Goal: Task Accomplishment & Management: Complete application form

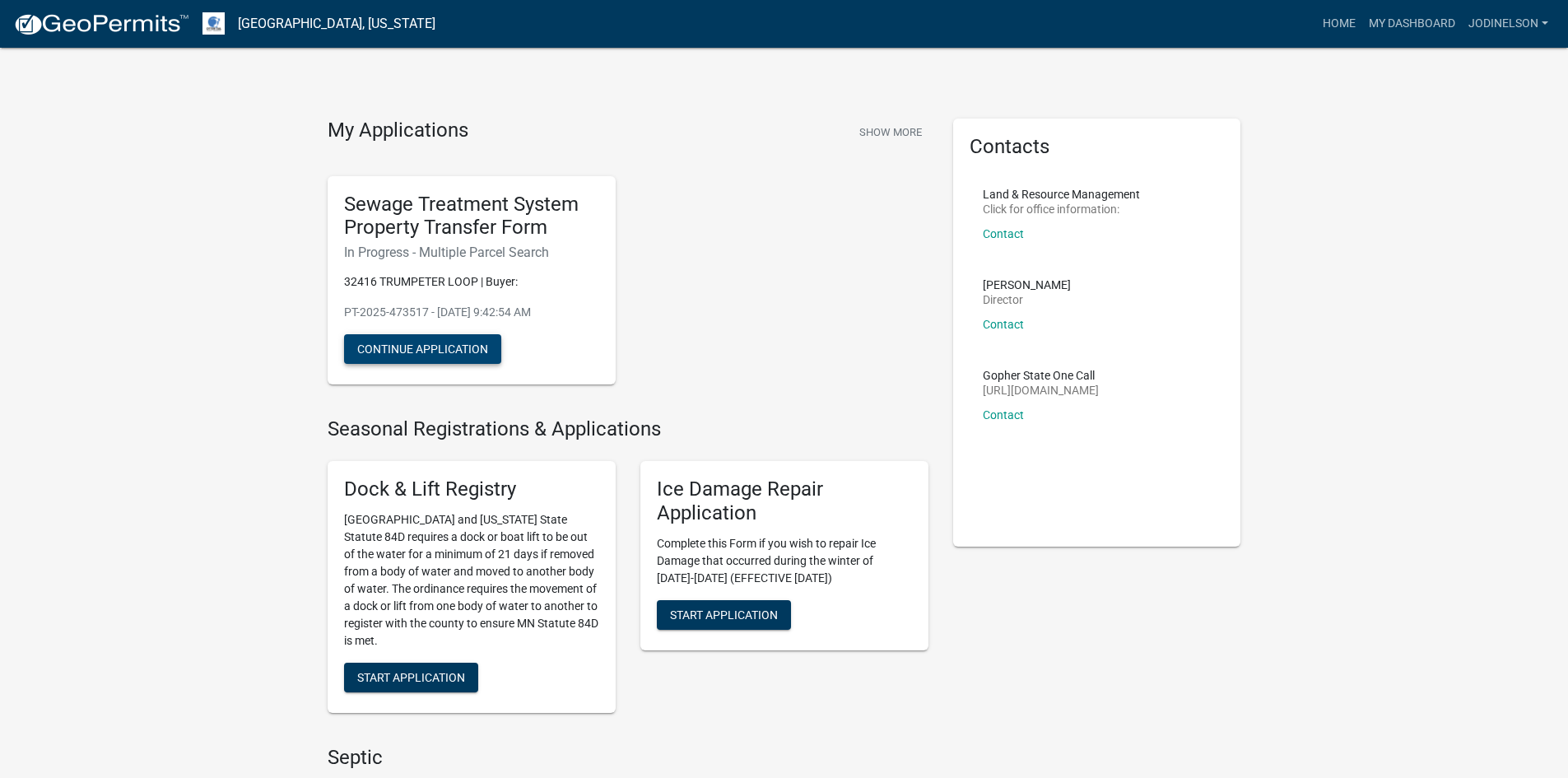
click at [406, 350] on button "Continue Application" at bounding box center [423, 349] width 157 height 29
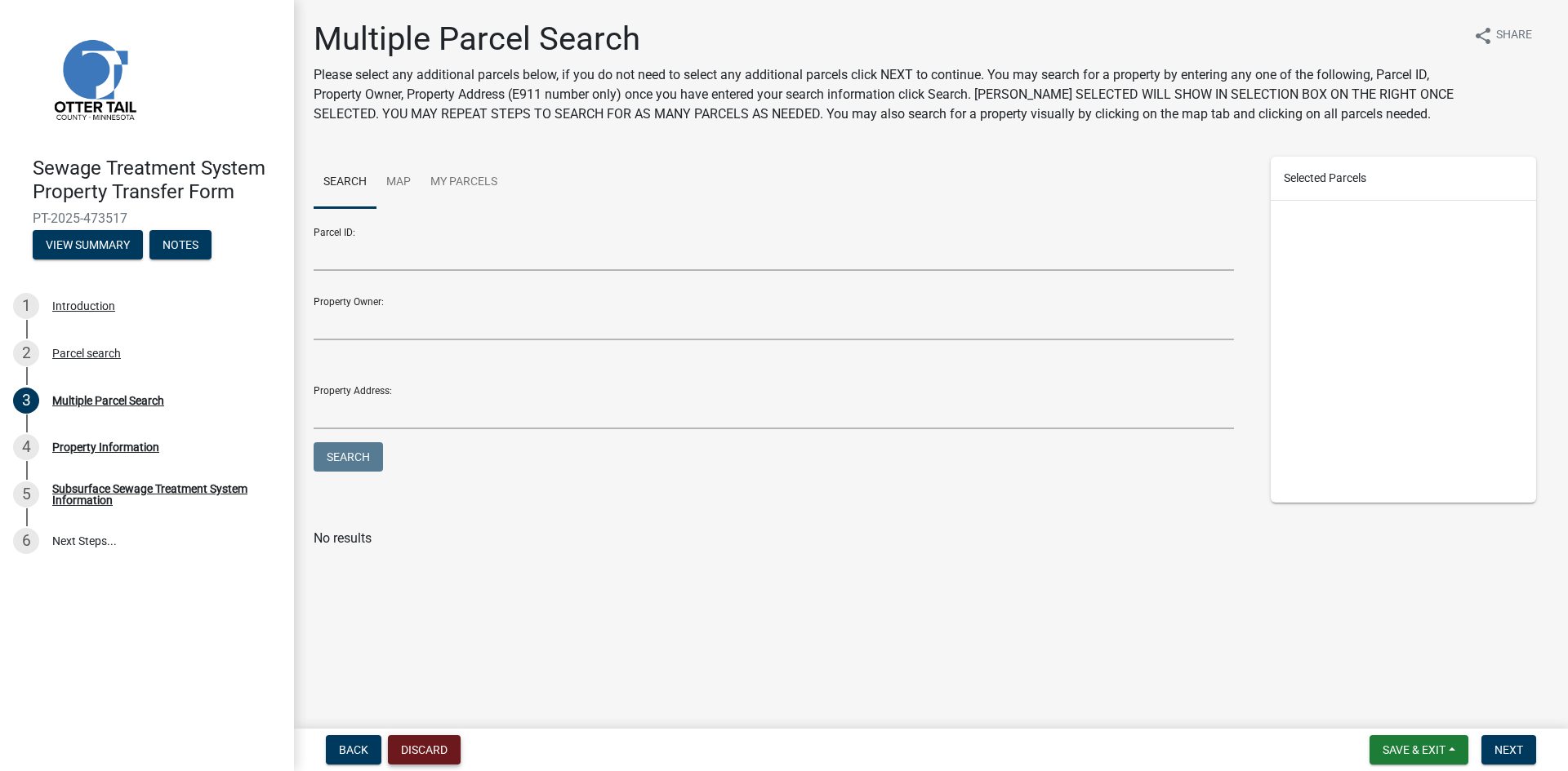
click at [432, 753] on button "Discard" at bounding box center [424, 749] width 73 height 29
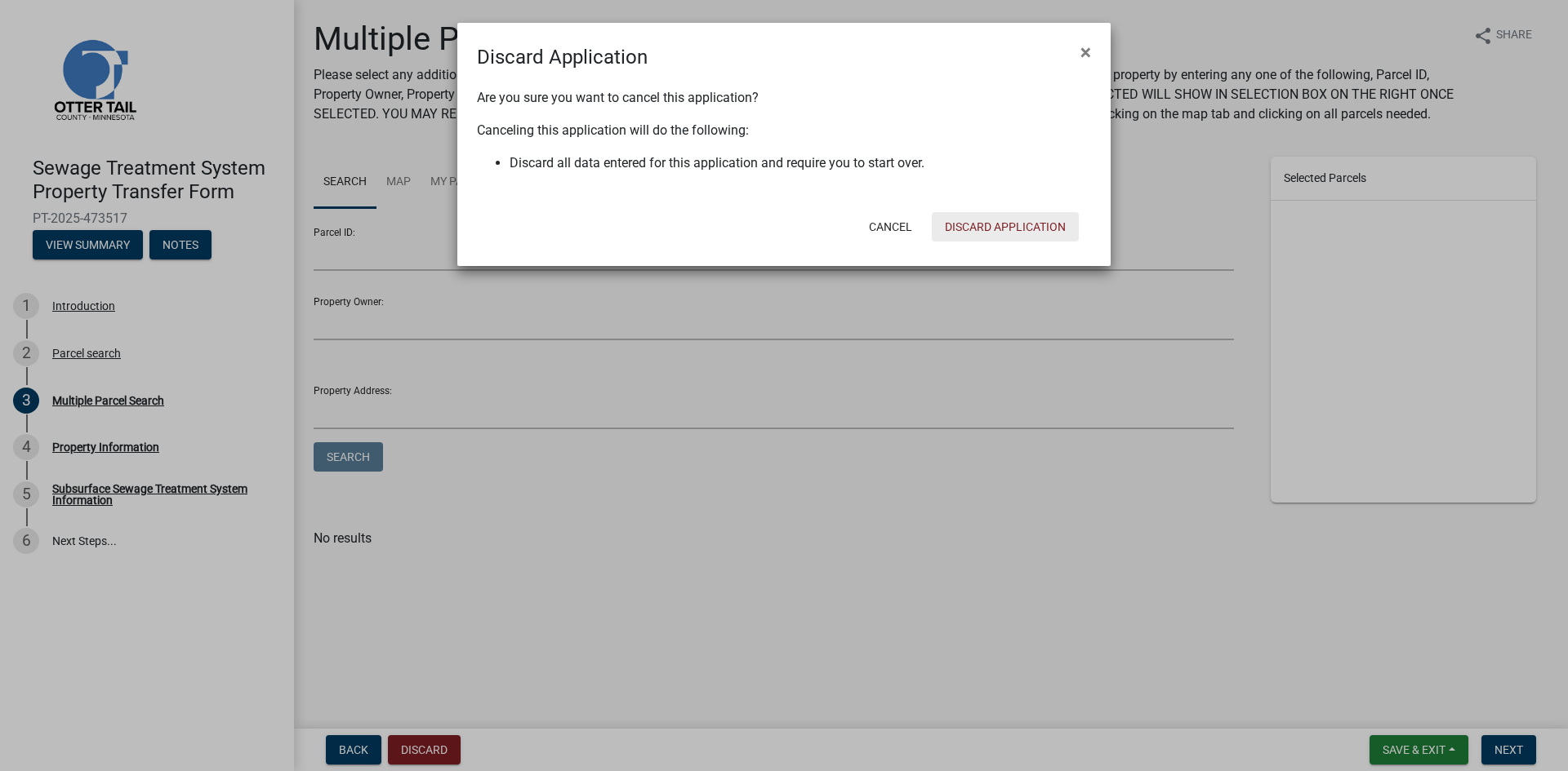
click at [1027, 229] on button "Discard Application" at bounding box center [1005, 226] width 147 height 29
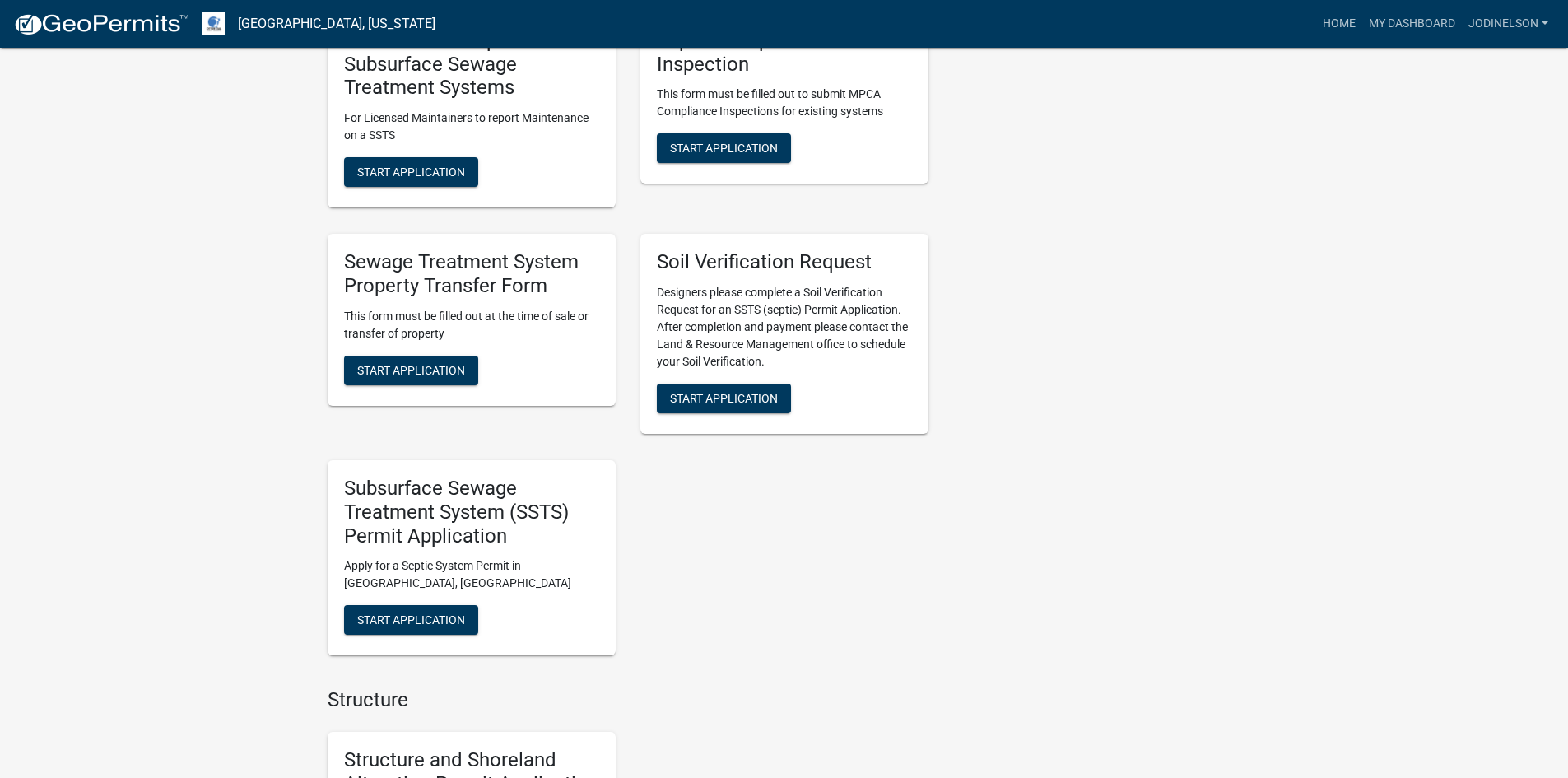
scroll to position [577, 0]
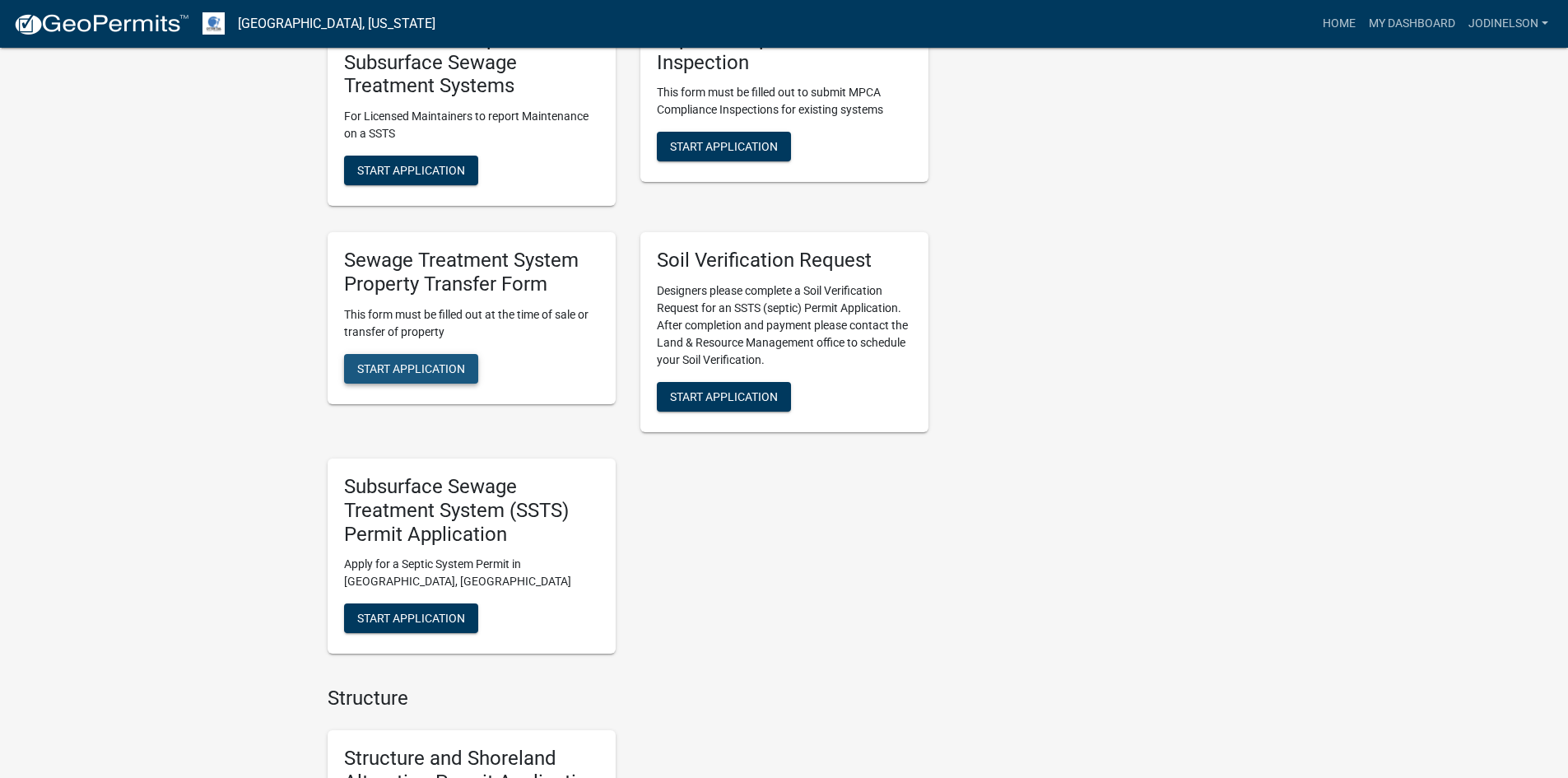
click at [418, 373] on span "Start Application" at bounding box center [412, 368] width 108 height 13
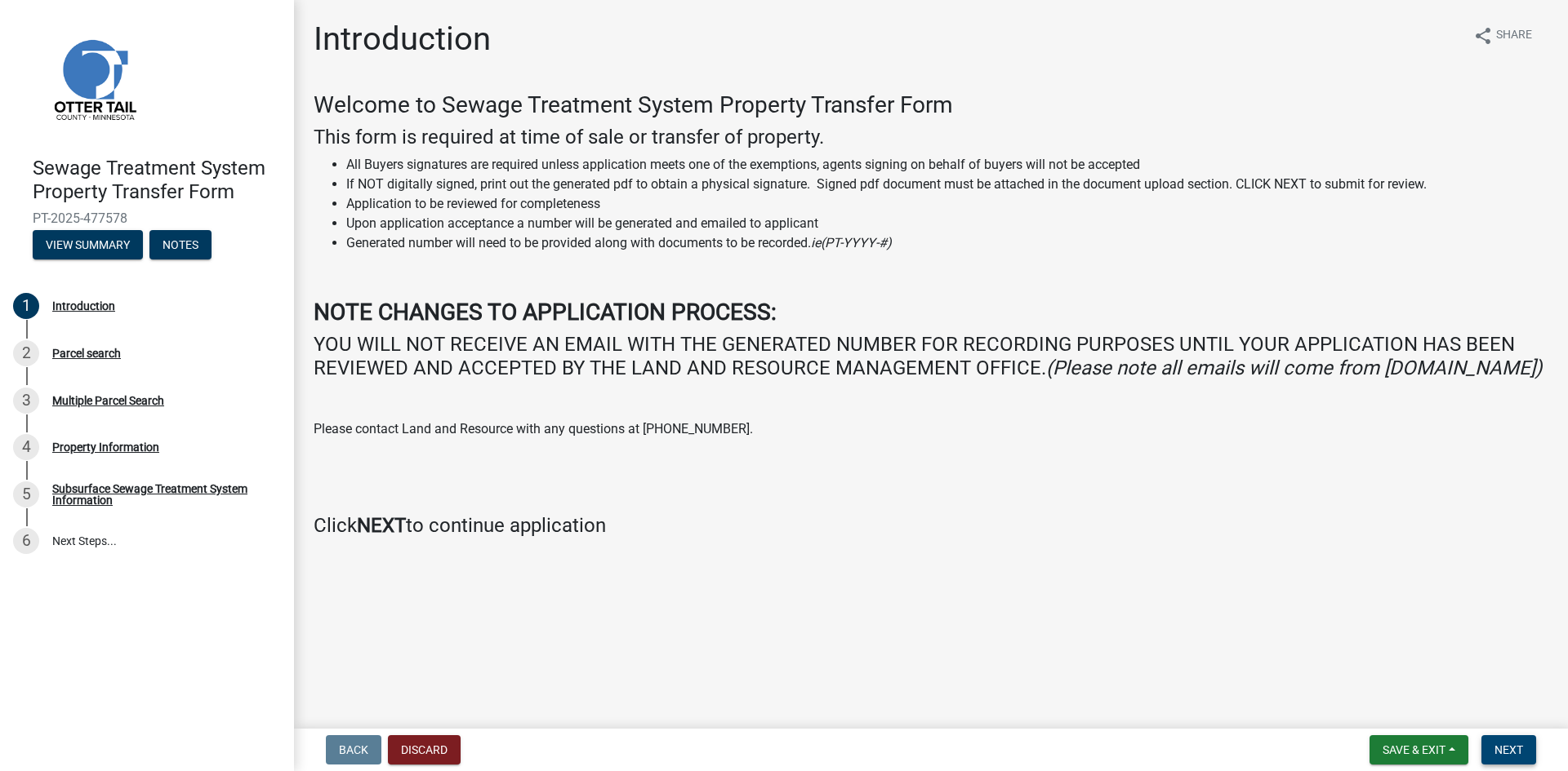
click at [1519, 751] on span "Next" at bounding box center [1509, 750] width 28 height 13
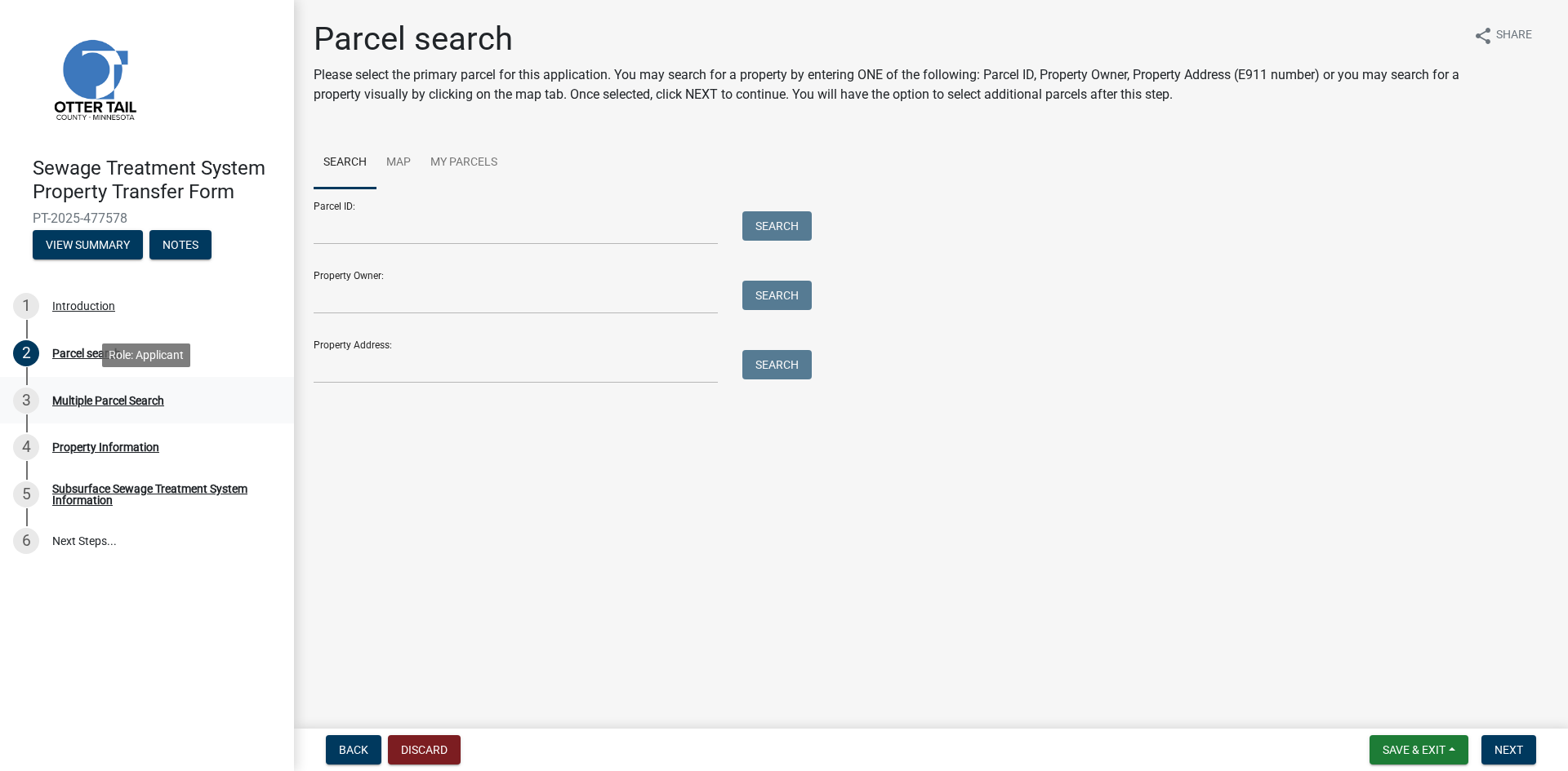
click at [100, 399] on div "Multiple Parcel Search" at bounding box center [109, 401] width 112 height 12
click at [86, 351] on div "Parcel search" at bounding box center [87, 354] width 68 height 12
click at [336, 235] on input "Parcel ID:" at bounding box center [516, 228] width 404 height 33
type input "17000030033000"
click at [781, 224] on button "Search" at bounding box center [776, 225] width 69 height 29
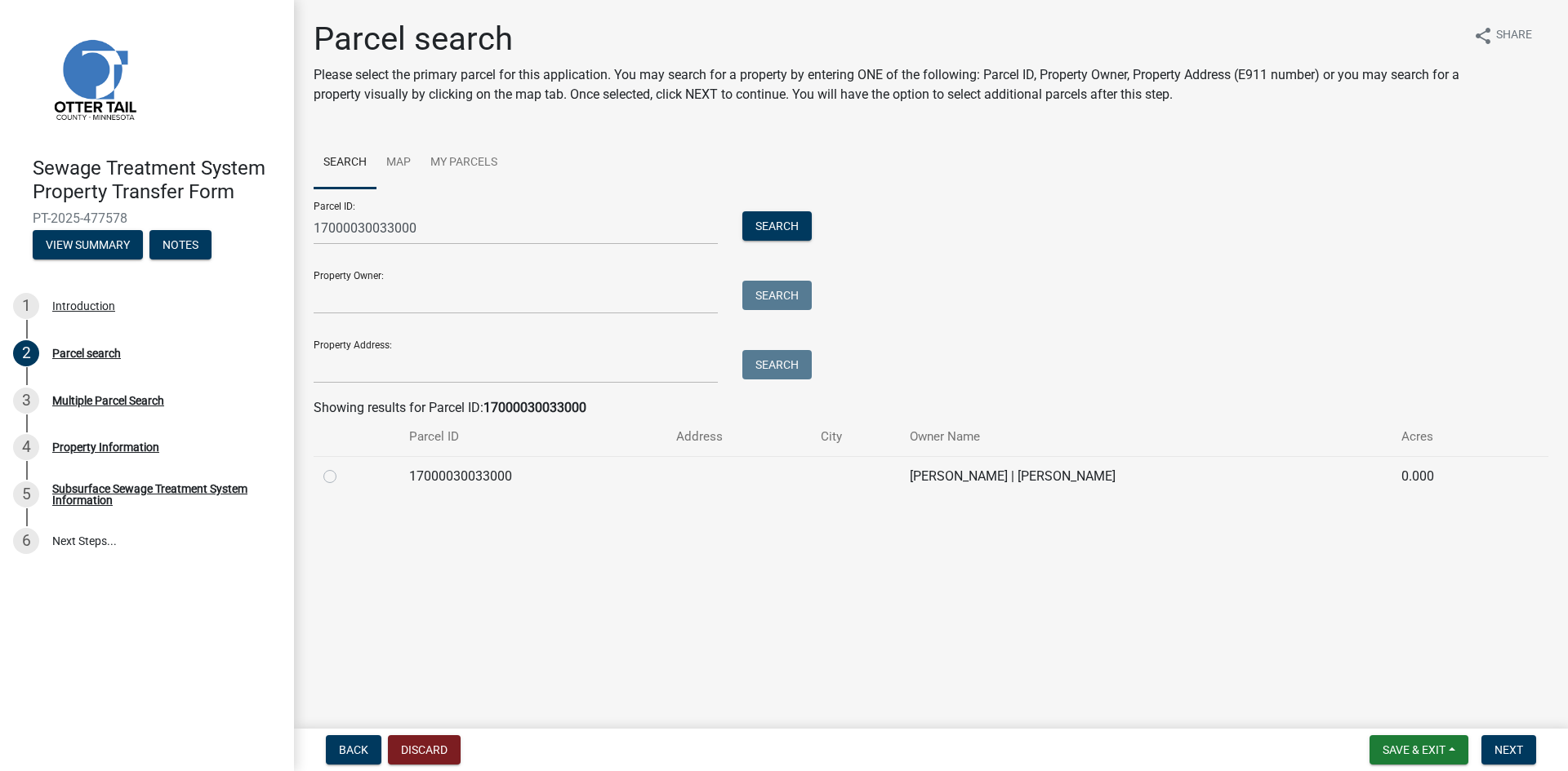
click at [343, 467] on label at bounding box center [343, 467] width 0 height 0
click at [343, 476] on input "radio" at bounding box center [348, 472] width 11 height 11
radio input "true"
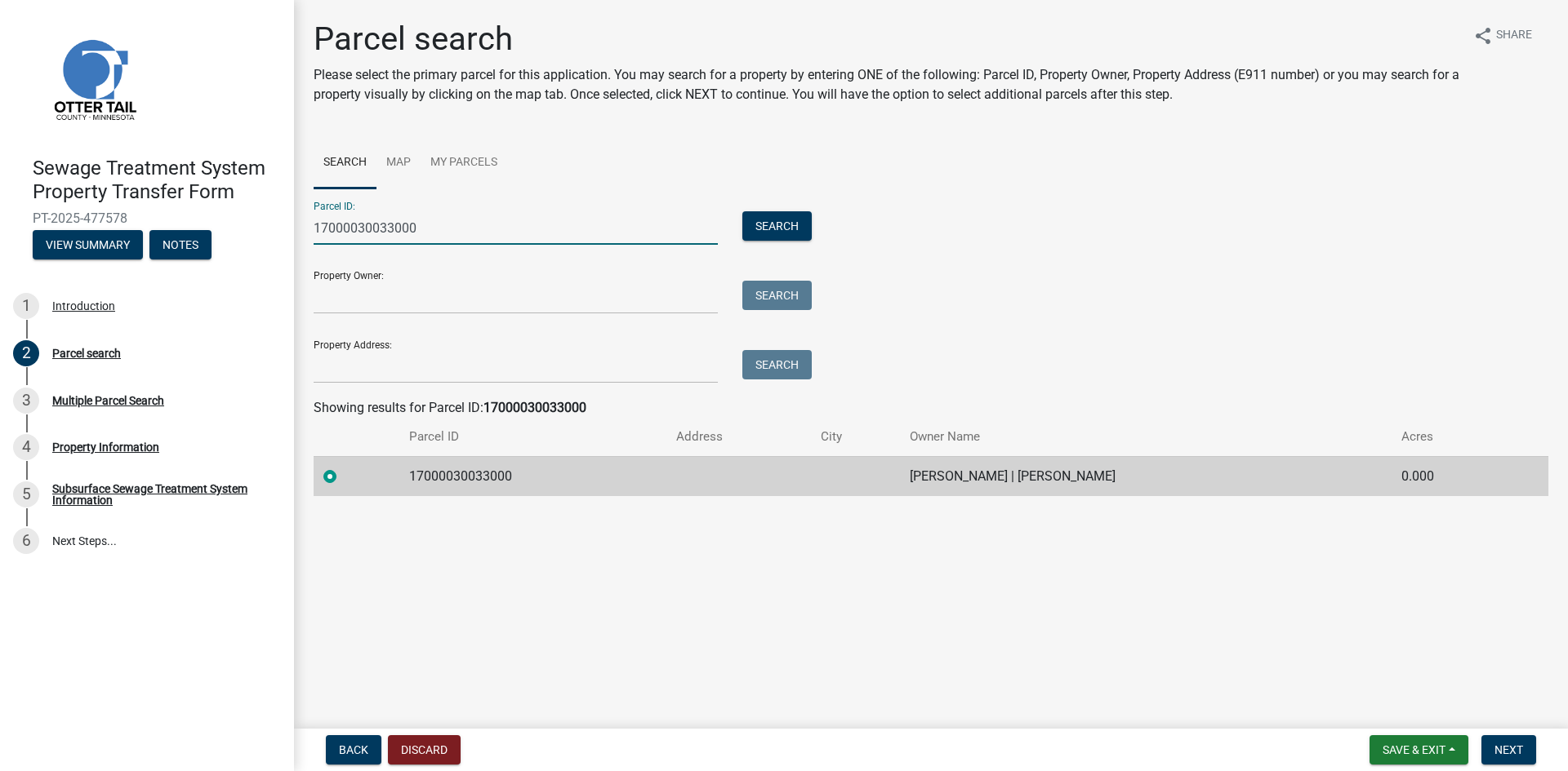
drag, startPoint x: 430, startPoint y: 224, endPoint x: 384, endPoint y: 251, distance: 53.3
click at [291, 204] on div "Sewage Treatment System Property Transfer Form PT-2025-477578 View Summary Note…" at bounding box center [784, 386] width 1568 height 771
type input "17000990763000"
click at [774, 225] on button "Search" at bounding box center [776, 225] width 69 height 29
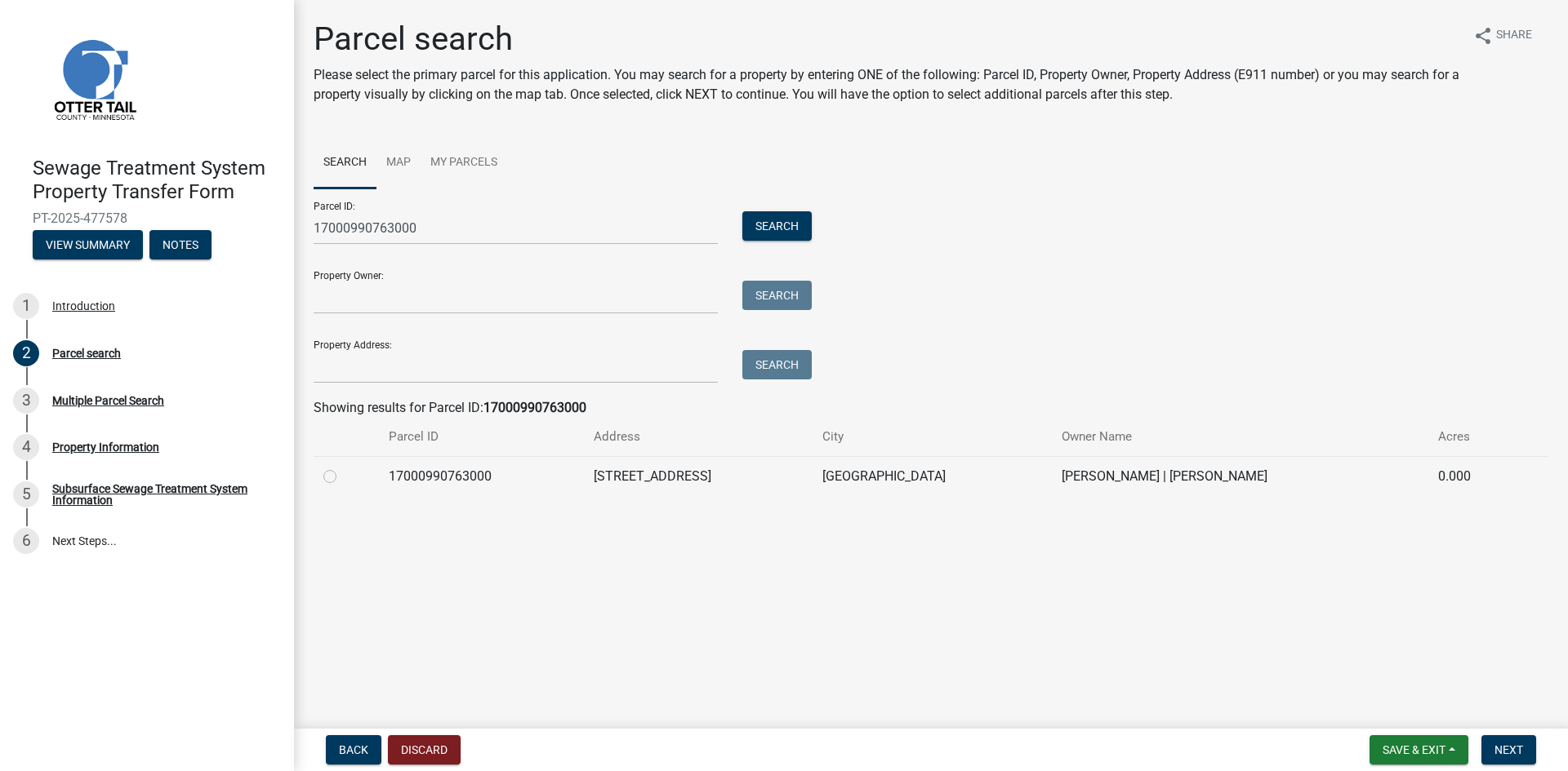
click at [343, 467] on label at bounding box center [343, 467] width 0 height 0
click at [343, 476] on input "radio" at bounding box center [348, 472] width 11 height 11
radio input "true"
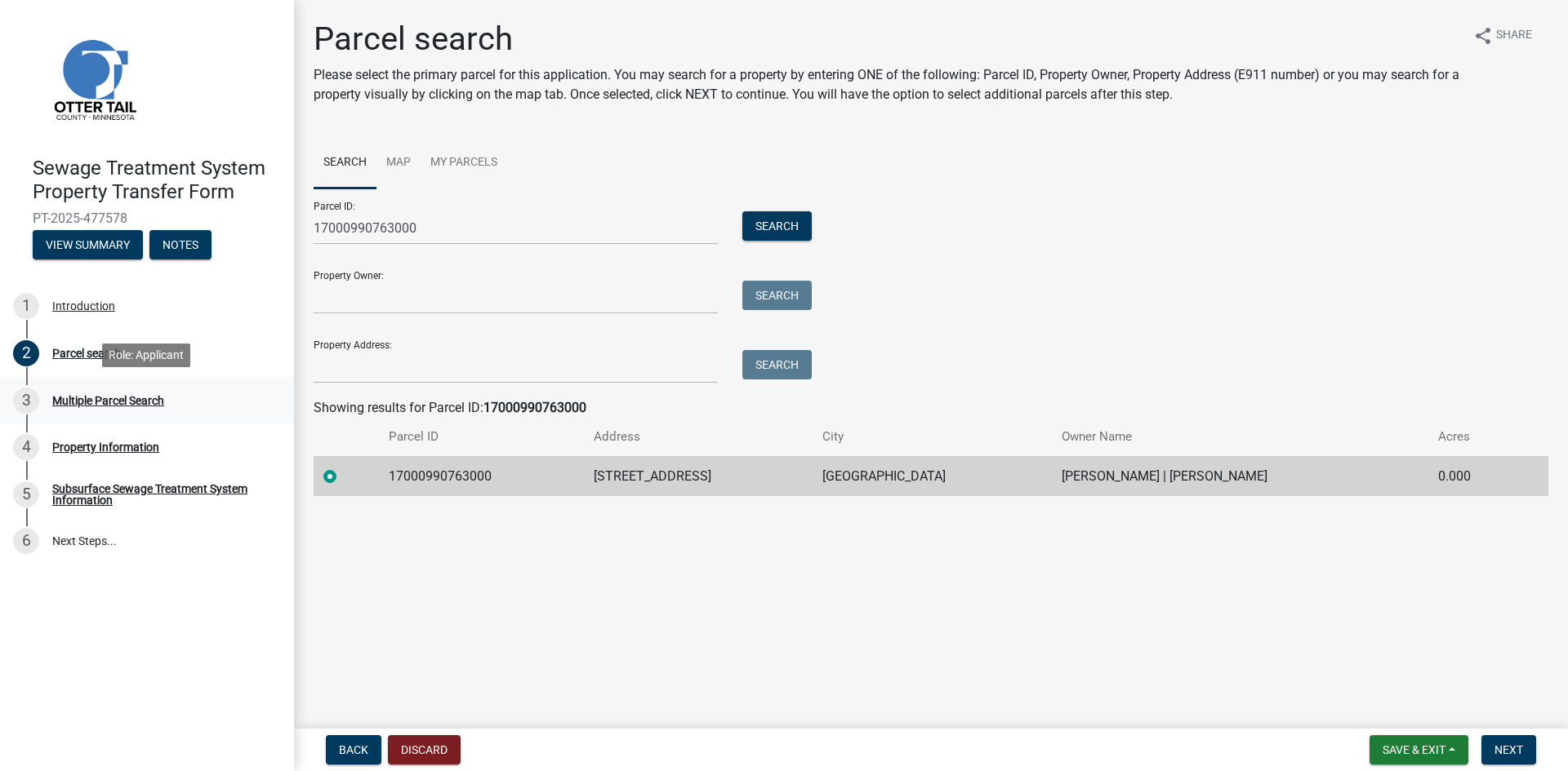
click at [94, 395] on div "Multiple Parcel Search" at bounding box center [109, 401] width 112 height 12
drag, startPoint x: 438, startPoint y: 230, endPoint x: 300, endPoint y: 224, distance: 138.1
click at [300, 224] on div "Parcel search Please select the primary parcel for this application. You may se…" at bounding box center [931, 265] width 1274 height 491
type input "17000030033000"
drag, startPoint x: 609, startPoint y: 605, endPoint x: 574, endPoint y: 587, distance: 39.4
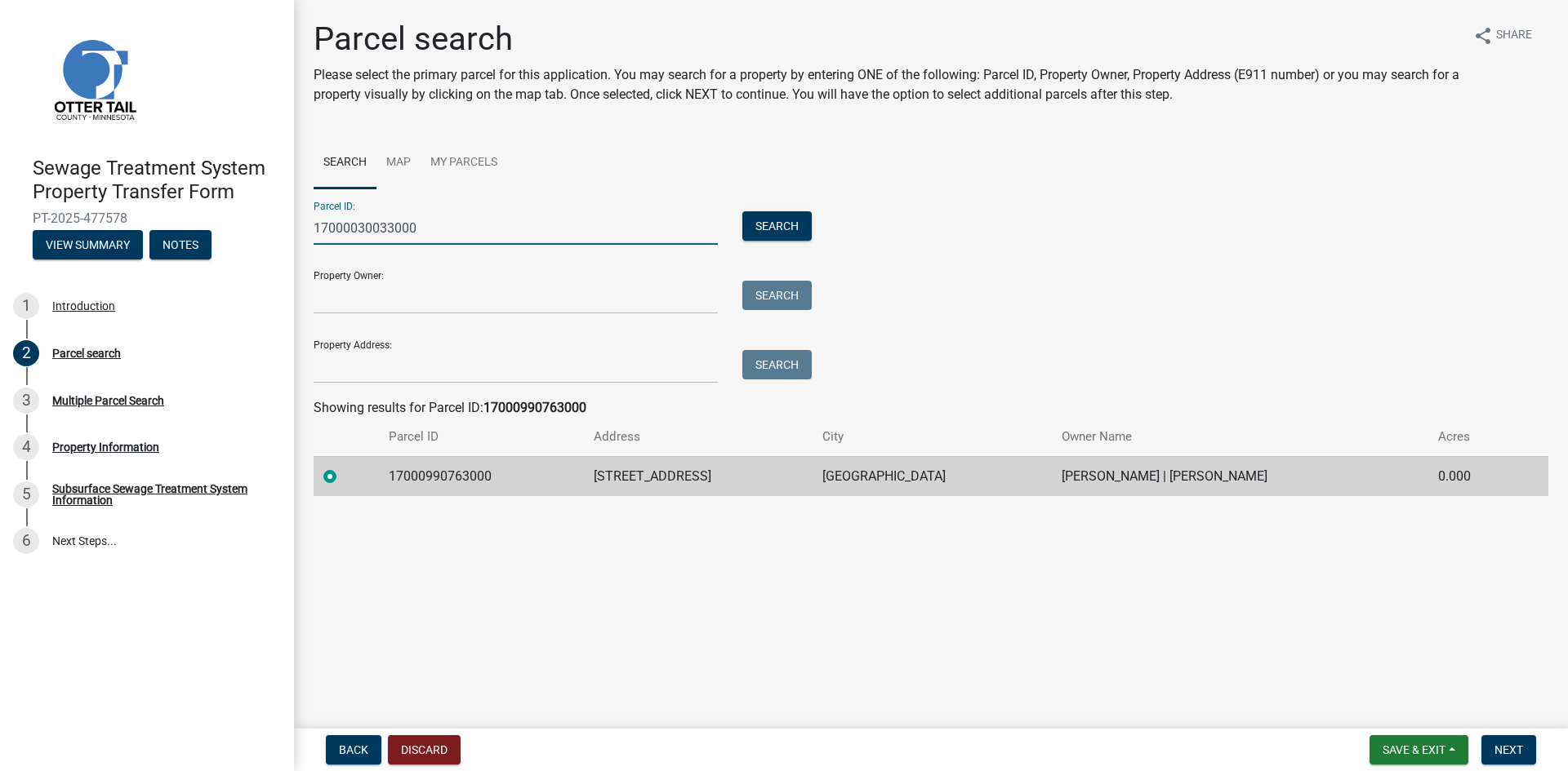
click at [609, 604] on main "Parcel search Please select the primary parcel for this application. You may se…" at bounding box center [931, 361] width 1274 height 723
click at [775, 225] on button "Search" at bounding box center [776, 225] width 69 height 29
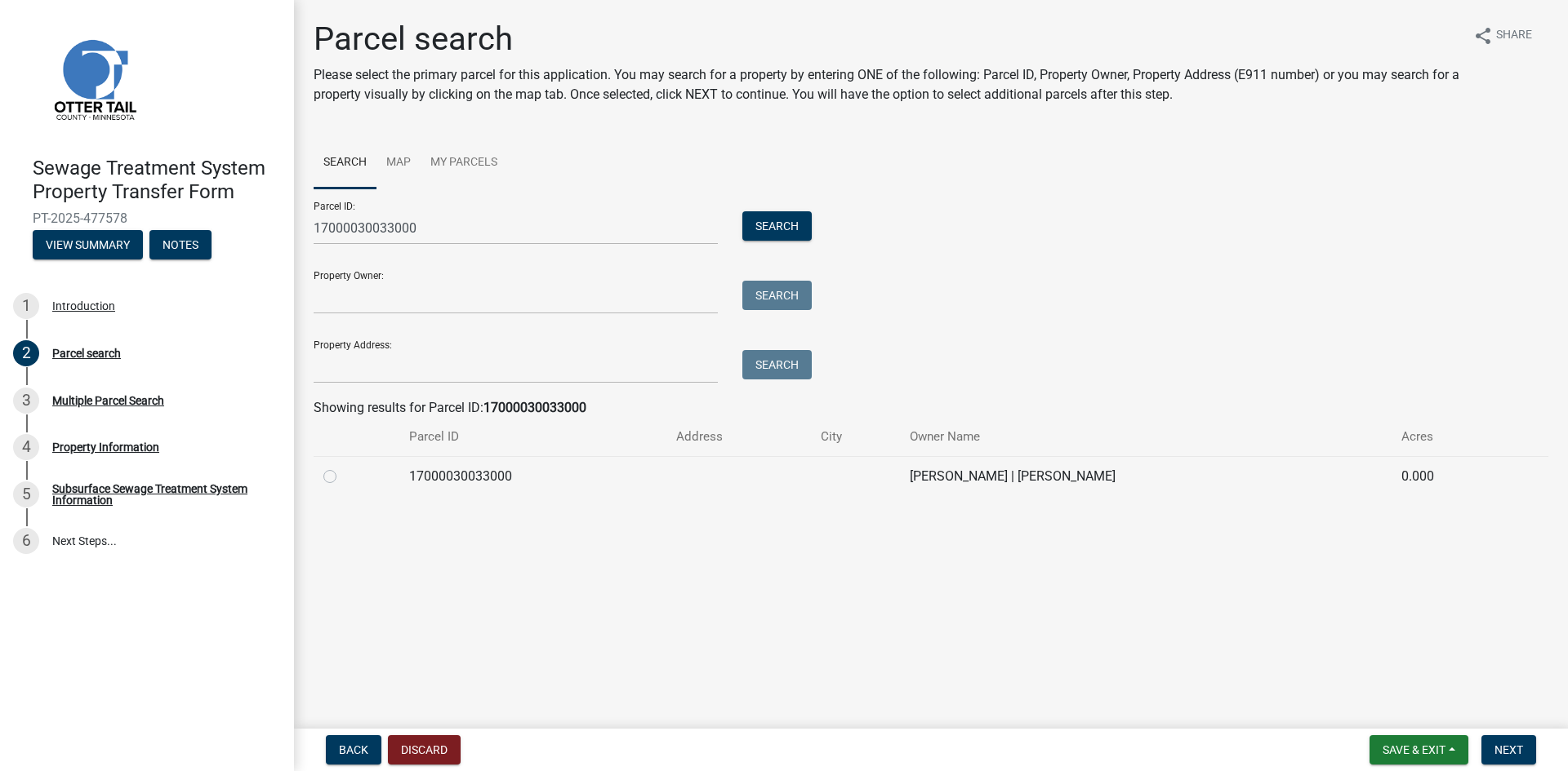
click at [343, 467] on label at bounding box center [343, 467] width 0 height 0
click at [343, 477] on input "radio" at bounding box center [348, 472] width 11 height 11
radio input "true"
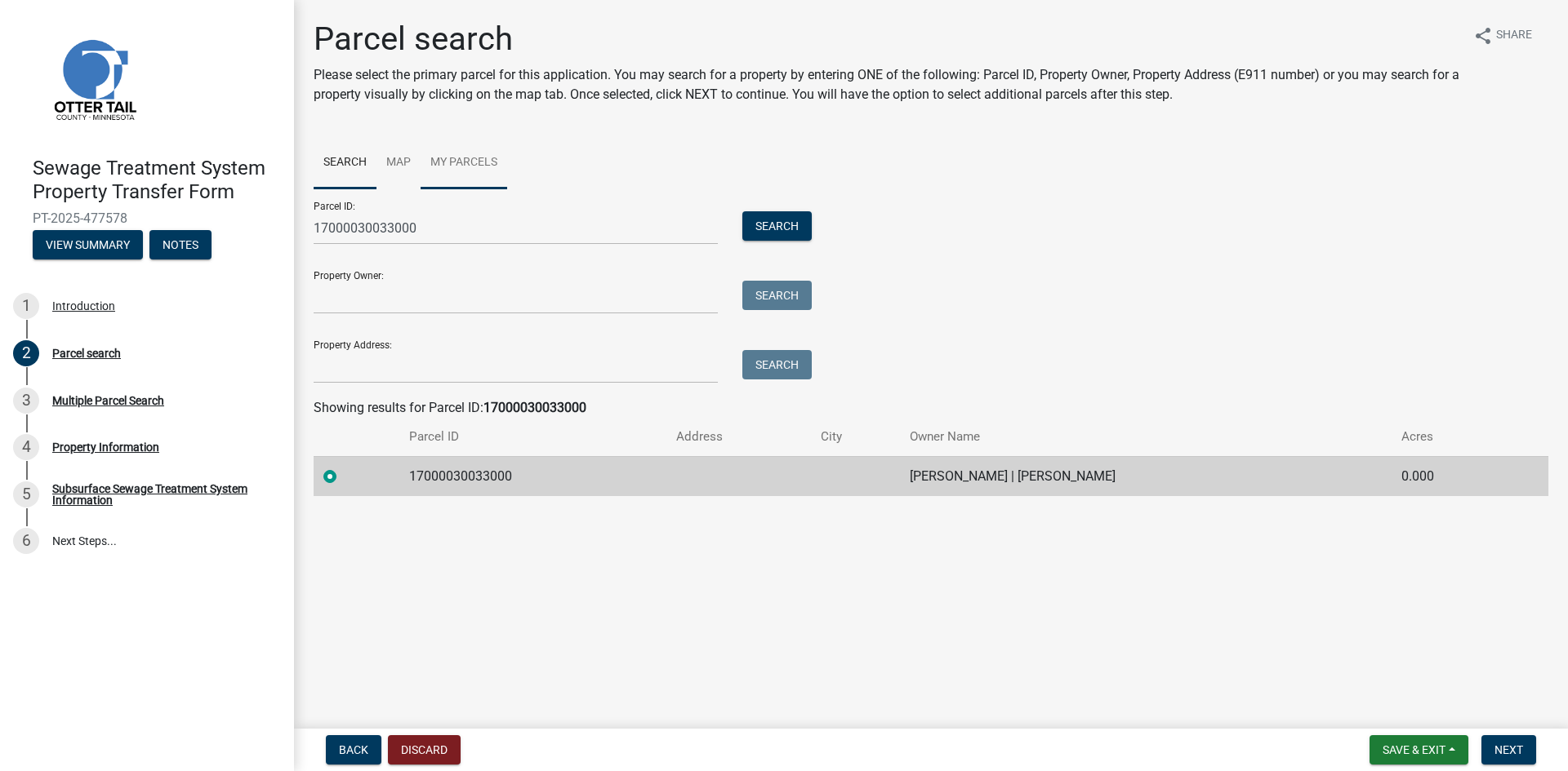
click at [457, 164] on link "My Parcels" at bounding box center [464, 163] width 87 height 53
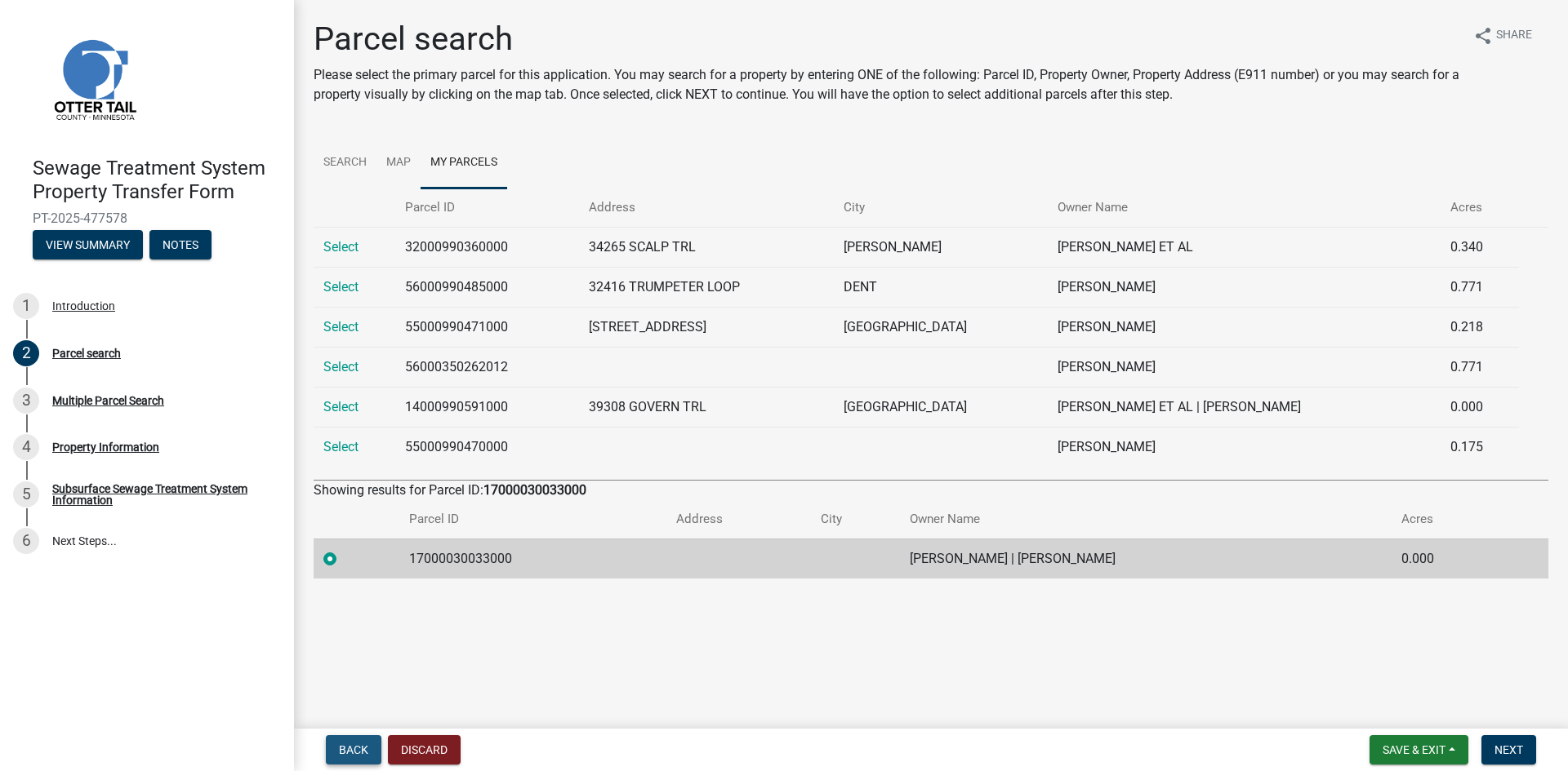
click at [354, 747] on span "Back" at bounding box center [353, 750] width 29 height 13
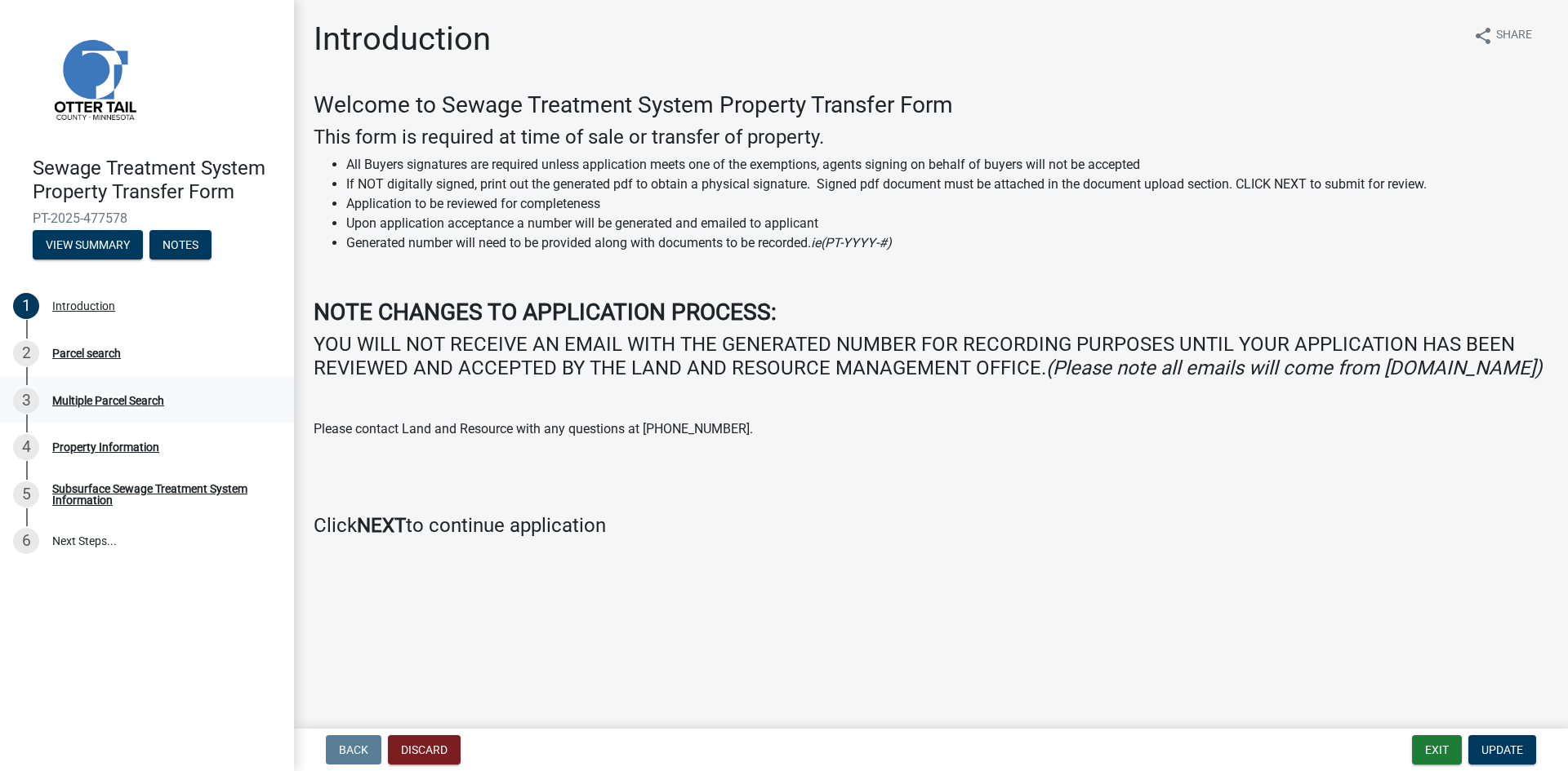
click at [76, 398] on div "Multiple Parcel Search" at bounding box center [109, 401] width 112 height 12
click at [1515, 749] on span "Update" at bounding box center [1502, 750] width 42 height 13
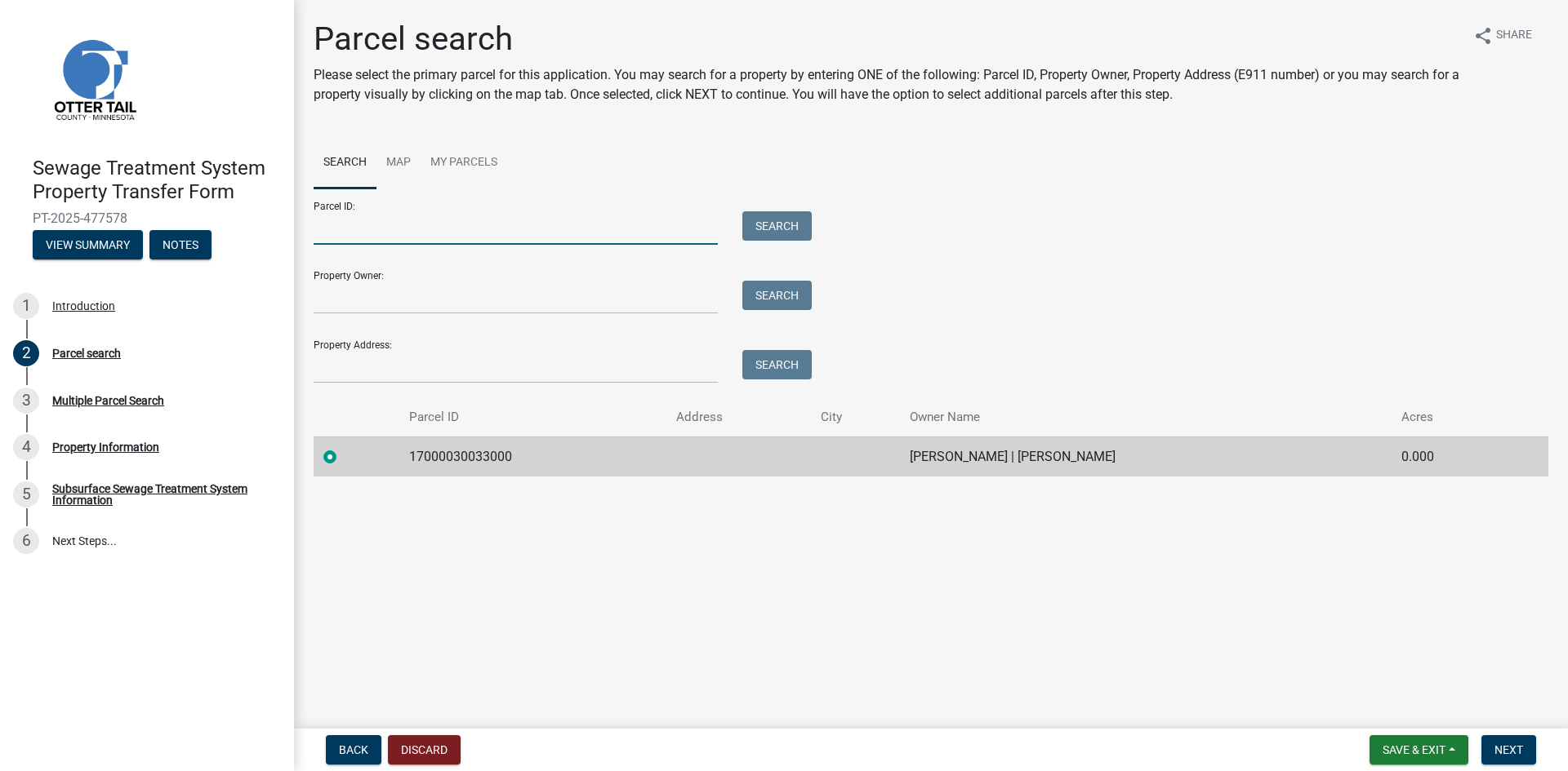
click at [353, 223] on input "Parcel ID:" at bounding box center [516, 228] width 404 height 33
type input "17000990763000"
click at [784, 225] on button "Search" at bounding box center [776, 225] width 69 height 29
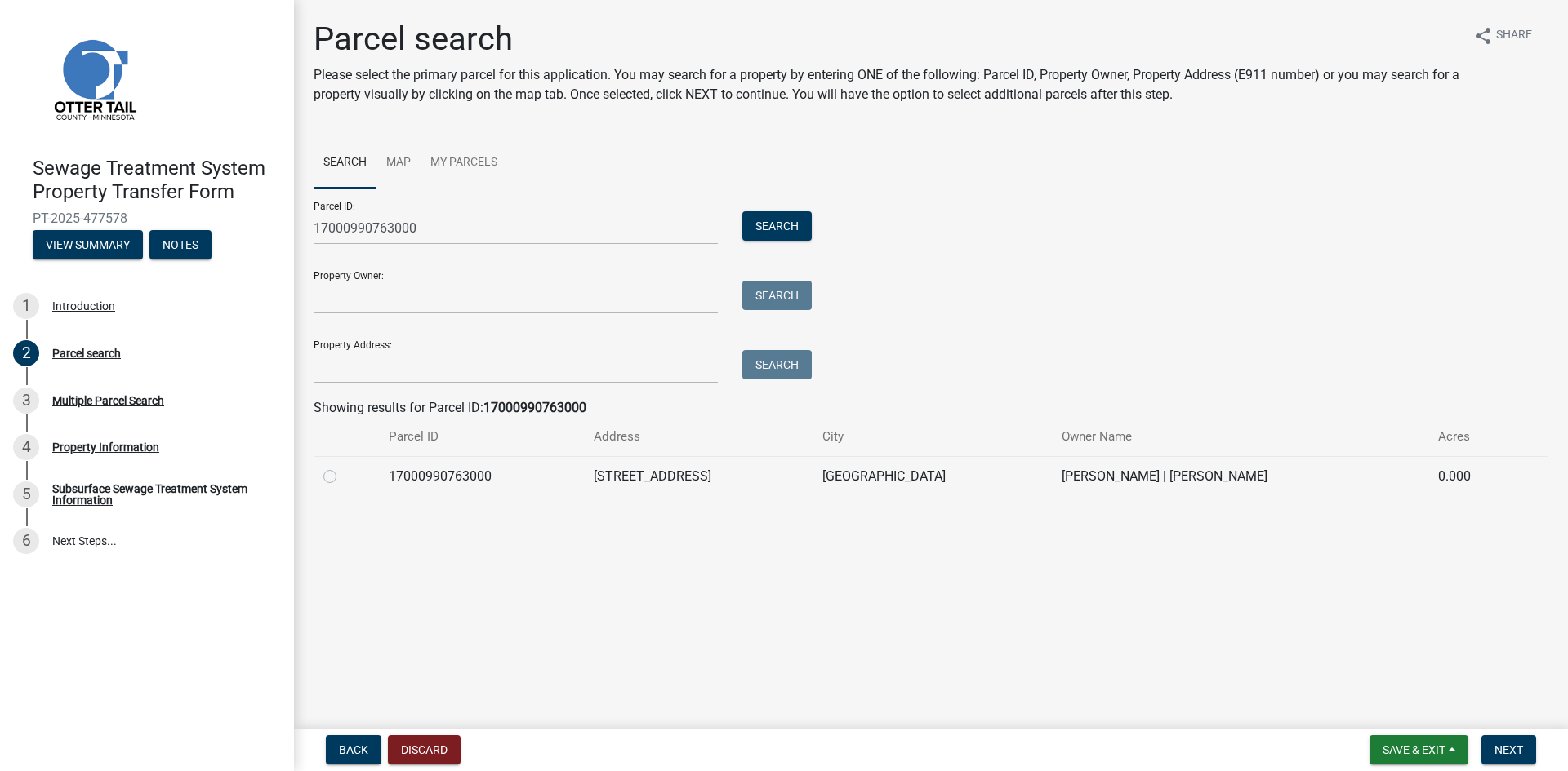
click at [343, 467] on label at bounding box center [343, 467] width 0 height 0
click at [343, 477] on input "radio" at bounding box center [348, 472] width 11 height 11
radio input "true"
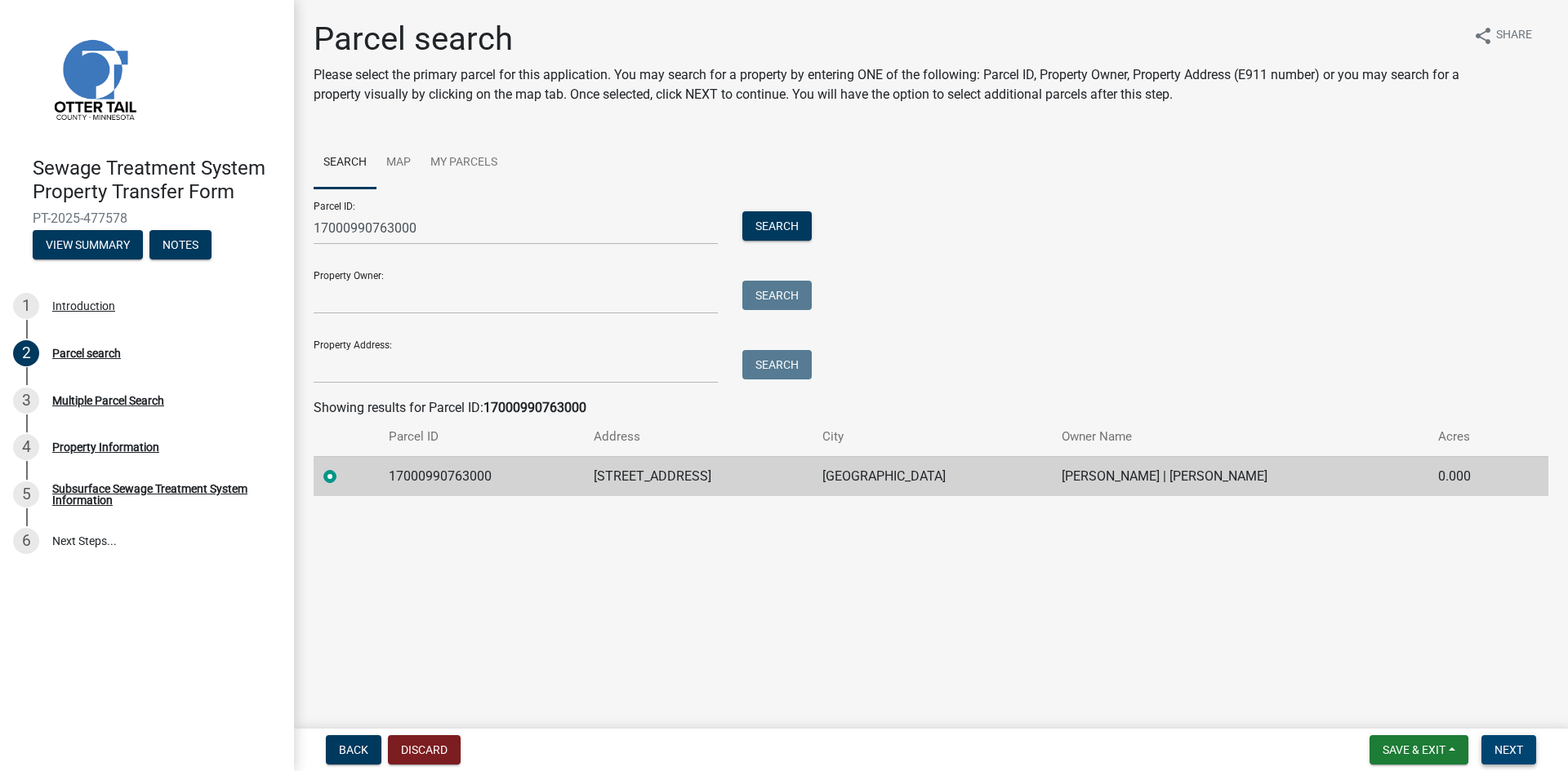
click at [1507, 744] on span "Next" at bounding box center [1509, 750] width 28 height 13
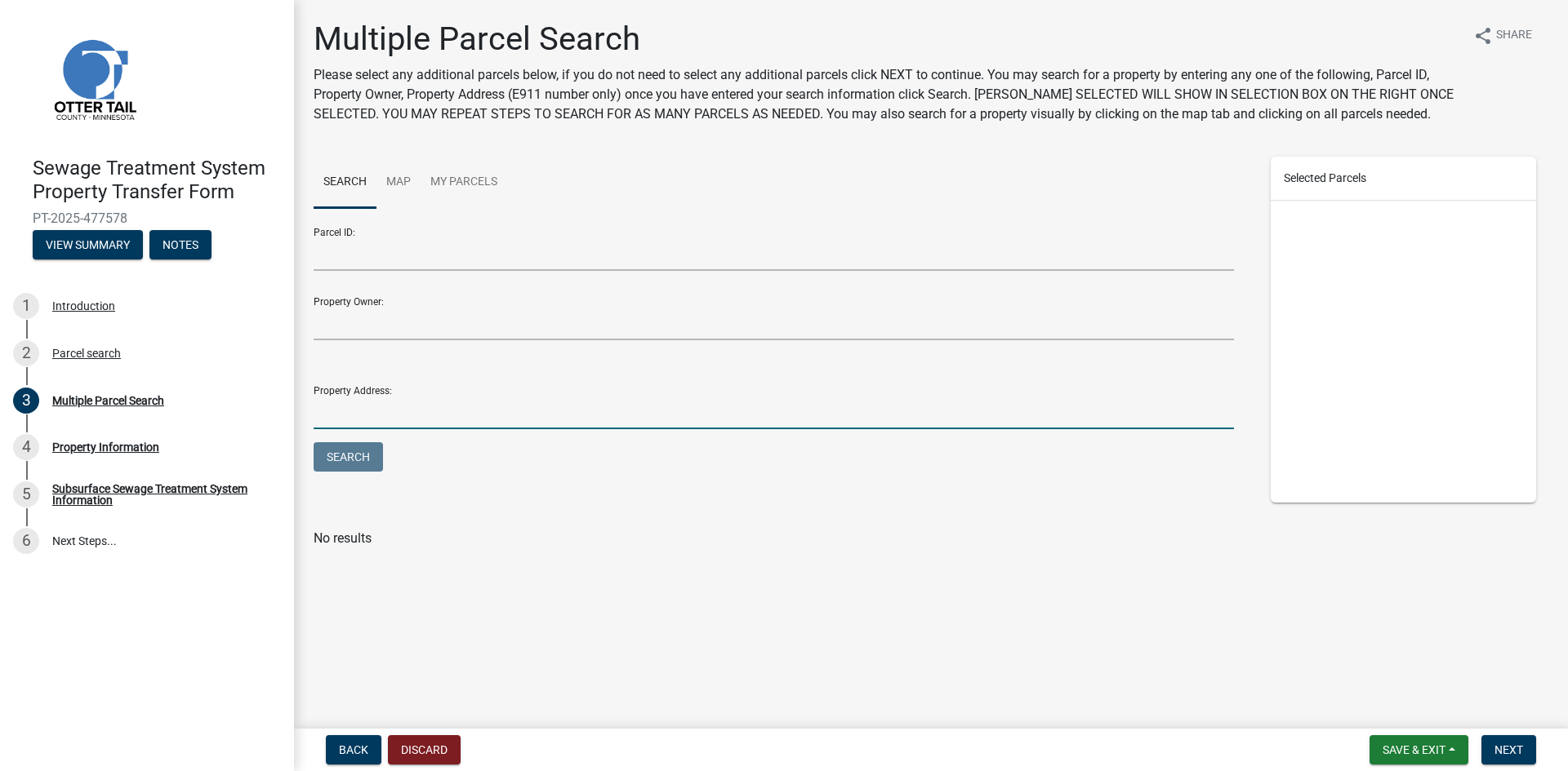
click at [355, 415] on input "Property Address:" at bounding box center [774, 412] width 920 height 33
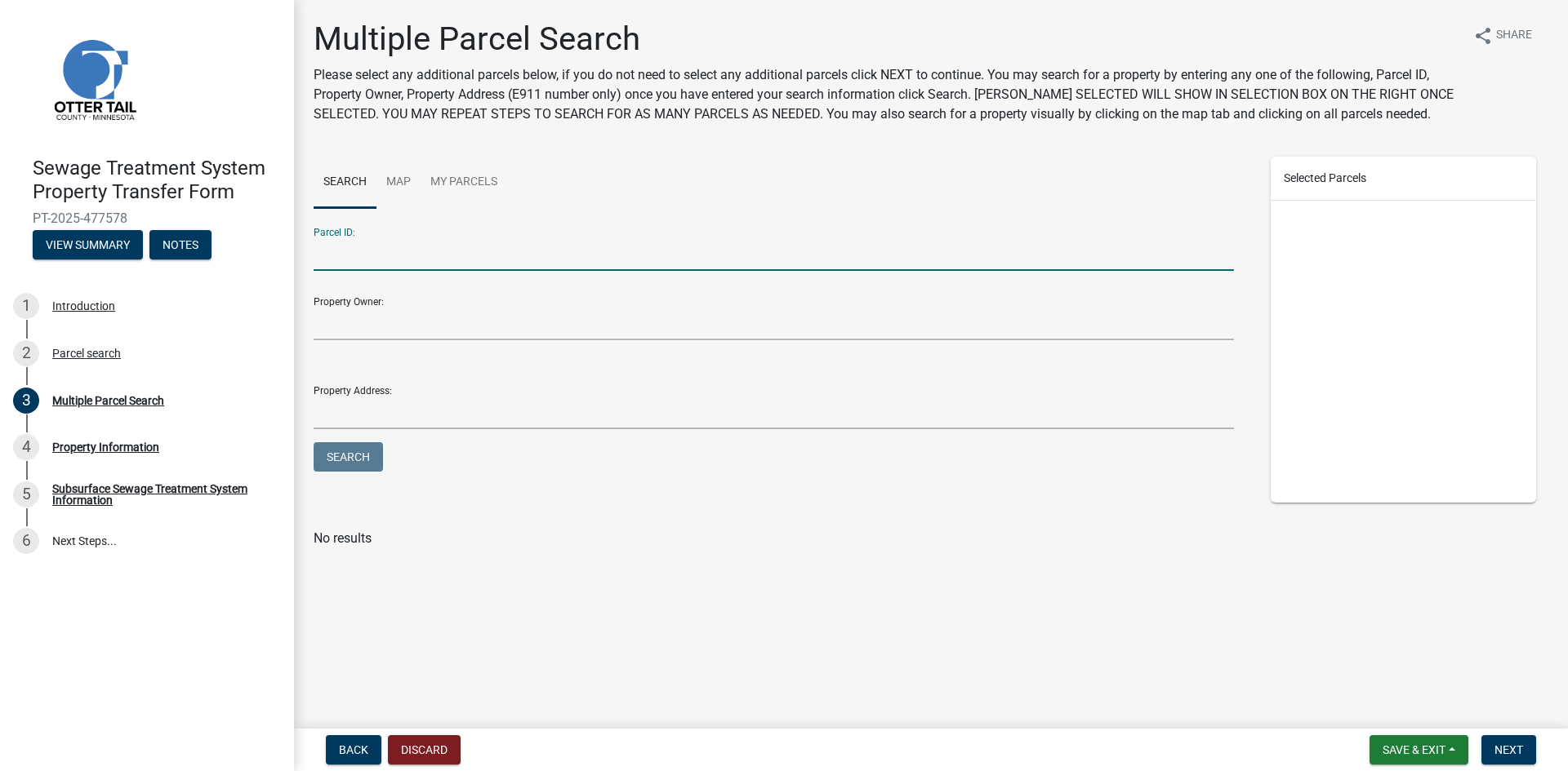
click at [340, 261] on input "Parcel ID:" at bounding box center [774, 254] width 920 height 33
type input "17000990763000"
click at [357, 456] on button "Search" at bounding box center [348, 456] width 69 height 29
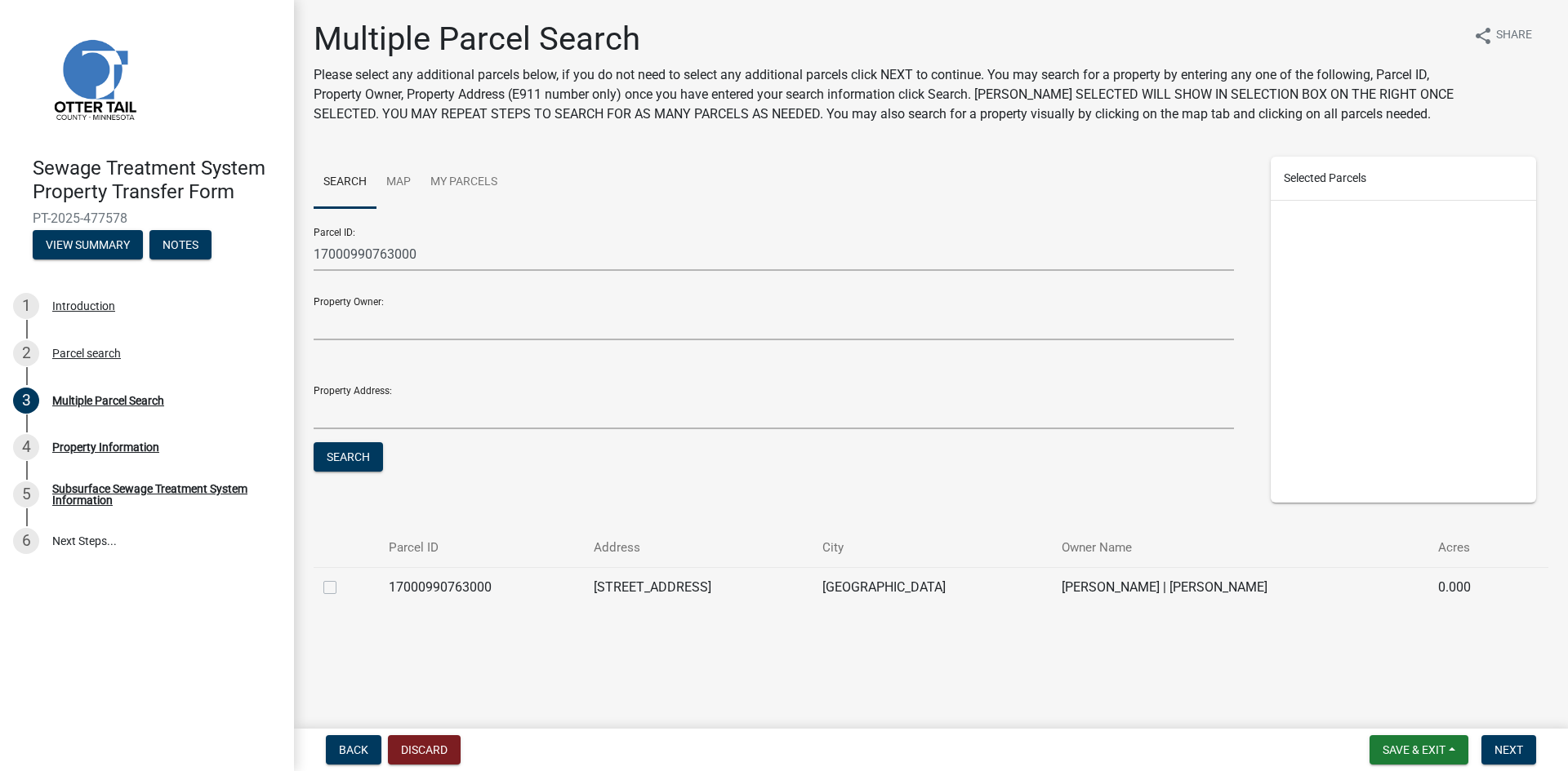
click at [343, 578] on label at bounding box center [343, 578] width 0 height 0
click at [343, 583] on input "checkbox" at bounding box center [348, 583] width 11 height 11
checkbox input "true"
click at [1520, 754] on span "Next" at bounding box center [1509, 750] width 28 height 13
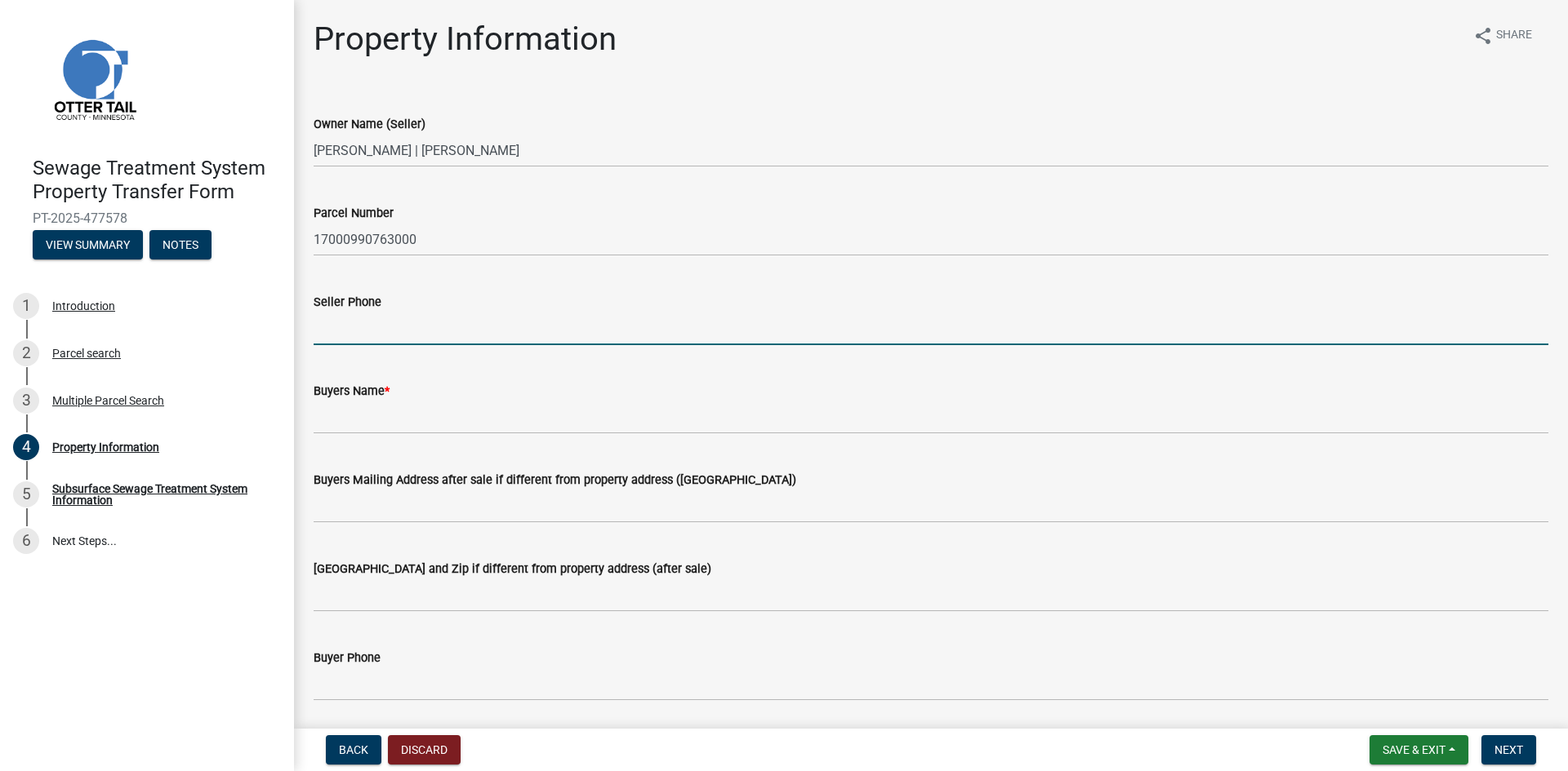
click at [349, 330] on input "Seller Phone" at bounding box center [931, 329] width 1235 height 33
type input "[PHONE_NUMBER]"
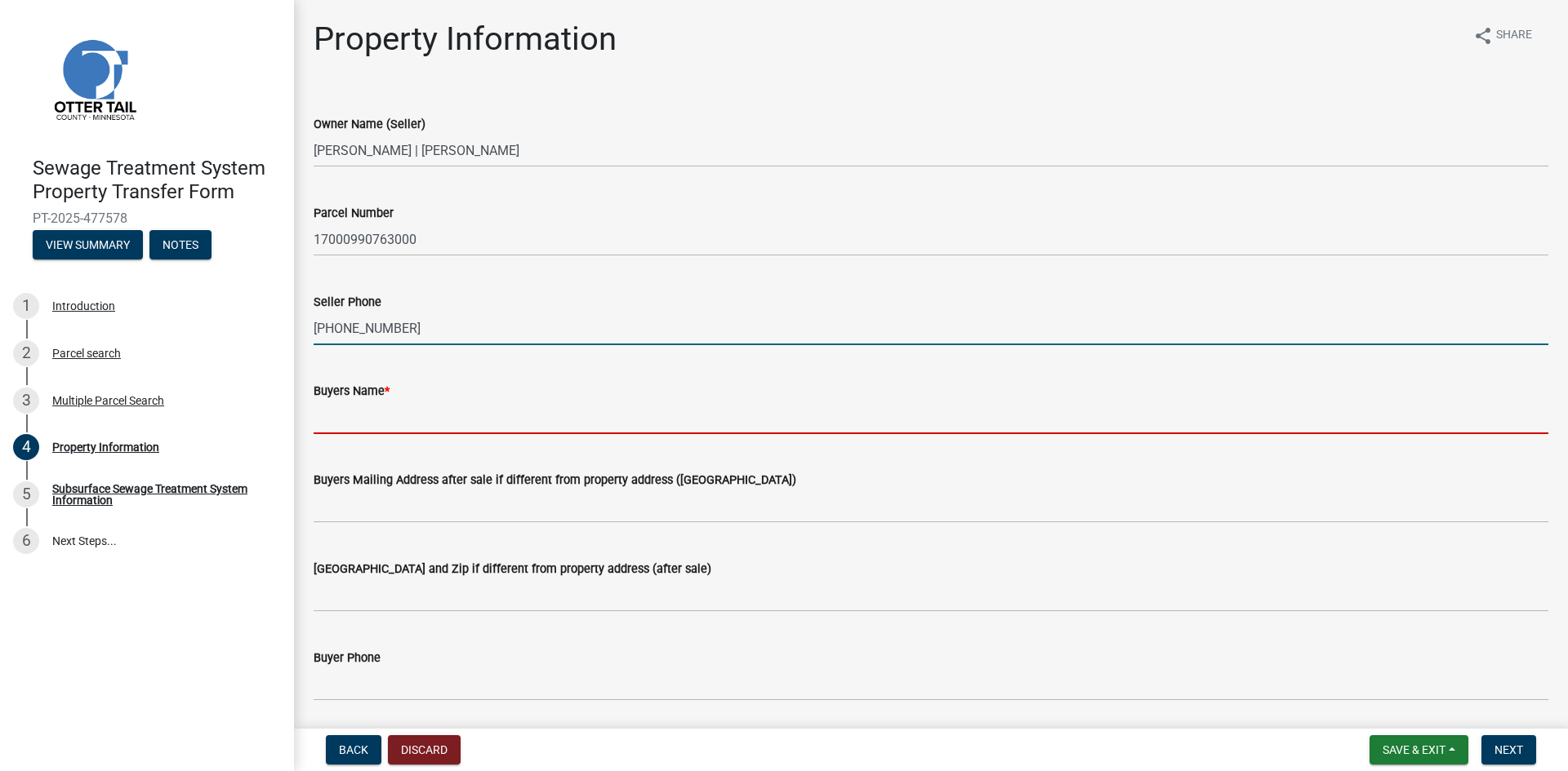
click at [366, 418] on input "Buyers Name *" at bounding box center [931, 417] width 1235 height 33
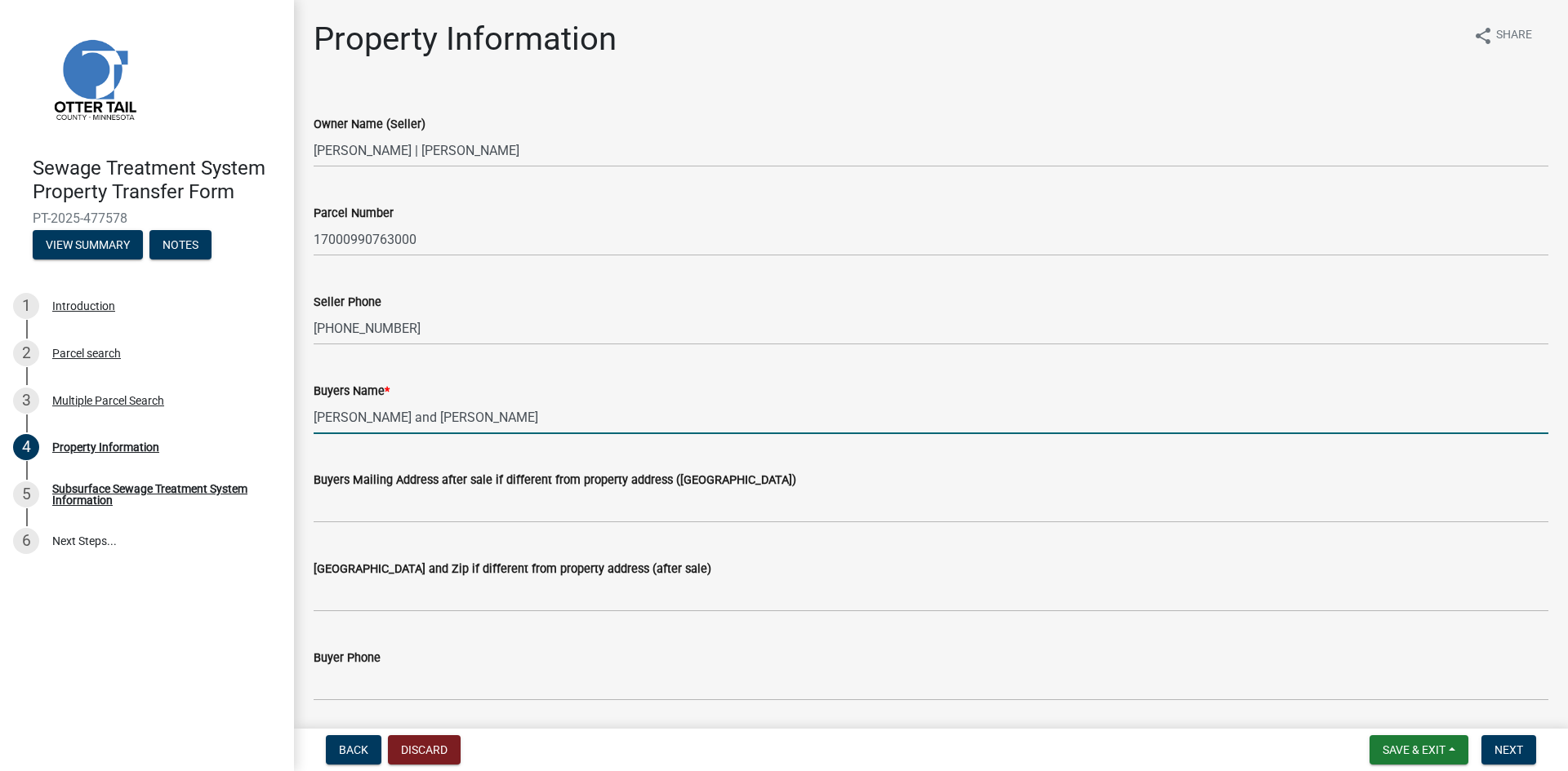
type input "[PERSON_NAME] and [PERSON_NAME]"
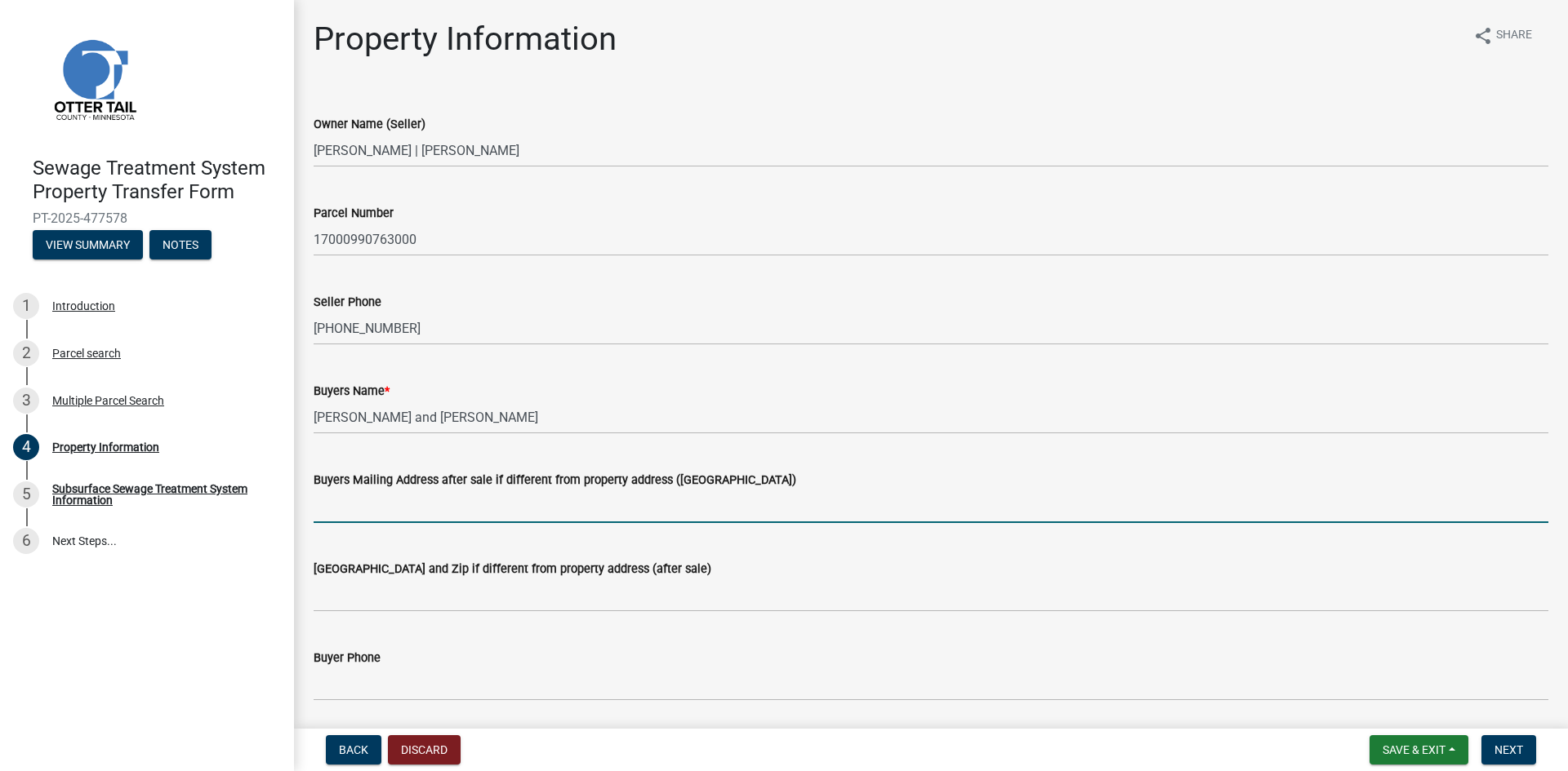
click at [367, 512] on input "Buyers Mailing Address after sale if different from property address ([GEOGRAPH…" at bounding box center [931, 506] width 1235 height 33
type input "[STREET_ADDRESS]"
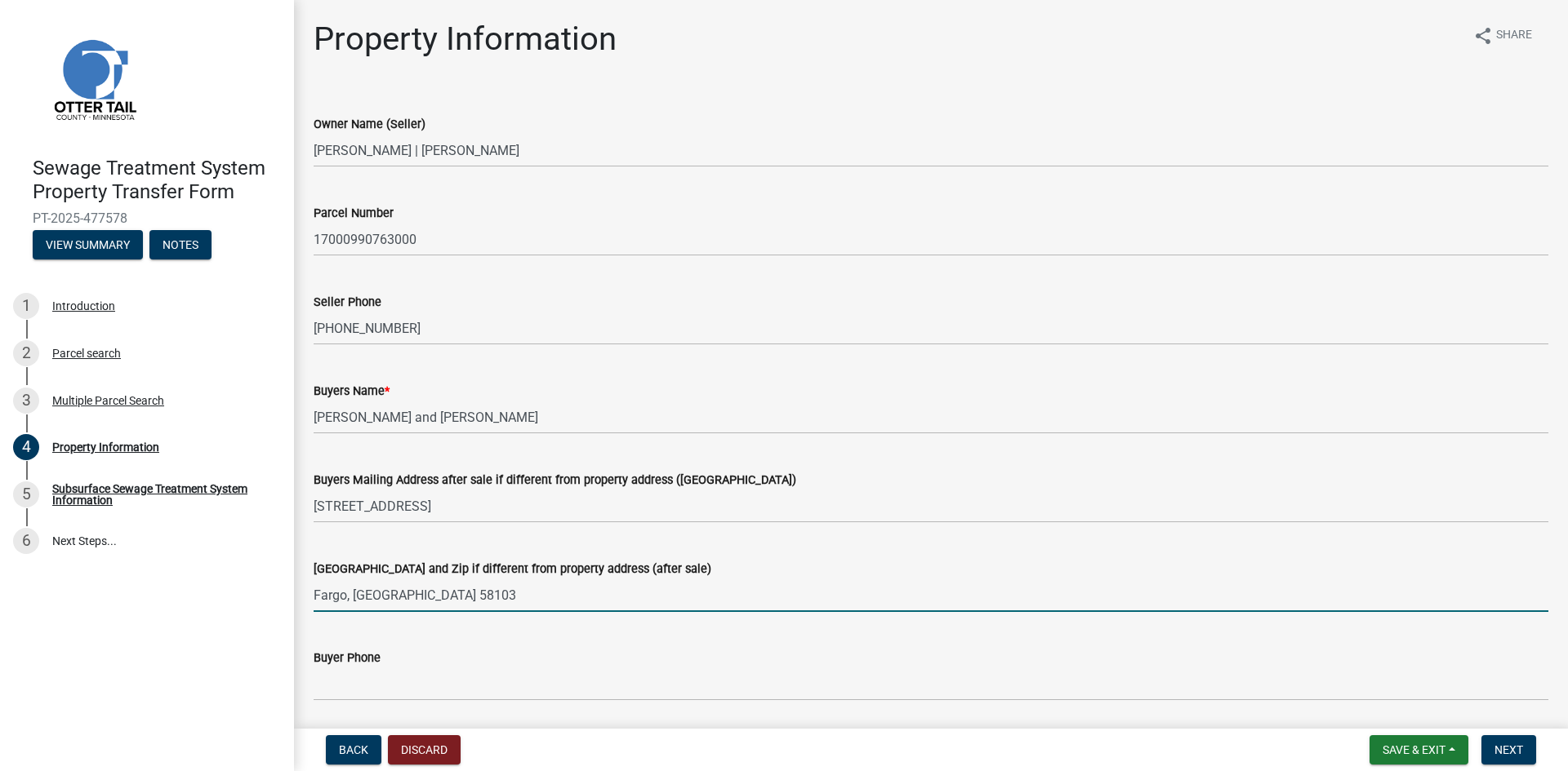
type input "Fargo, [GEOGRAPHIC_DATA] 58103"
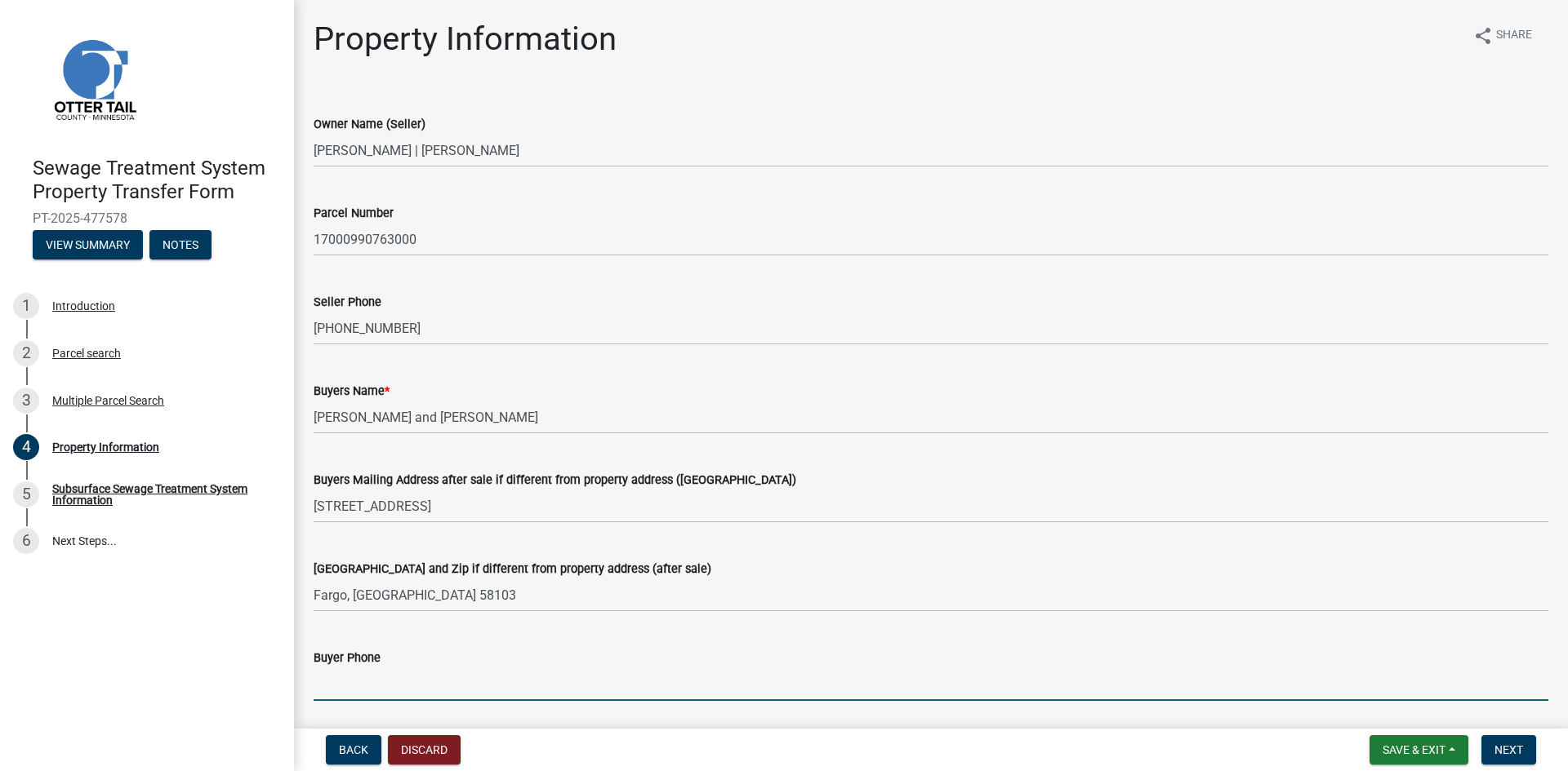
click at [370, 691] on input "Buyer Phone" at bounding box center [931, 684] width 1235 height 33
type input "[PHONE_NUMBER]"
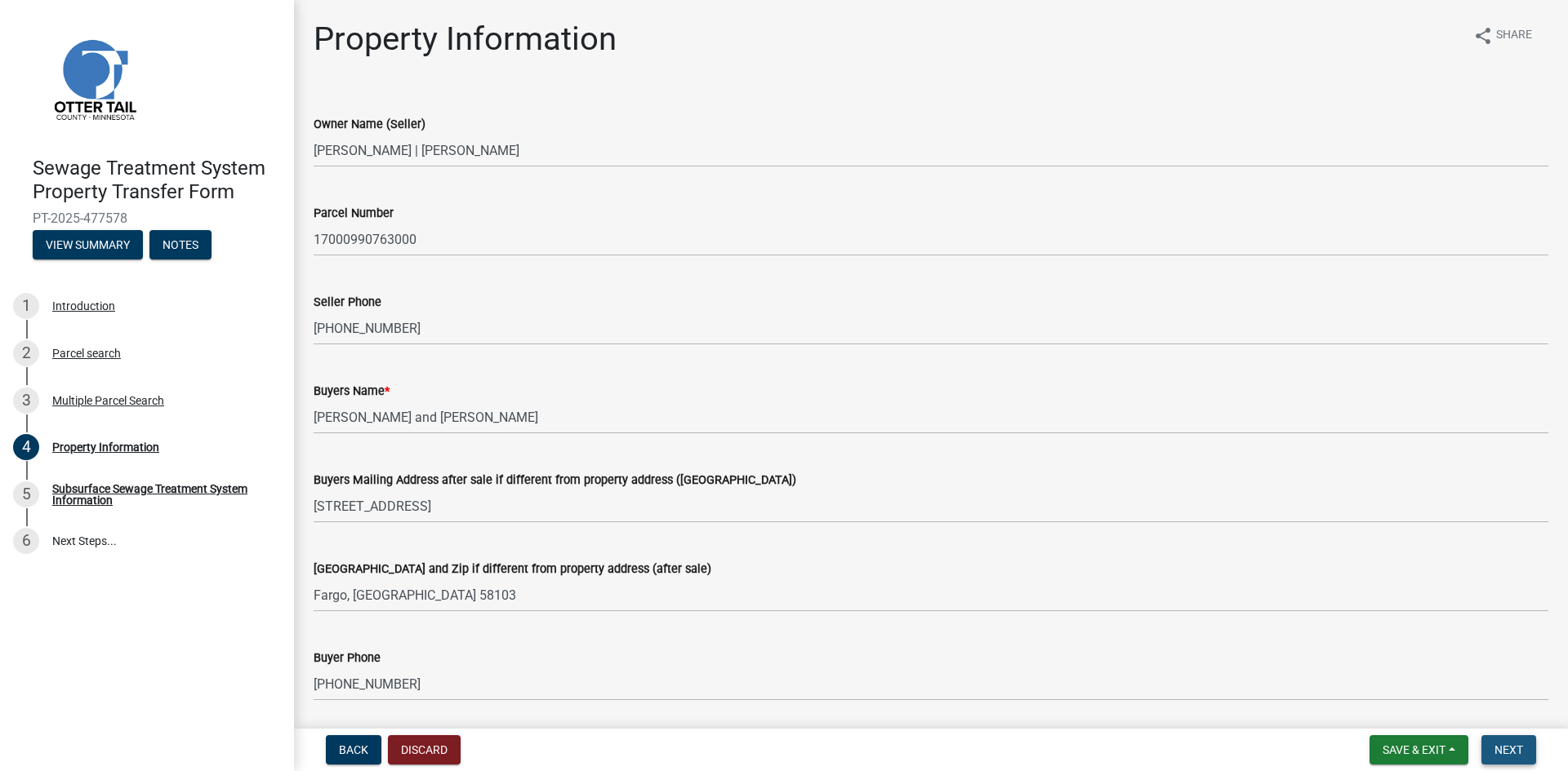
click at [1514, 753] on span "Next" at bounding box center [1509, 750] width 28 height 13
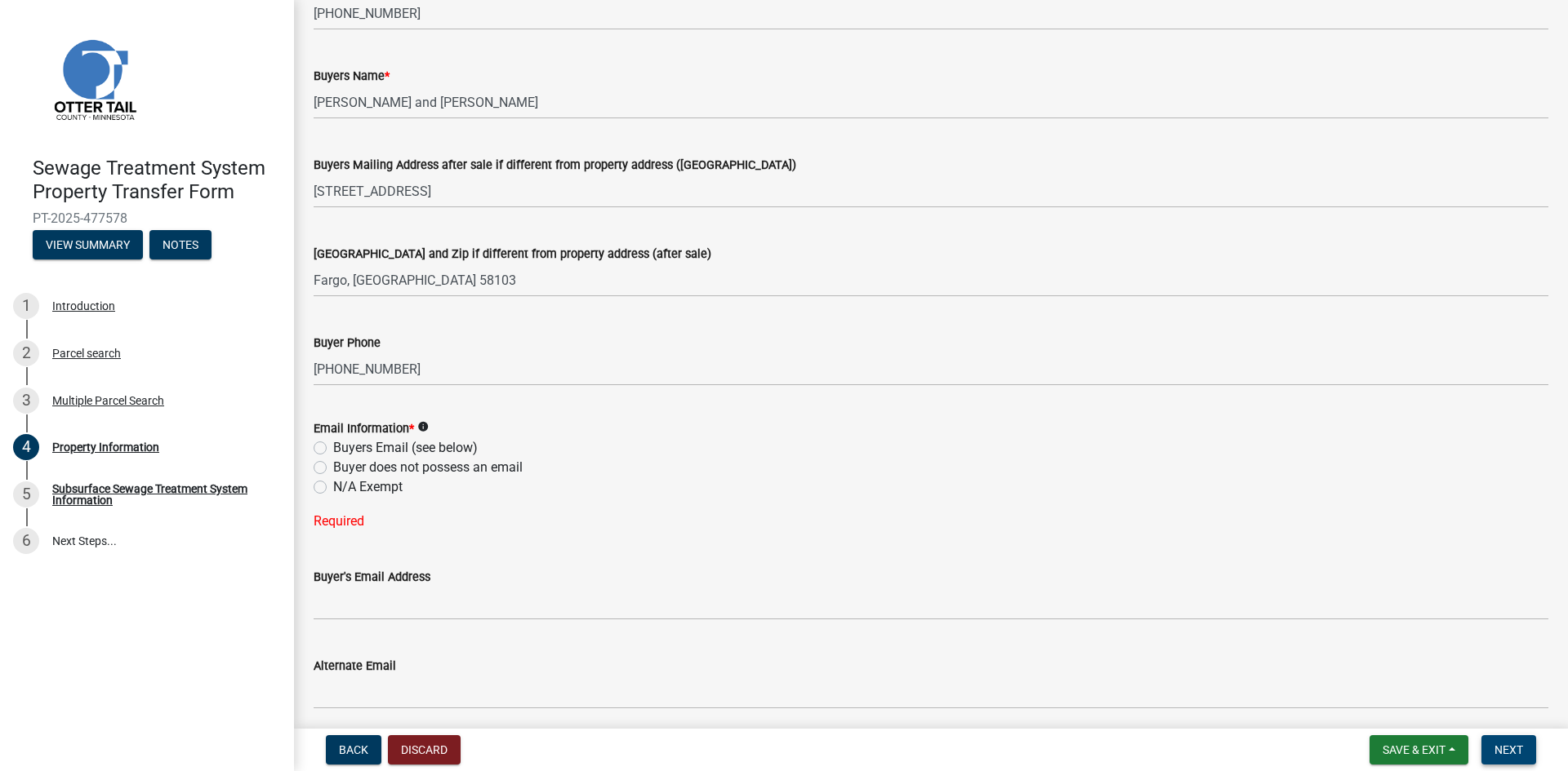
scroll to position [326, 0]
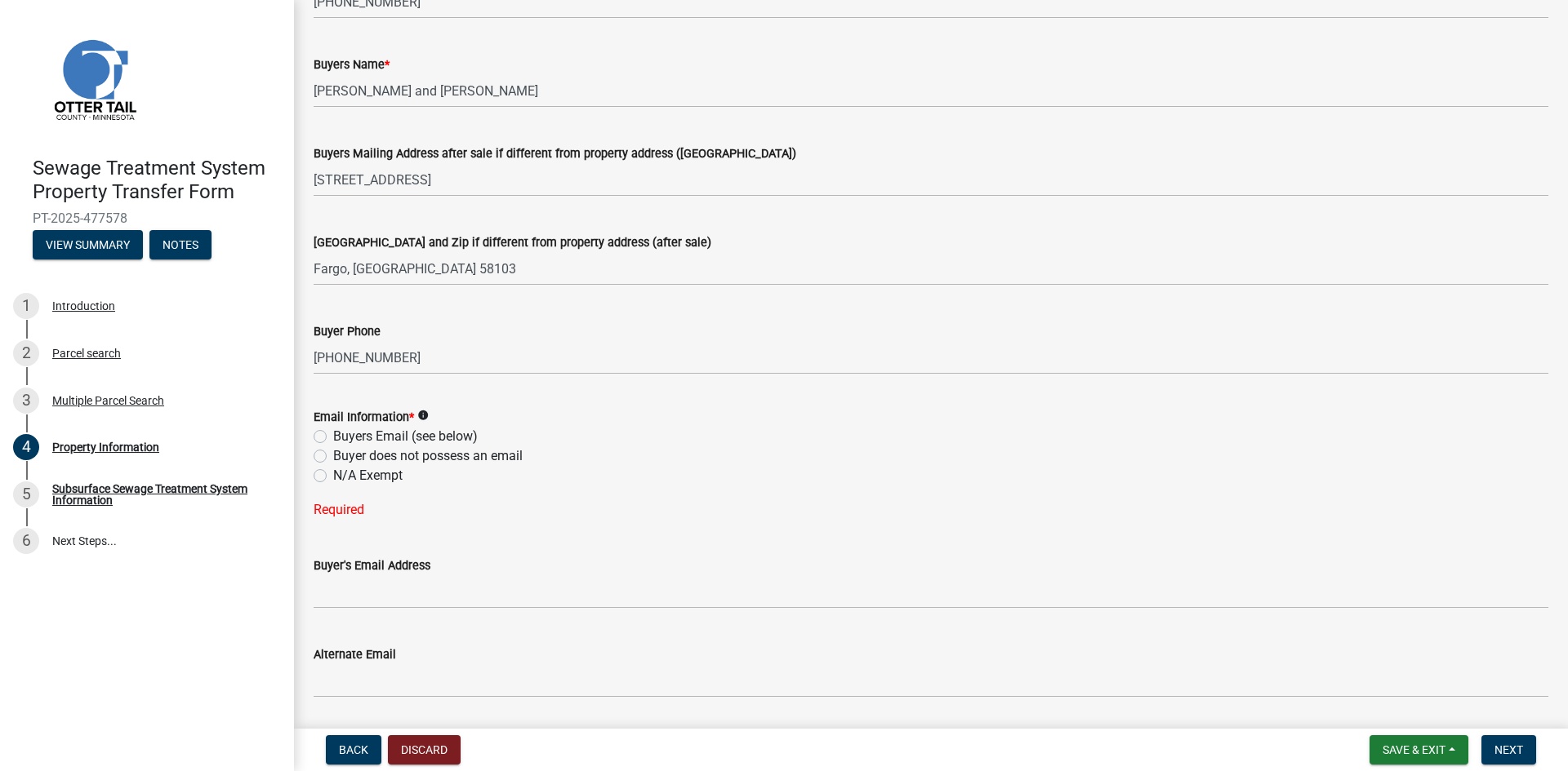
click at [333, 434] on label "Buyers Email (see below)" at bounding box center [405, 436] width 144 height 19
click at [333, 434] on input "Buyers Email (see below)" at bounding box center [338, 432] width 11 height 11
radio input "true"
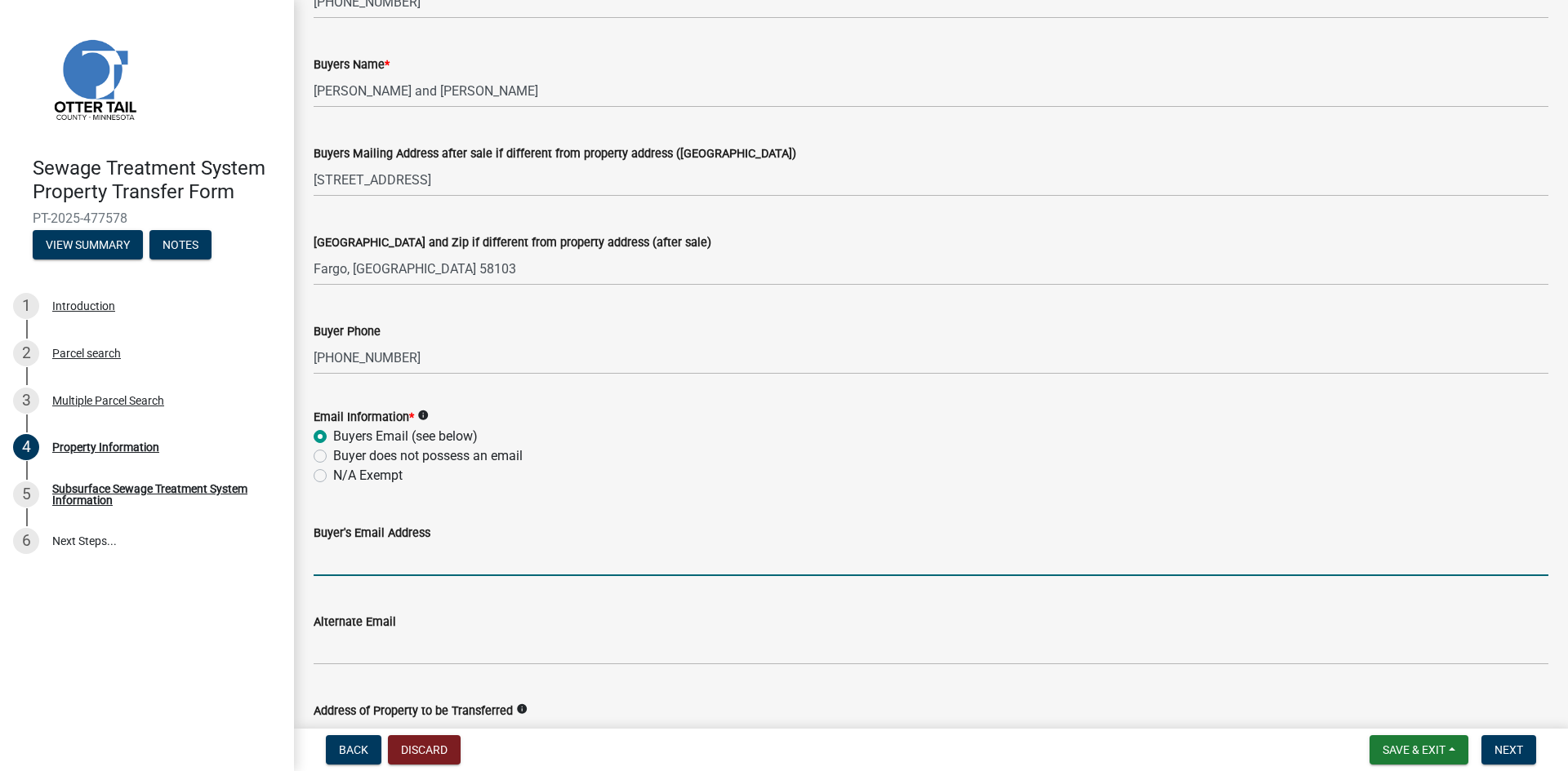
click at [379, 571] on input "Buyer's Email Address" at bounding box center [931, 559] width 1235 height 33
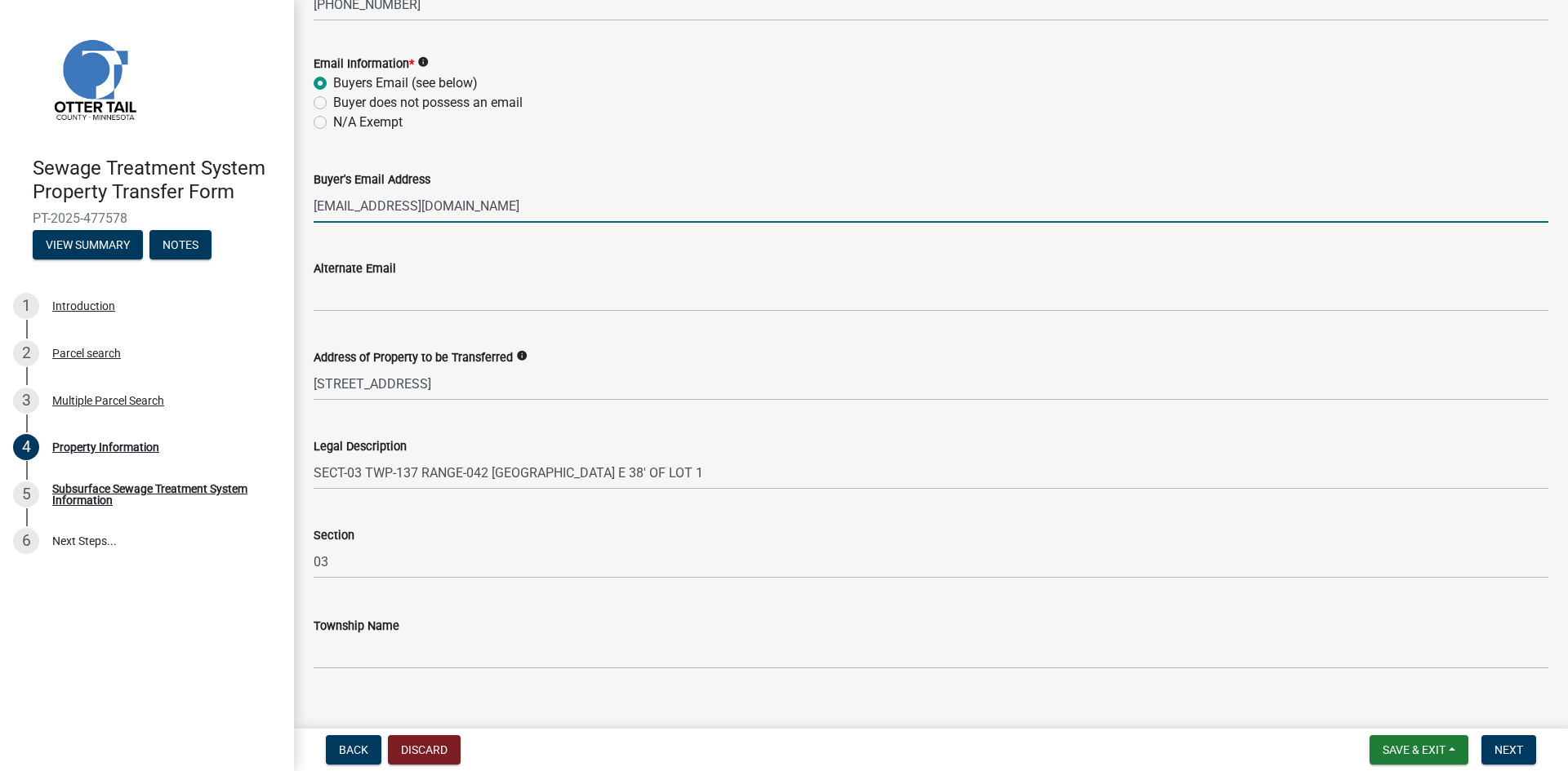
scroll to position [703, 0]
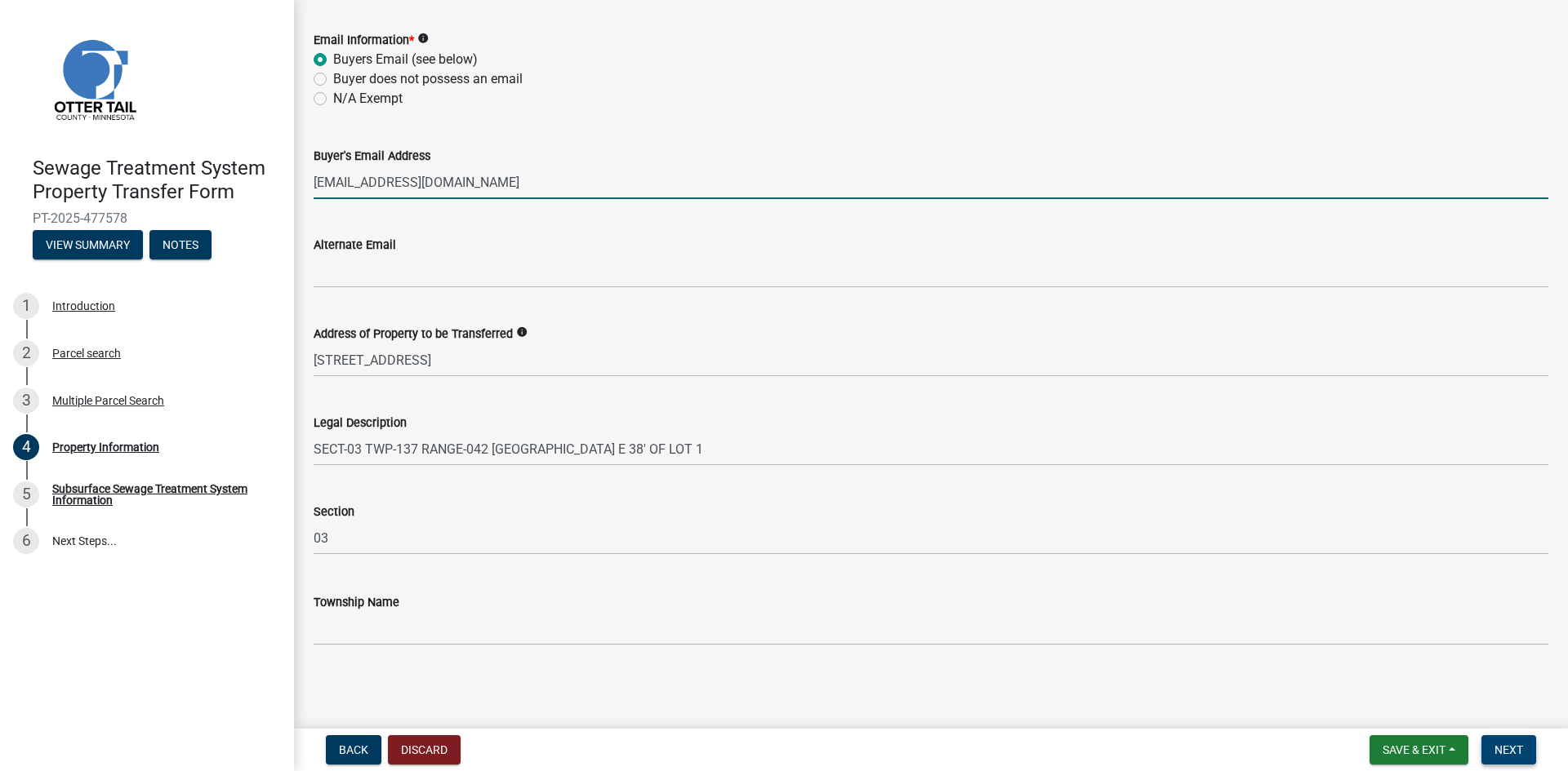
type input "[EMAIL_ADDRESS][DOMAIN_NAME]"
click at [1515, 750] on span "Next" at bounding box center [1509, 750] width 28 height 13
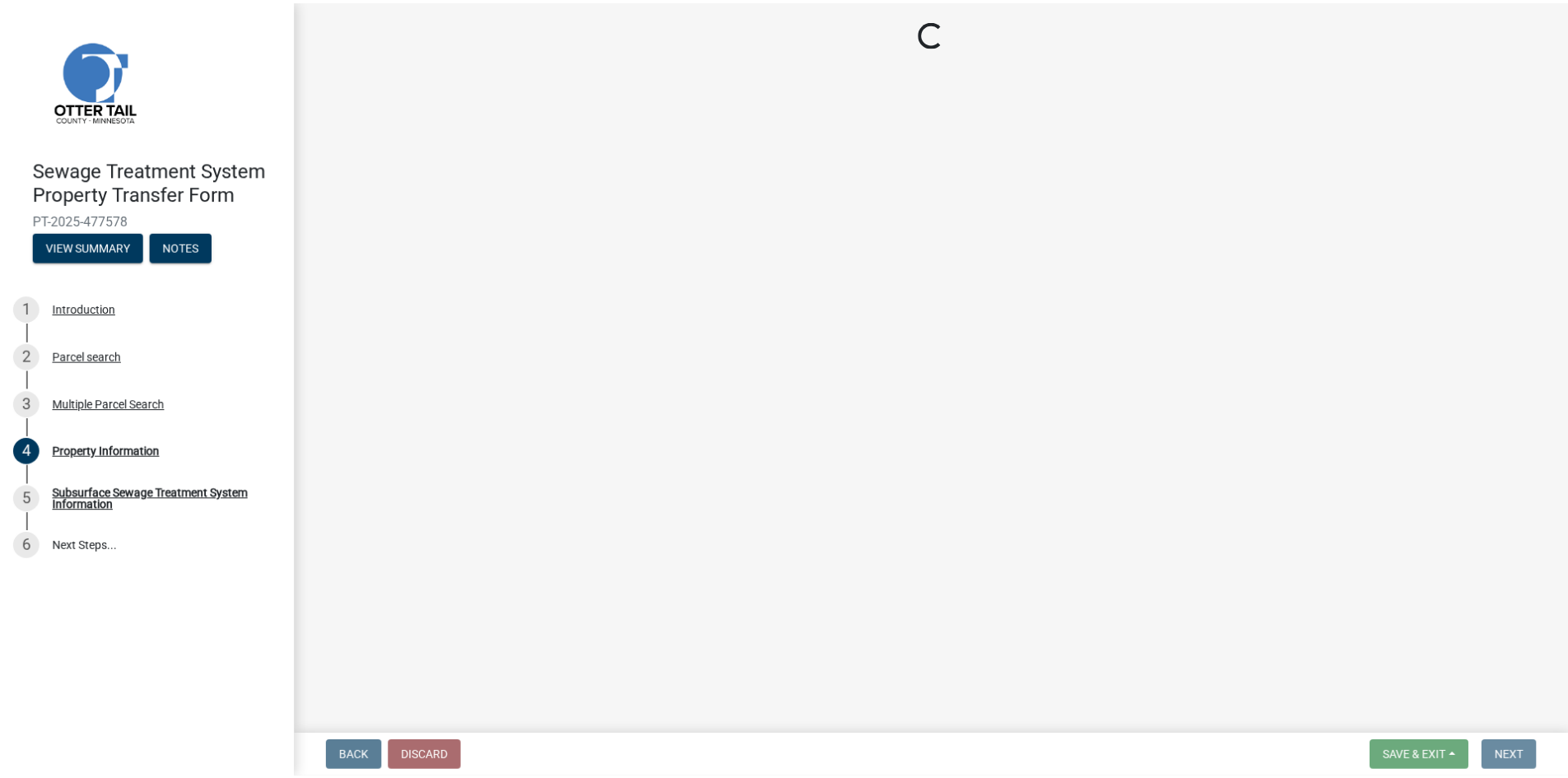
scroll to position [0, 0]
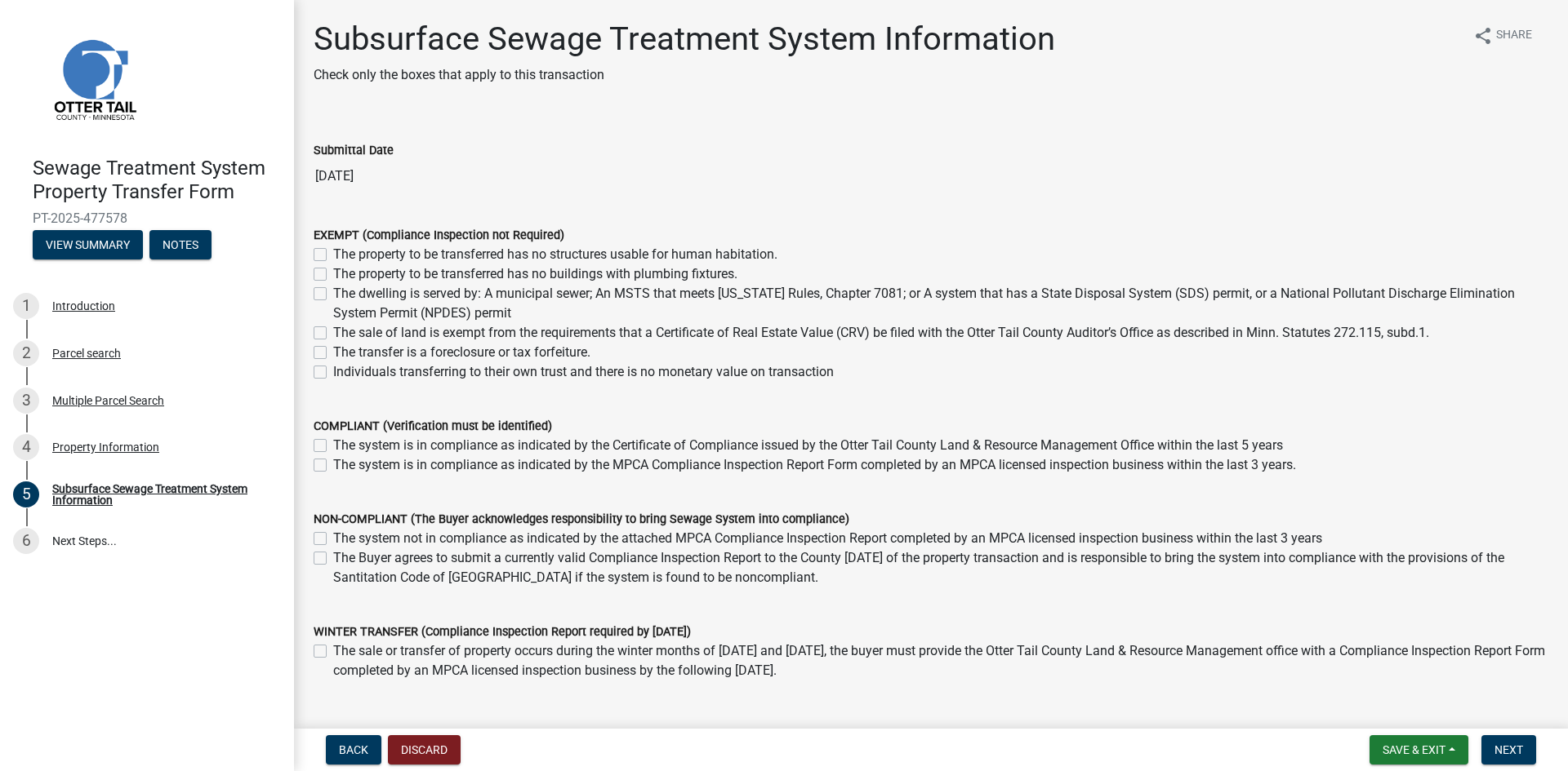
click at [333, 371] on label "Individuals transferring to their own trust and there is no monetary value on t…" at bounding box center [584, 371] width 501 height 19
click at [333, 371] on input "Individuals transferring to their own trust and there is no monetary value on t…" at bounding box center [338, 367] width 11 height 11
checkbox input "true"
checkbox input "false"
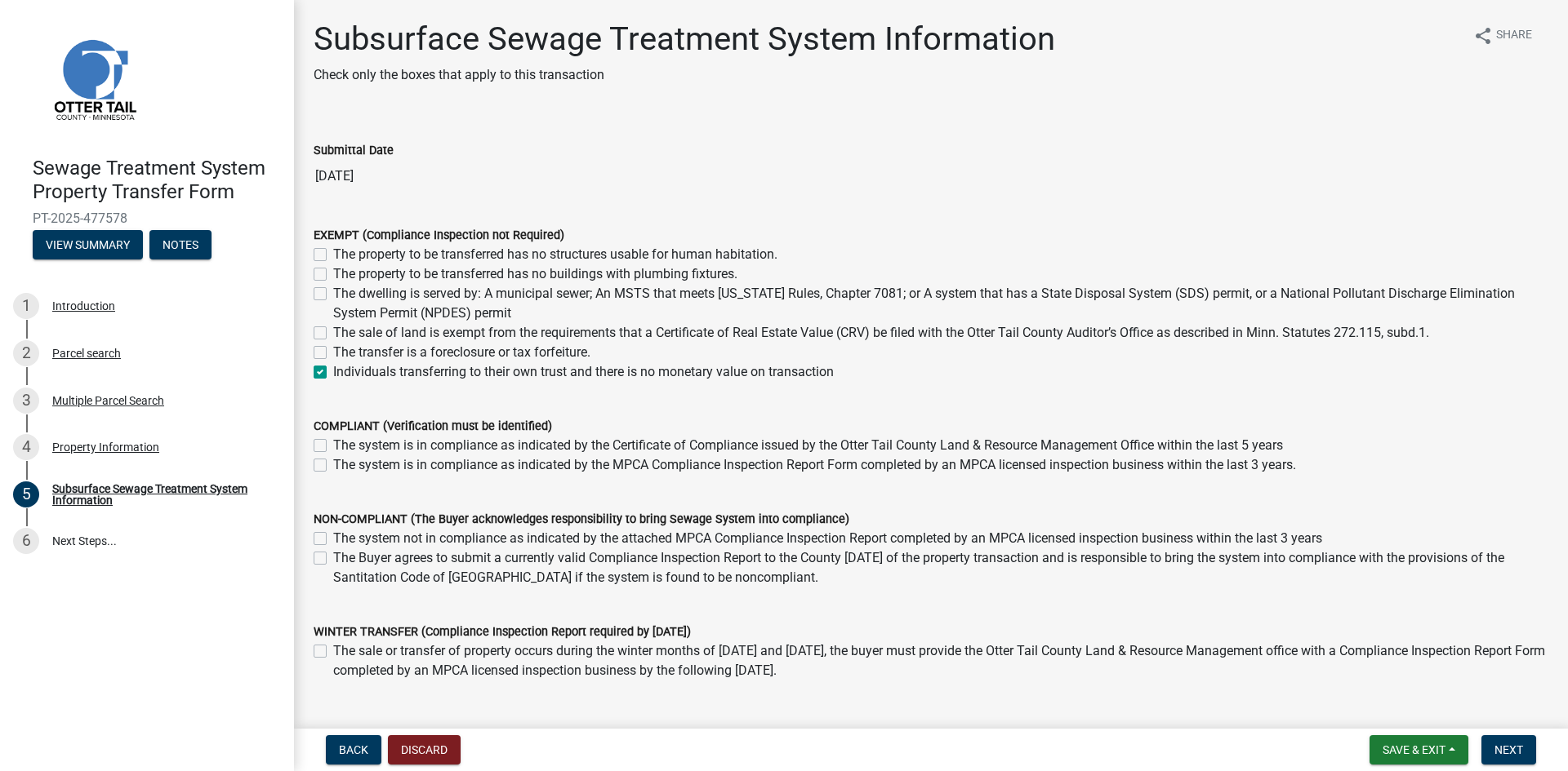
checkbox input "false"
checkbox input "true"
click at [1519, 753] on span "Next" at bounding box center [1509, 750] width 28 height 13
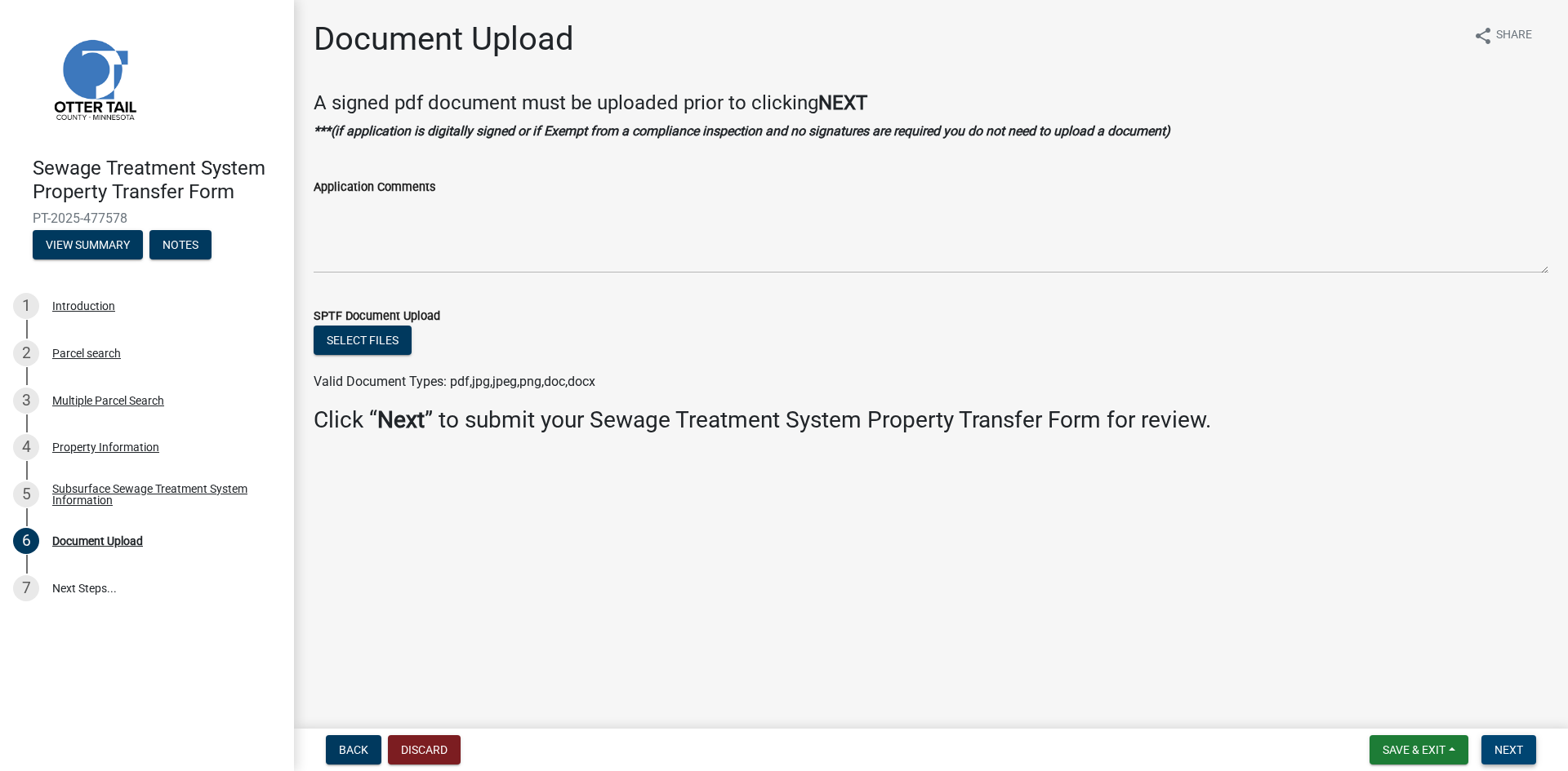
click at [1509, 753] on span "Next" at bounding box center [1509, 750] width 28 height 13
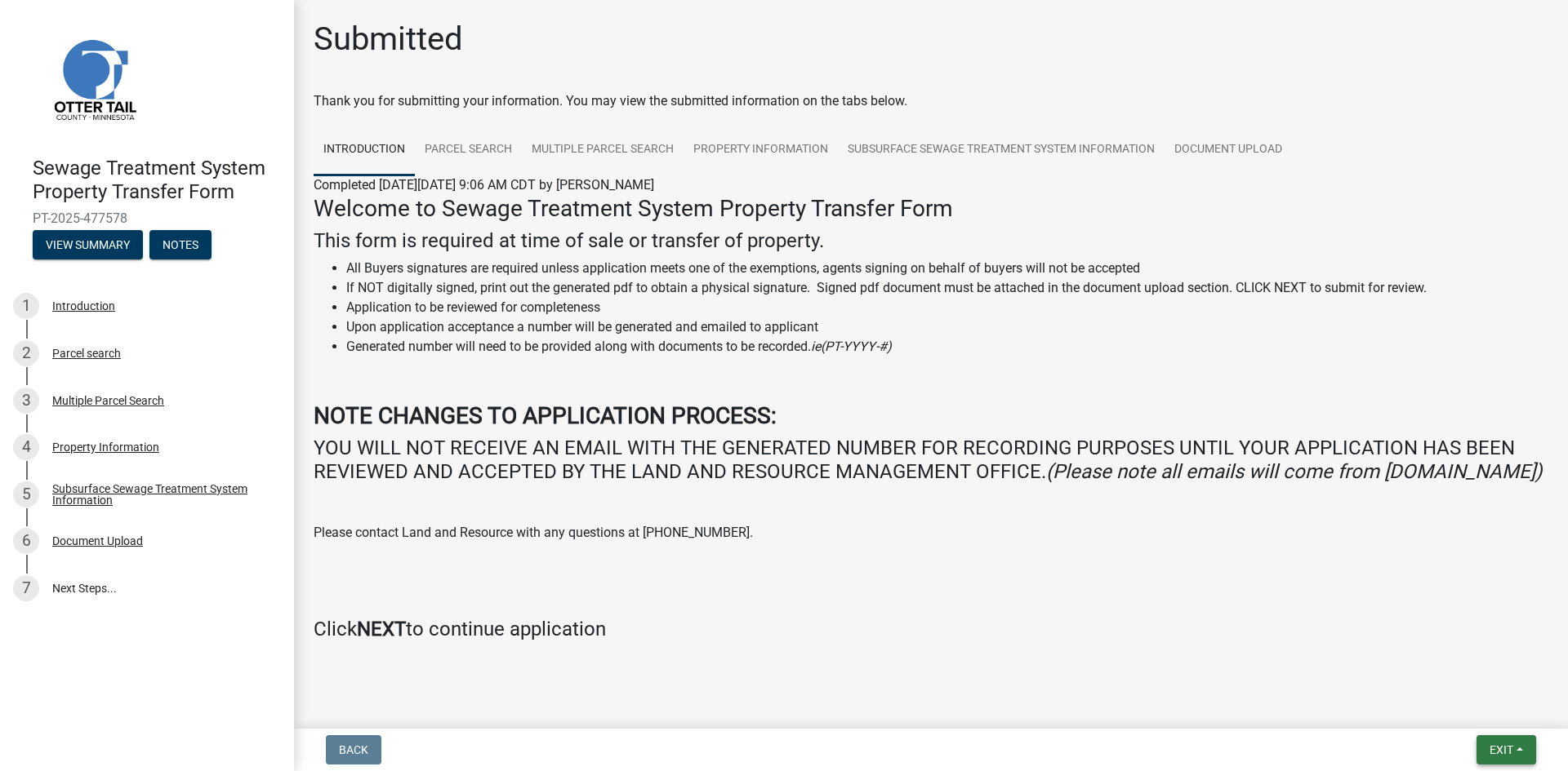
click at [1513, 751] on span "Exit" at bounding box center [1501, 750] width 23 height 13
click at [1459, 702] on button "Save & Exit" at bounding box center [1470, 708] width 131 height 39
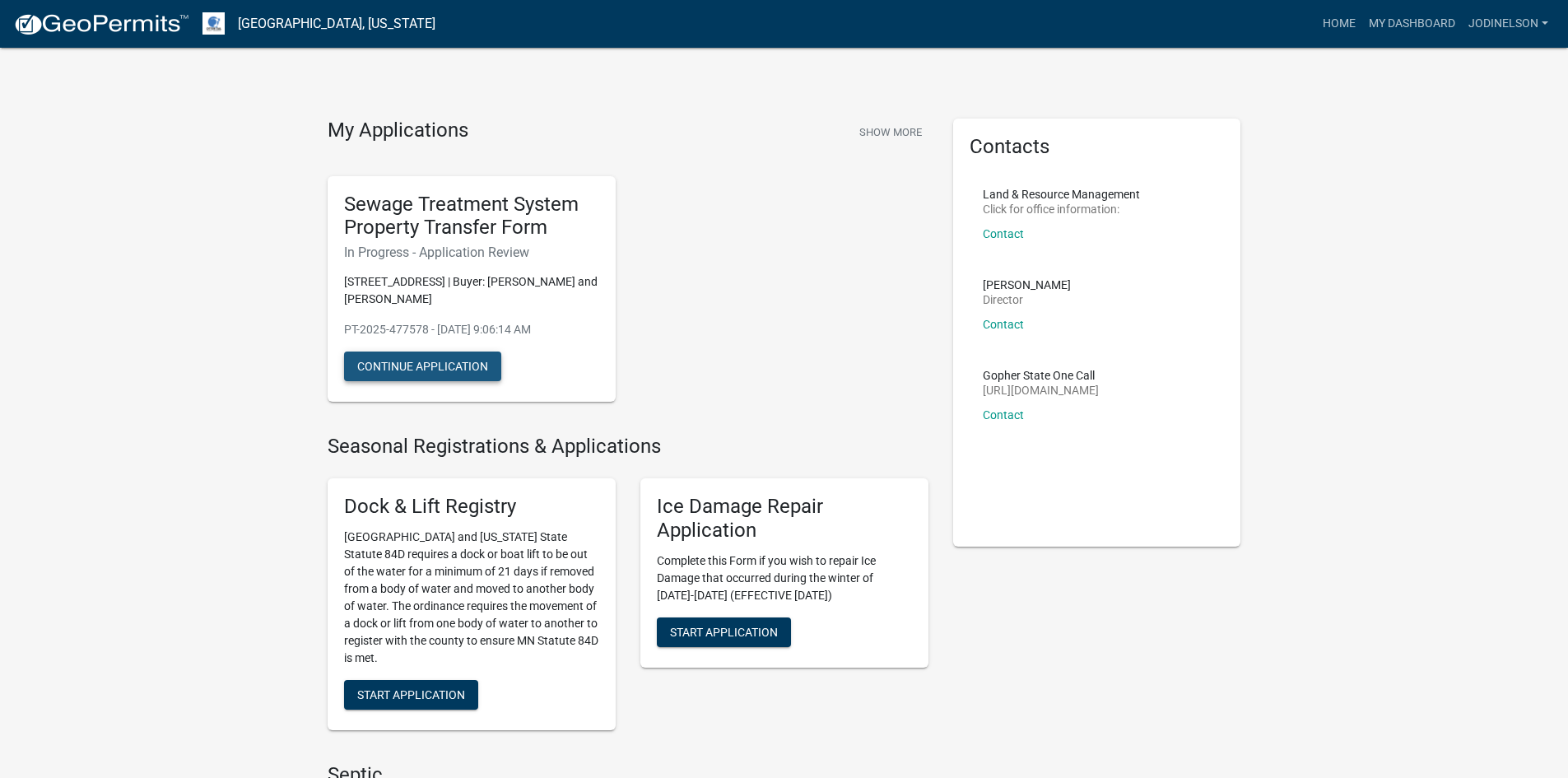
click at [460, 360] on button "Continue Application" at bounding box center [423, 366] width 157 height 29
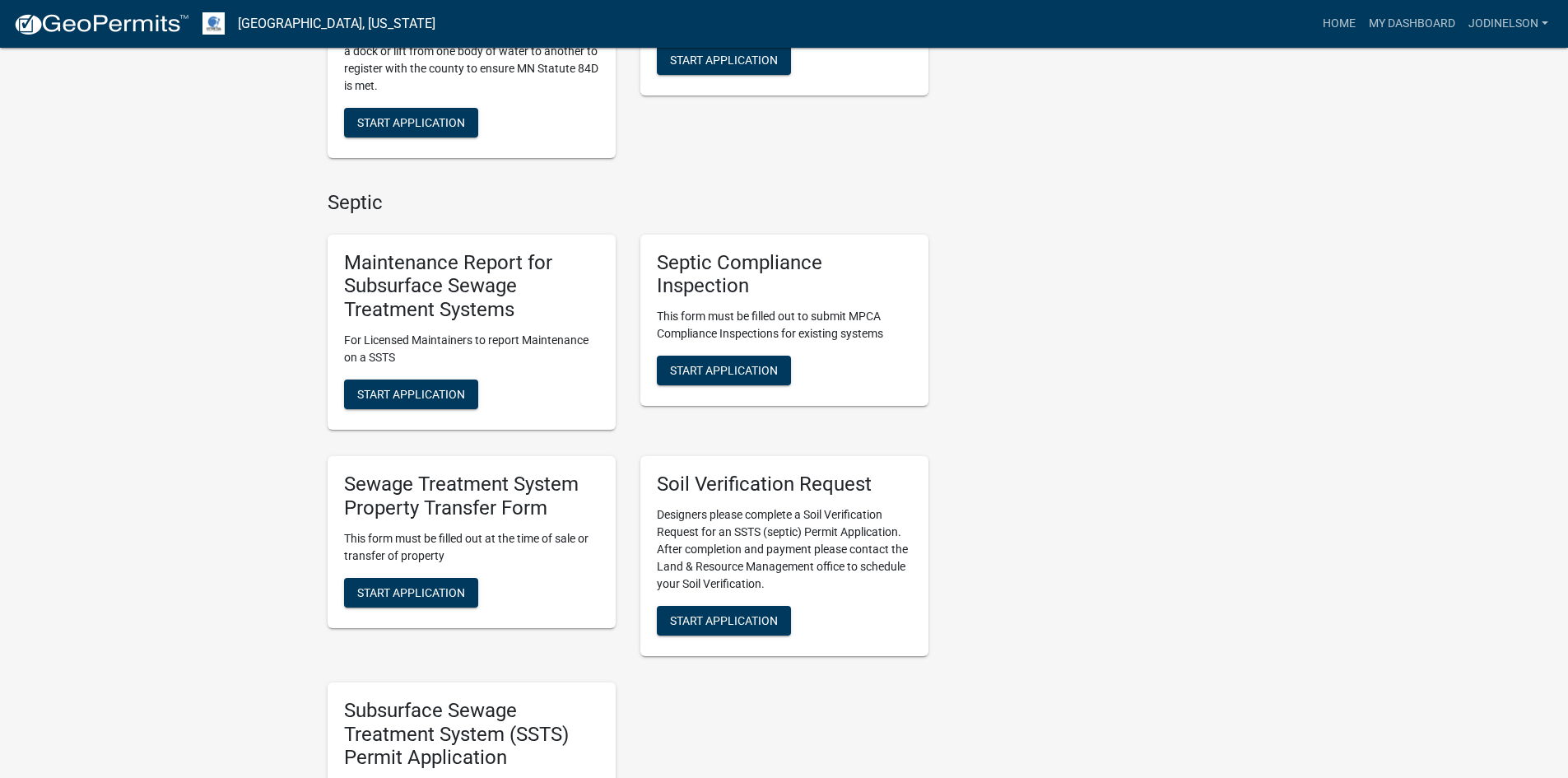
scroll to position [577, 0]
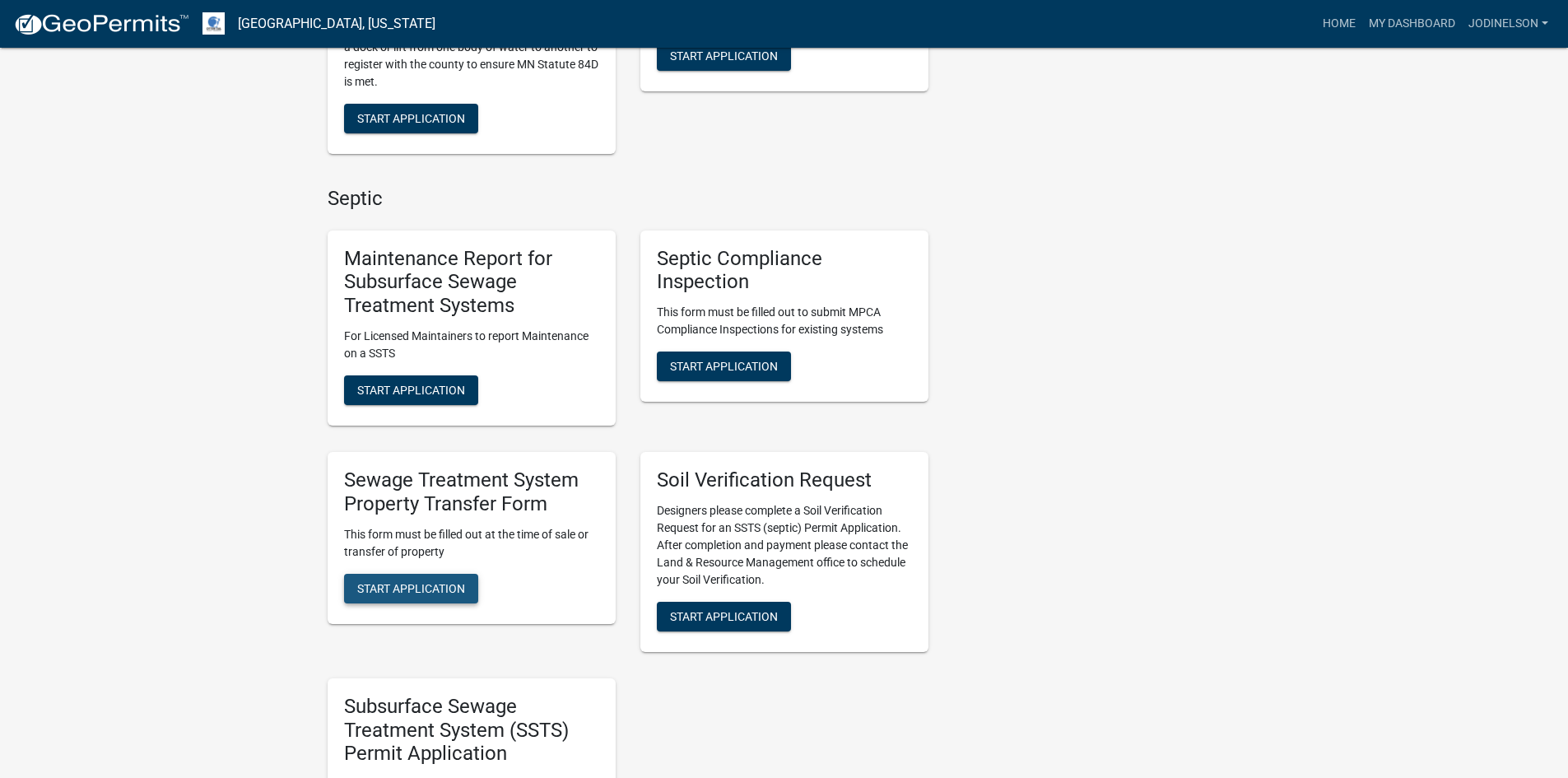
click at [422, 594] on span "Start Application" at bounding box center [412, 589] width 108 height 13
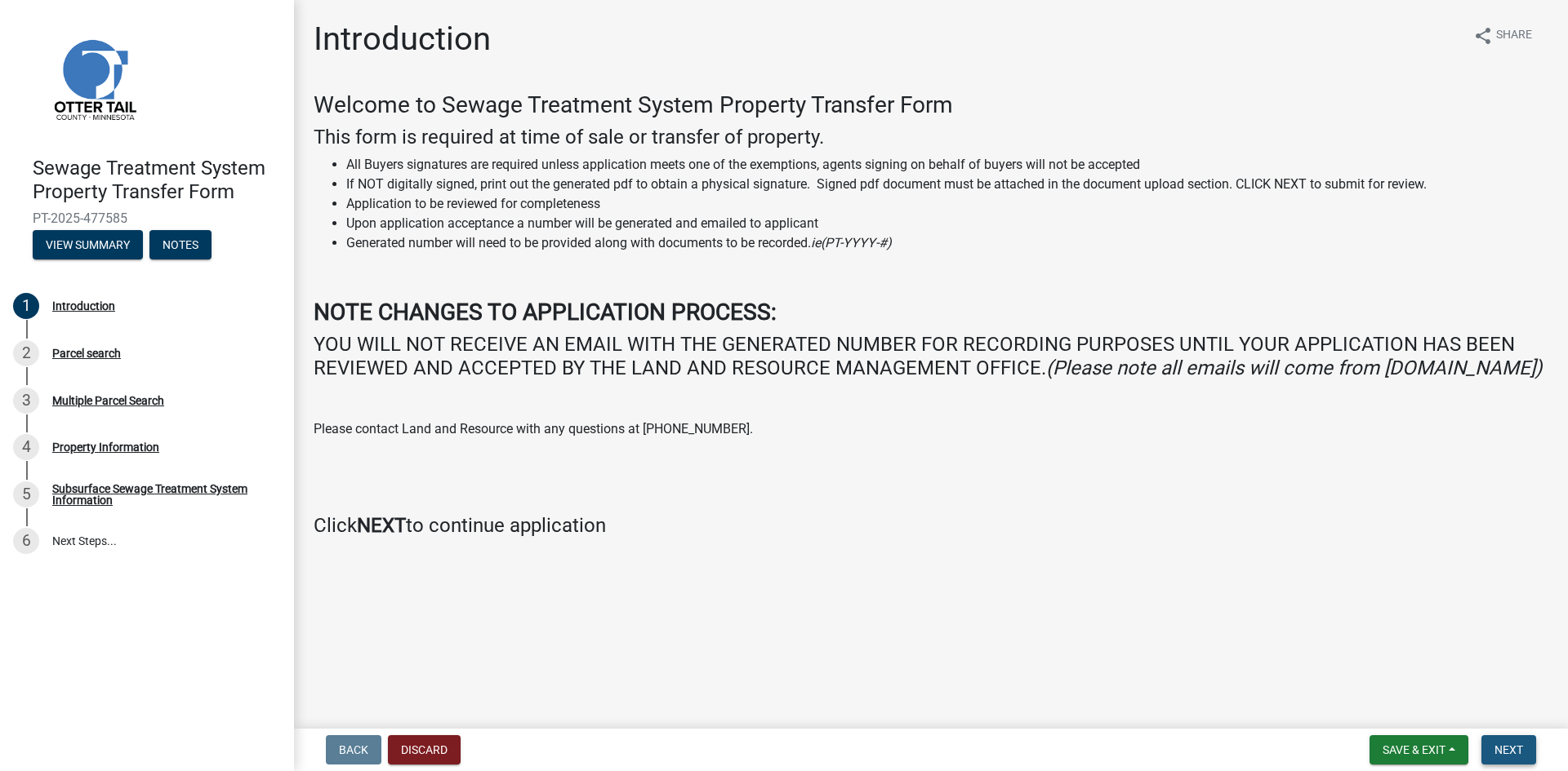
click at [1515, 753] on span "Next" at bounding box center [1509, 750] width 28 height 13
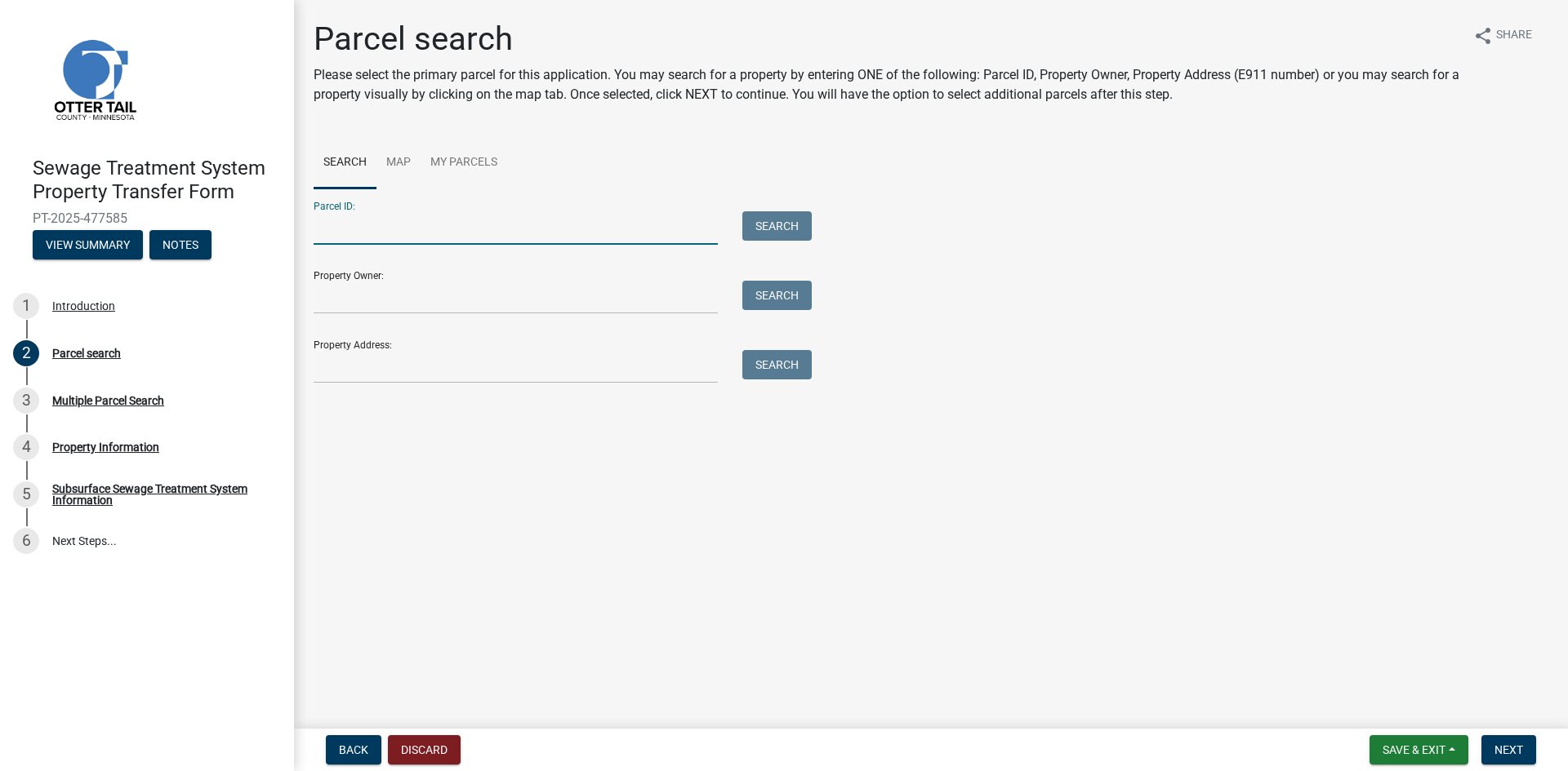
click at [358, 234] on input "Parcel ID:" at bounding box center [516, 228] width 404 height 33
type input "17000030033000"
click at [785, 231] on button "Search" at bounding box center [776, 225] width 69 height 29
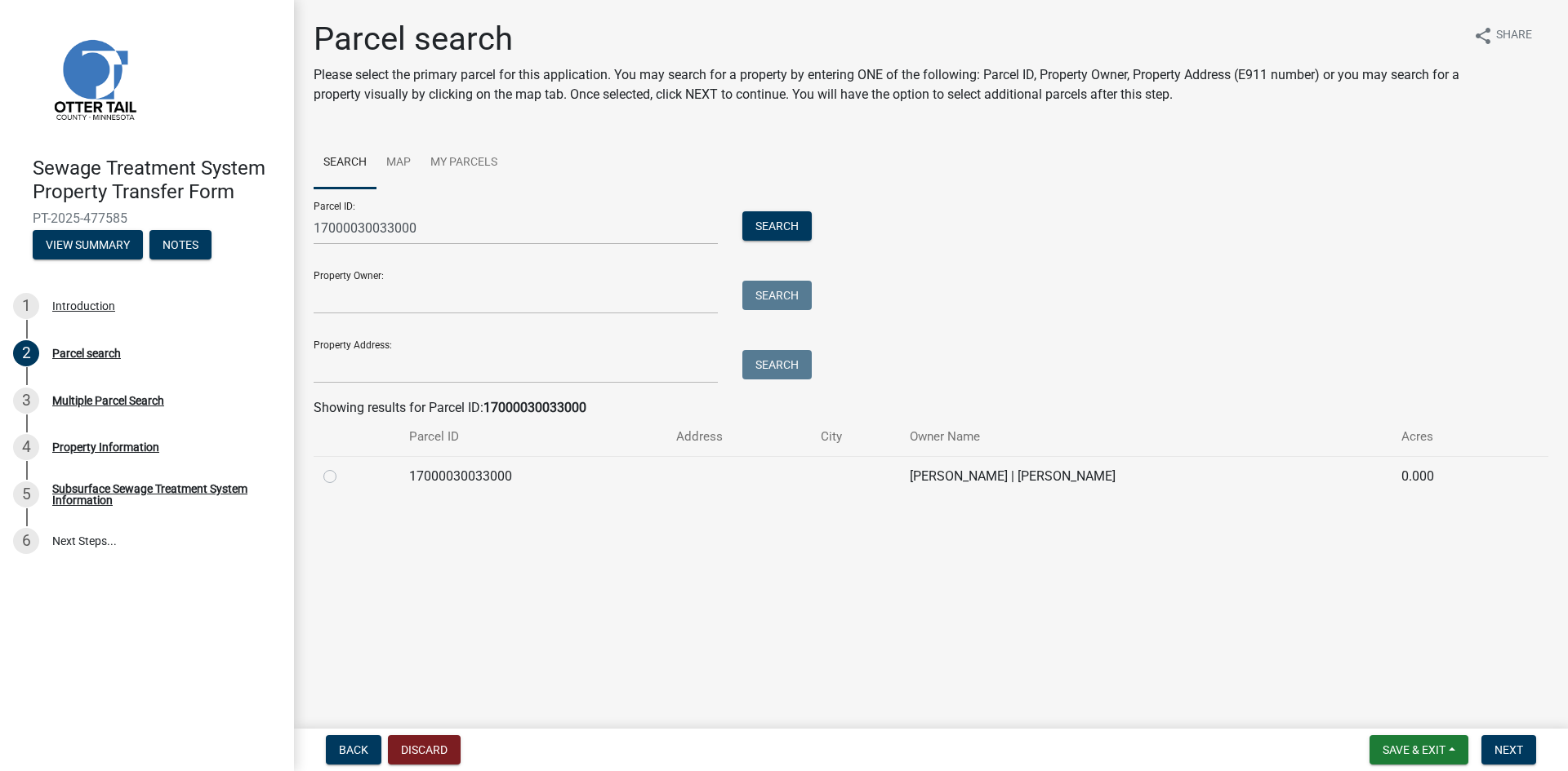
click at [321, 473] on td at bounding box center [357, 476] width 86 height 40
click at [343, 467] on label at bounding box center [343, 467] width 0 height 0
click at [343, 475] on input "radio" at bounding box center [348, 472] width 11 height 11
radio input "true"
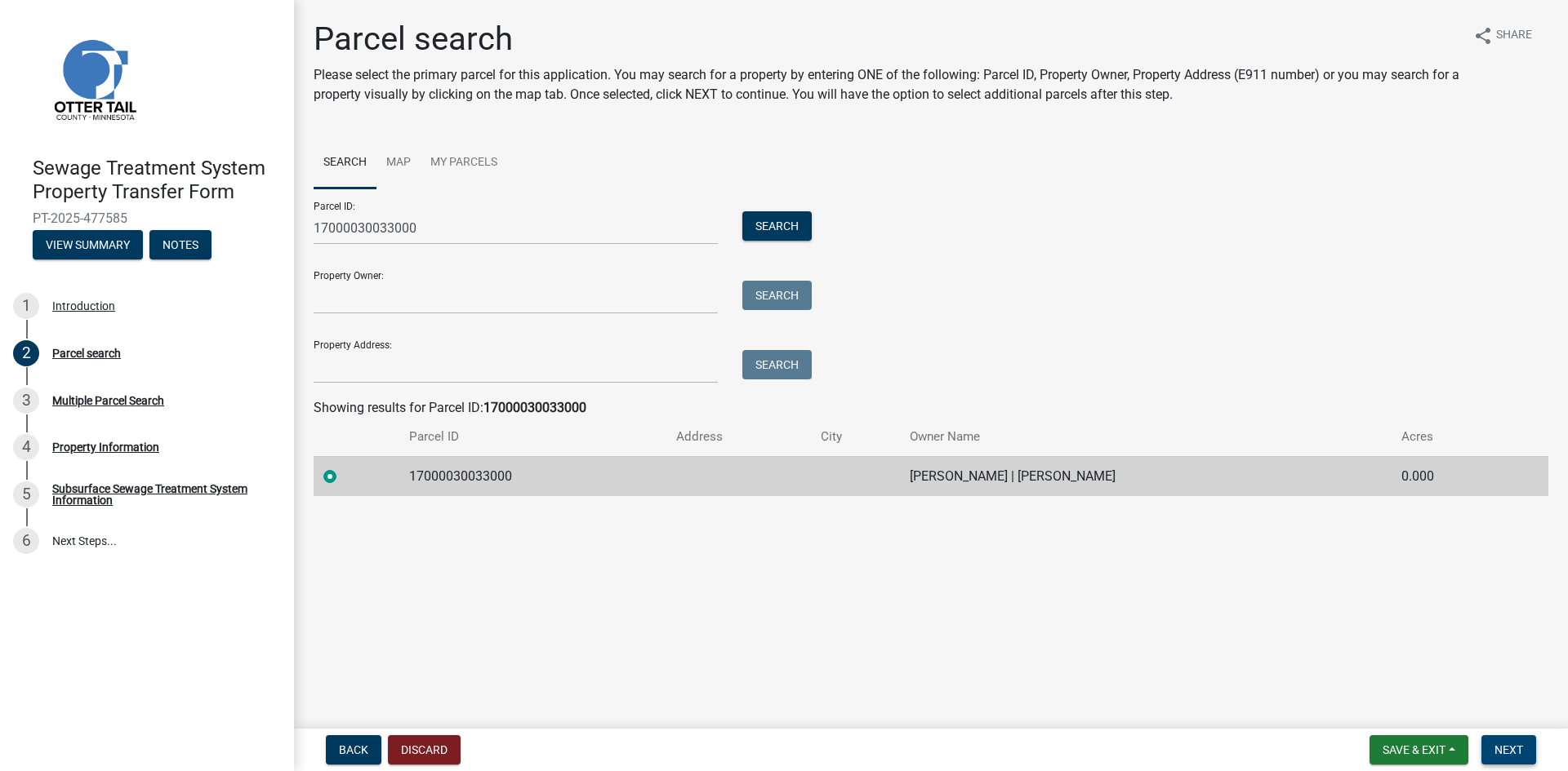
click at [1520, 757] on span "Next" at bounding box center [1509, 750] width 28 height 13
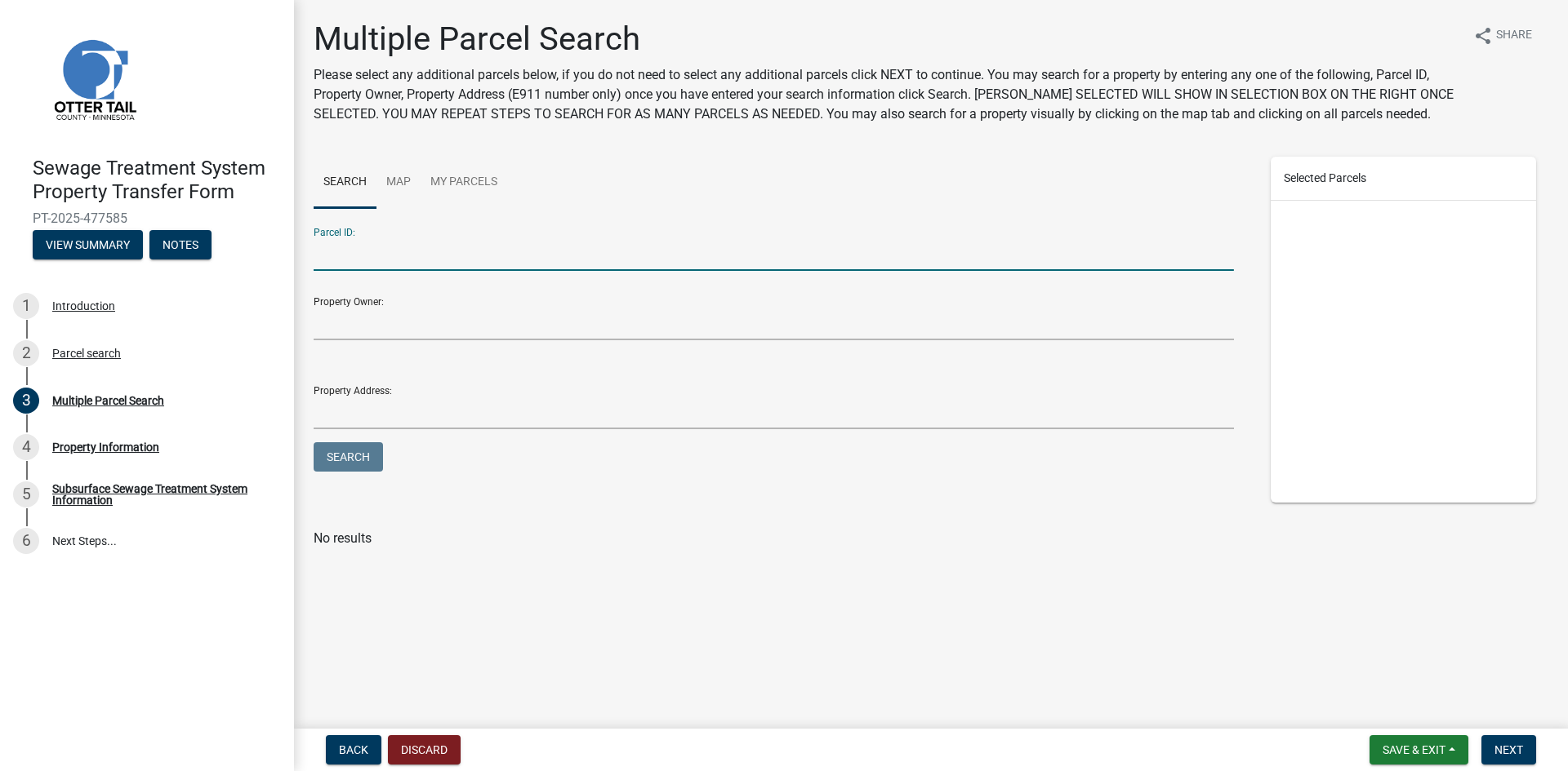
click at [355, 259] on input "Parcel ID:" at bounding box center [774, 254] width 920 height 33
type input "17000030033000"
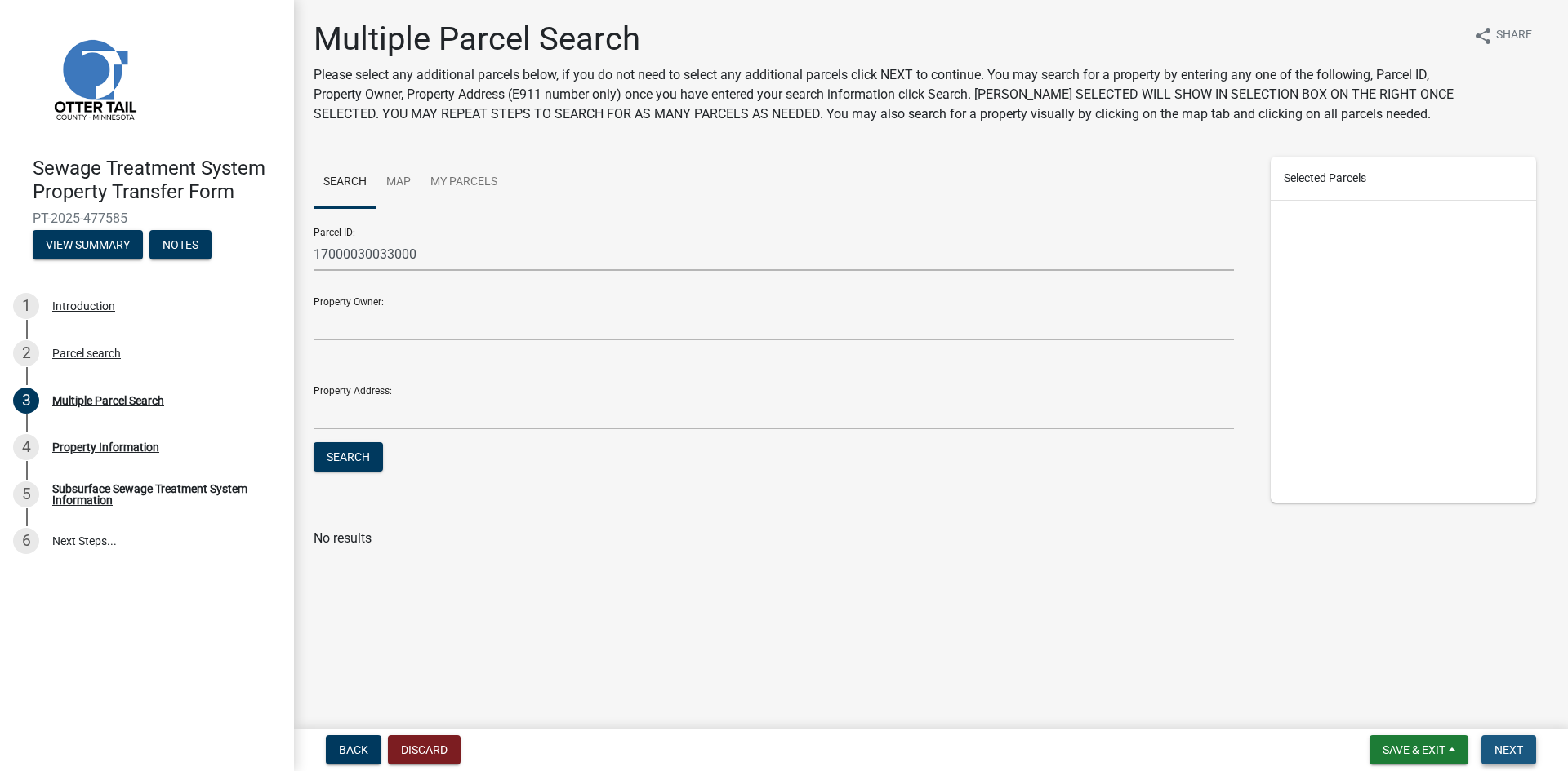
click at [1522, 753] on span "Next" at bounding box center [1509, 750] width 28 height 13
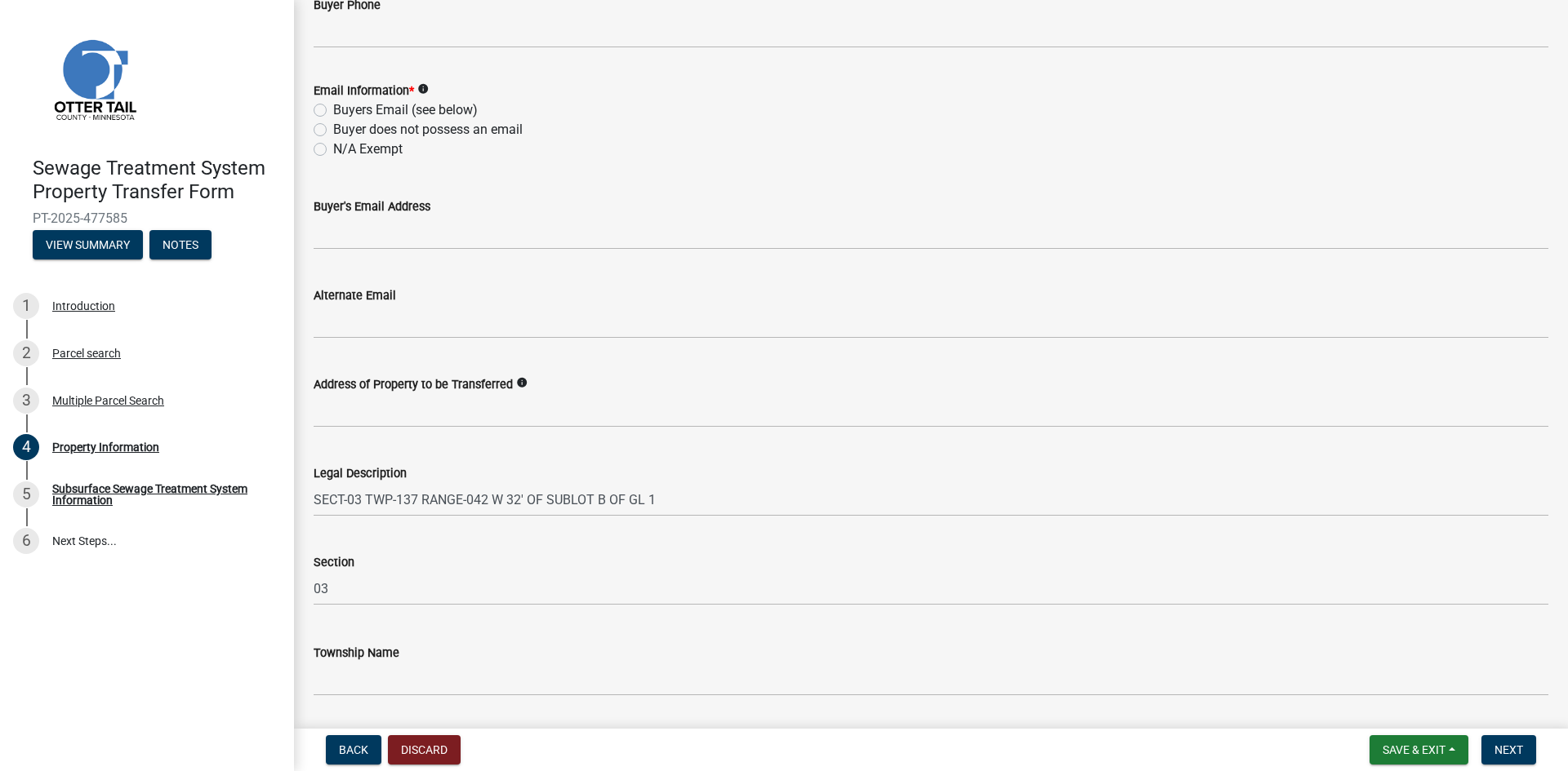
scroll to position [653, 0]
click at [421, 755] on button "Discard" at bounding box center [424, 749] width 73 height 29
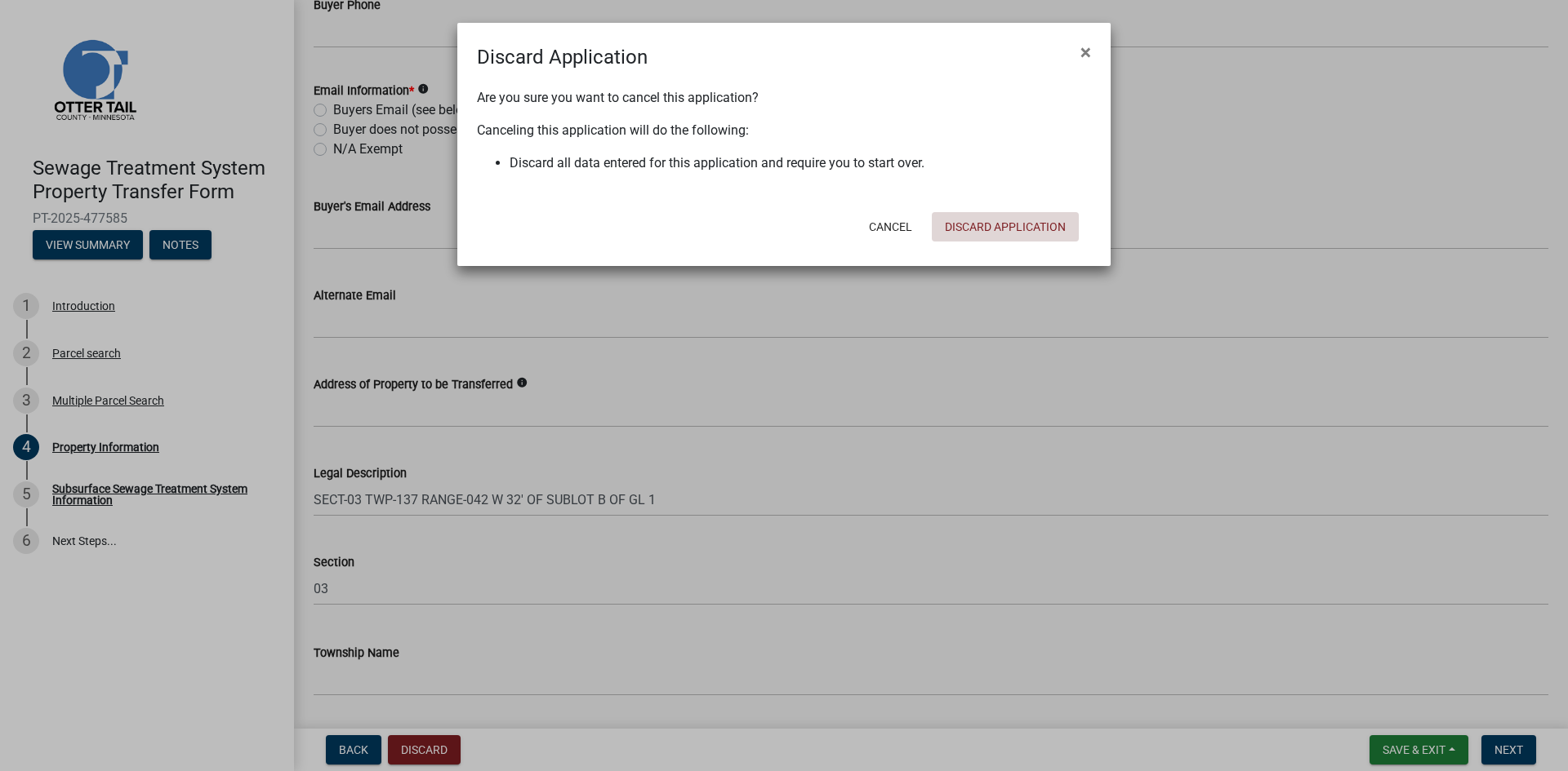
click at [971, 225] on button "Discard Application" at bounding box center [1005, 226] width 147 height 29
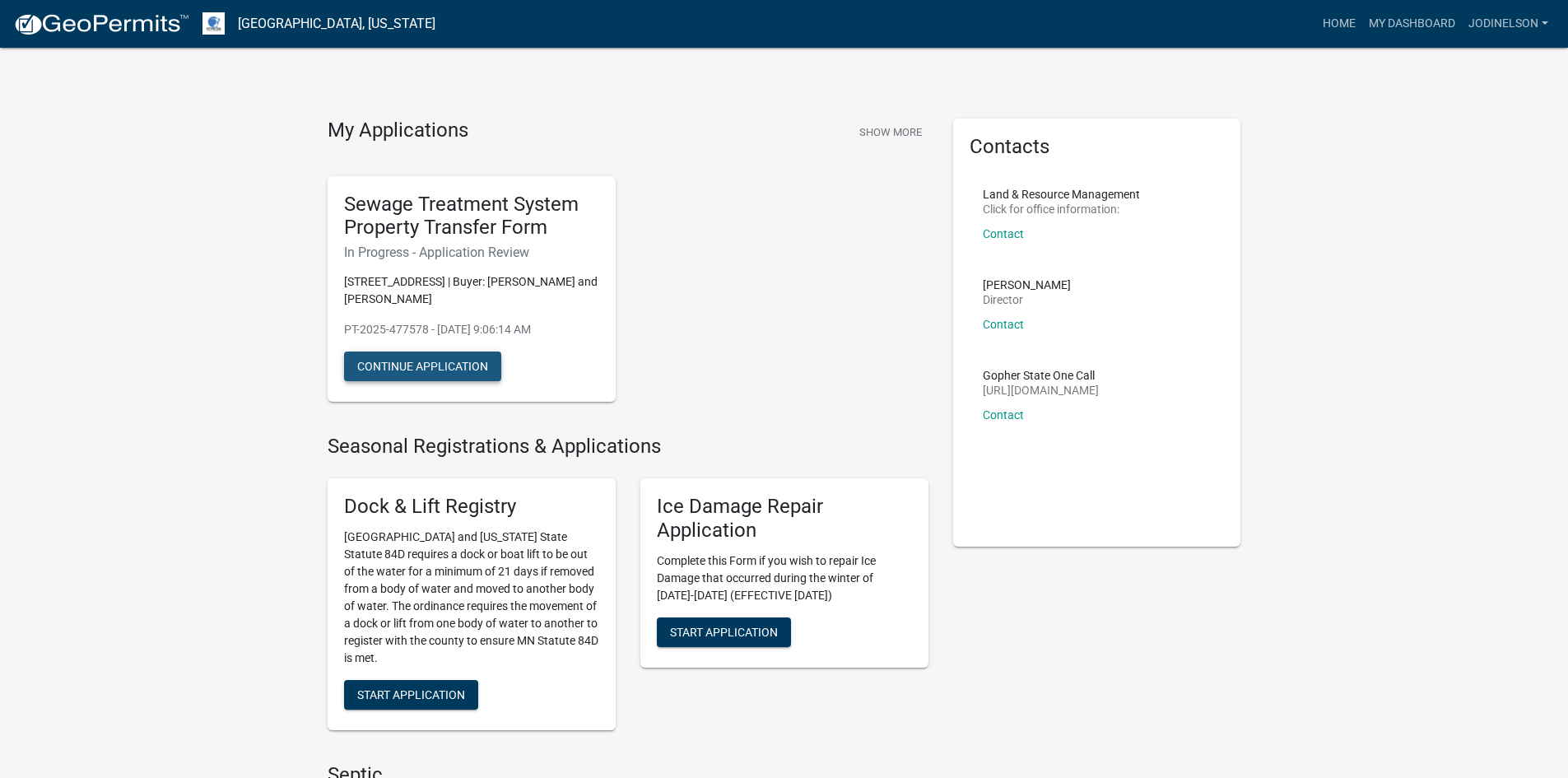
click at [446, 367] on button "Continue Application" at bounding box center [423, 366] width 157 height 29
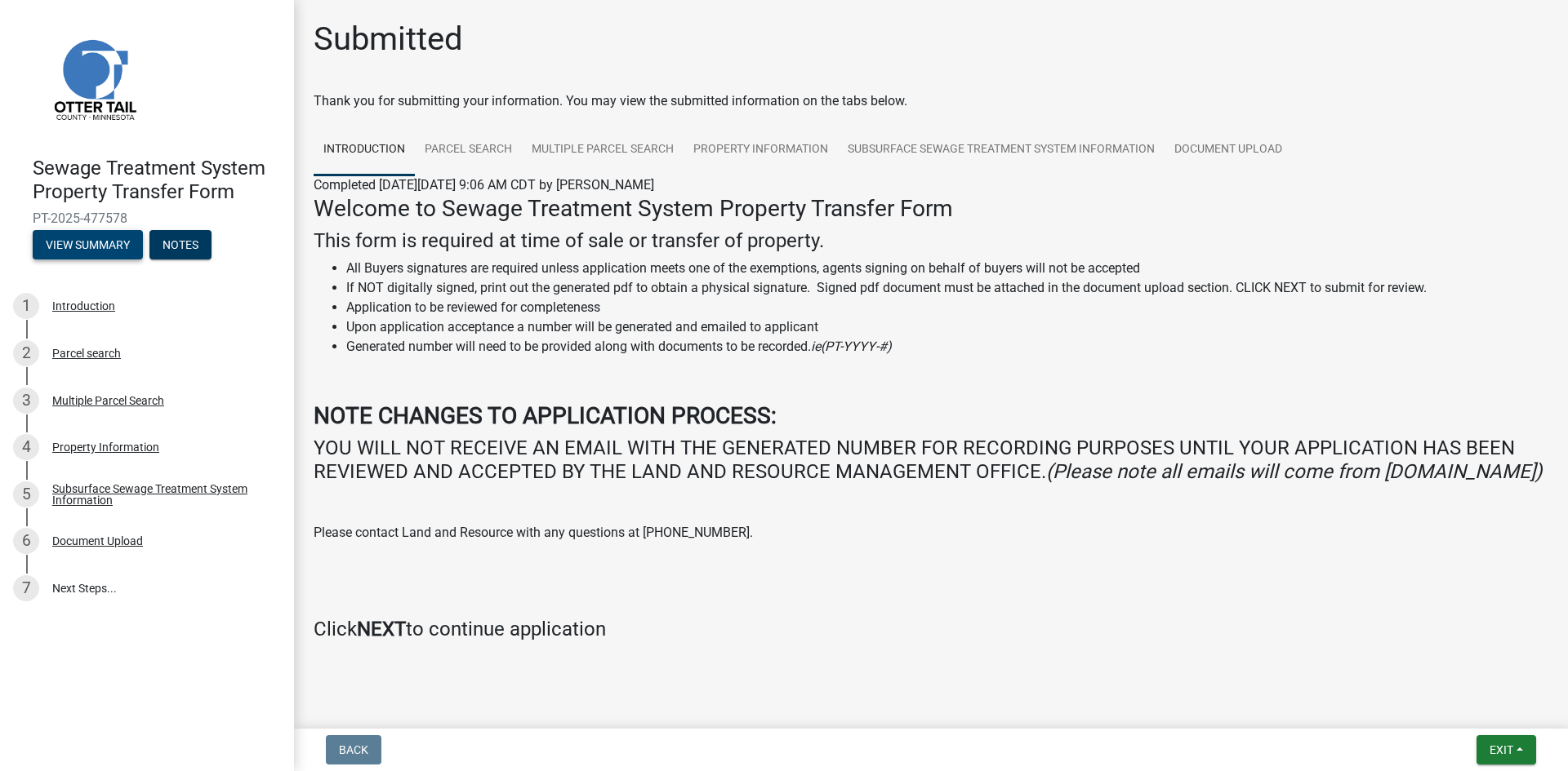
click at [100, 242] on button "View Summary" at bounding box center [88, 244] width 110 height 29
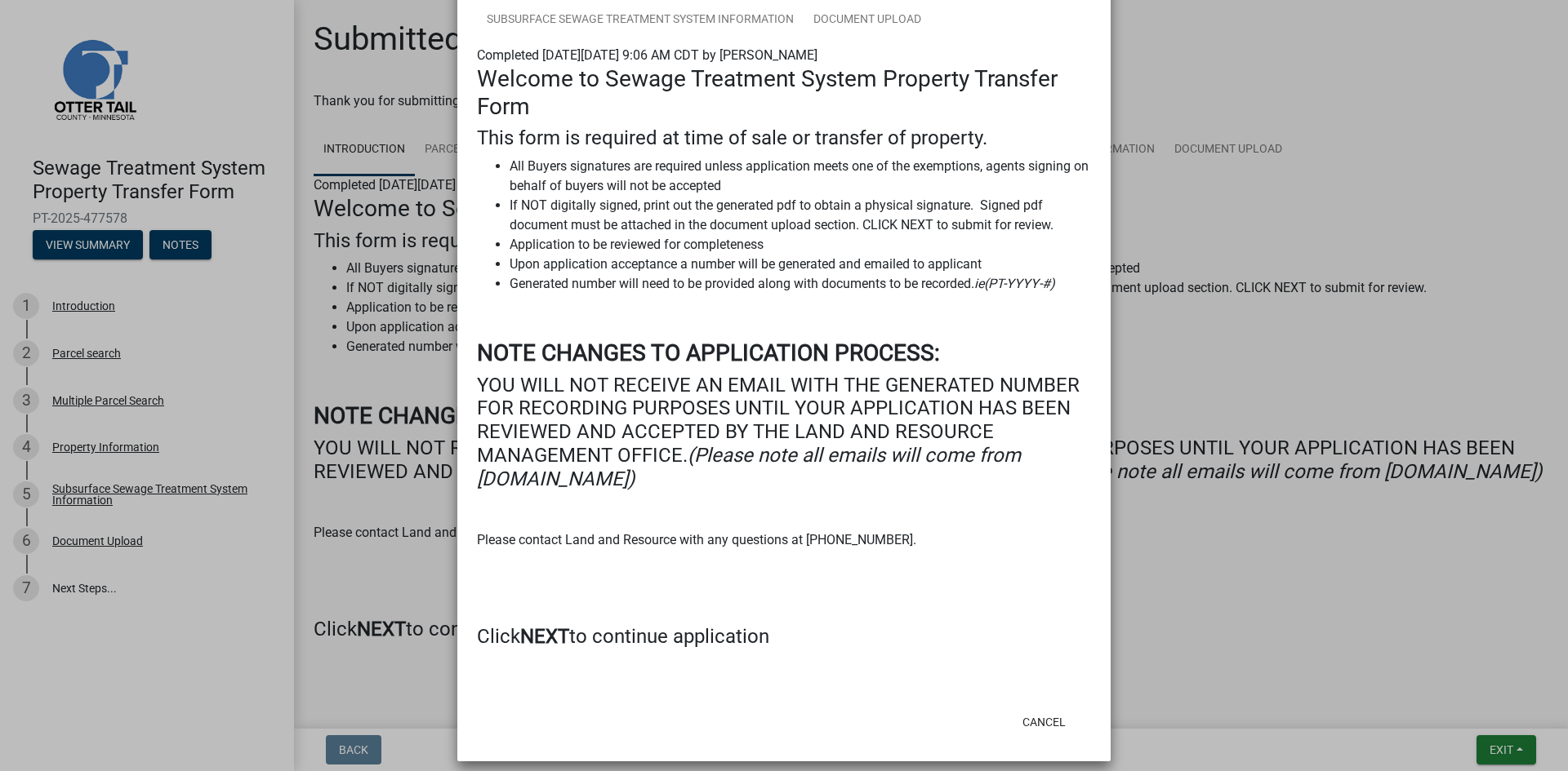
scroll to position [178, 0]
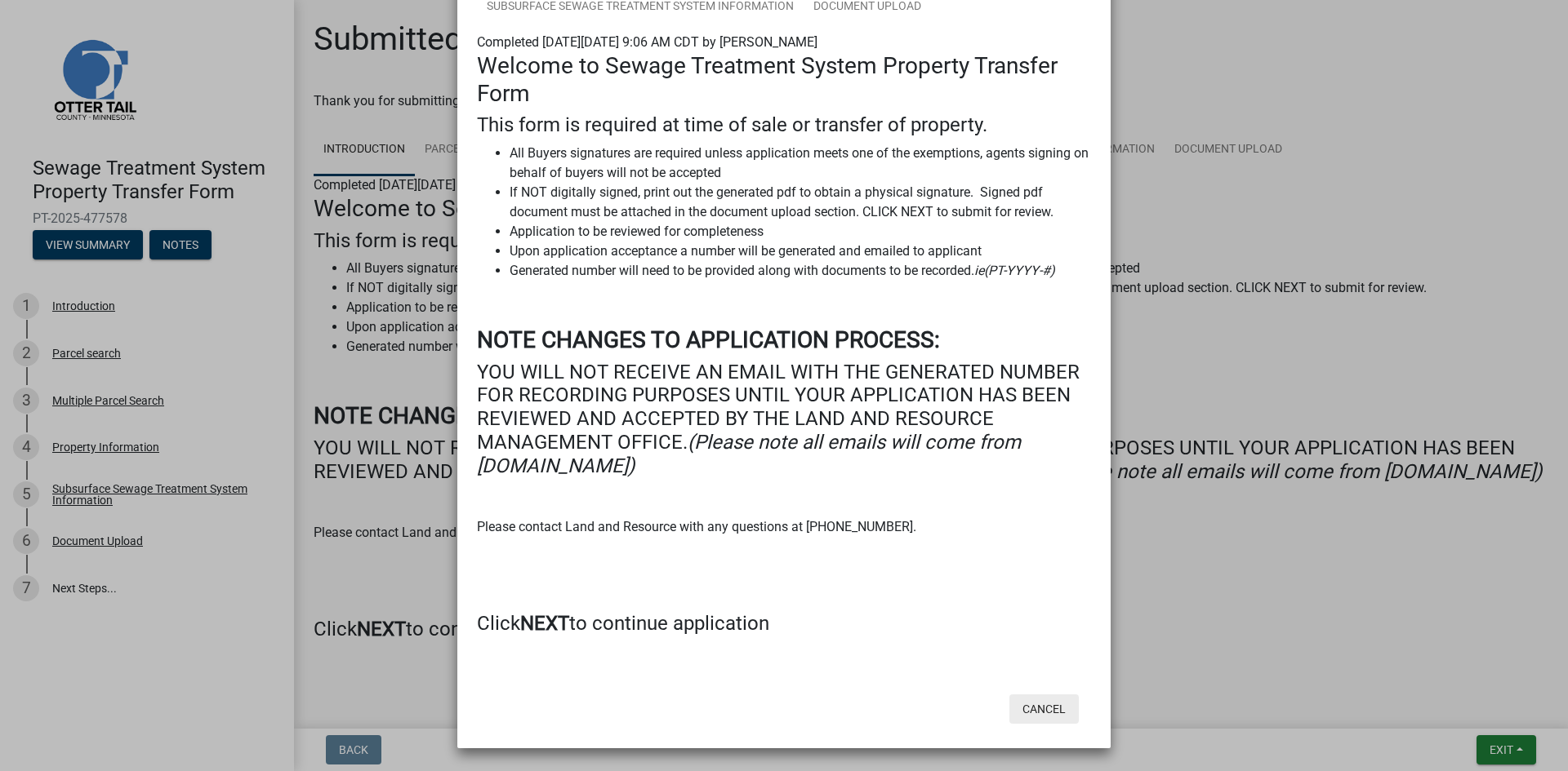
click at [1034, 715] on button "Cancel" at bounding box center [1044, 708] width 69 height 29
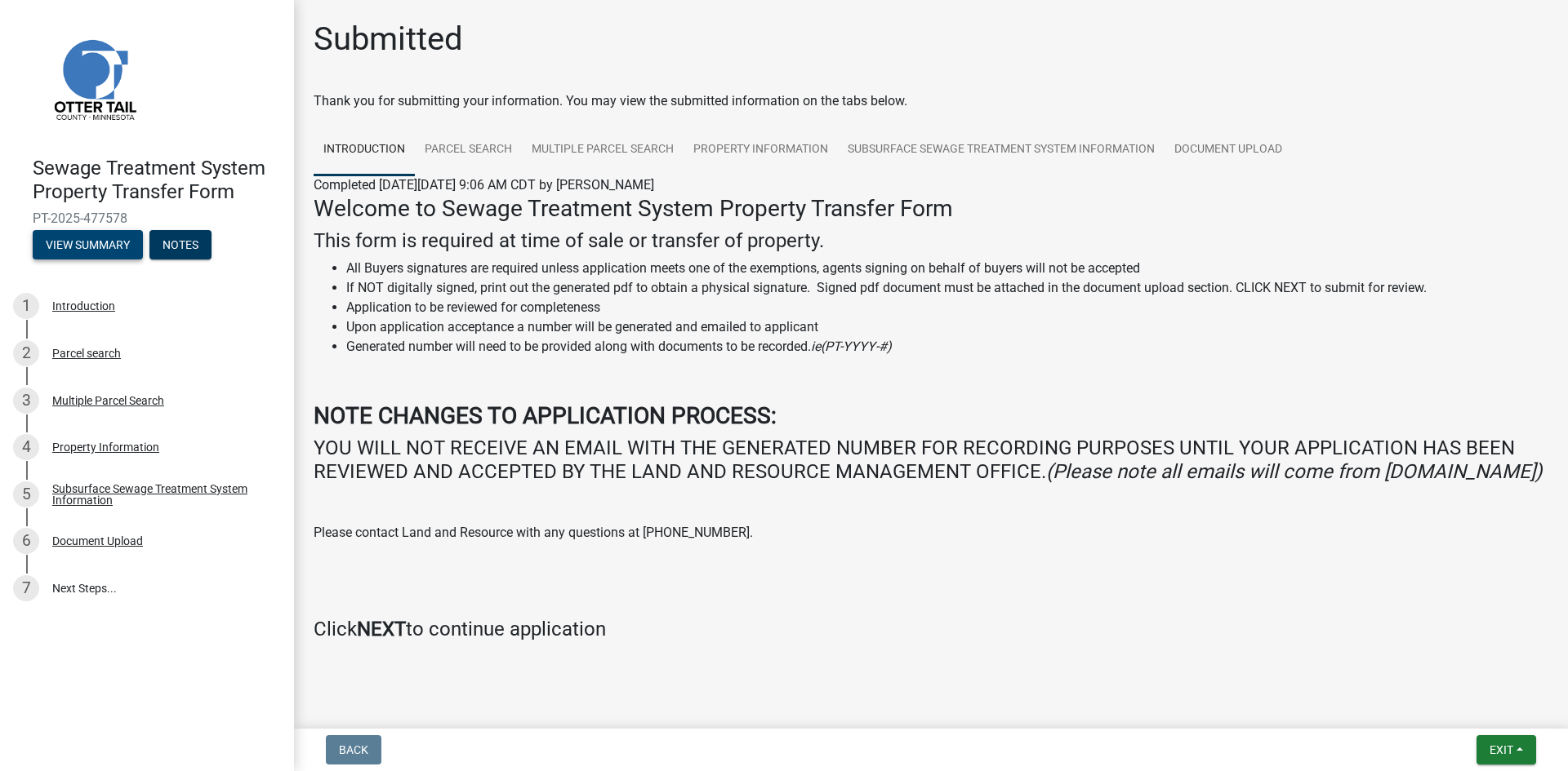
scroll to position [39, 0]
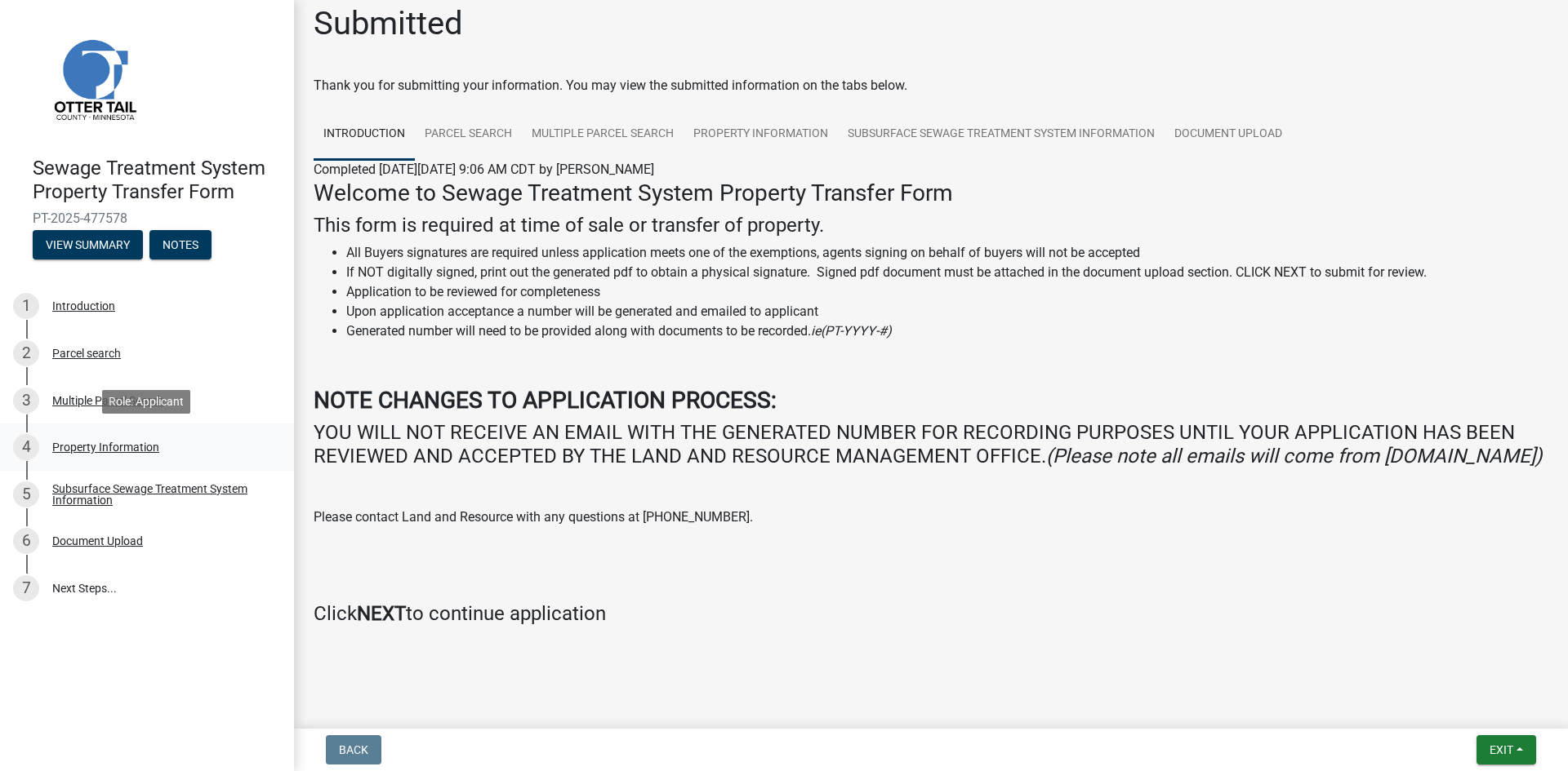
click at [128, 451] on div "Property Information" at bounding box center [106, 447] width 107 height 12
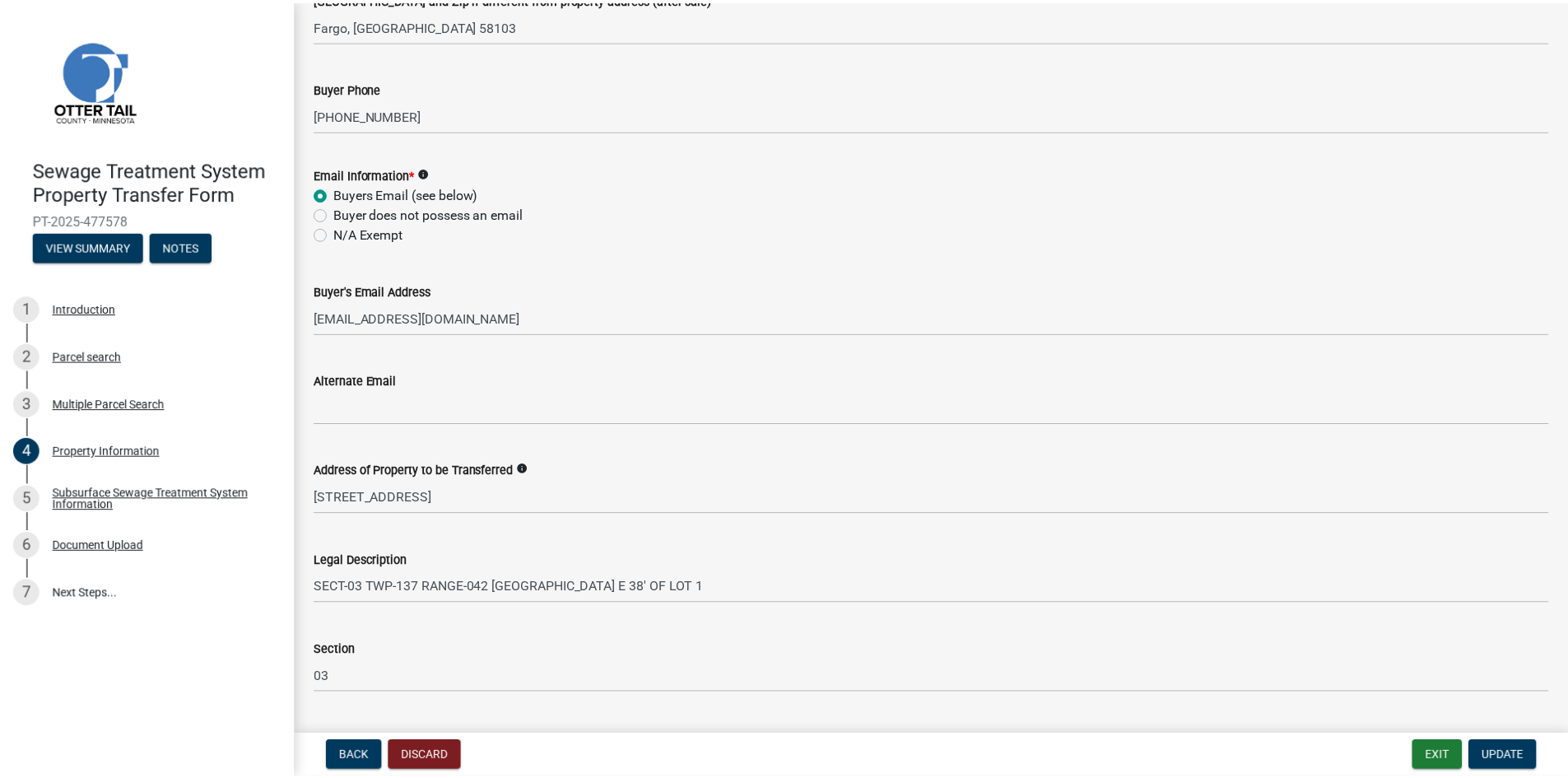
scroll to position [577, 0]
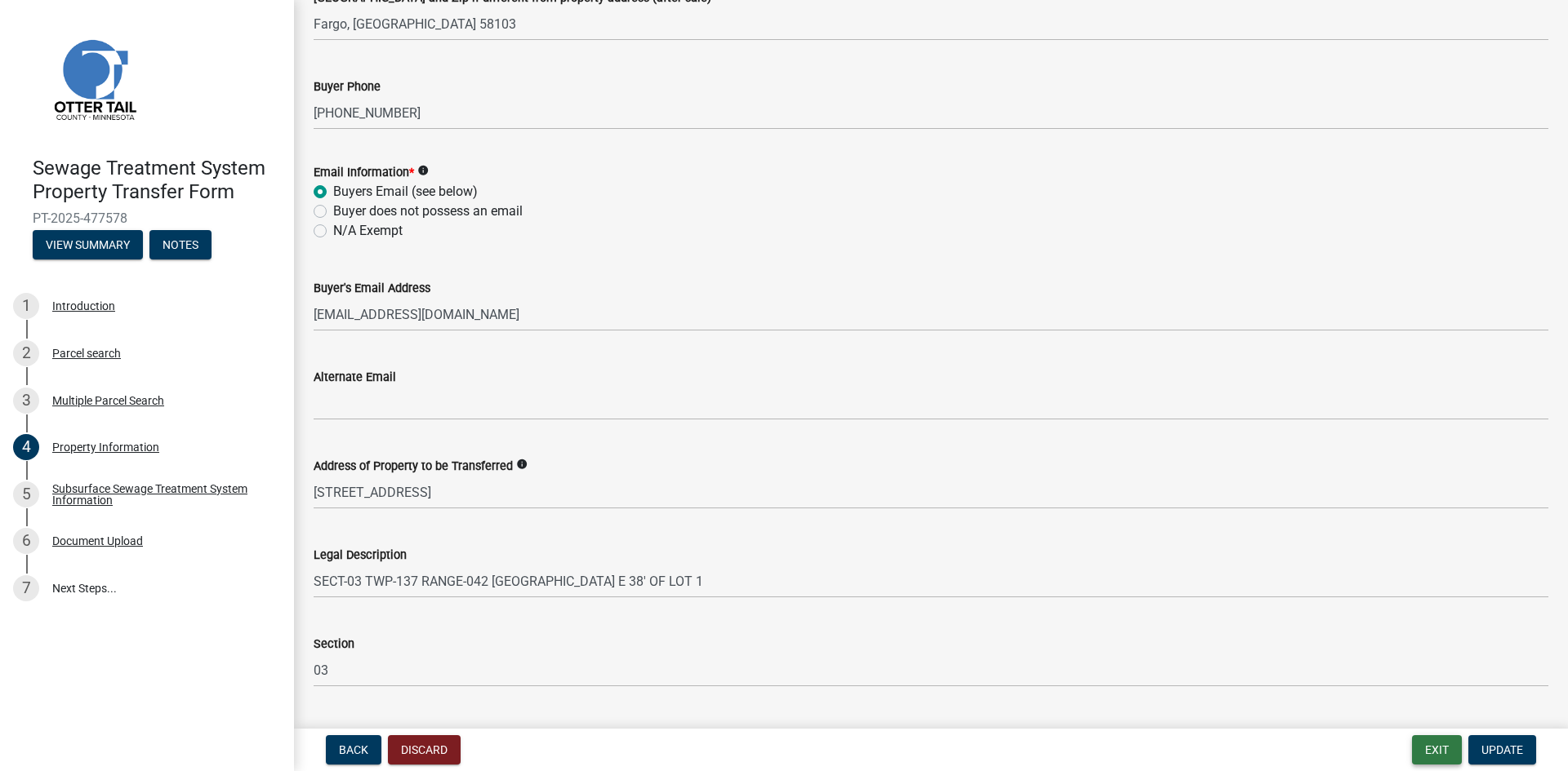
click at [1434, 753] on button "Exit" at bounding box center [1437, 749] width 50 height 29
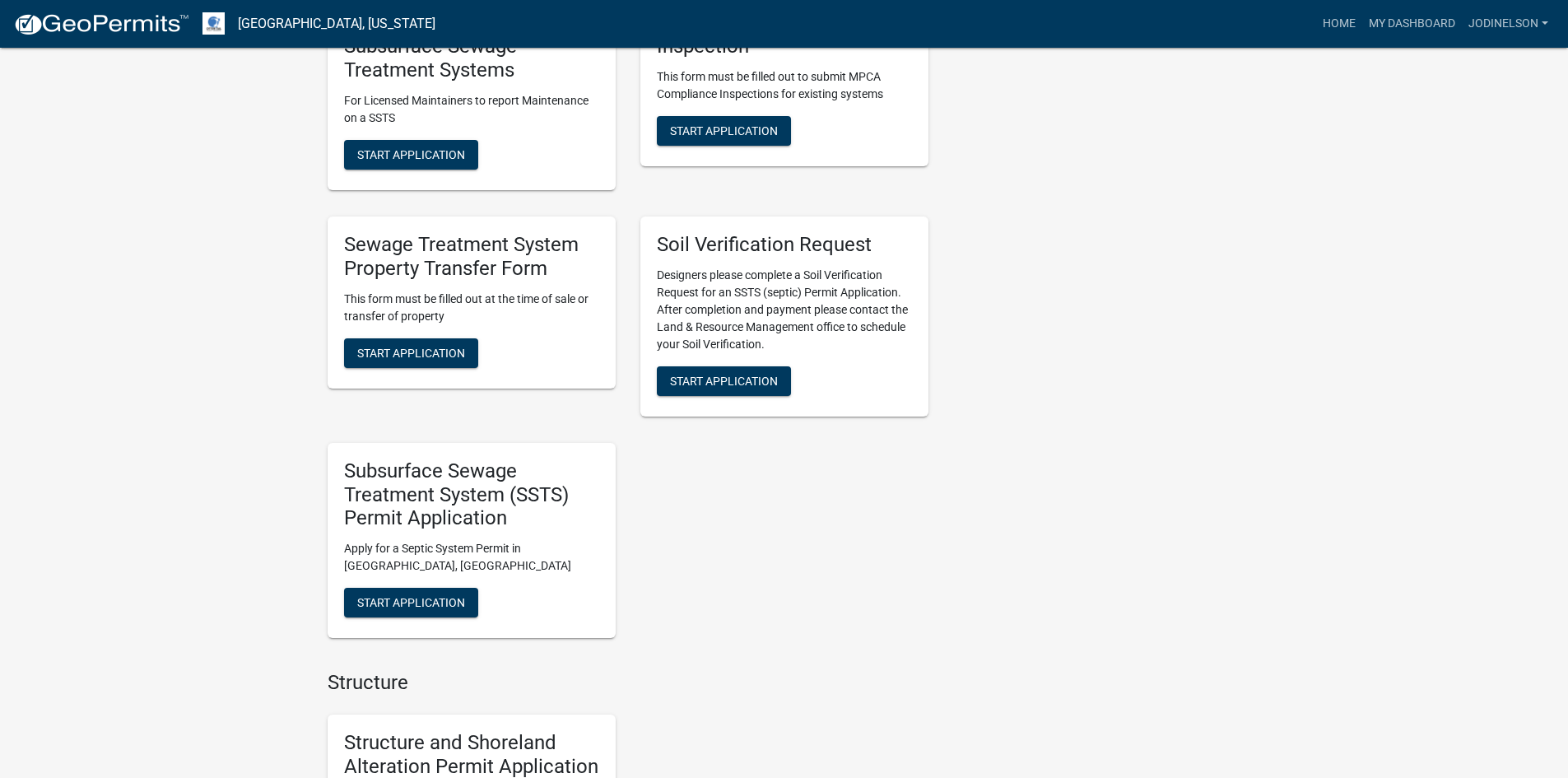
scroll to position [823, 0]
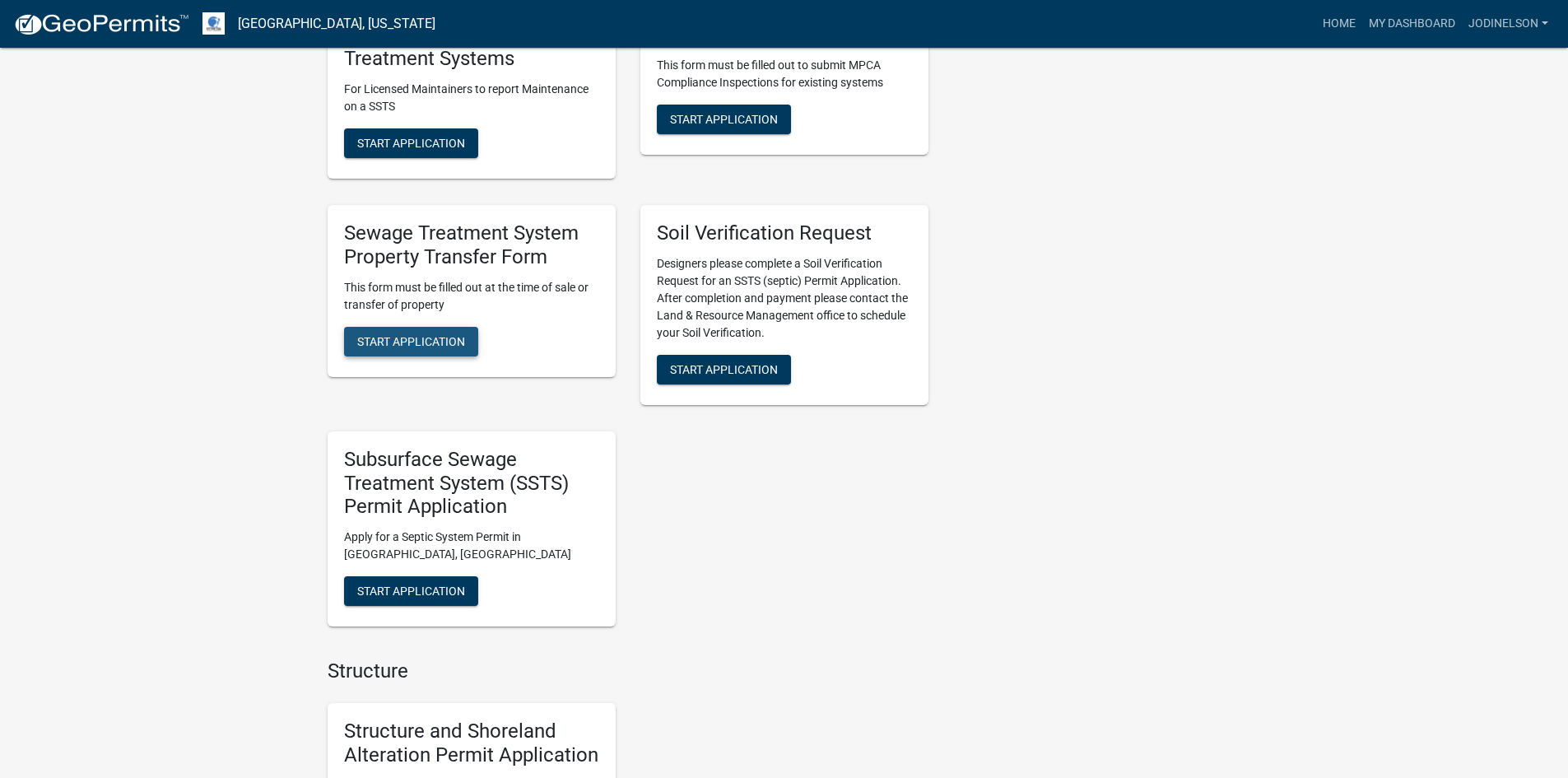
click at [443, 348] on span "Start Application" at bounding box center [412, 341] width 108 height 13
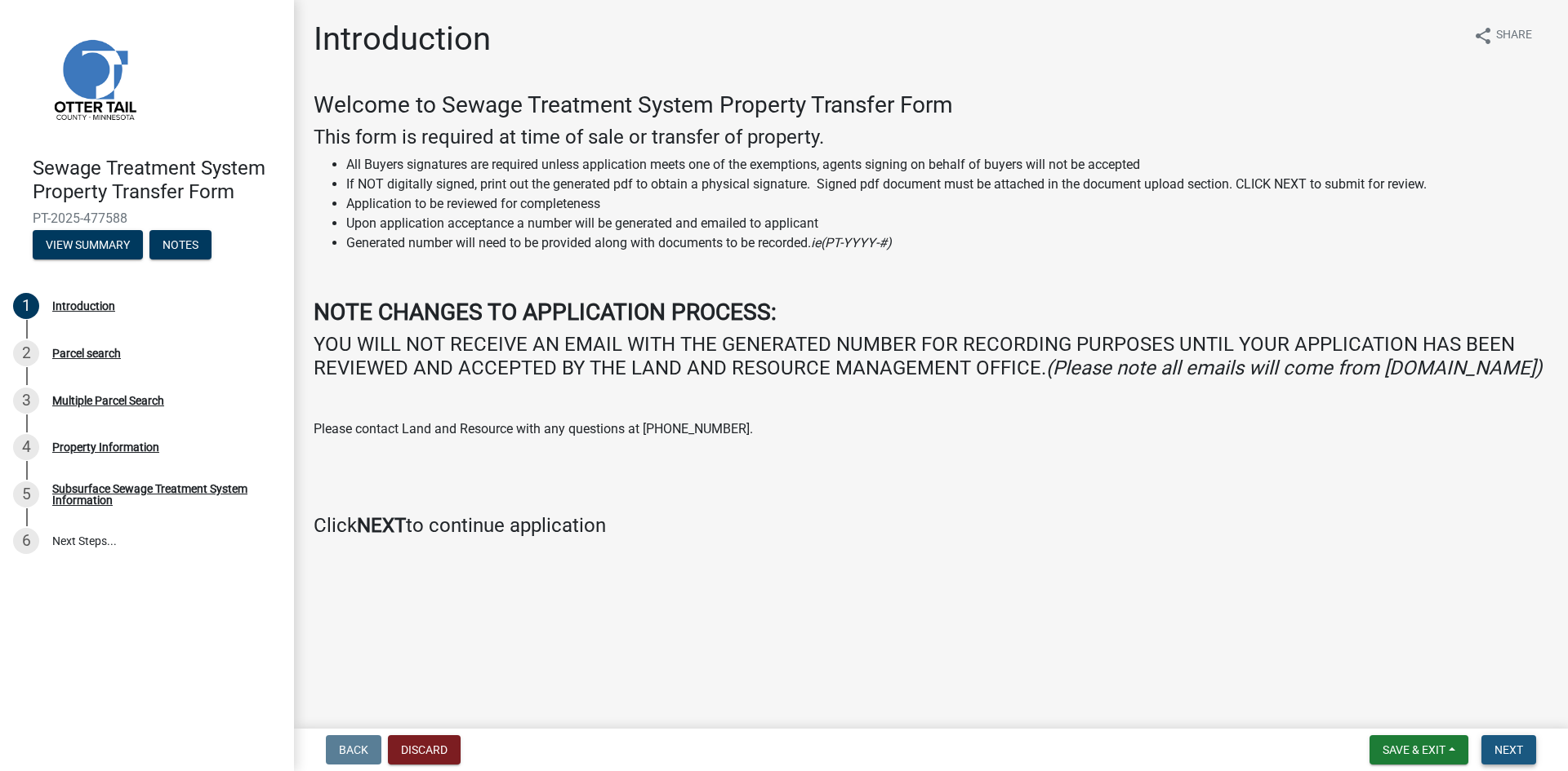
click at [1511, 753] on span "Next" at bounding box center [1509, 750] width 28 height 13
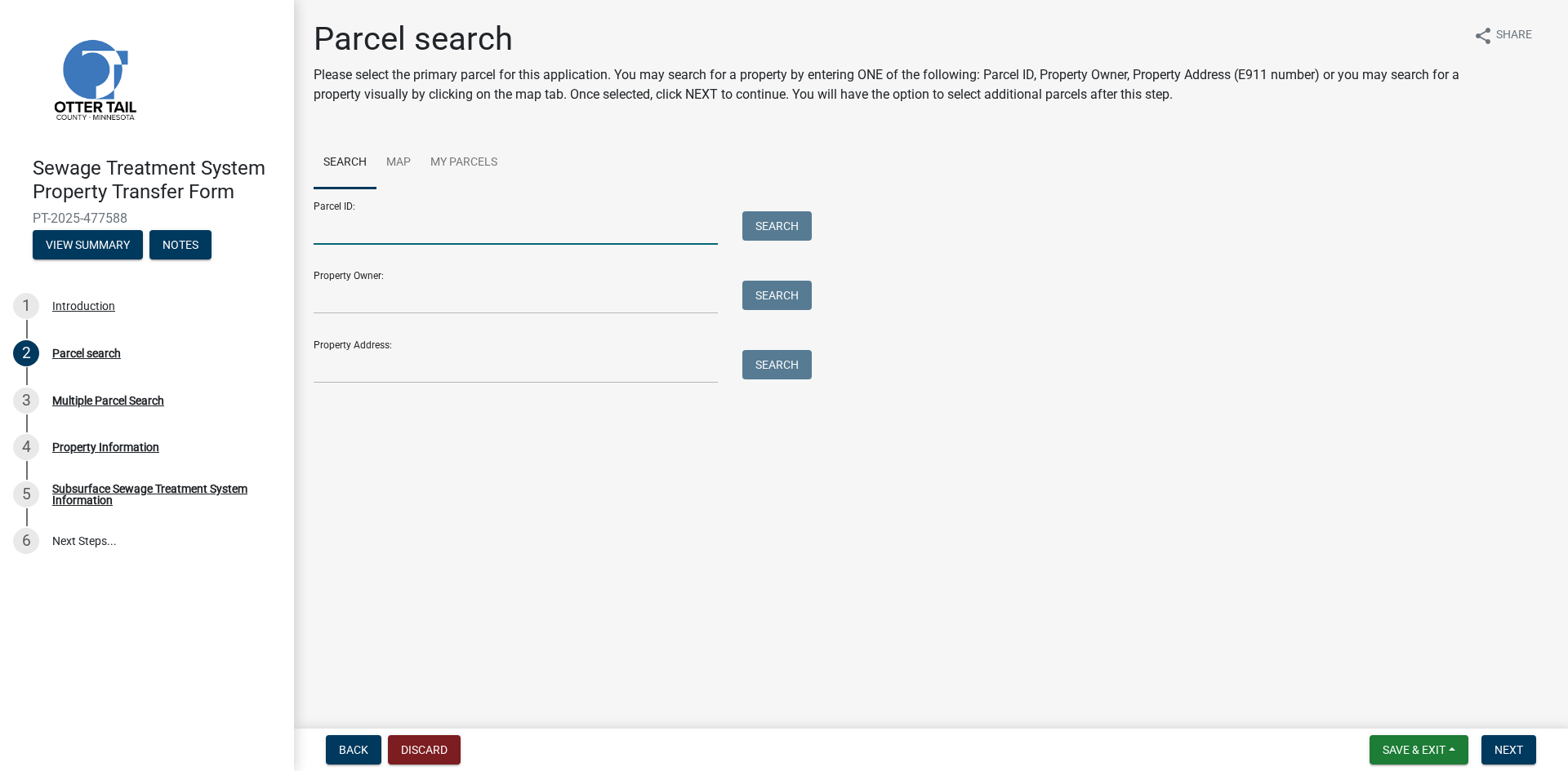
click at [339, 232] on input "Parcel ID:" at bounding box center [516, 228] width 404 height 33
type input "1700003003300"
click at [791, 230] on button "Search" at bounding box center [776, 225] width 69 height 29
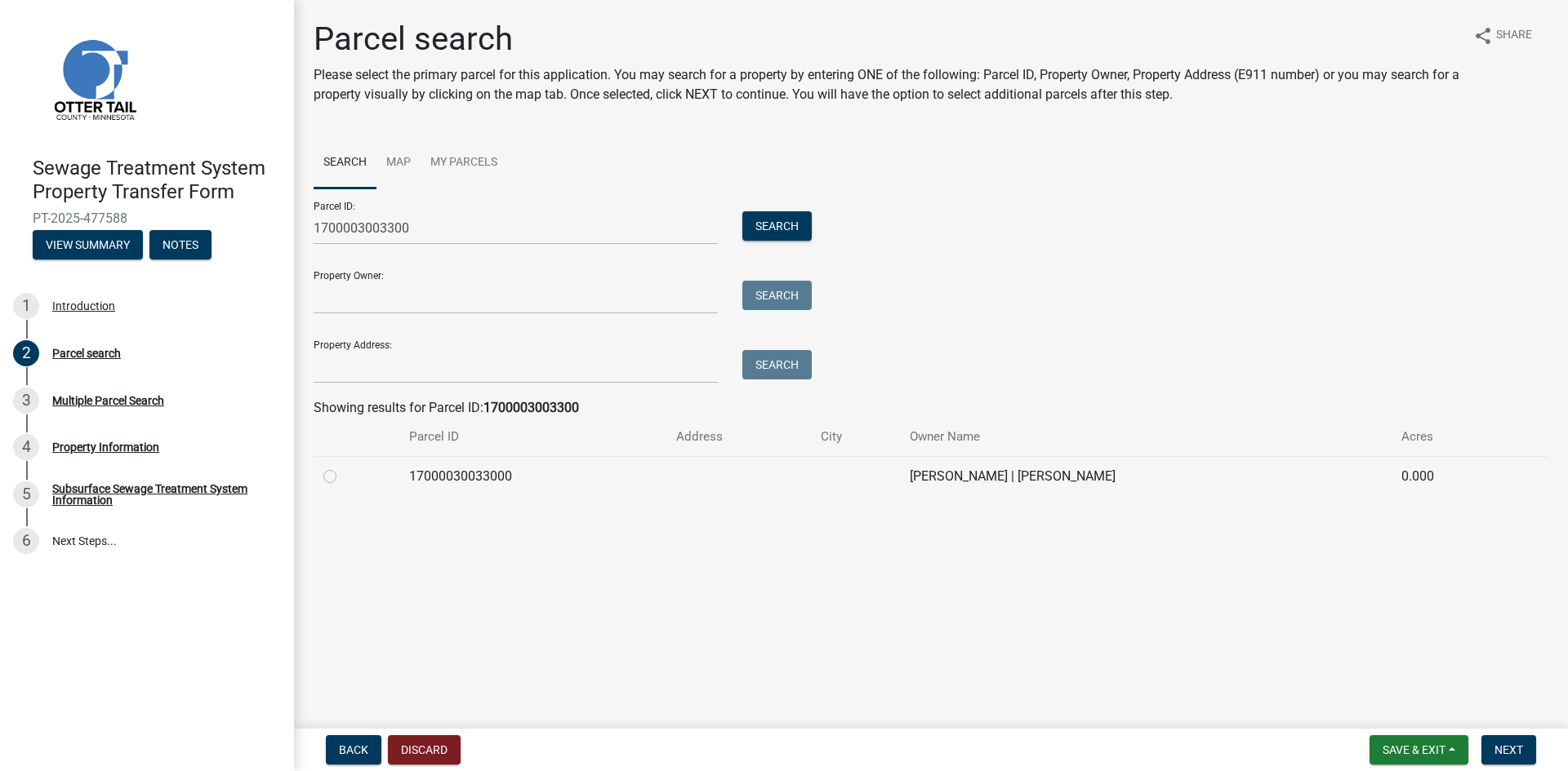
click at [343, 467] on label at bounding box center [343, 467] width 0 height 0
click at [343, 476] on input "radio" at bounding box center [348, 472] width 11 height 11
radio input "true"
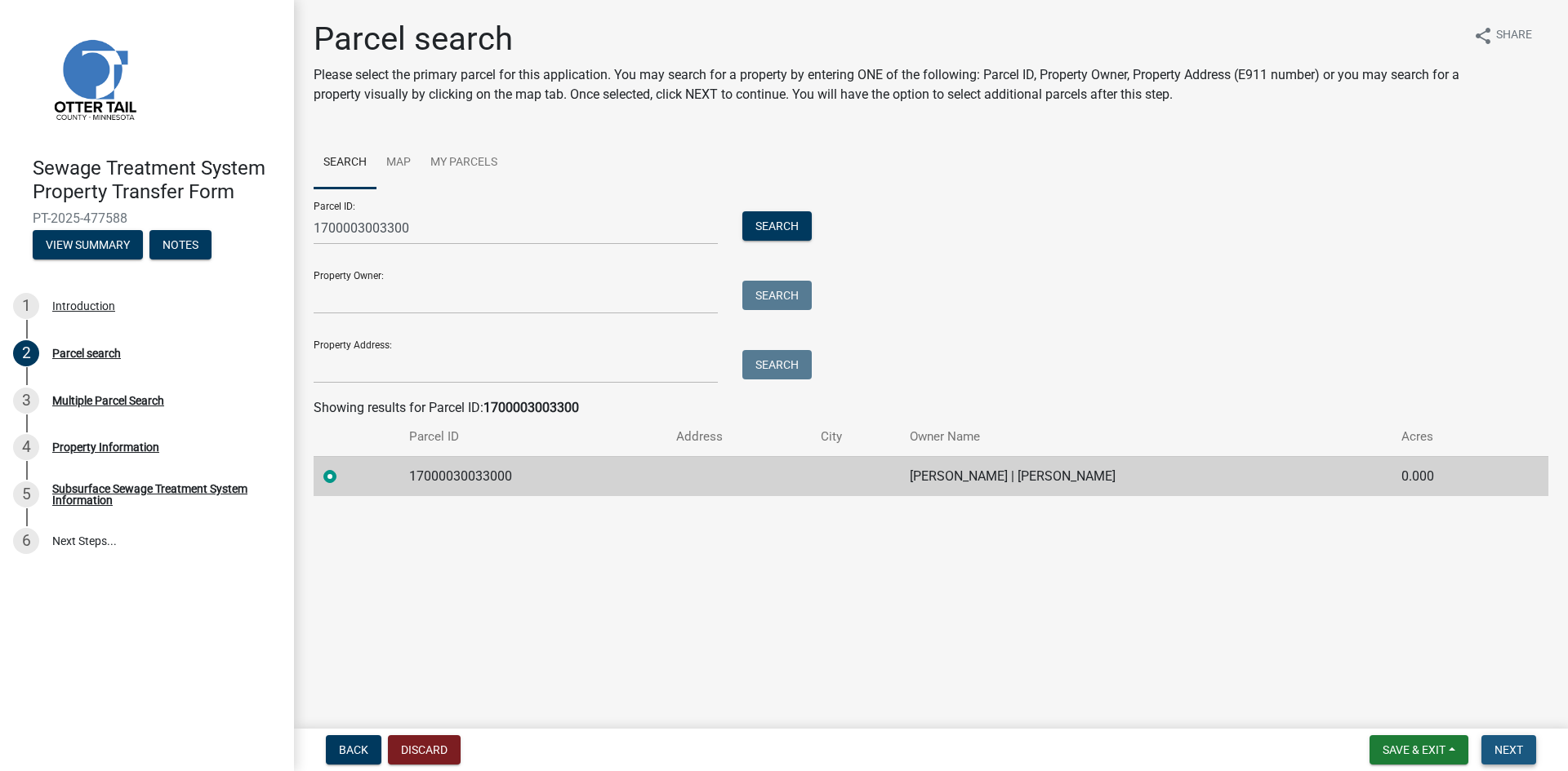
click at [1520, 751] on span "Next" at bounding box center [1509, 750] width 28 height 13
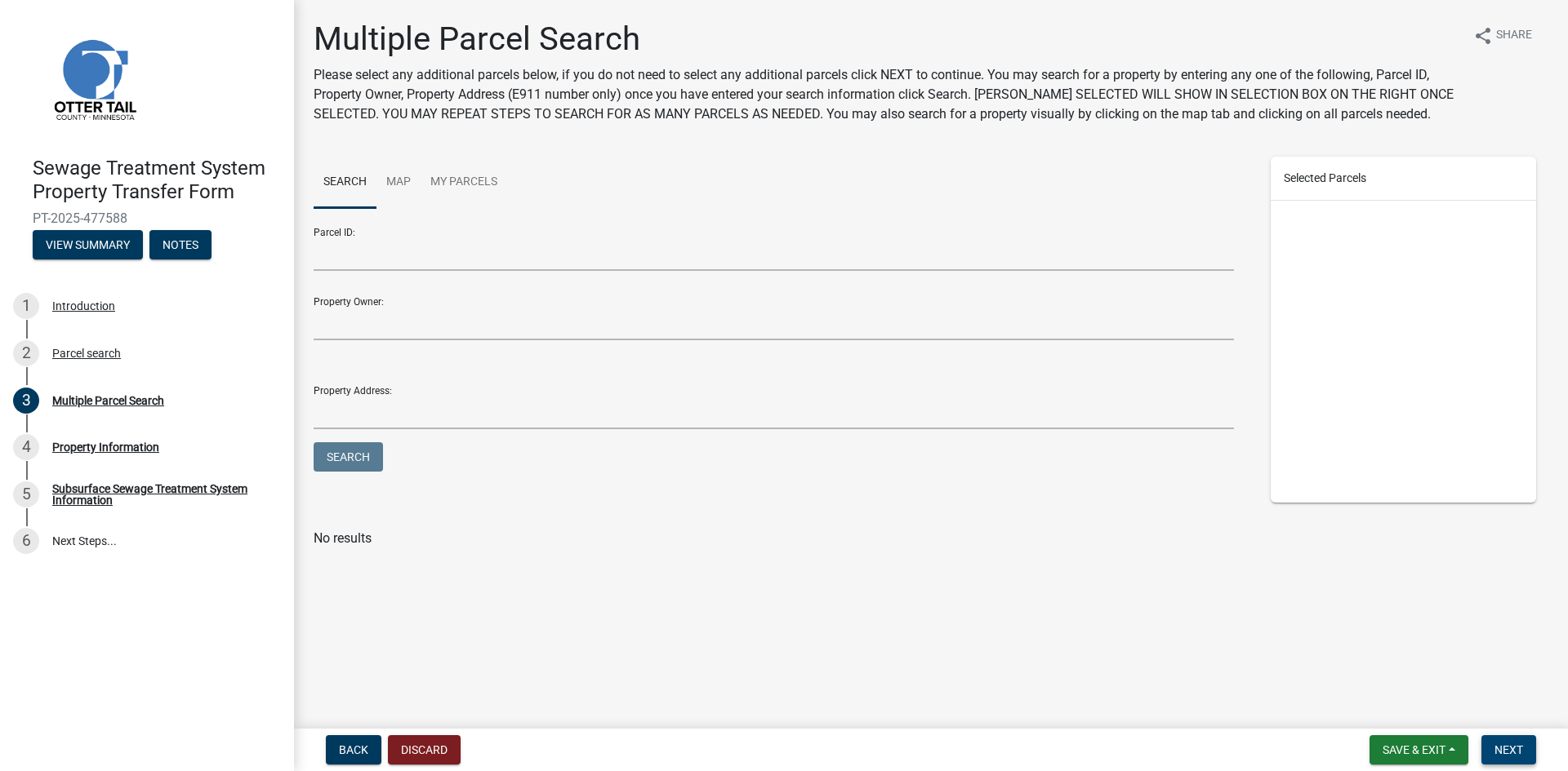
click at [1515, 751] on span "Next" at bounding box center [1509, 750] width 28 height 13
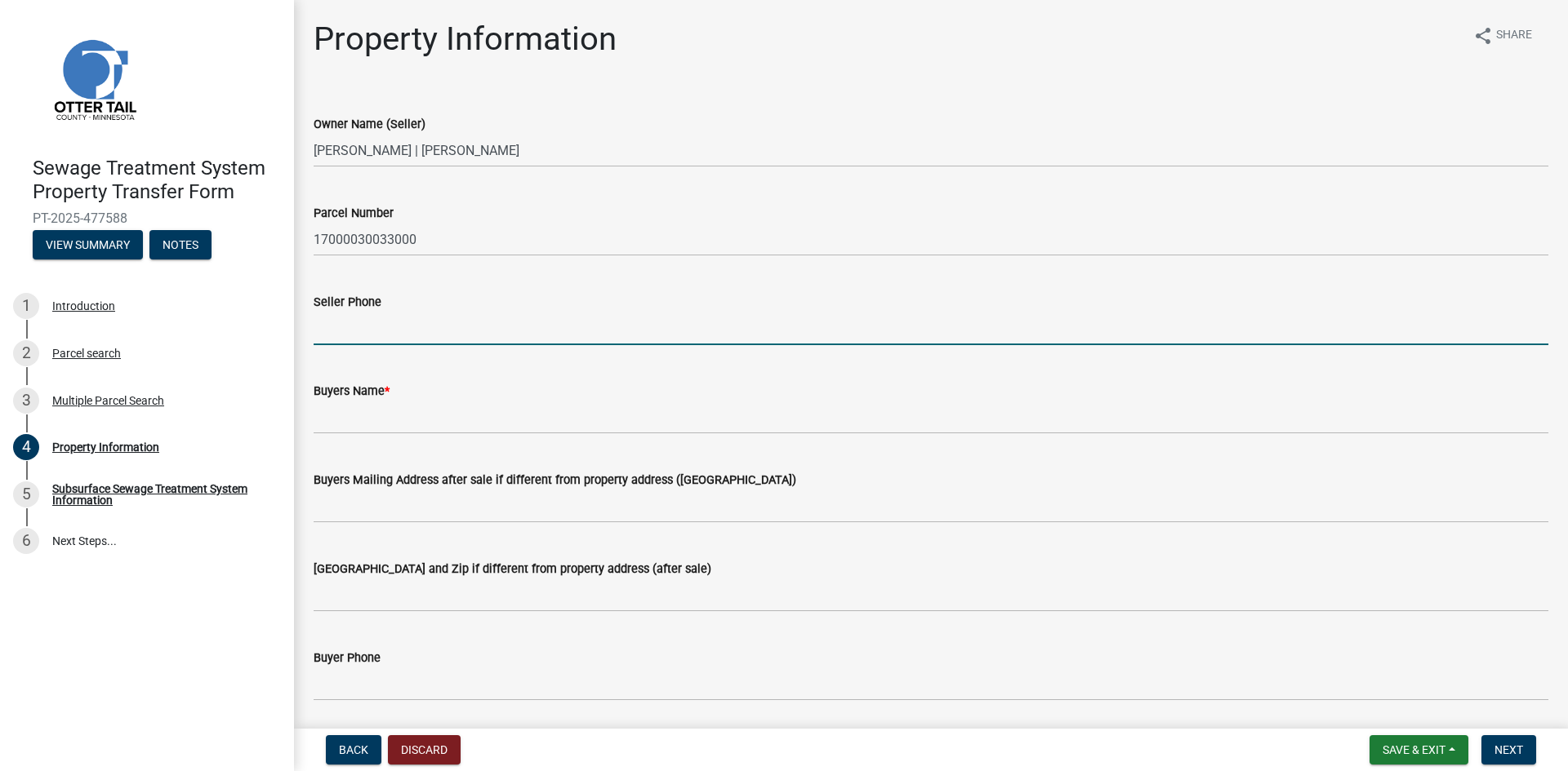
click at [343, 336] on input "Seller Phone" at bounding box center [931, 329] width 1235 height 33
type input "[PHONE_NUMBER]"
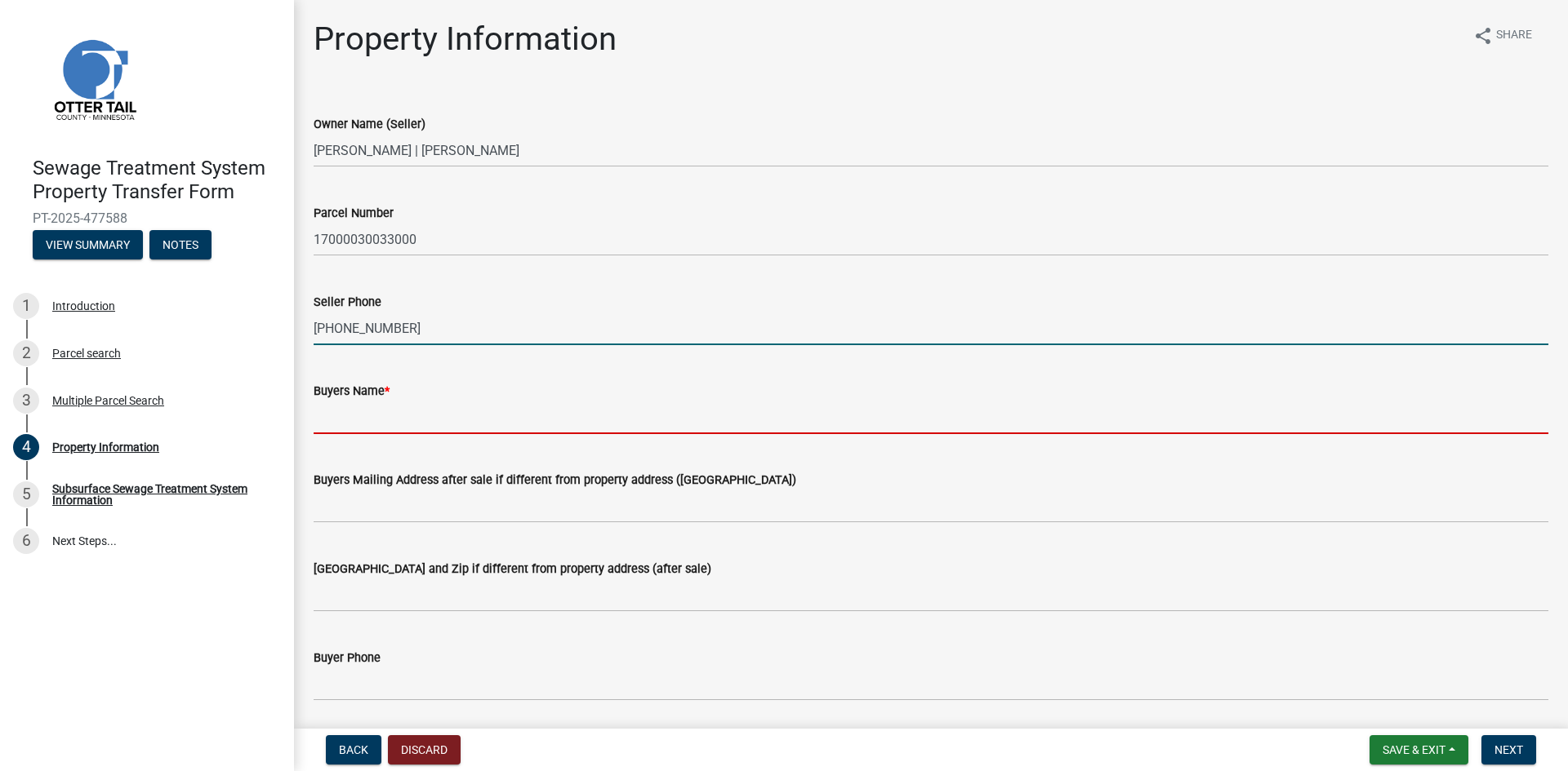
click at [392, 409] on input "Buyers Name *" at bounding box center [931, 417] width 1235 height 33
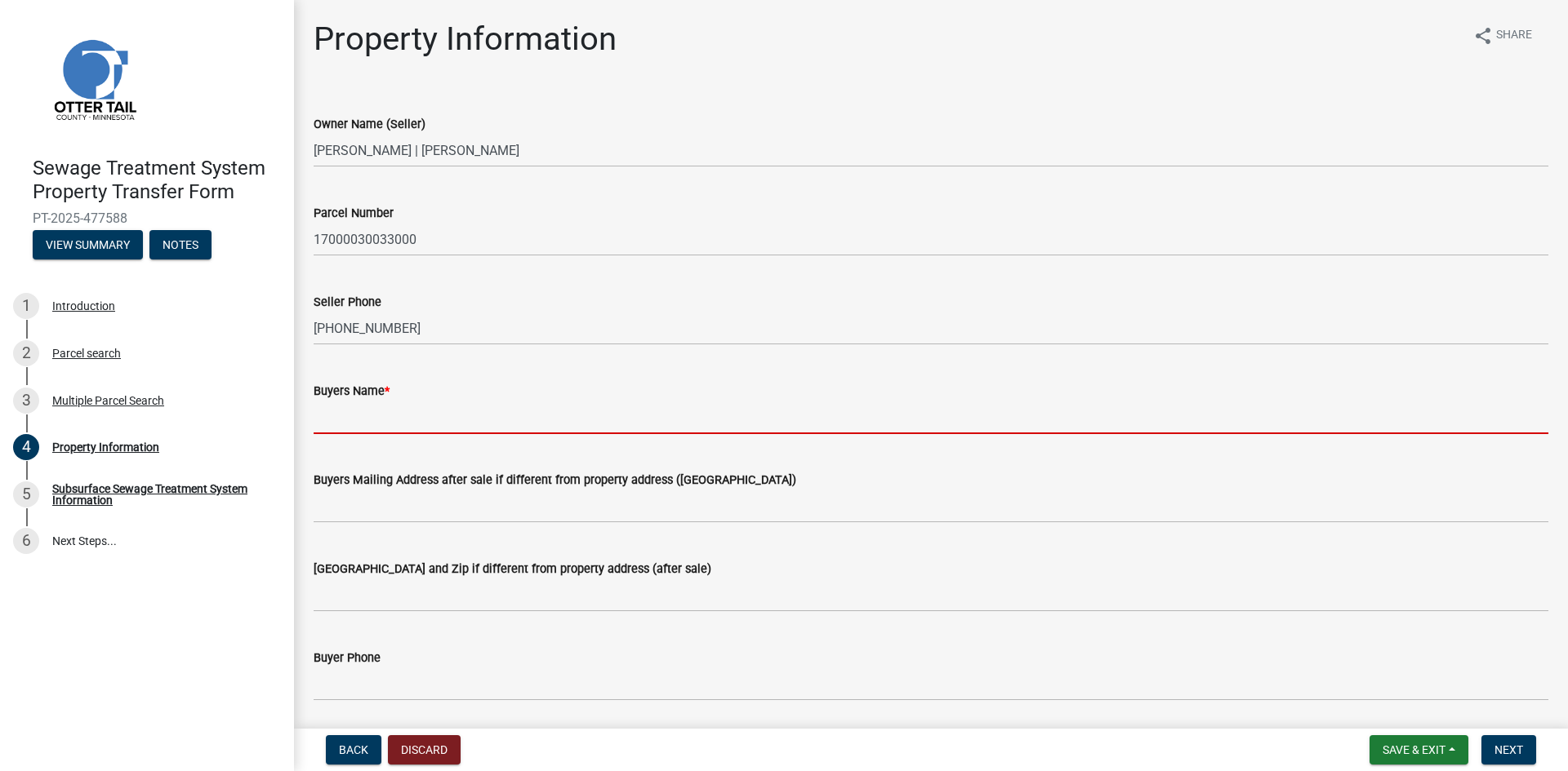
type input "[PERSON_NAME] and [PERSON_NAME]"
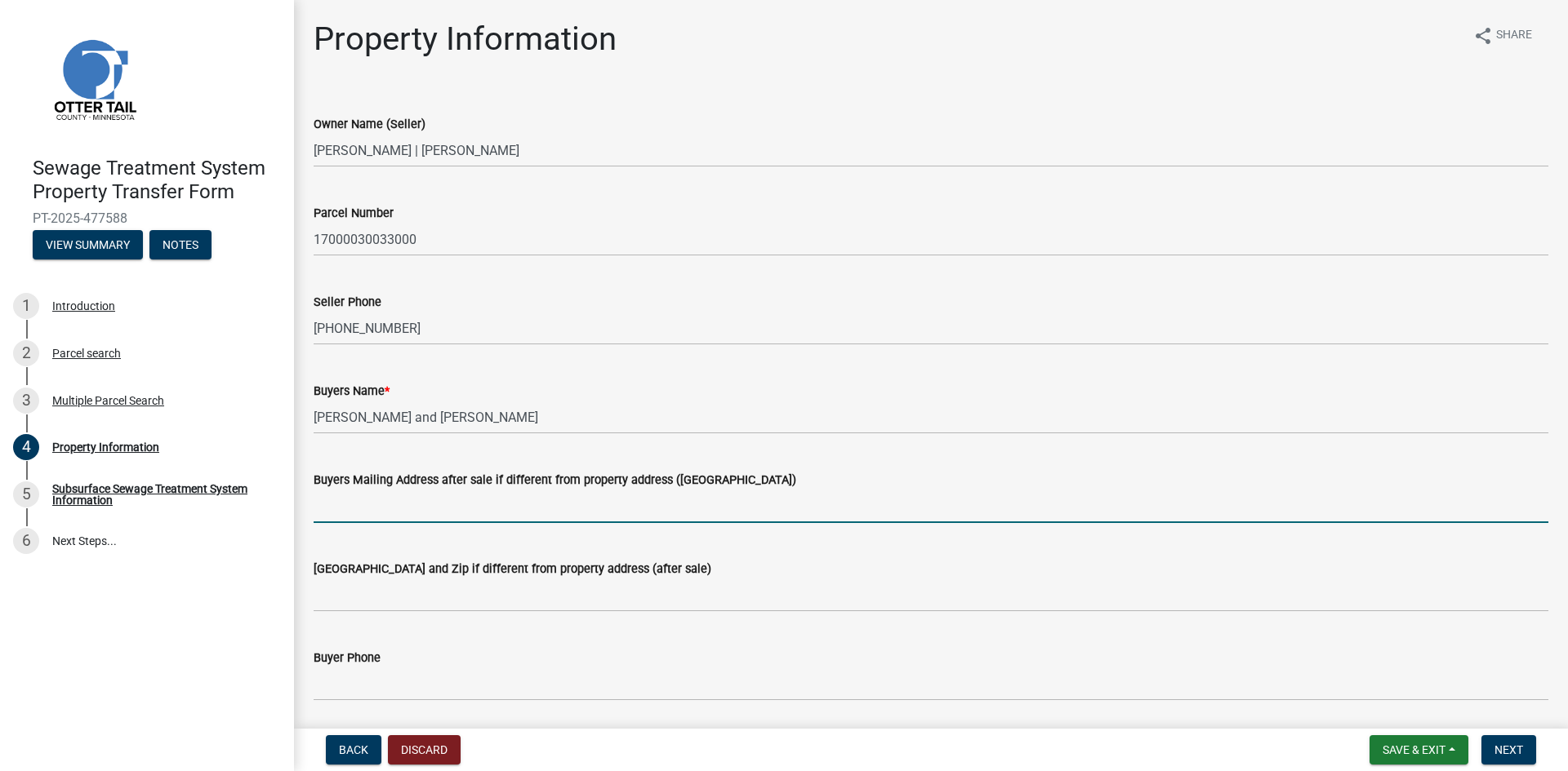
click at [359, 515] on input "Buyers Mailing Address after sale if different from property address ([GEOGRAPH…" at bounding box center [931, 506] width 1235 height 33
type input "[STREET_ADDRESS]"
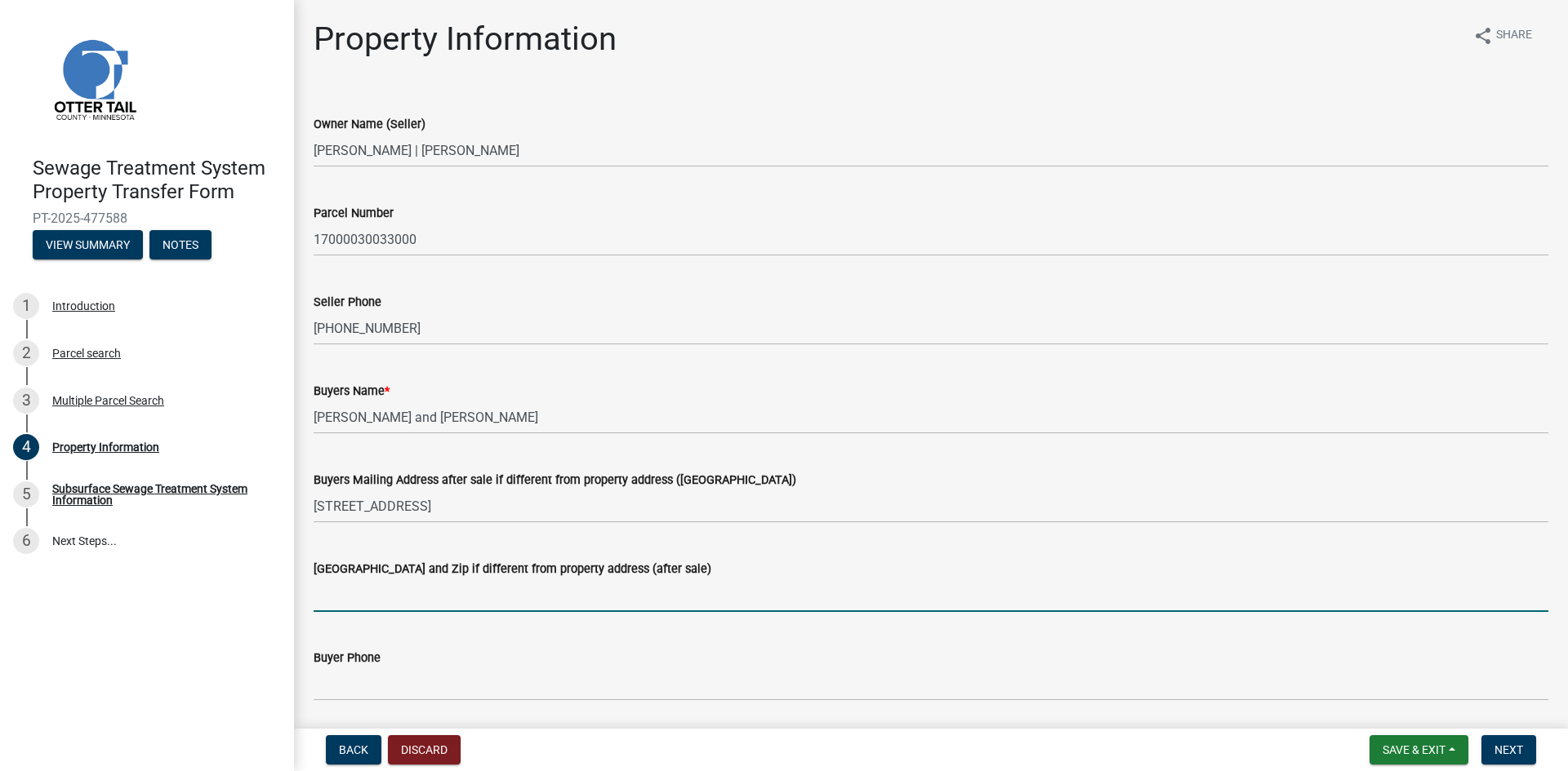
click at [418, 598] on input "[GEOGRAPHIC_DATA] and Zip if different from property address (after sale)" at bounding box center [931, 596] width 1235 height 33
type input "Fargo, [GEOGRAPHIC_DATA] 58103"
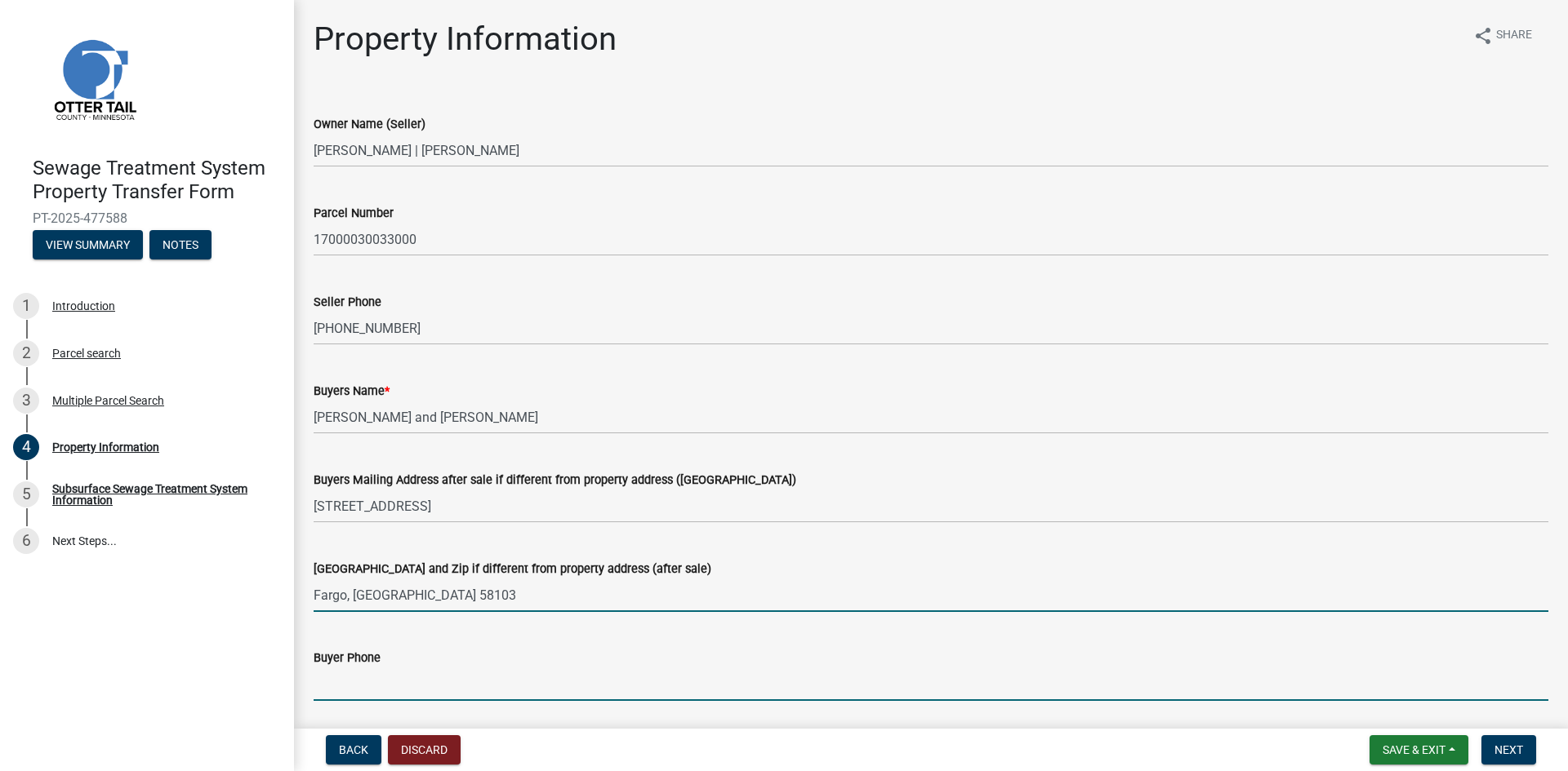
click at [380, 689] on input "Buyer Phone" at bounding box center [931, 684] width 1235 height 33
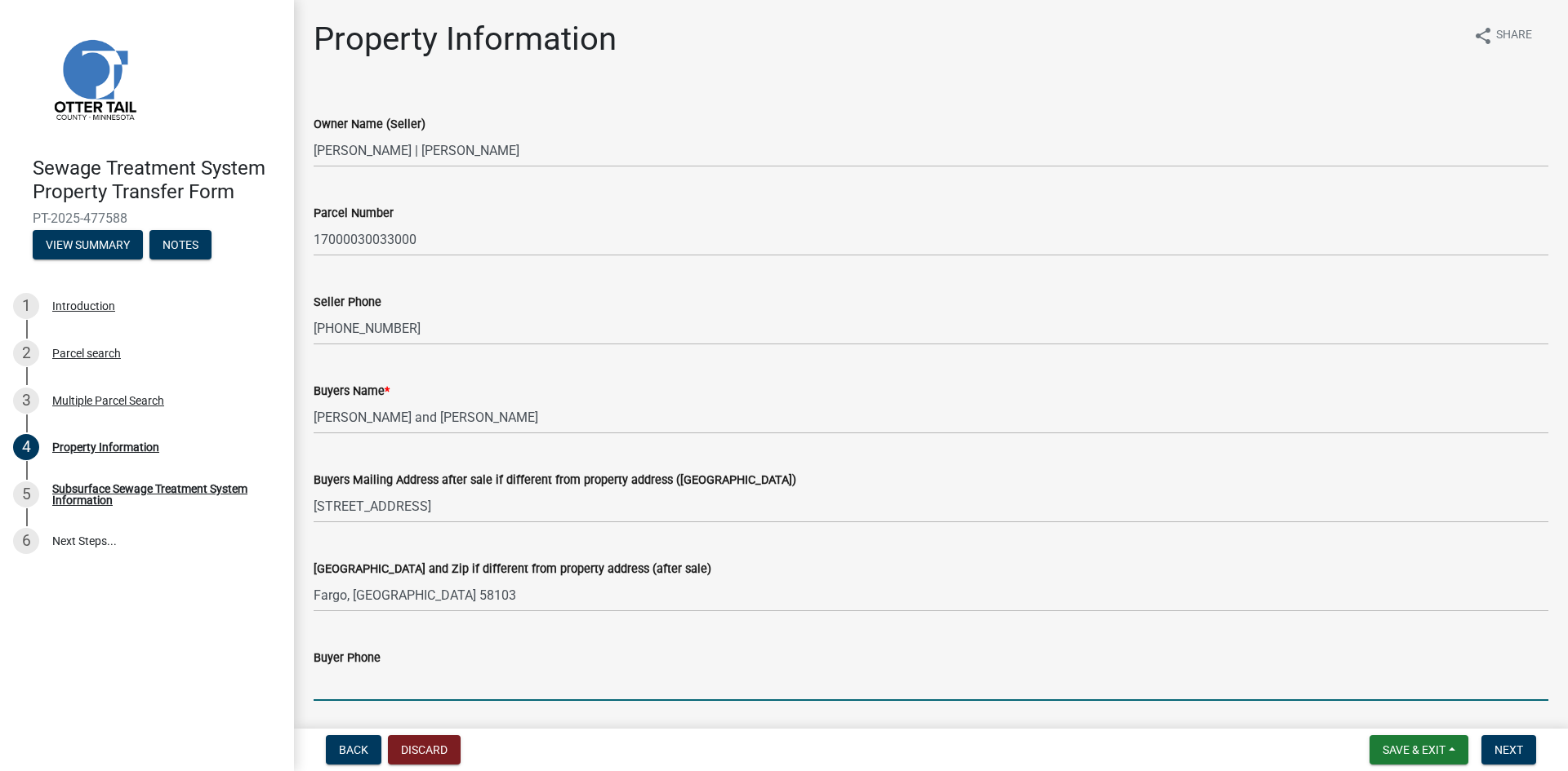
type input "[PHONE_NUMBER]"
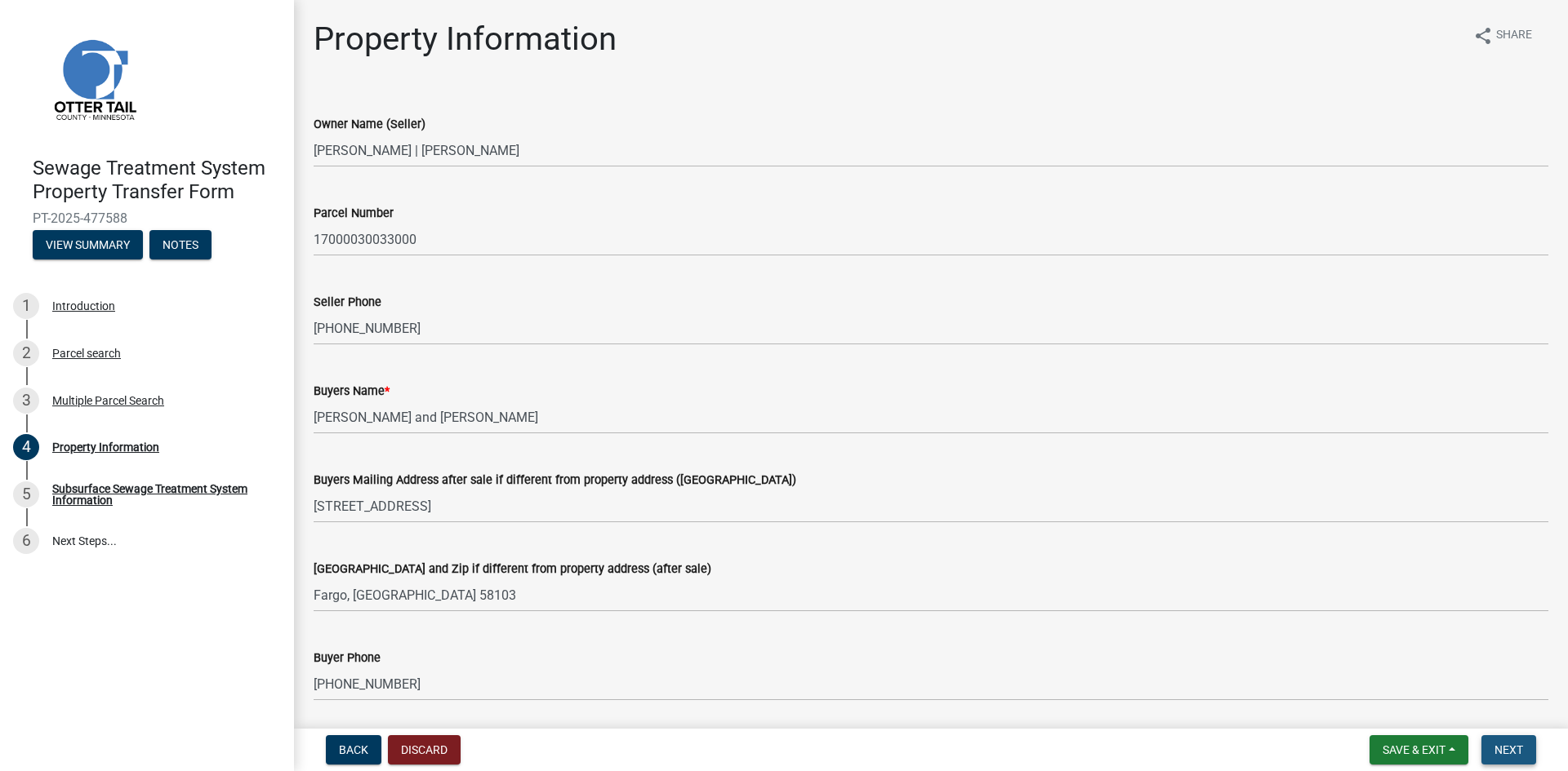
click at [1510, 754] on span "Next" at bounding box center [1509, 750] width 28 height 13
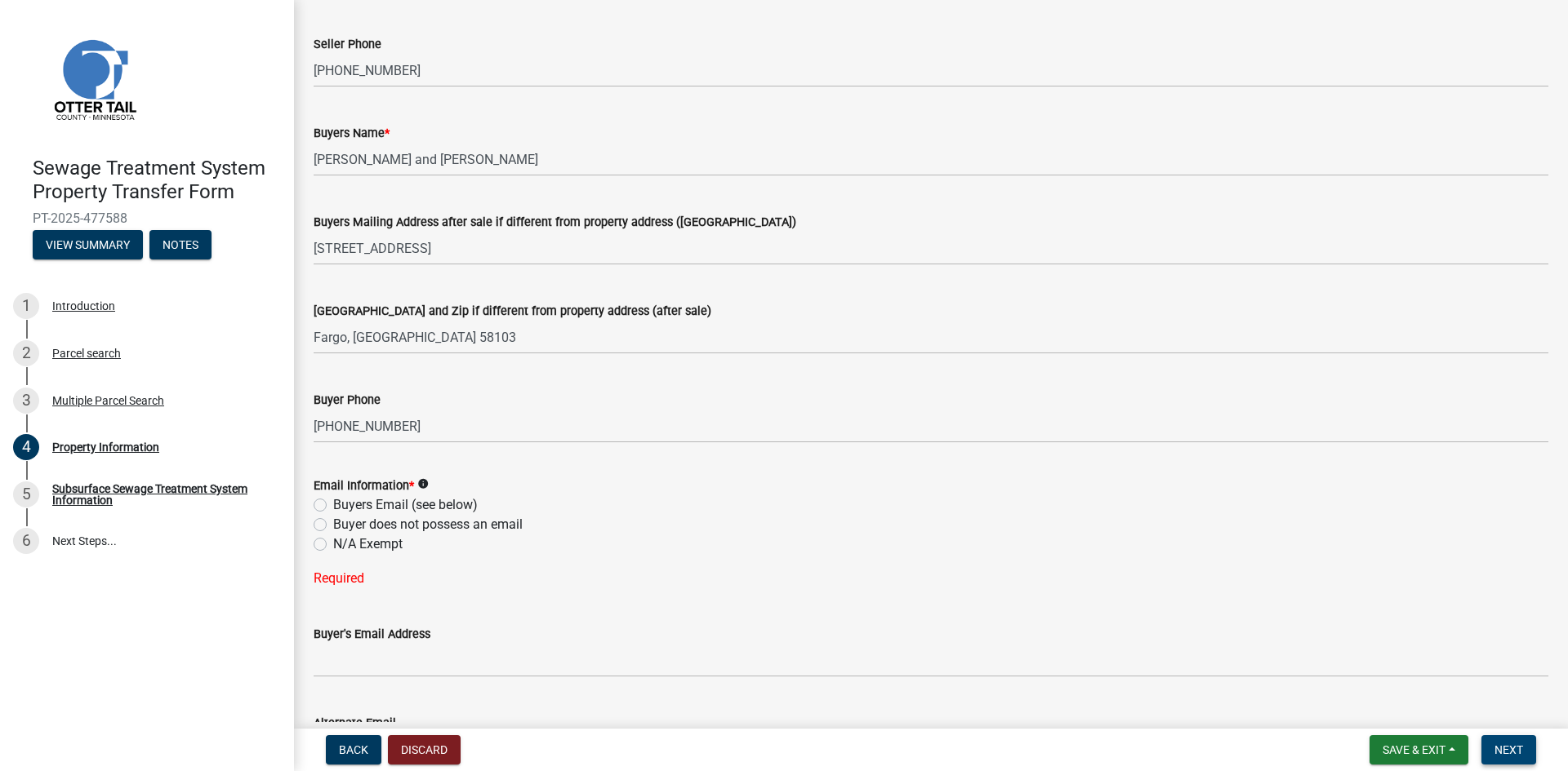
scroll to position [326, 0]
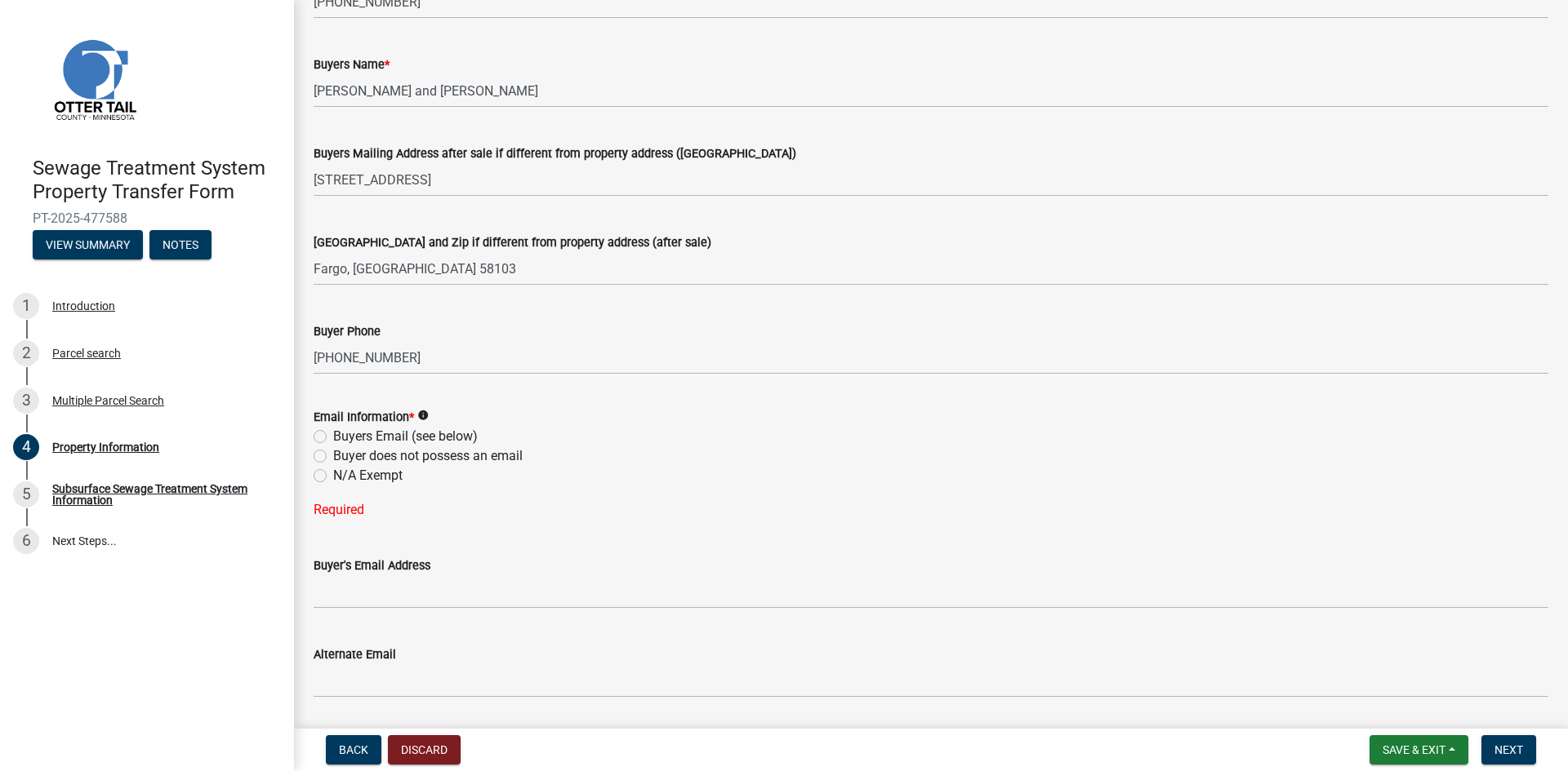
click at [333, 430] on label "Buyers Email (see below)" at bounding box center [405, 436] width 144 height 19
click at [333, 430] on input "Buyers Email (see below)" at bounding box center [338, 432] width 11 height 11
radio input "true"
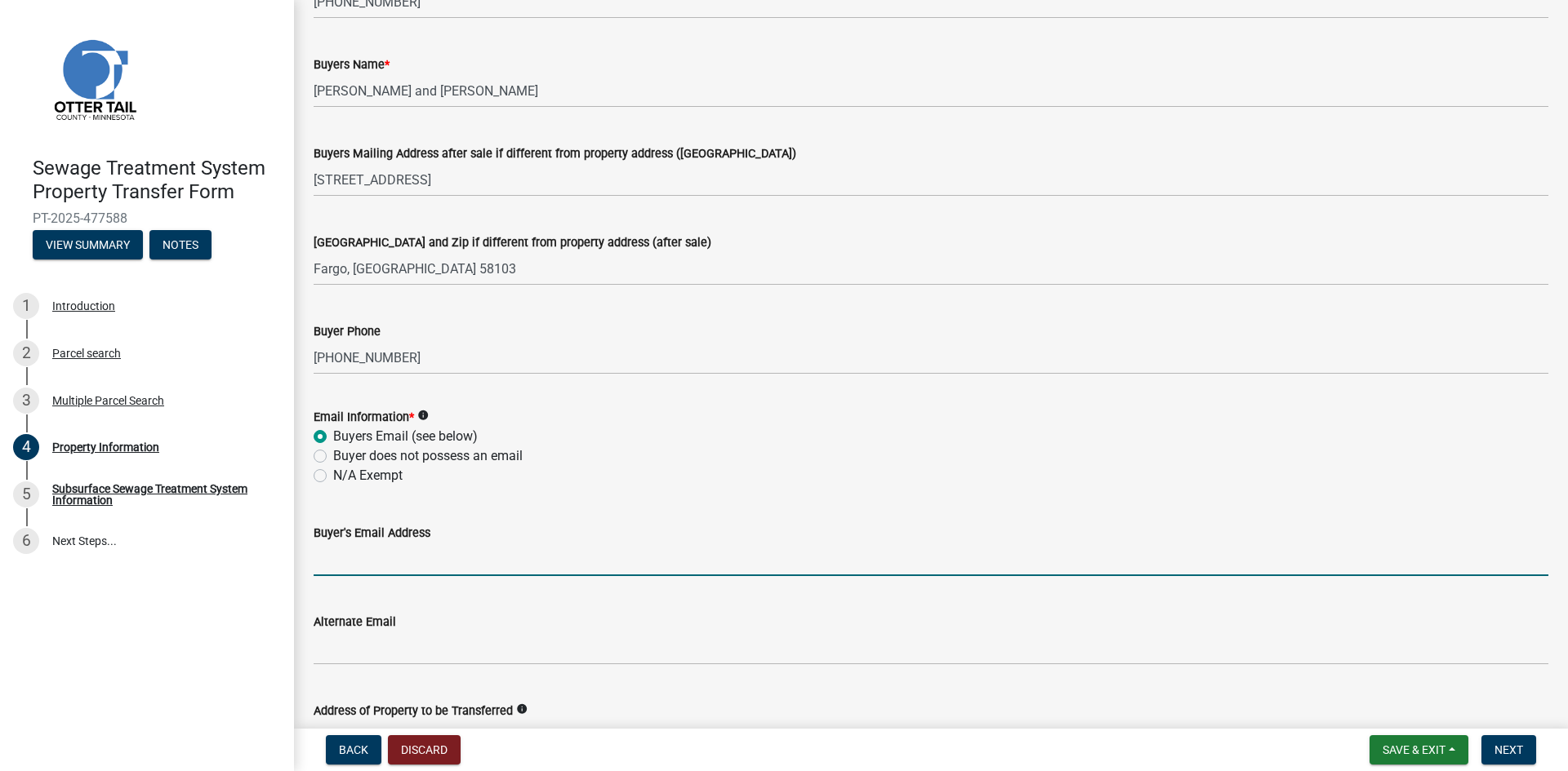
click at [367, 563] on input "Buyer's Email Address" at bounding box center [931, 559] width 1235 height 33
type input "[EMAIL_ADDRESS][DOMAIN_NAME]"
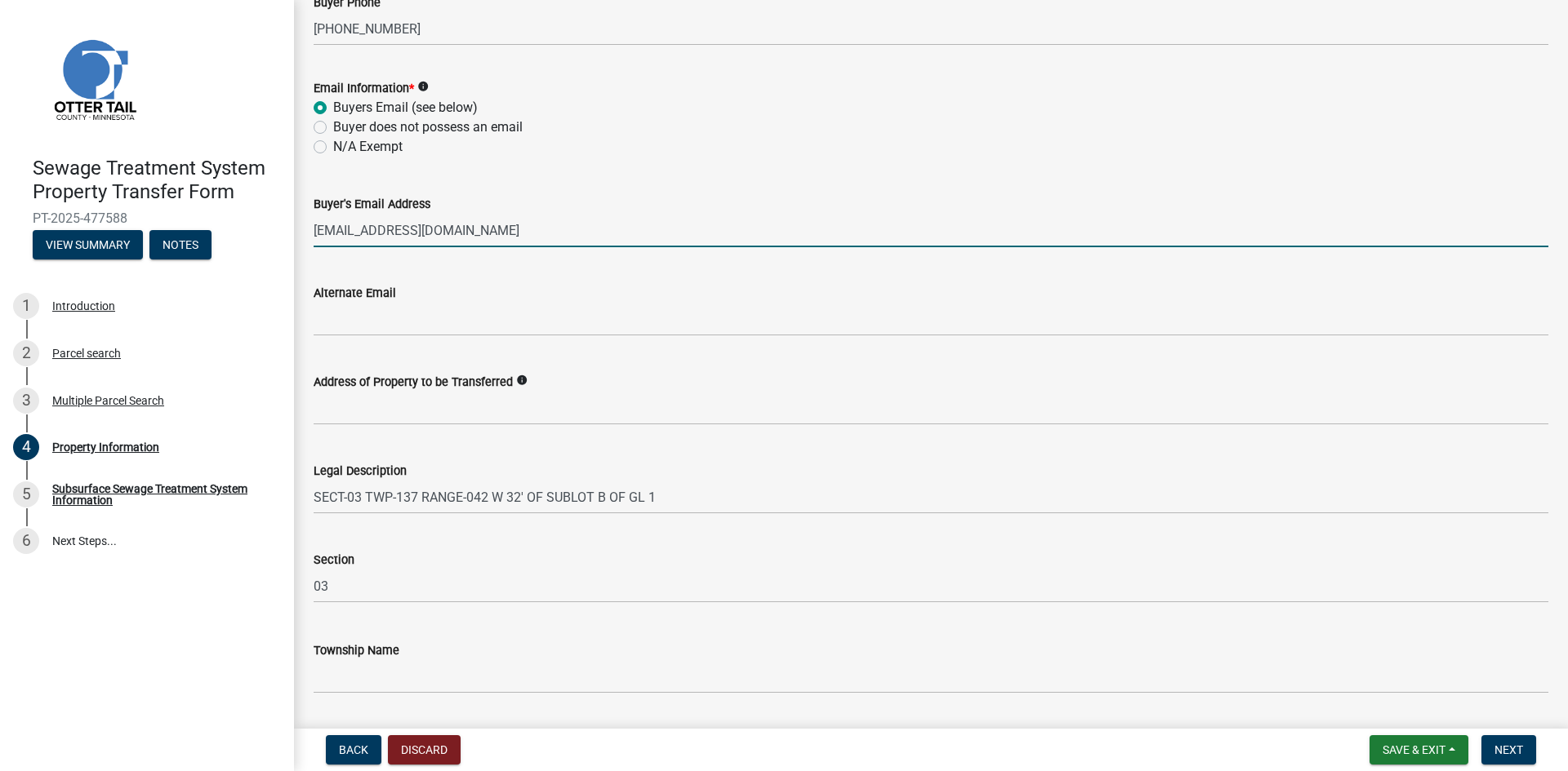
scroll to position [703, 0]
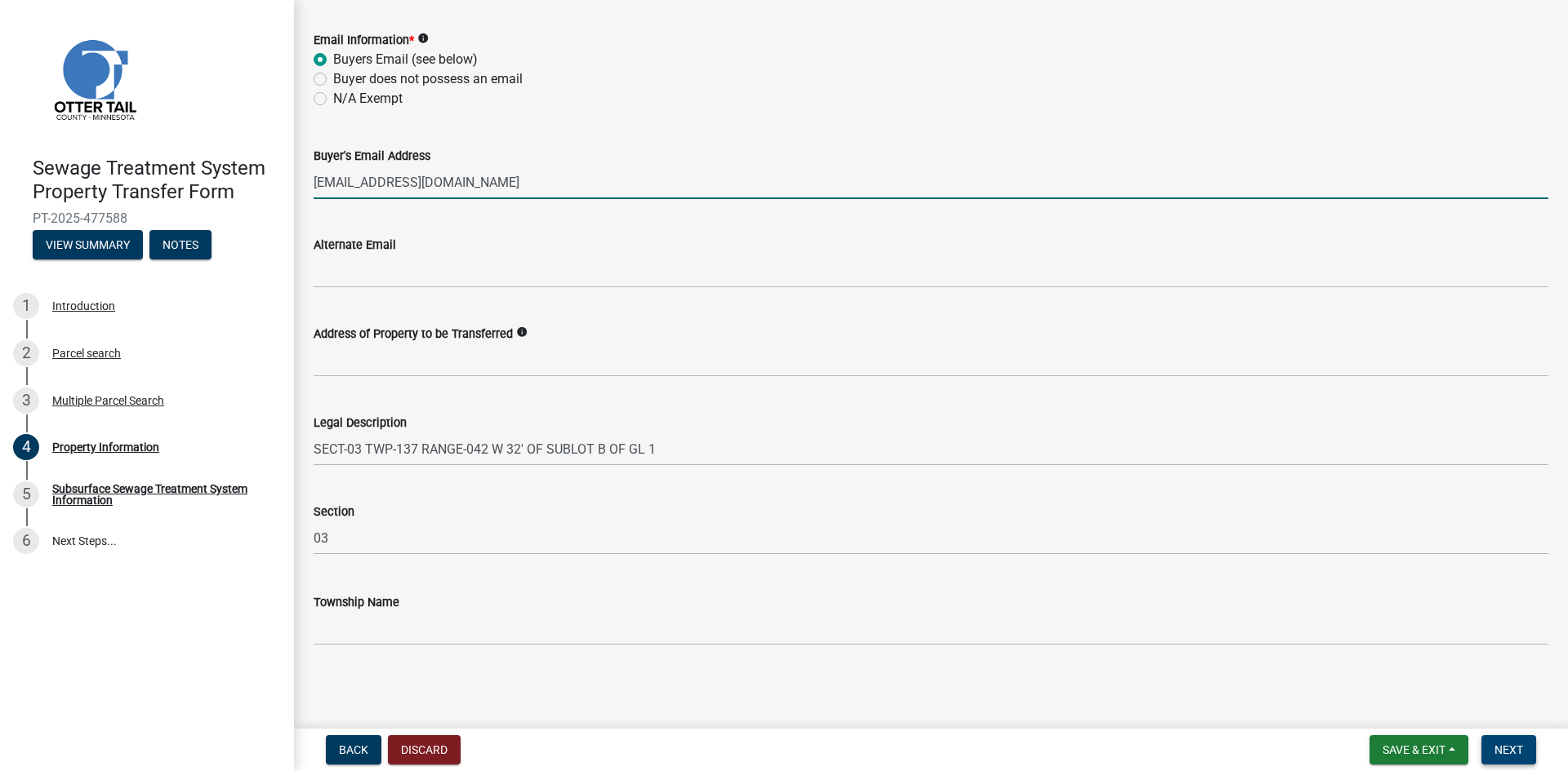
click at [1520, 750] on span "Next" at bounding box center [1509, 750] width 28 height 13
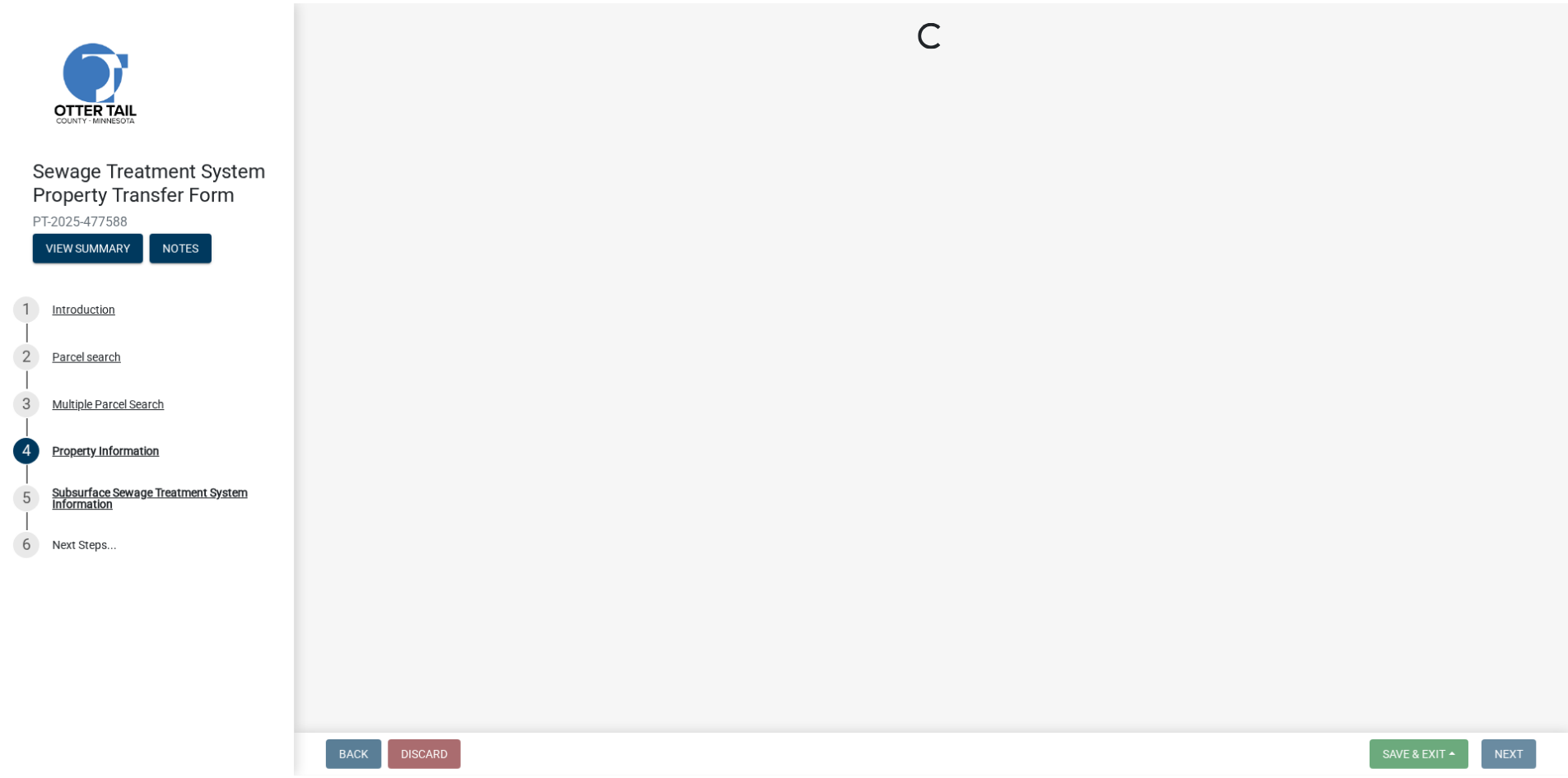
scroll to position [0, 0]
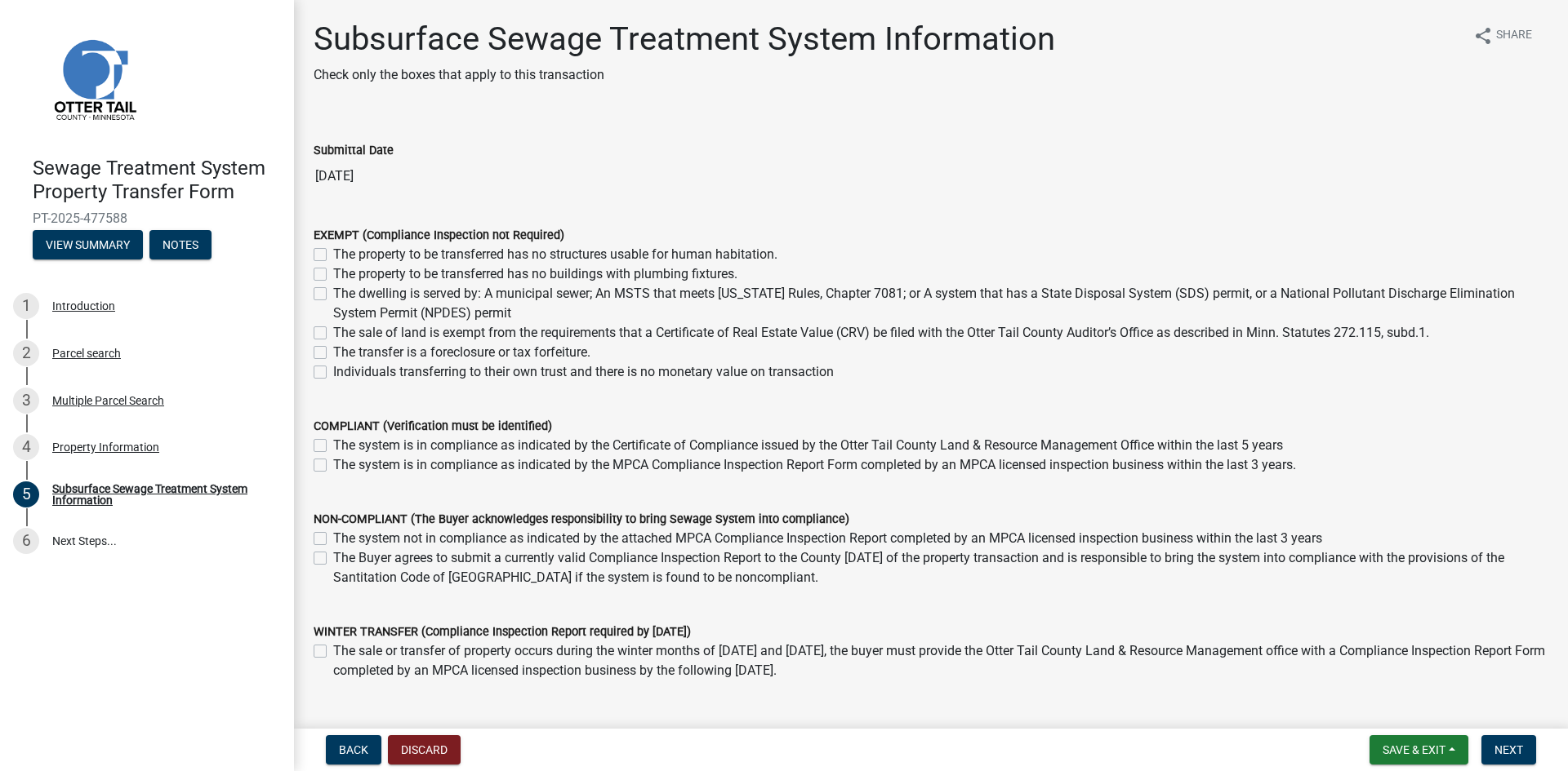
click at [333, 371] on label "Individuals transferring to their own trust and there is no monetary value on t…" at bounding box center [584, 371] width 501 height 19
click at [333, 371] on input "Individuals transferring to their own trust and there is no monetary value on t…" at bounding box center [338, 367] width 11 height 11
checkbox input "true"
checkbox input "false"
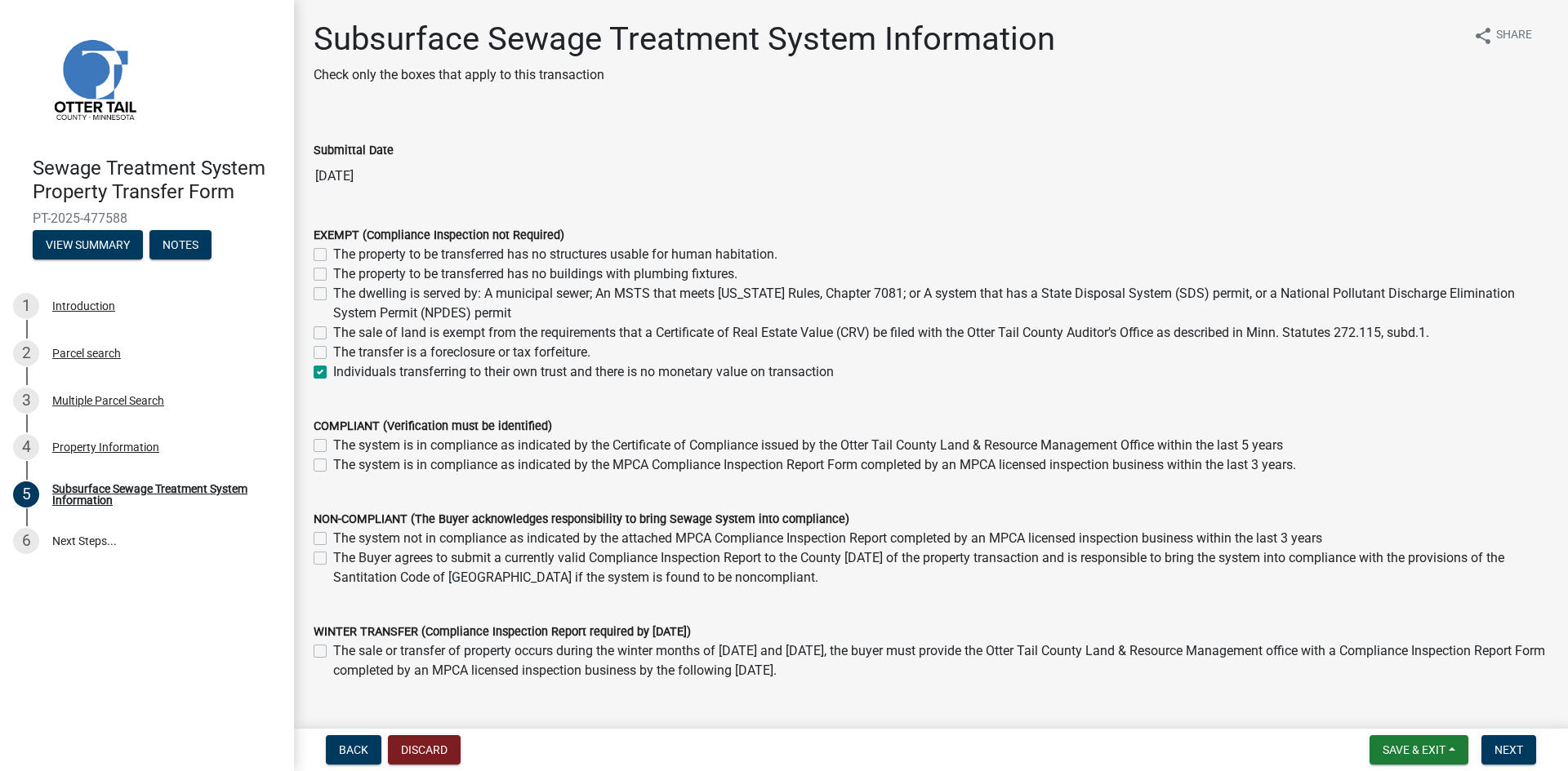
checkbox input "false"
checkbox input "true"
click at [1516, 753] on span "Next" at bounding box center [1509, 750] width 28 height 13
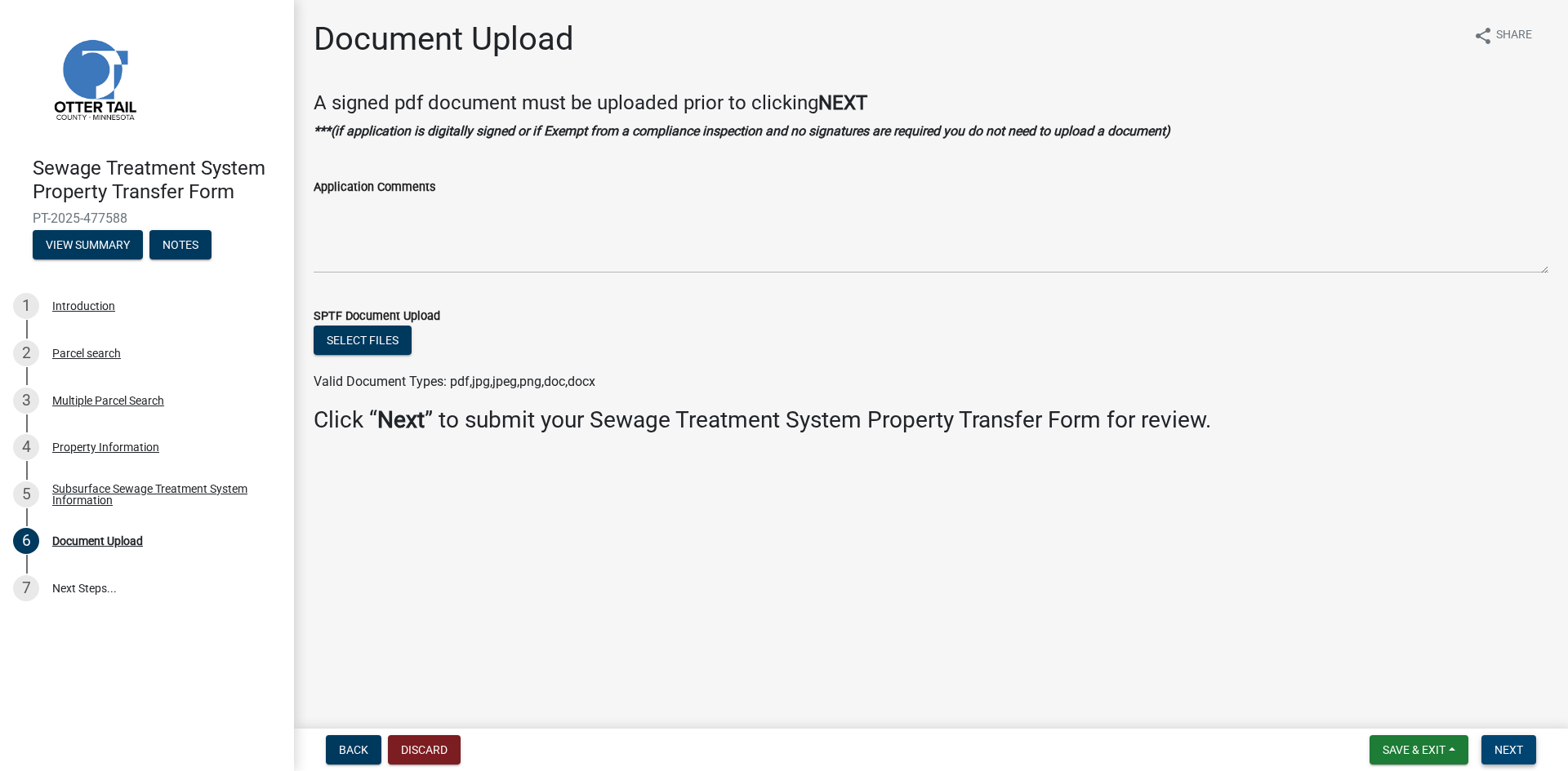
click at [1511, 748] on span "Next" at bounding box center [1509, 750] width 28 height 13
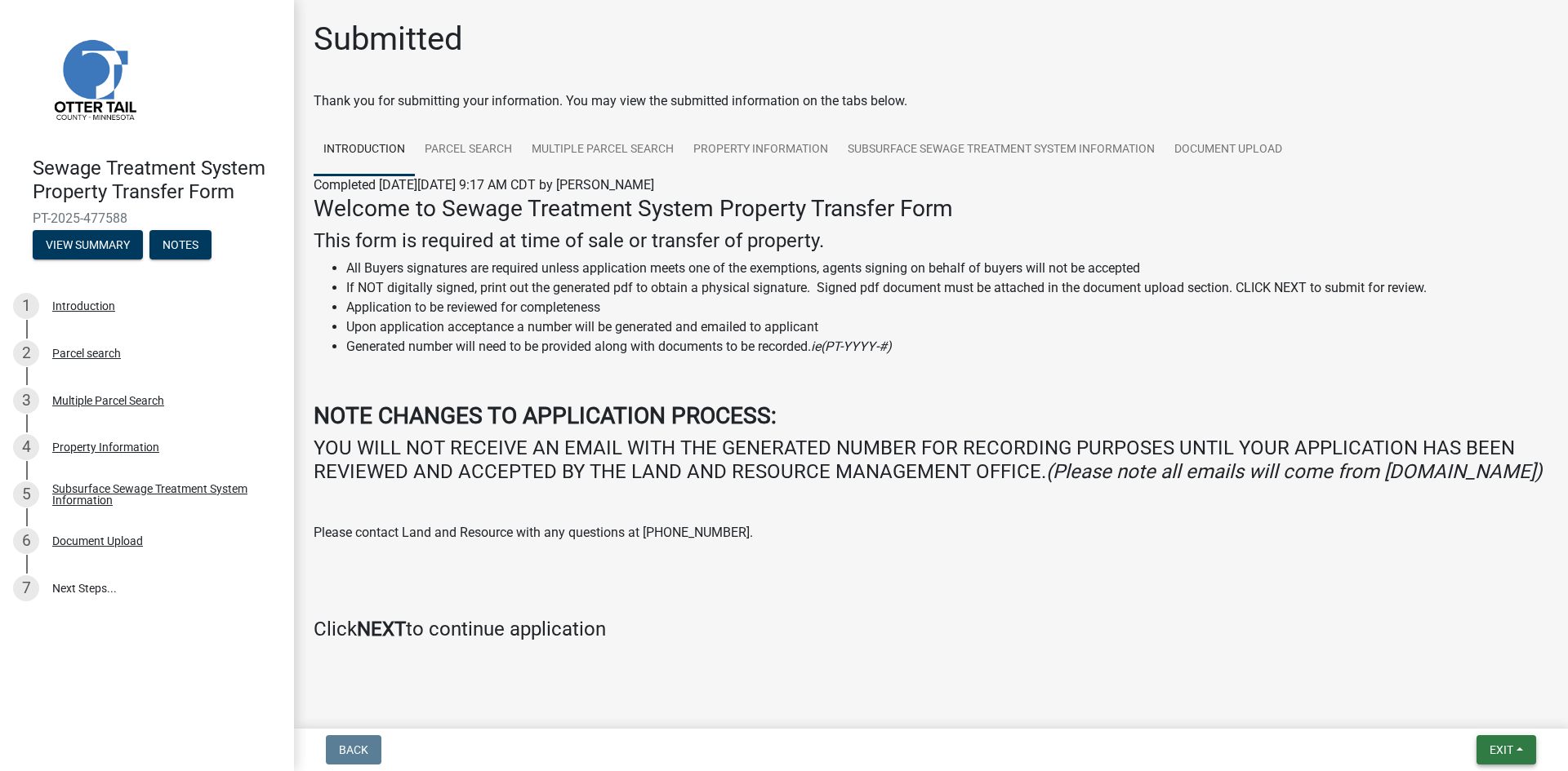
click at [1507, 750] on span "Exit" at bounding box center [1501, 750] width 23 height 13
click at [1474, 713] on button "Save & Exit" at bounding box center [1470, 708] width 131 height 39
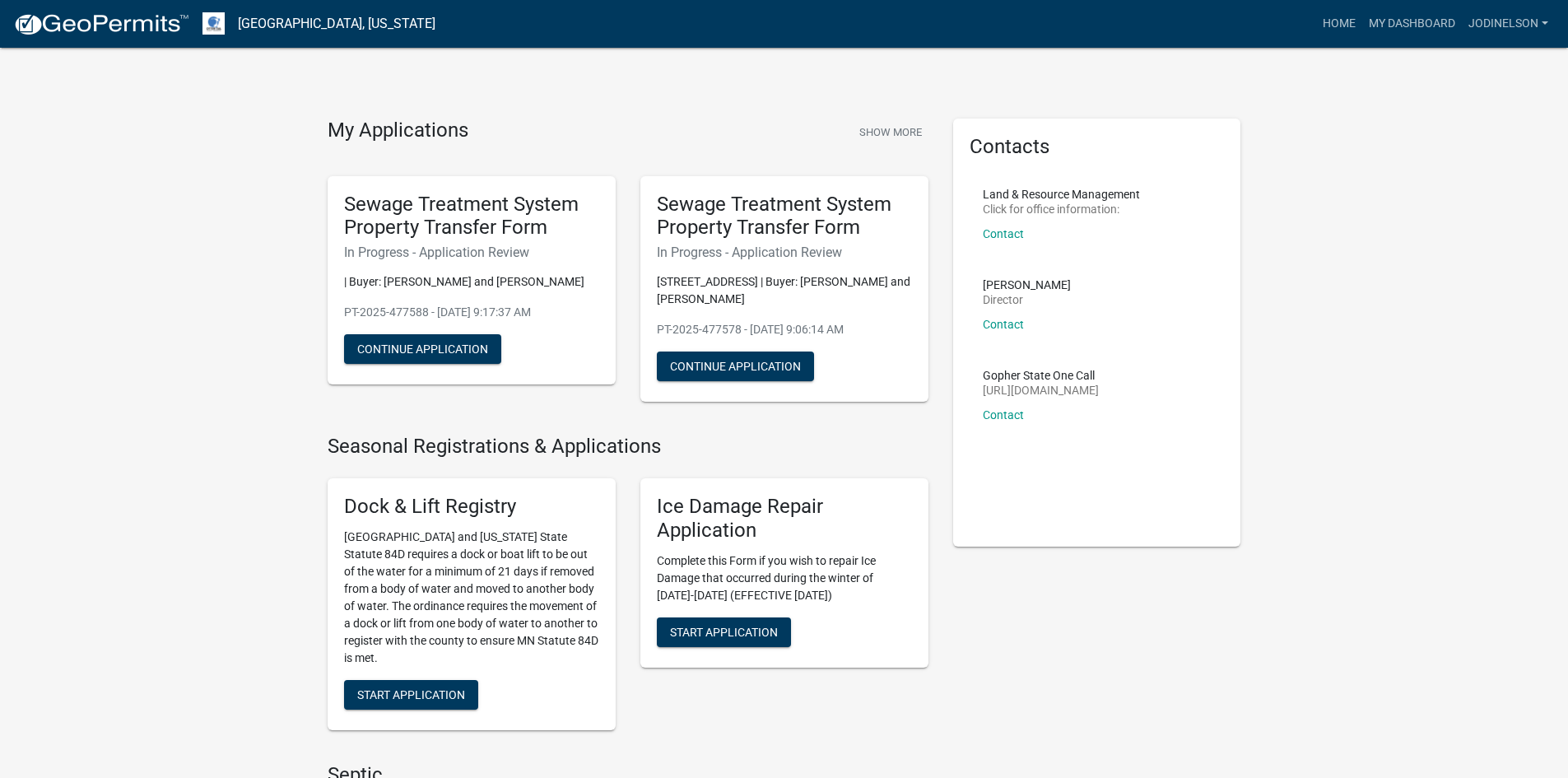
click at [642, 445] on h4 "Seasonal Registrations & Applications" at bounding box center [628, 446] width 601 height 24
click at [677, 450] on h4 "Seasonal Registrations & Applications" at bounding box center [628, 446] width 601 height 24
click at [638, 446] on h4 "Seasonal Registrations & Applications" at bounding box center [628, 446] width 601 height 24
click at [674, 446] on h4 "Seasonal Registrations & Applications" at bounding box center [628, 446] width 601 height 24
click at [409, 364] on button "Continue Application" at bounding box center [423, 349] width 157 height 29
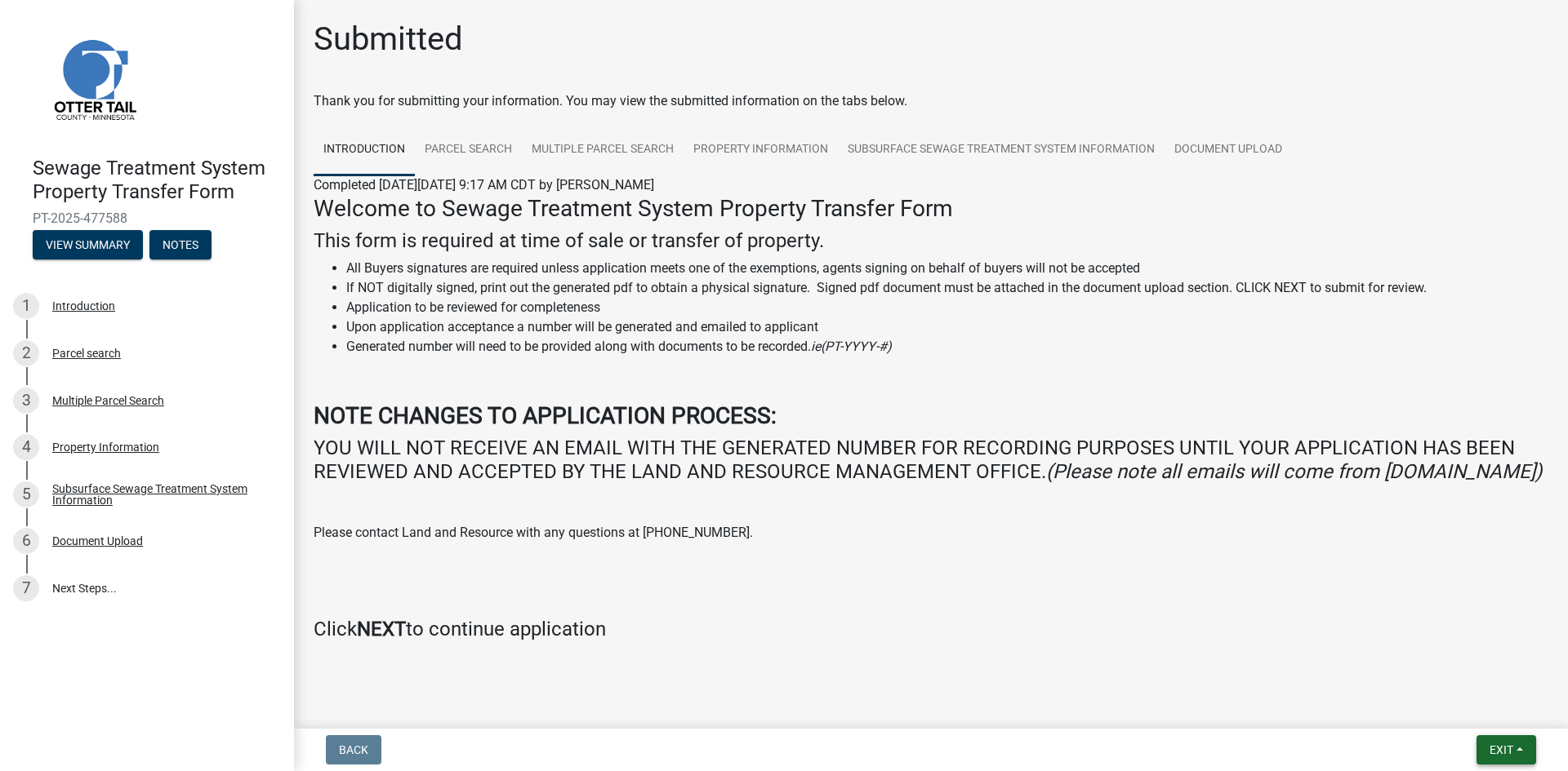
click at [1524, 755] on button "Exit" at bounding box center [1506, 749] width 59 height 29
drag, startPoint x: 1464, startPoint y: 708, endPoint x: 1372, endPoint y: 656, distance: 105.7
click at [1462, 707] on button "Save & Exit" at bounding box center [1470, 708] width 131 height 39
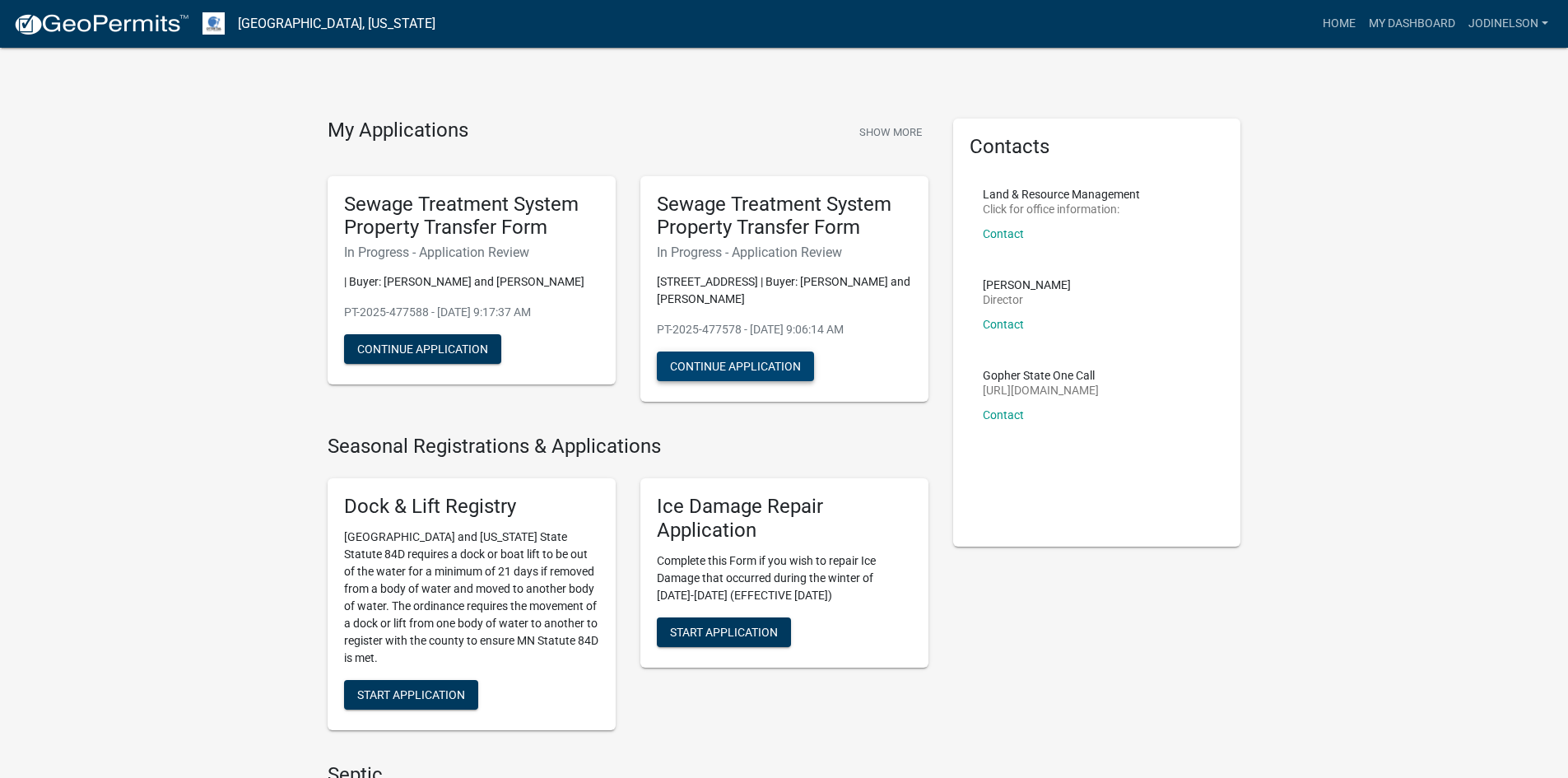
click at [743, 360] on button "Continue Application" at bounding box center [736, 366] width 157 height 29
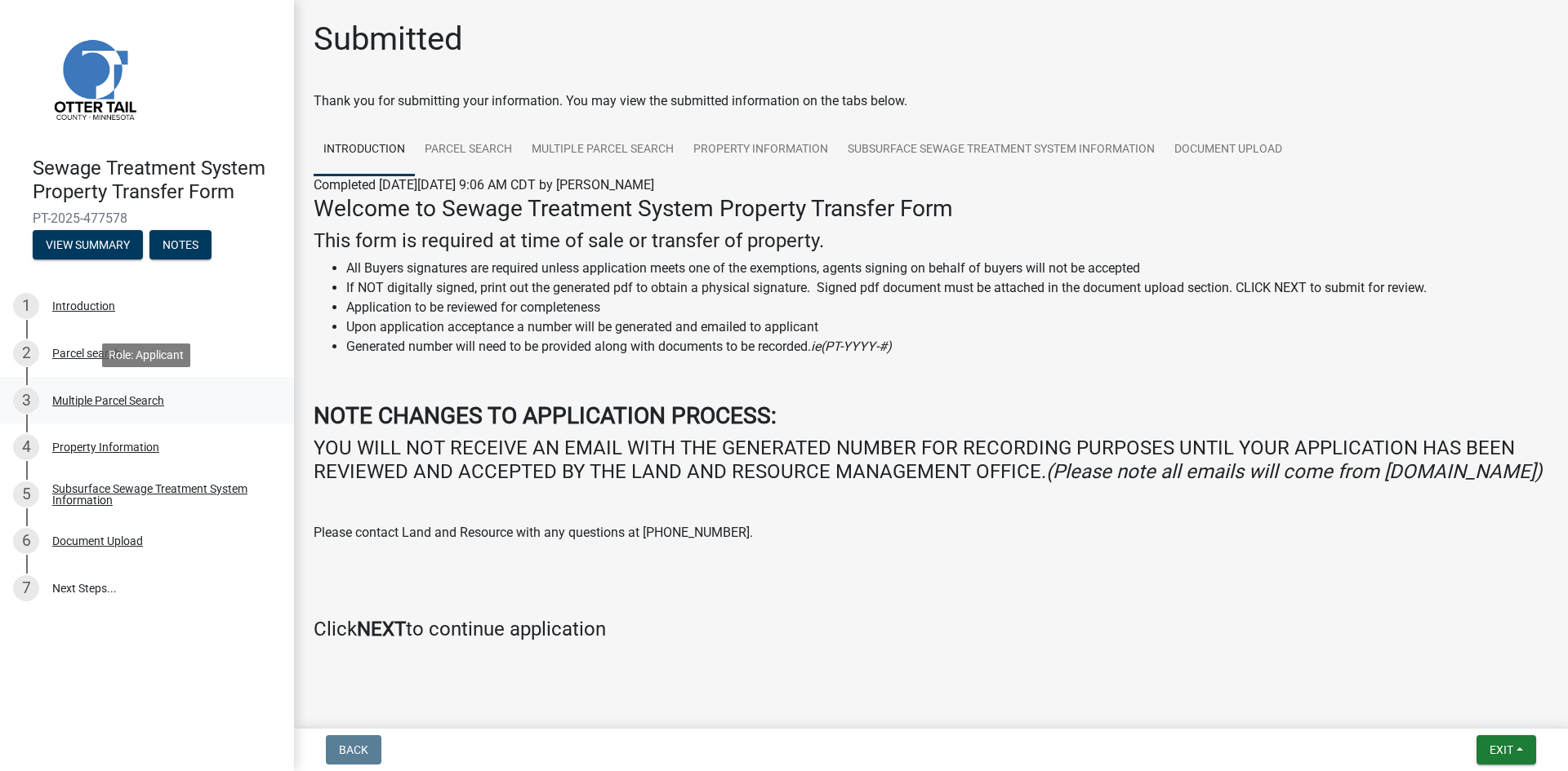
click at [109, 401] on div "Multiple Parcel Search" at bounding box center [109, 401] width 112 height 12
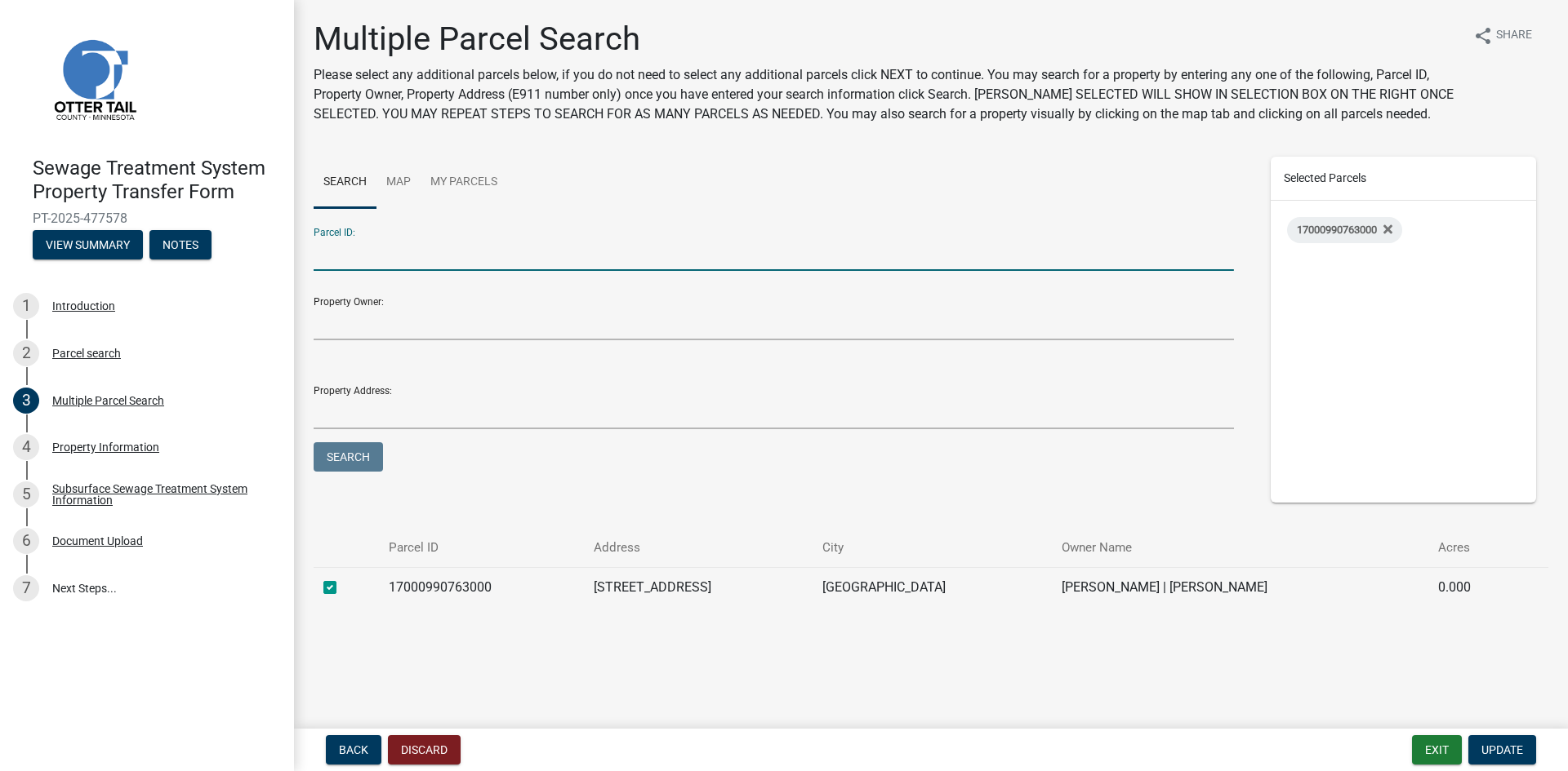
click at [377, 260] on input "Parcel ID:" at bounding box center [774, 254] width 920 height 33
type input "17000030033000"
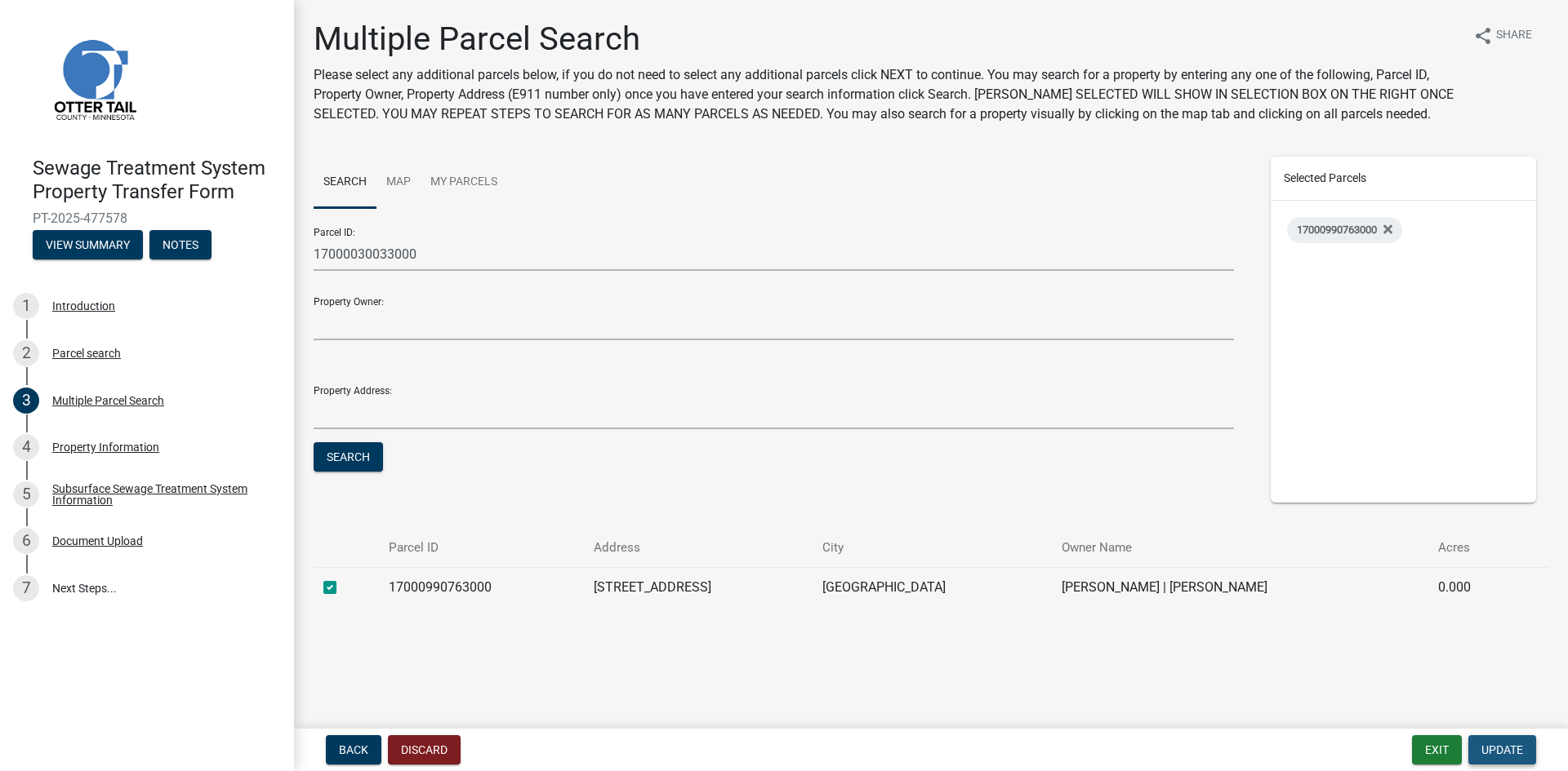
click at [1507, 752] on span "Update" at bounding box center [1502, 750] width 42 height 13
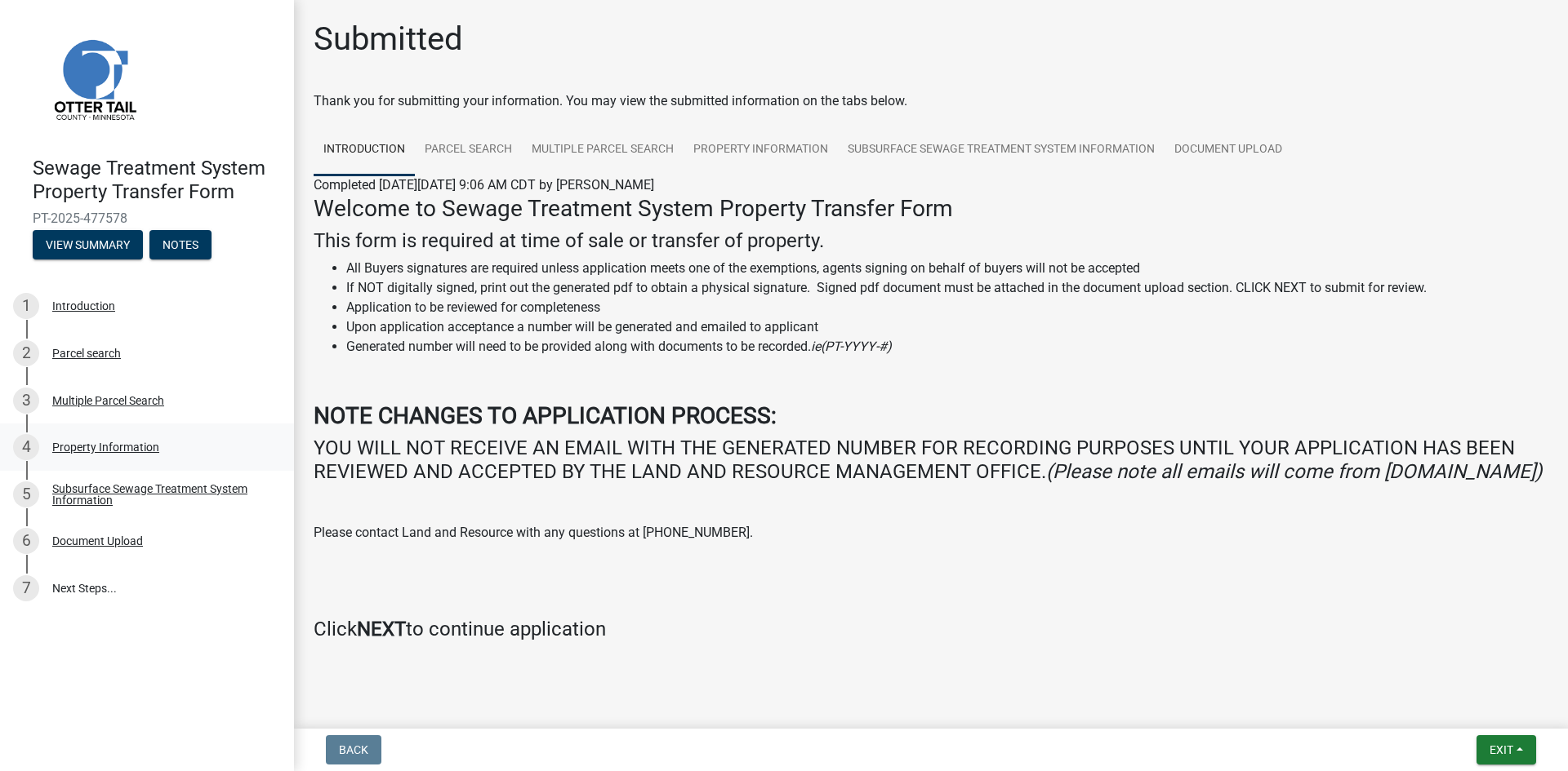
click at [79, 445] on div "Property Information" at bounding box center [106, 447] width 107 height 12
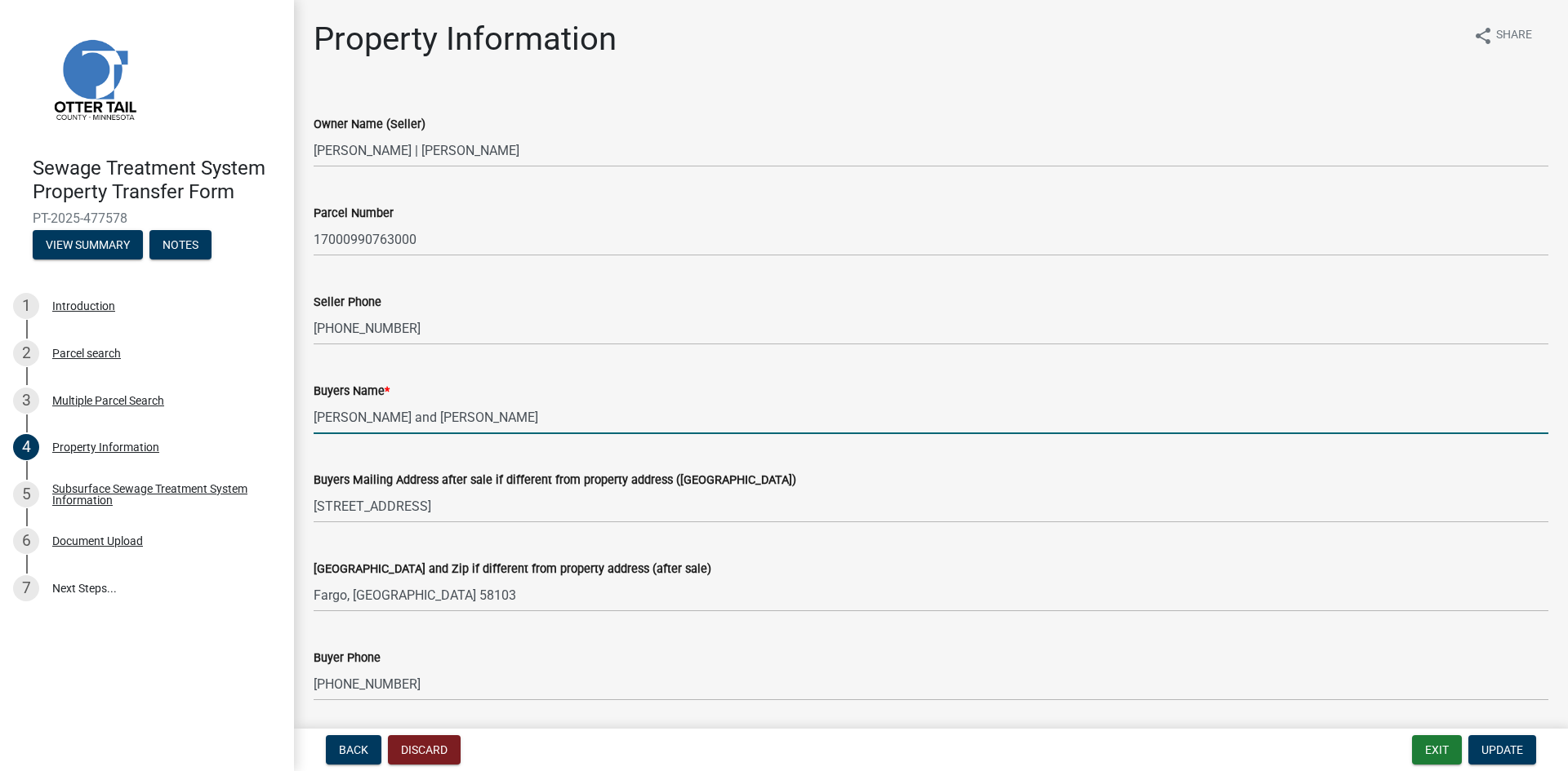
click at [576, 417] on input "[PERSON_NAME] and [PERSON_NAME]" at bounding box center [931, 417] width 1235 height 33
click at [574, 420] on input "[PERSON_NAME] and [PERSON_NAME]" at bounding box center [931, 417] width 1235 height 33
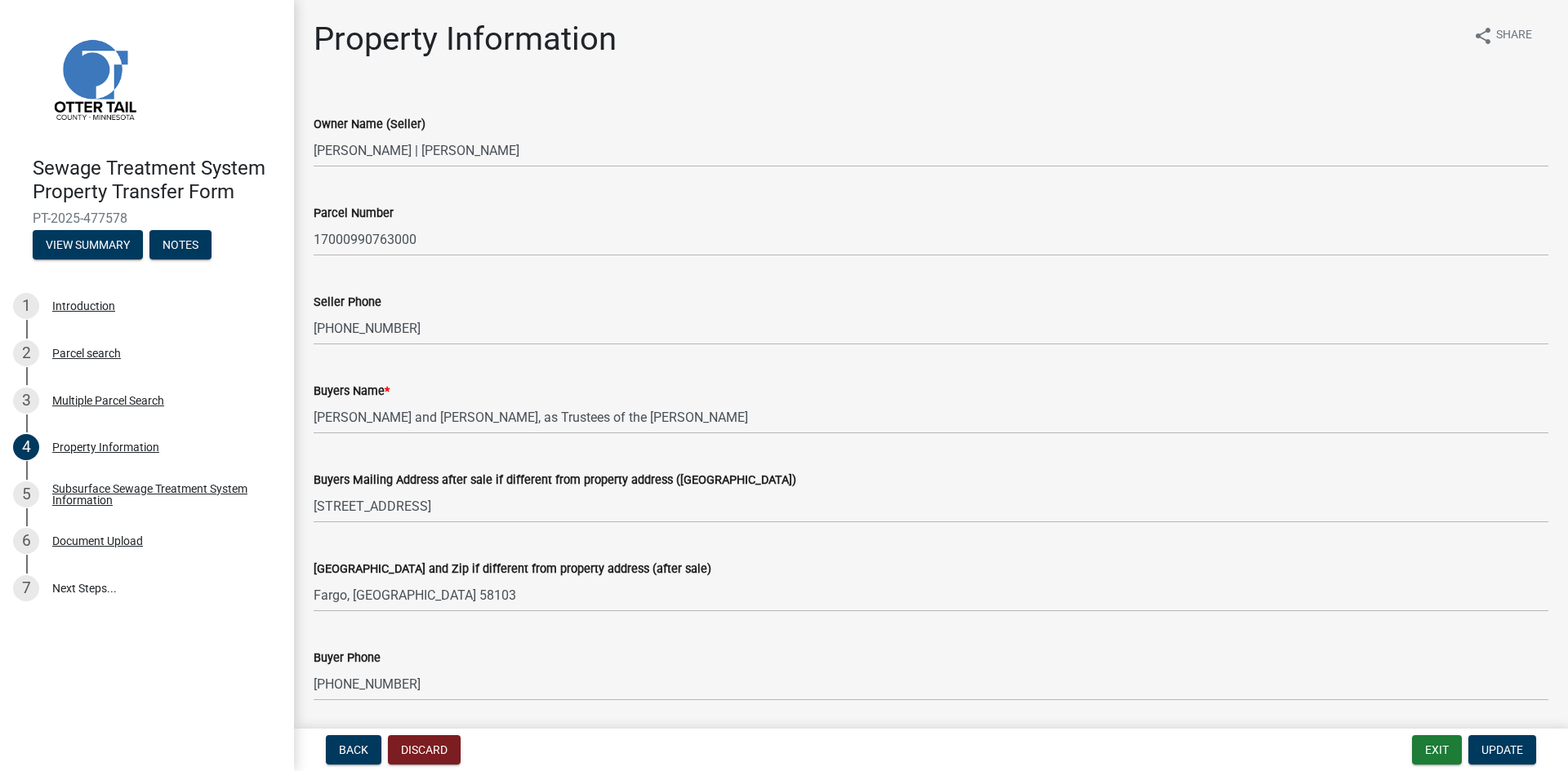
click at [313, 420] on div "Buyers Name * John T. Schneider and Paulette K. Schneider, as Trustees of the J…" at bounding box center [931, 396] width 1259 height 76
drag, startPoint x: 313, startPoint y: 421, endPoint x: 451, endPoint y: 434, distance: 138.6
click at [413, 431] on div "Buyers Name * John T. Schneider and Paulette K. Schneider, as Trustees of the J…" at bounding box center [931, 396] width 1259 height 76
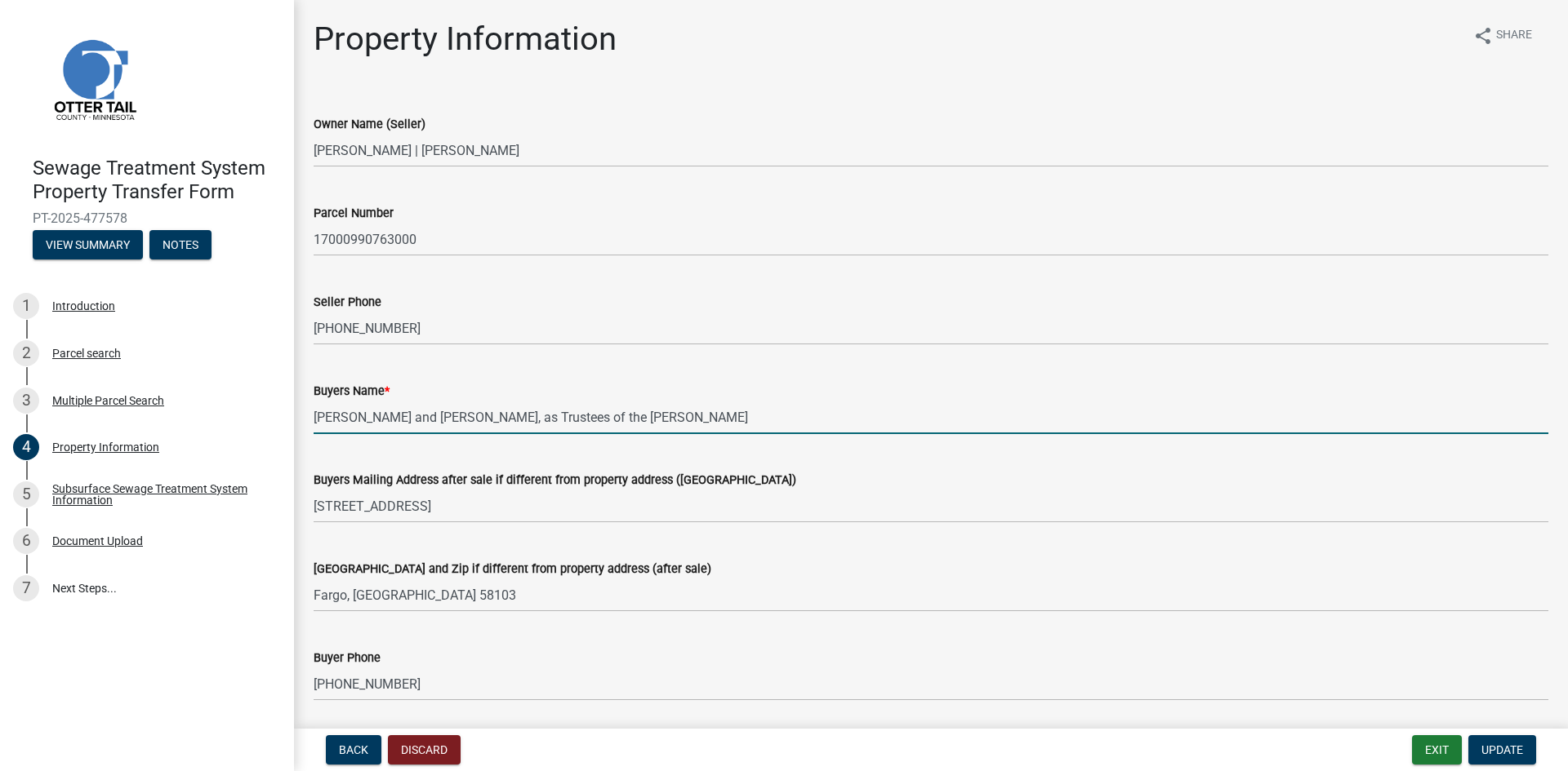
drag, startPoint x: 564, startPoint y: 419, endPoint x: 296, endPoint y: 406, distance: 268.3
click at [296, 406] on div "Property Information share Share Owner Name (Seller) JOHN T SCHNEIDER | PAULETT…" at bounding box center [931, 698] width 1274 height 1358
click at [760, 416] on input "John T. Schneider and Paulette K. Schneider, as Trustees of the John T." at bounding box center [931, 417] width 1235 height 33
paste input "[PERSON_NAME] and [PERSON_NAME]"
drag, startPoint x: 758, startPoint y: 416, endPoint x: 780, endPoint y: 427, distance: 24.6
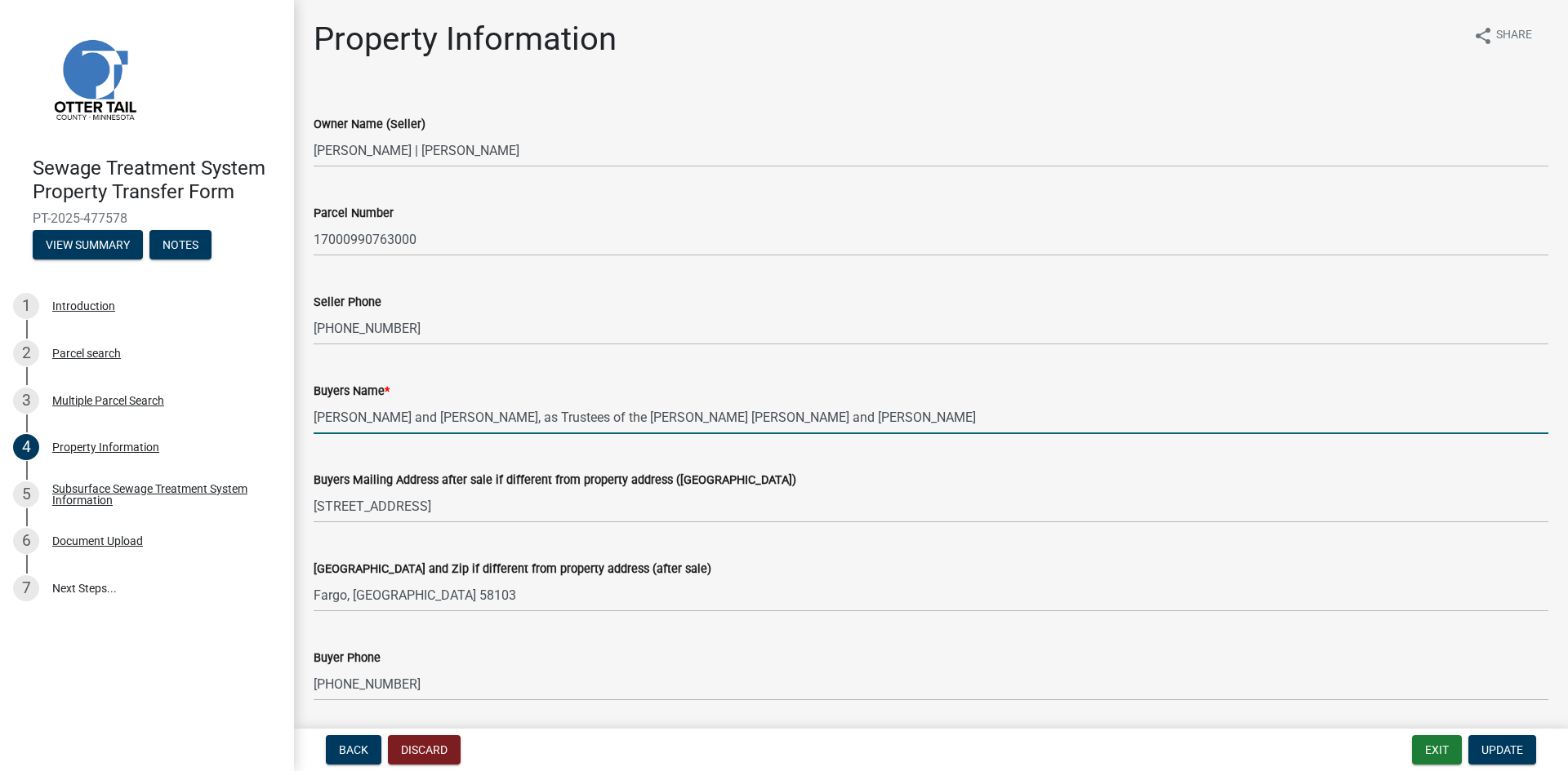
click at [758, 416] on input "John T. Schneider and Paulette K. Schneider, as Trustees of the John T. John T.…" at bounding box center [931, 417] width 1235 height 33
type input "John T. Schneider and Paulette K. Schneider, as Trustees of the John T. Schneid…"
click at [1511, 753] on span "Update" at bounding box center [1502, 750] width 42 height 13
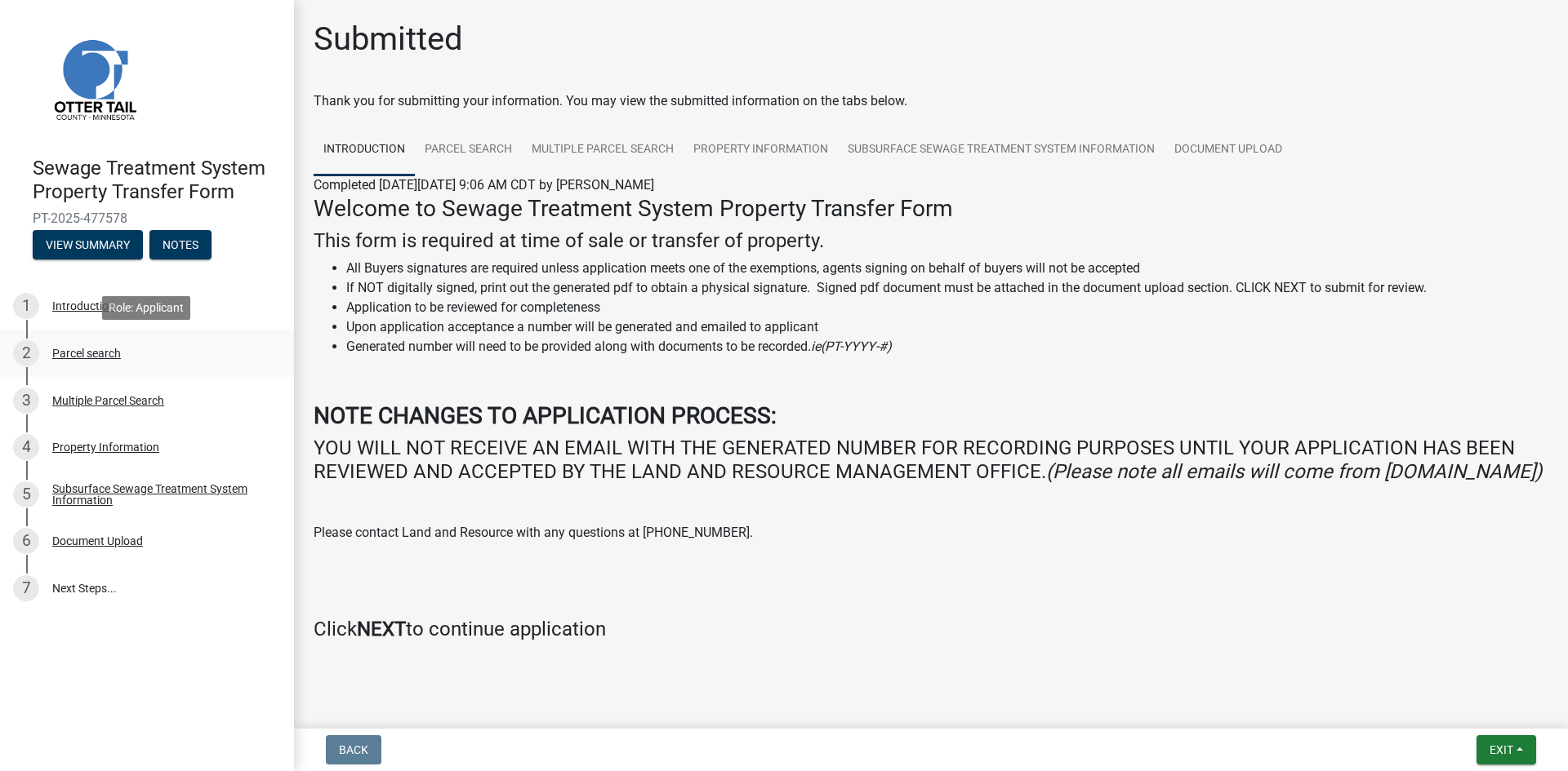
click at [86, 357] on div "Parcel search" at bounding box center [87, 354] width 68 height 12
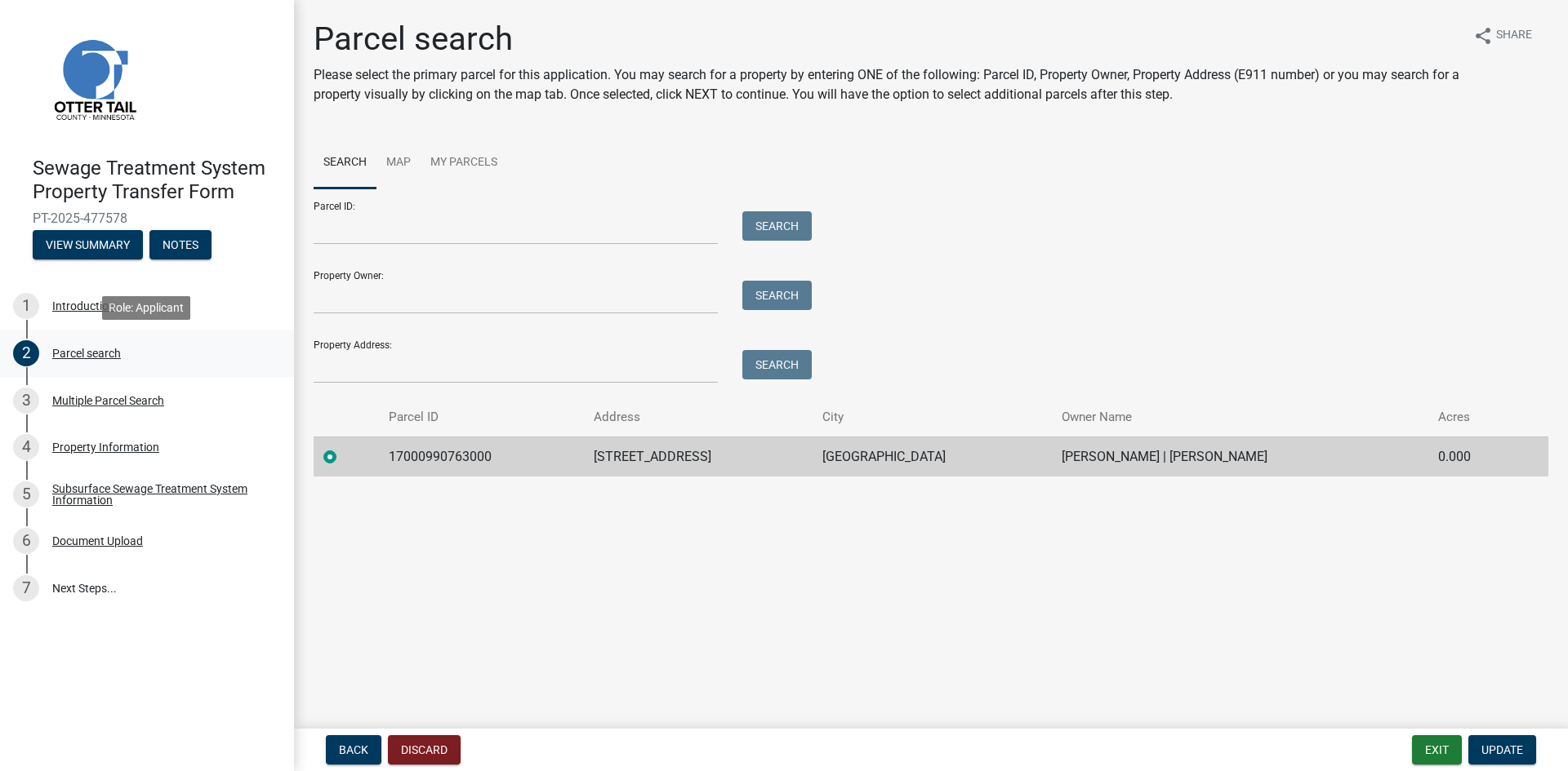
click at [71, 357] on div "Parcel search" at bounding box center [87, 354] width 68 height 12
click at [80, 406] on div "Multiple Parcel Search" at bounding box center [109, 401] width 112 height 12
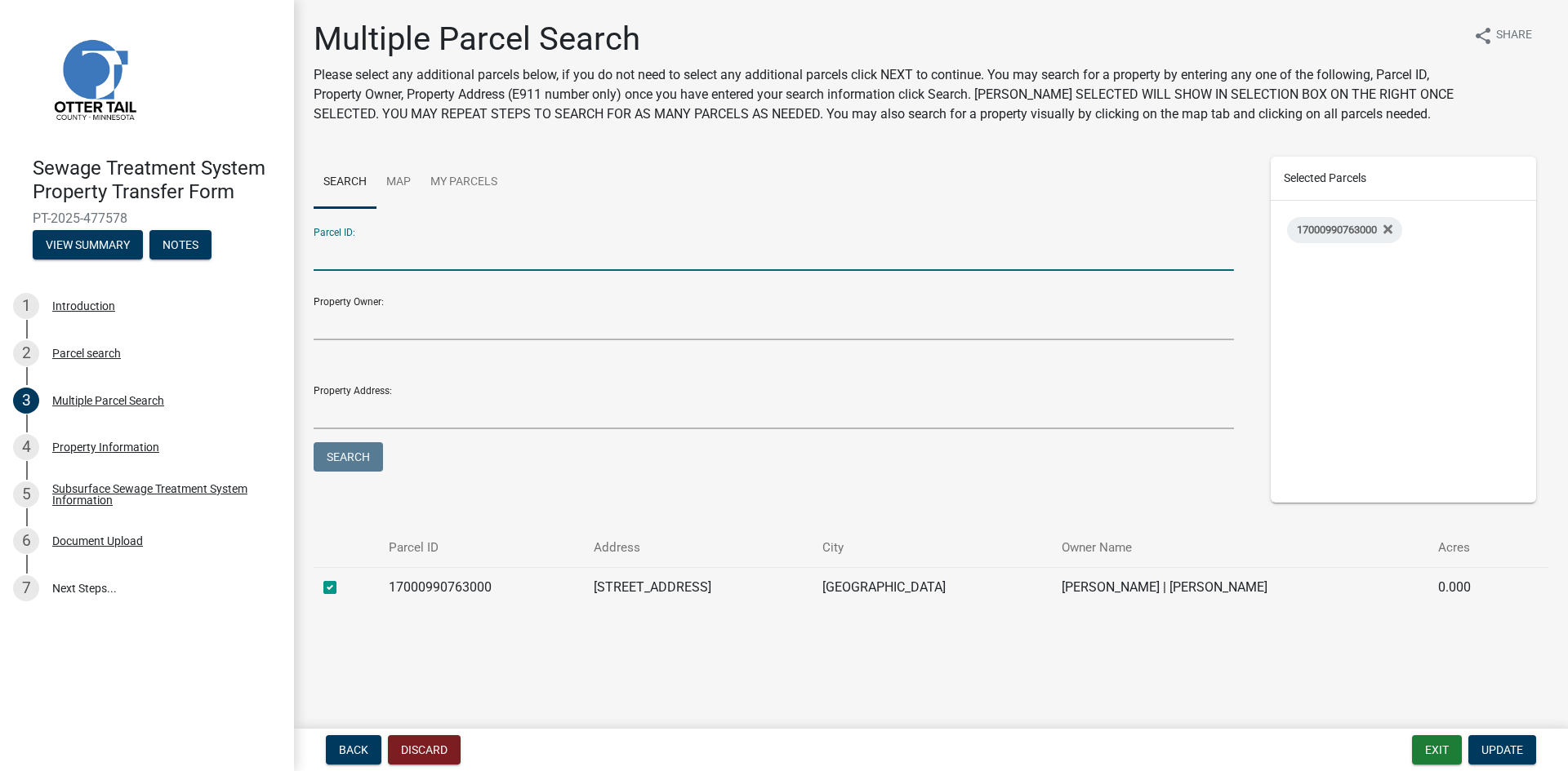
click at [347, 258] on input "Parcel ID:" at bounding box center [774, 254] width 920 height 33
type input "17000030033000"
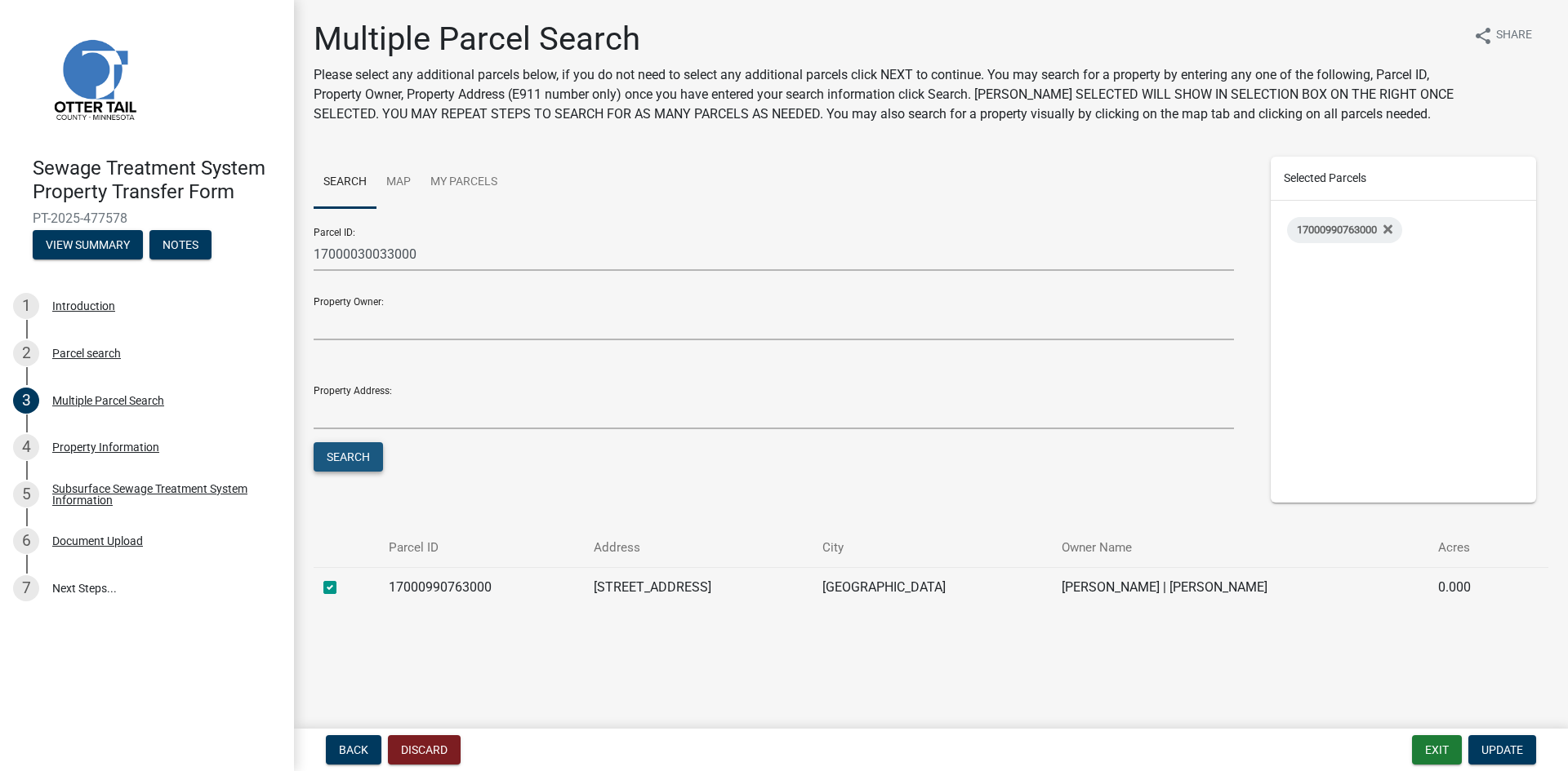
click at [350, 460] on button "Search" at bounding box center [348, 456] width 69 height 29
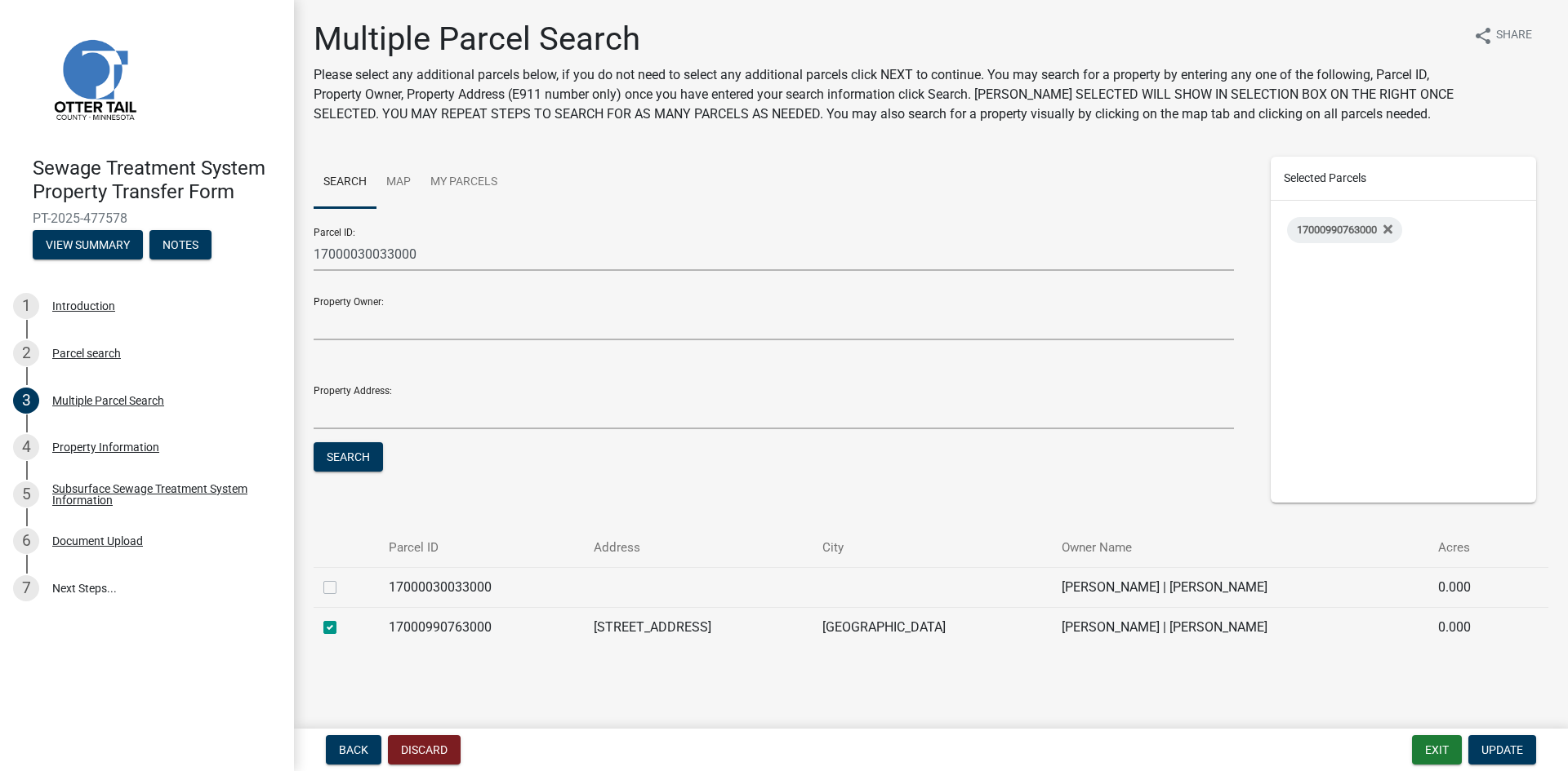
click at [343, 578] on label at bounding box center [343, 578] width 0 height 0
click at [343, 587] on input "checkbox" at bounding box center [348, 583] width 11 height 11
checkbox input "true"
click at [1512, 748] on span "Update" at bounding box center [1502, 750] width 42 height 13
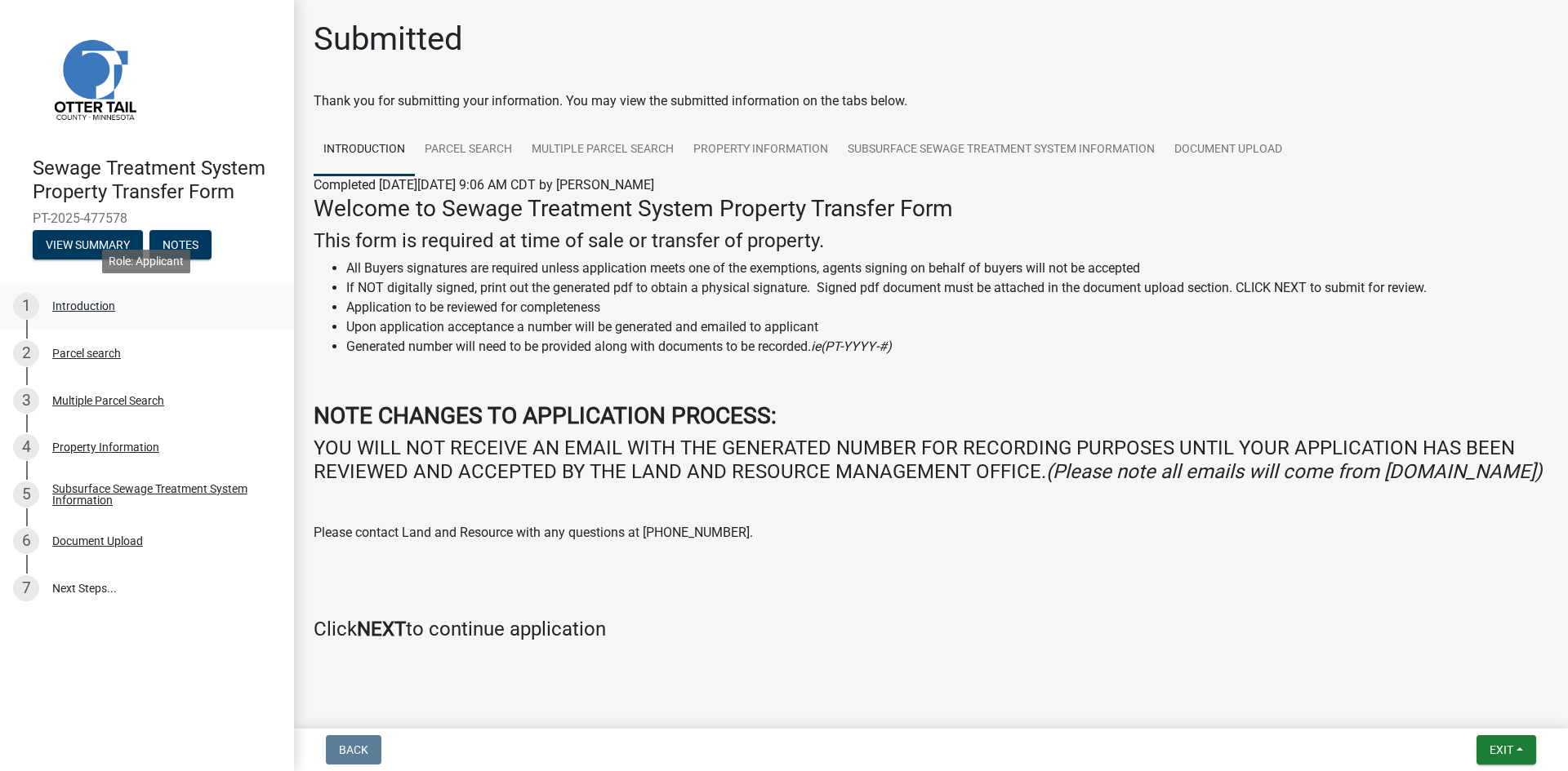
click at [66, 309] on div "Introduction" at bounding box center [83, 306] width 63 height 12
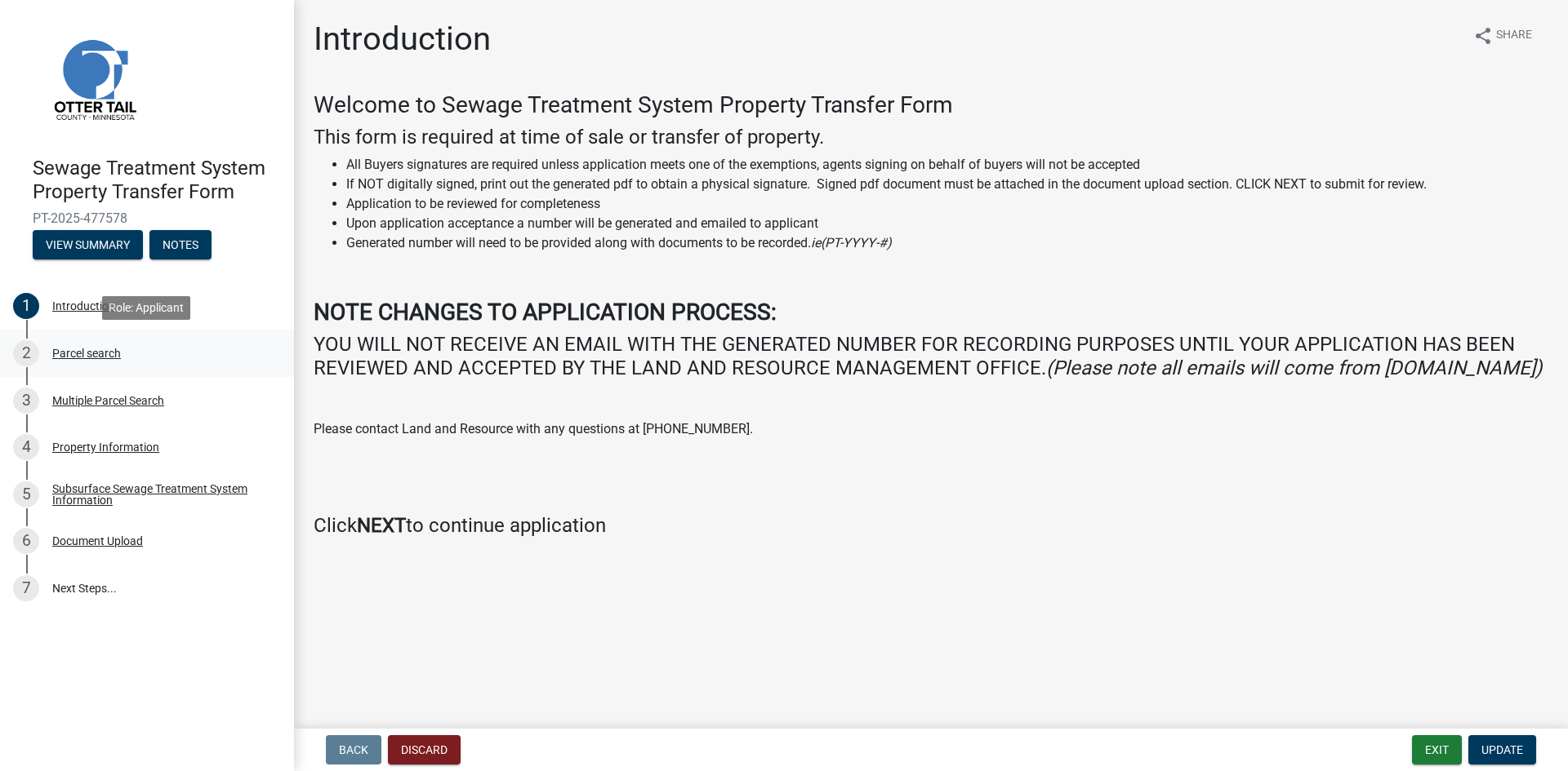
click at [79, 351] on div "Parcel search" at bounding box center [87, 354] width 68 height 12
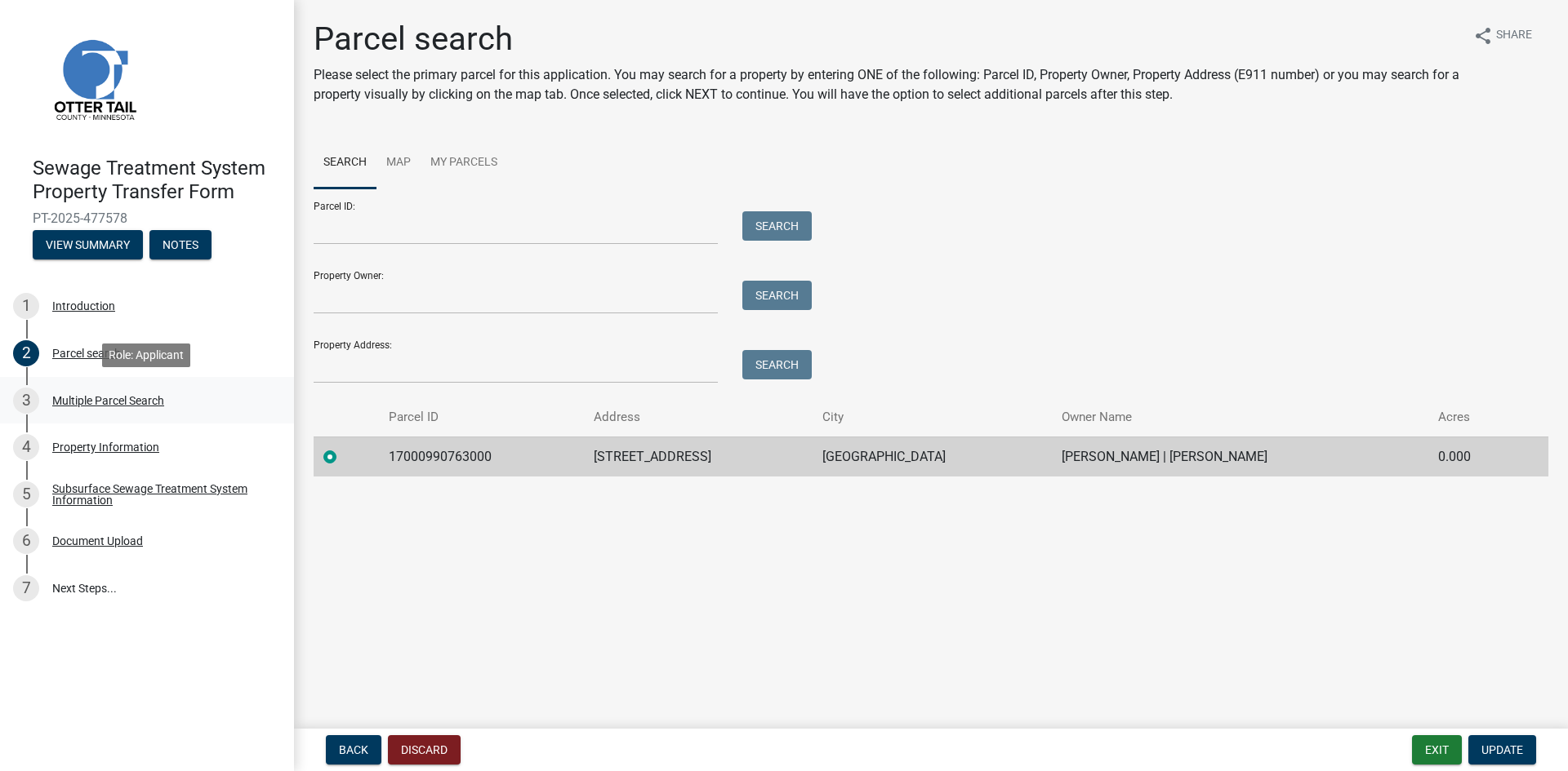
click at [94, 396] on div "Multiple Parcel Search" at bounding box center [109, 401] width 112 height 12
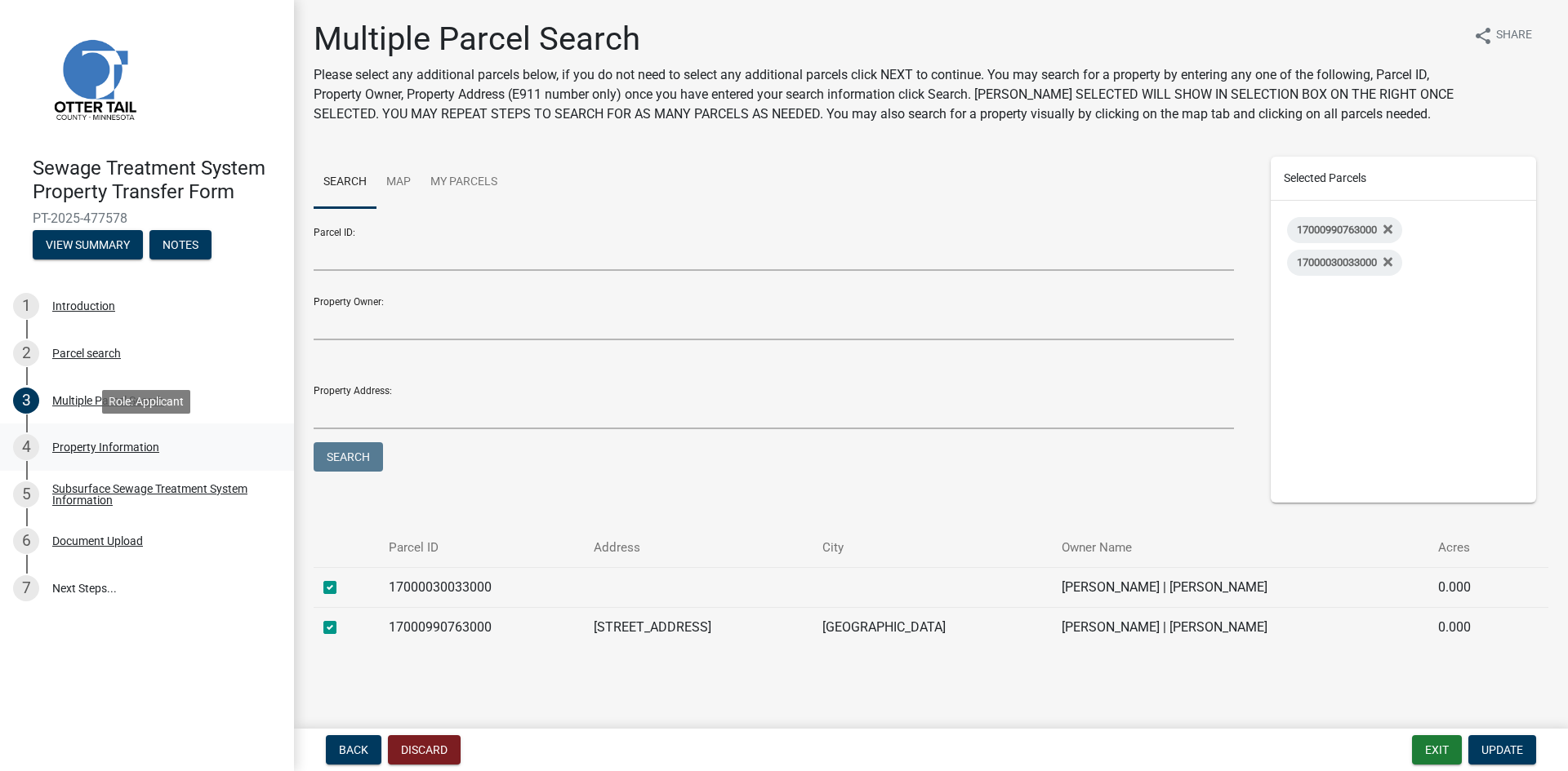
click at [96, 453] on div "Property Information" at bounding box center [106, 447] width 107 height 12
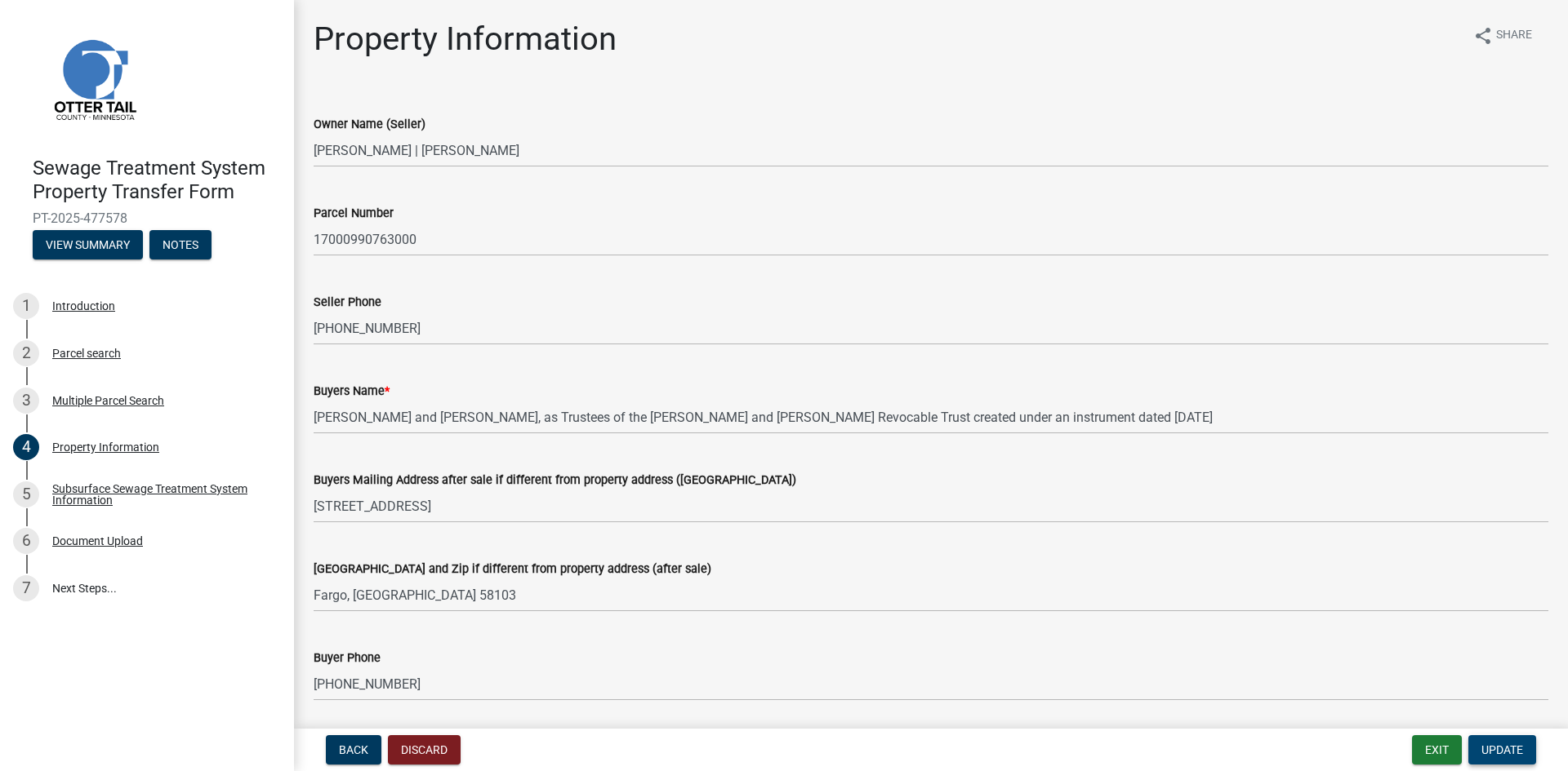
click at [1513, 749] on span "Update" at bounding box center [1502, 750] width 42 height 13
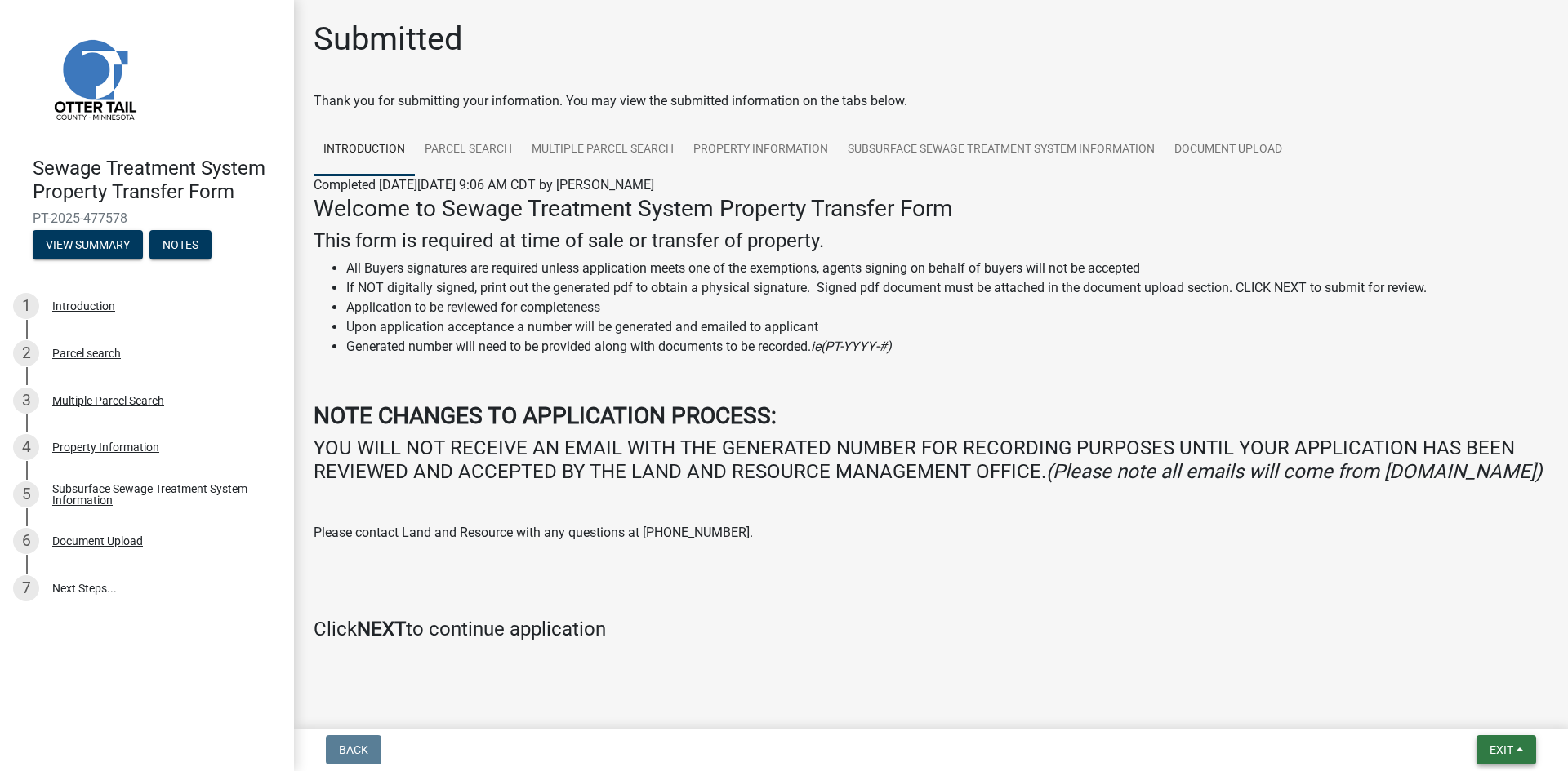
click at [1508, 748] on span "Exit" at bounding box center [1501, 750] width 23 height 13
click at [1478, 703] on button "Save & Exit" at bounding box center [1470, 708] width 131 height 39
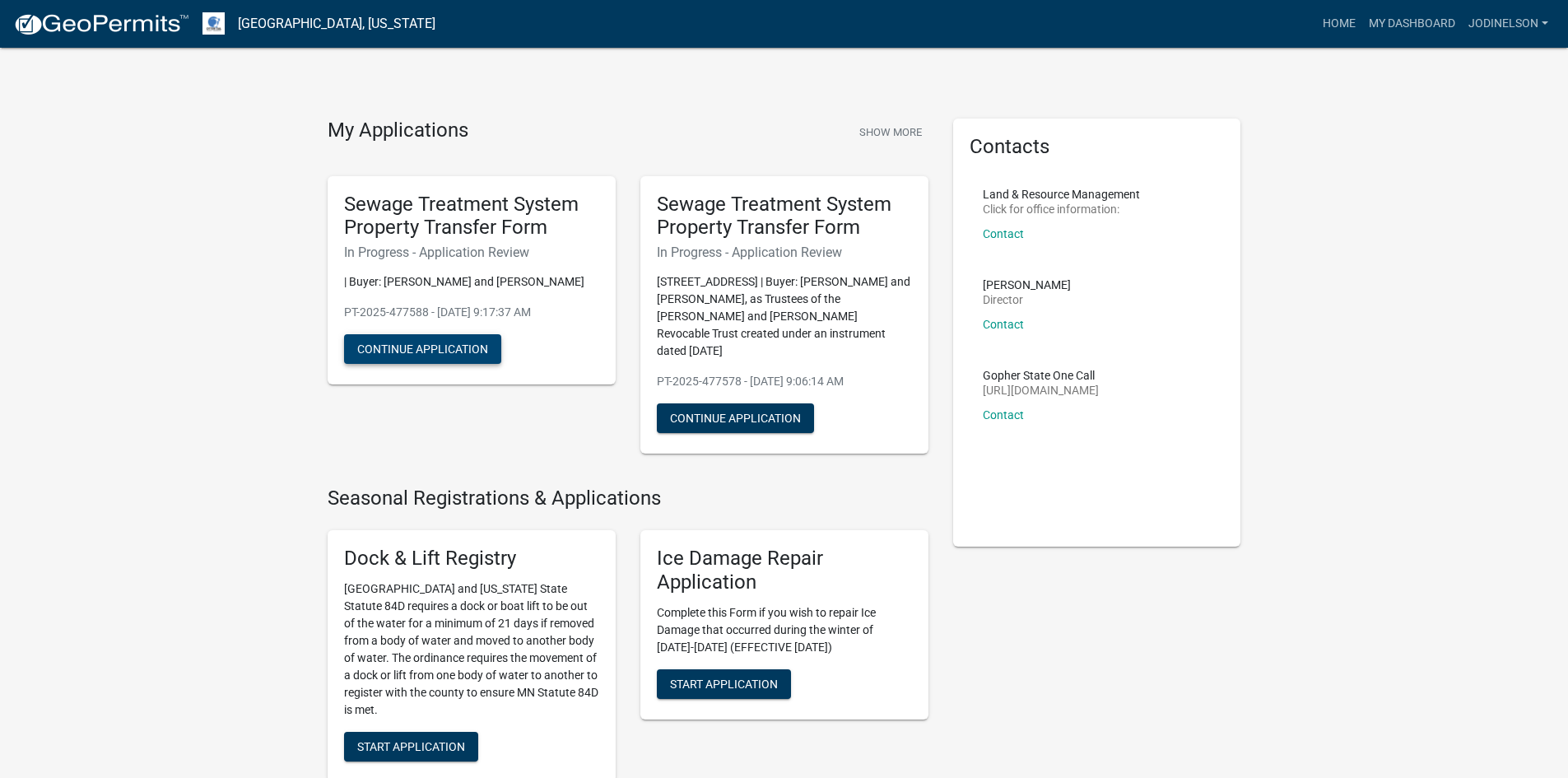
drag, startPoint x: 441, startPoint y: 365, endPoint x: 406, endPoint y: 368, distance: 35.1
click at [406, 364] on button "Continue Application" at bounding box center [423, 349] width 157 height 29
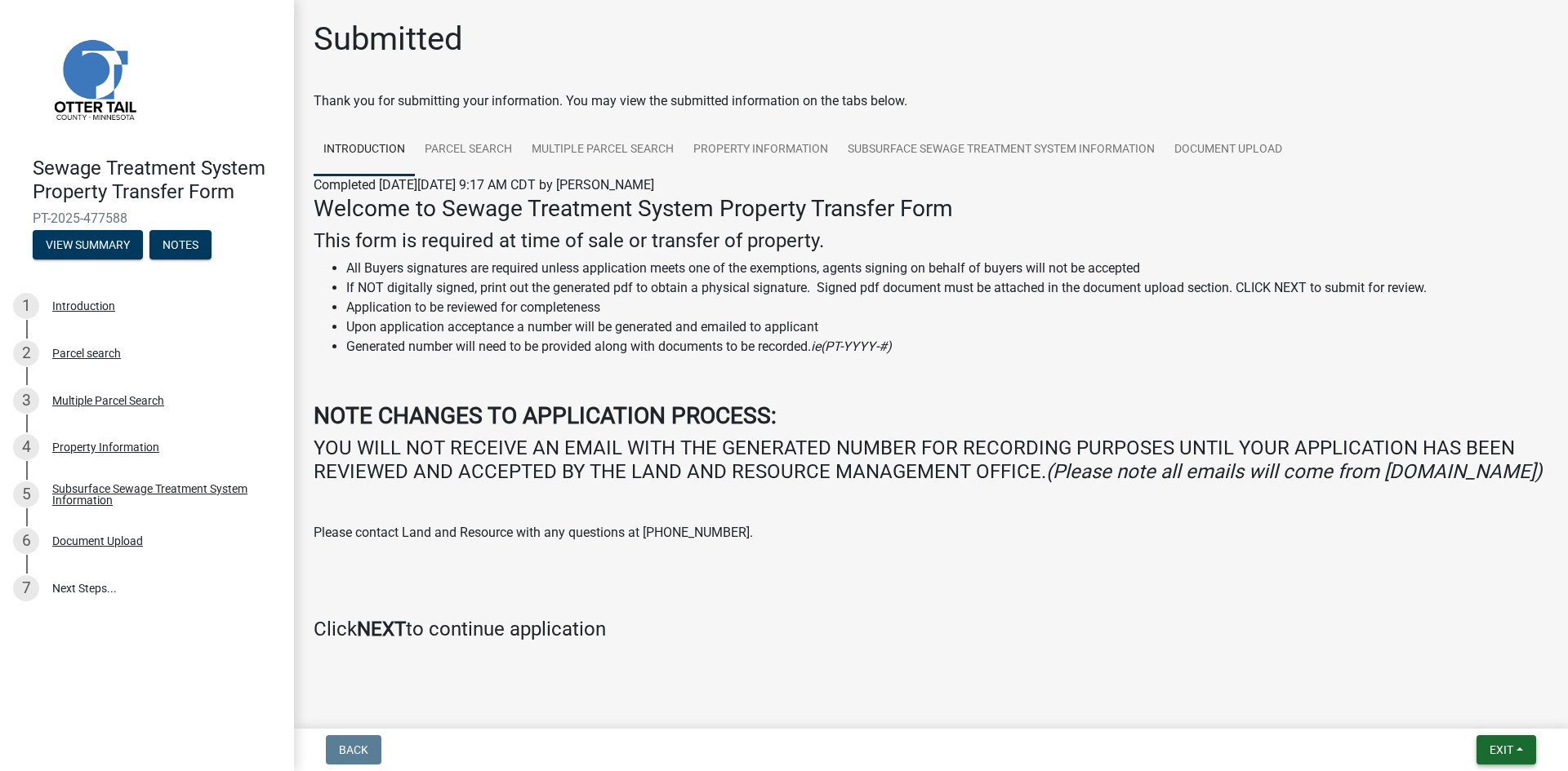
click at [1501, 748] on span "Exit" at bounding box center [1501, 750] width 23 height 13
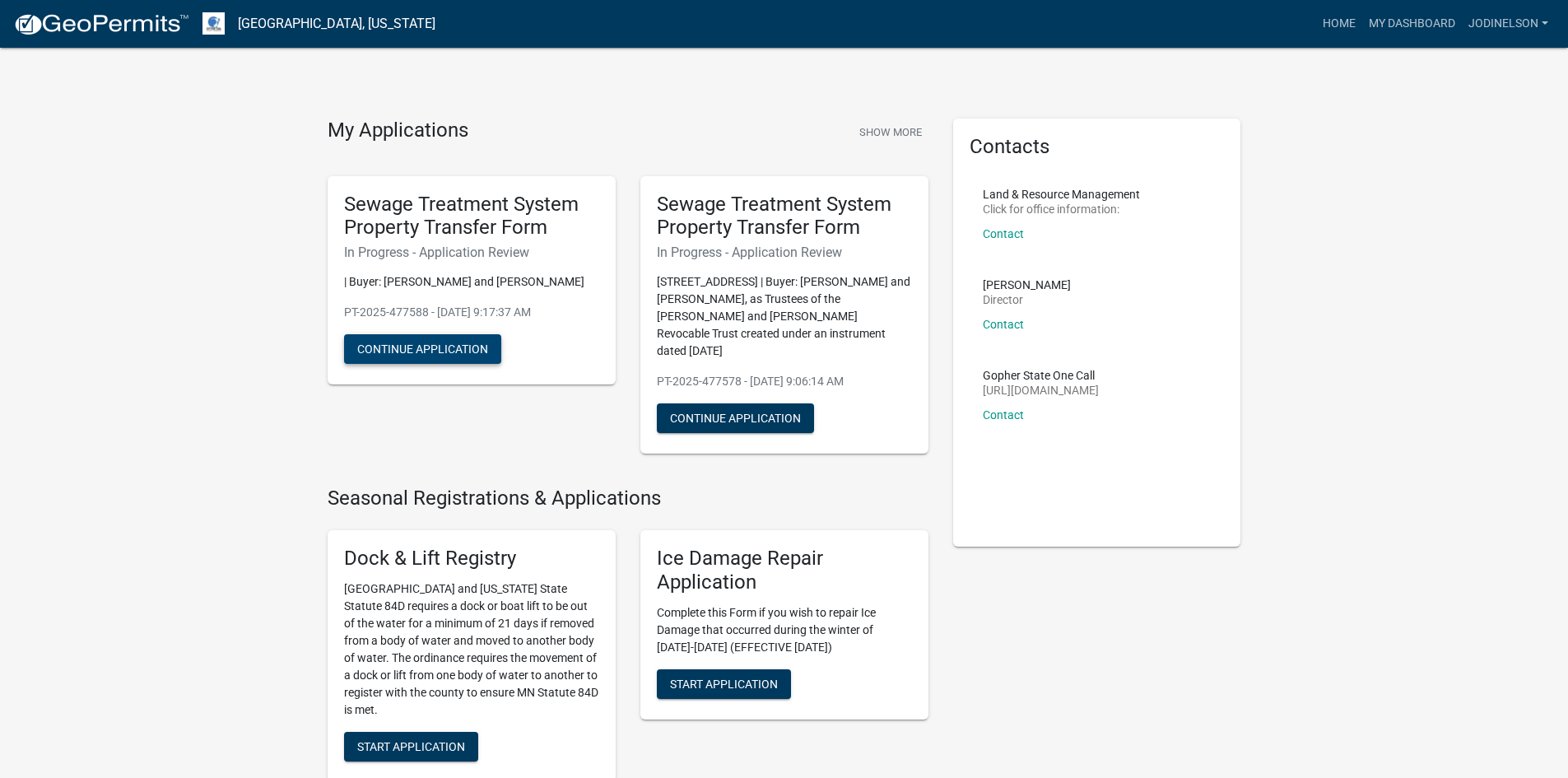
click at [439, 364] on button "Continue Application" at bounding box center [423, 349] width 157 height 29
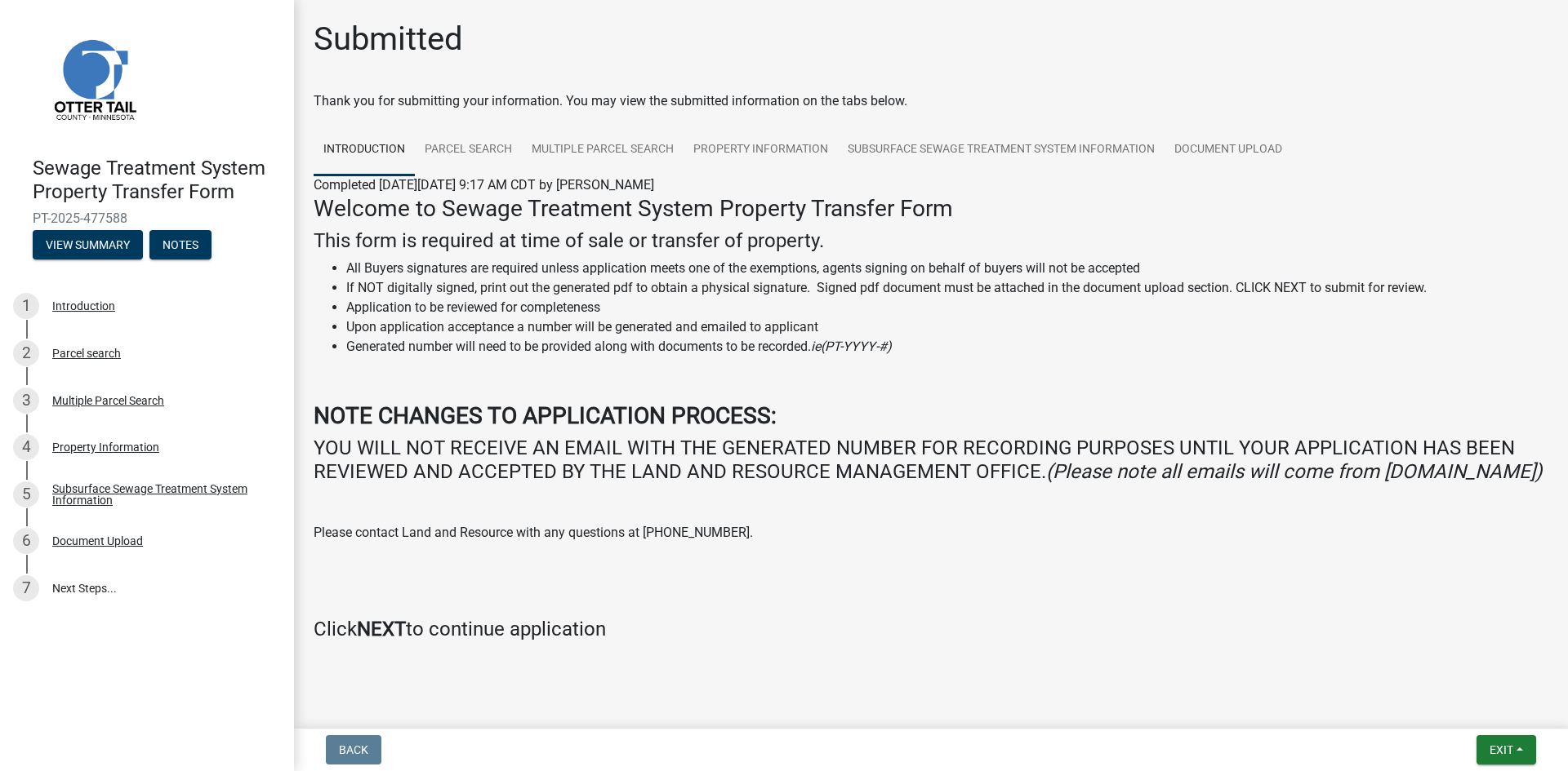
scroll to position [39, 0]
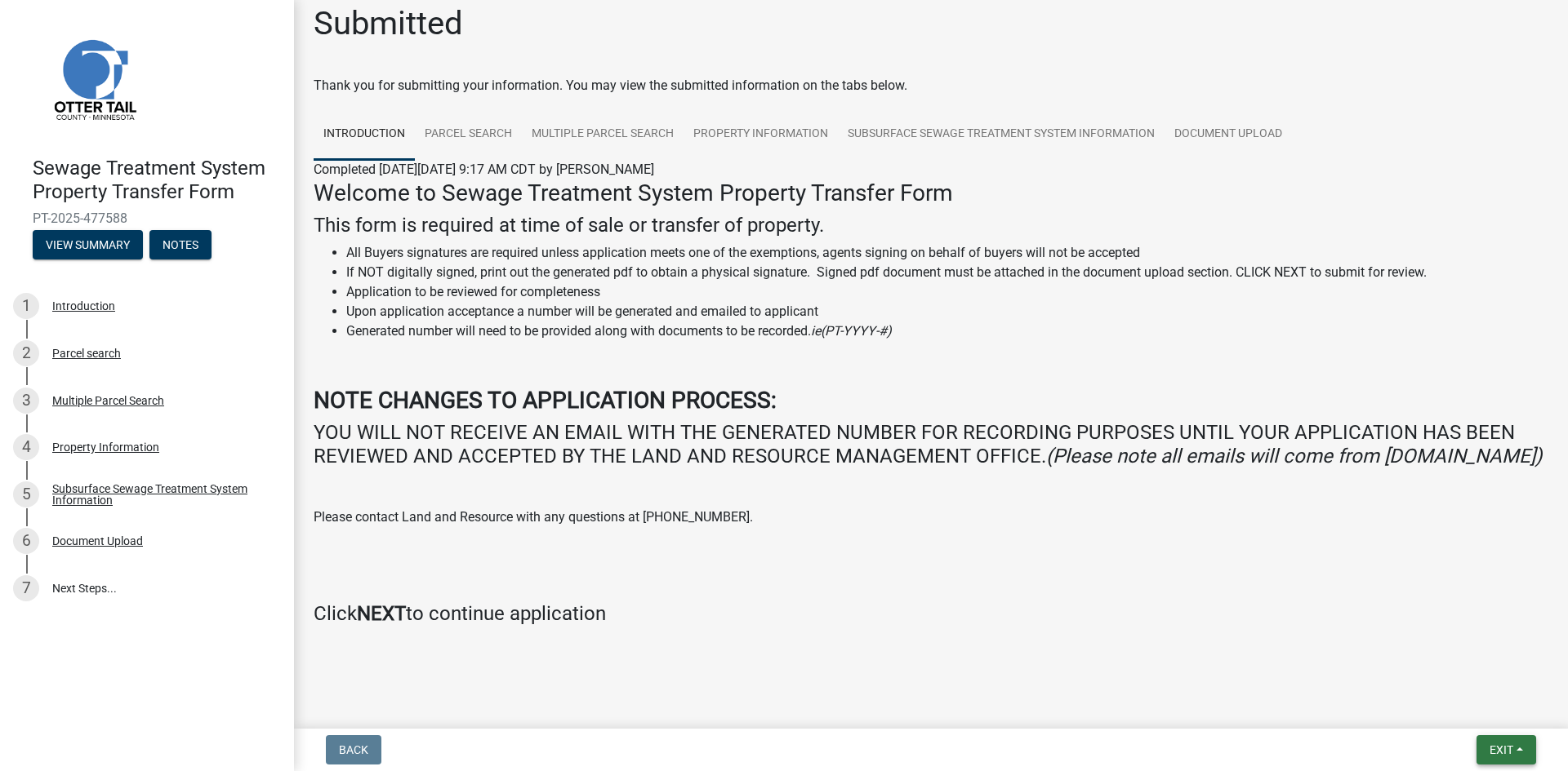
click at [1514, 755] on span "Exit" at bounding box center [1501, 750] width 23 height 13
click at [84, 586] on link "7 Next Steps..." at bounding box center [147, 588] width 294 height 48
click at [97, 309] on div "Introduction" at bounding box center [83, 306] width 63 height 12
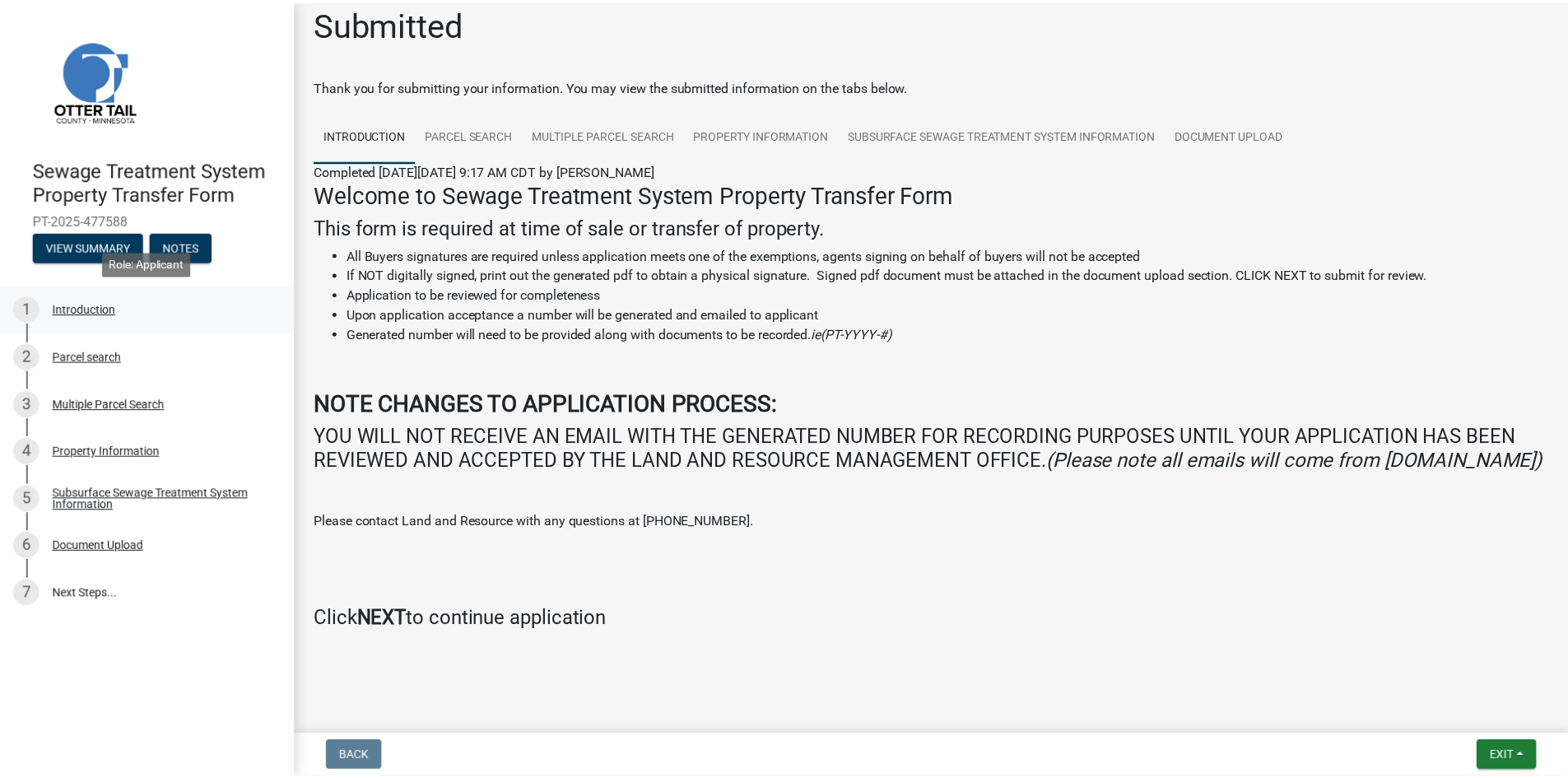
scroll to position [0, 0]
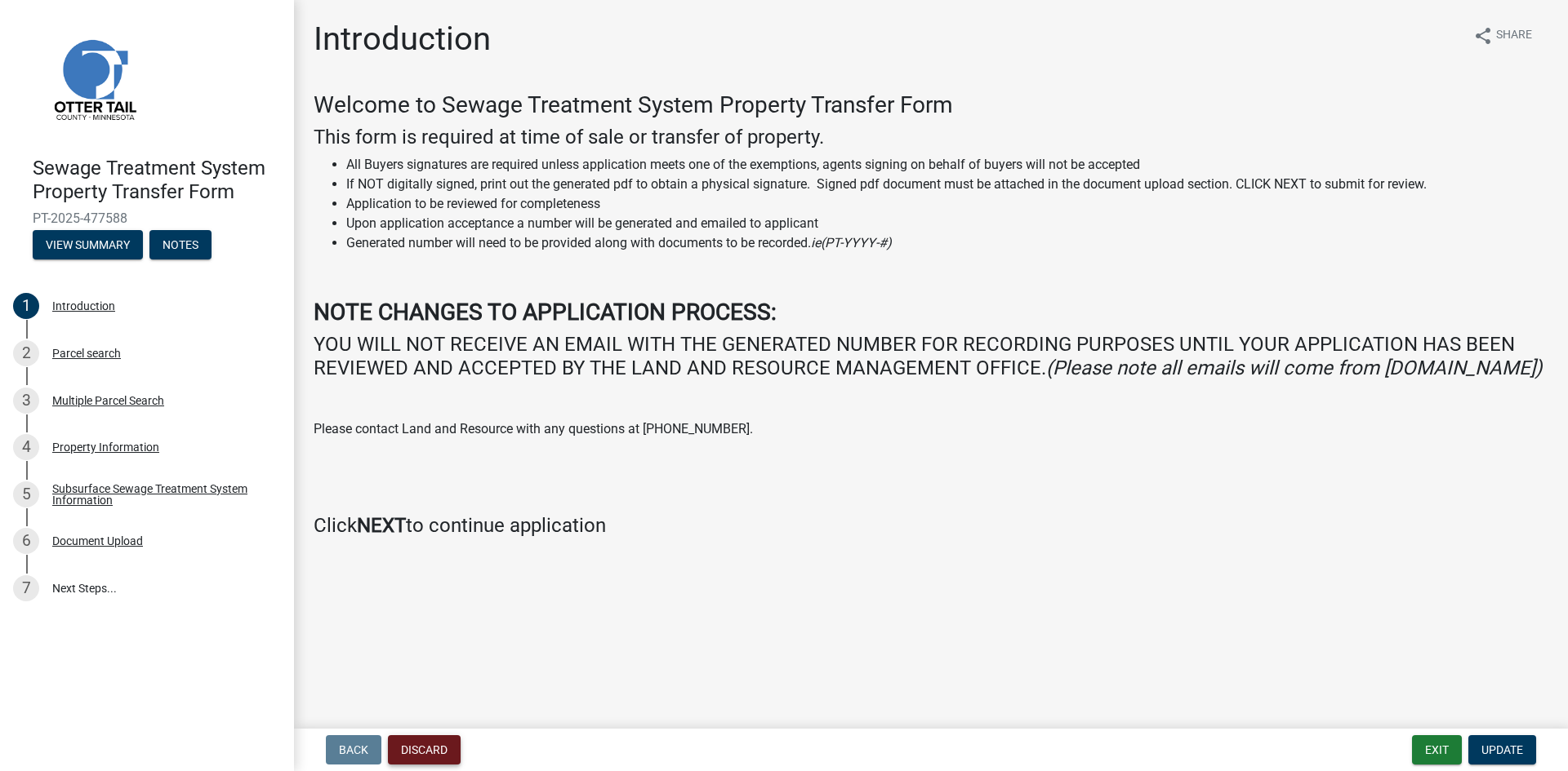
click at [440, 749] on button "Discard" at bounding box center [424, 749] width 73 height 29
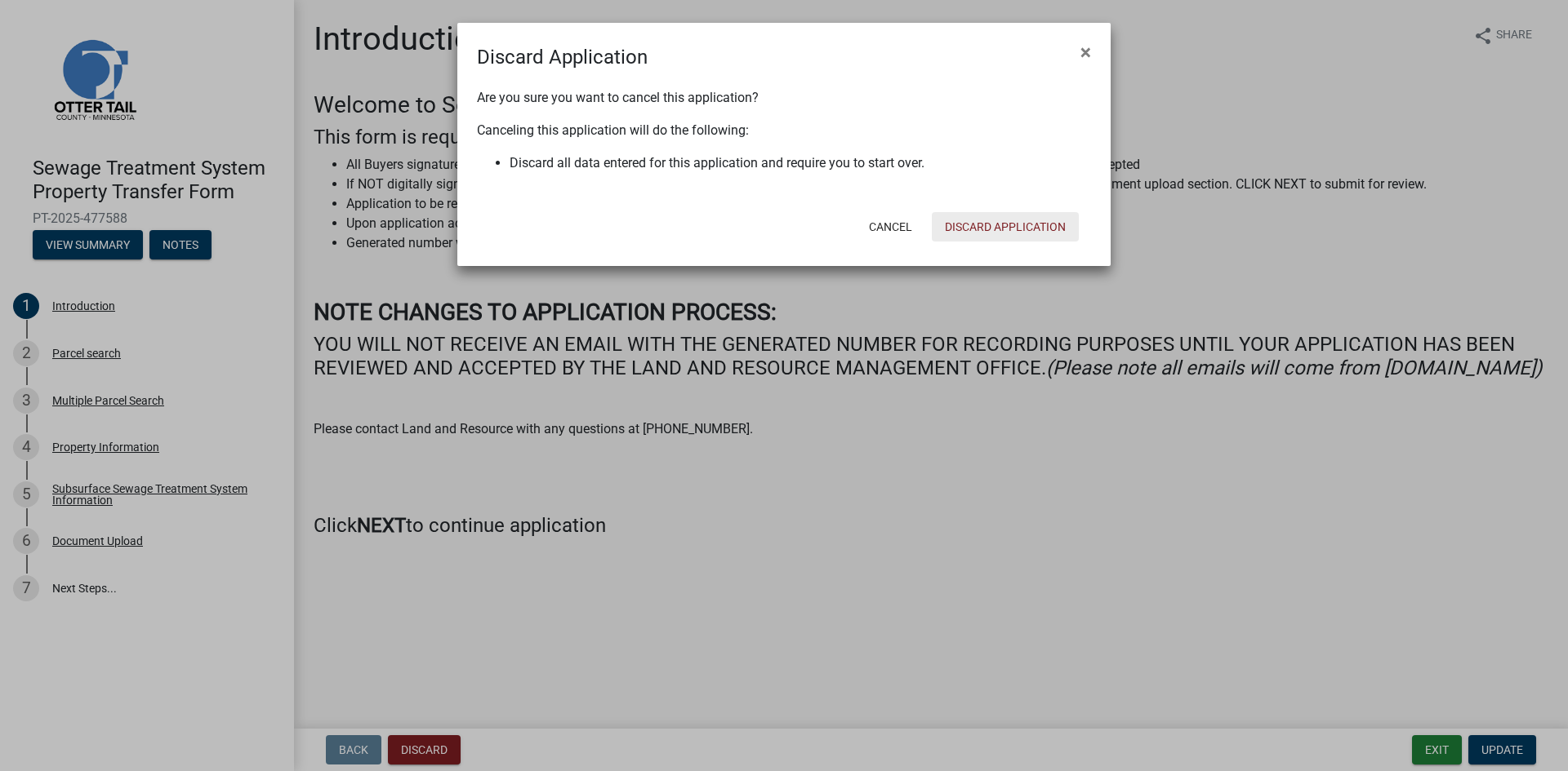
click at [1019, 230] on button "Discard Application" at bounding box center [1005, 226] width 147 height 29
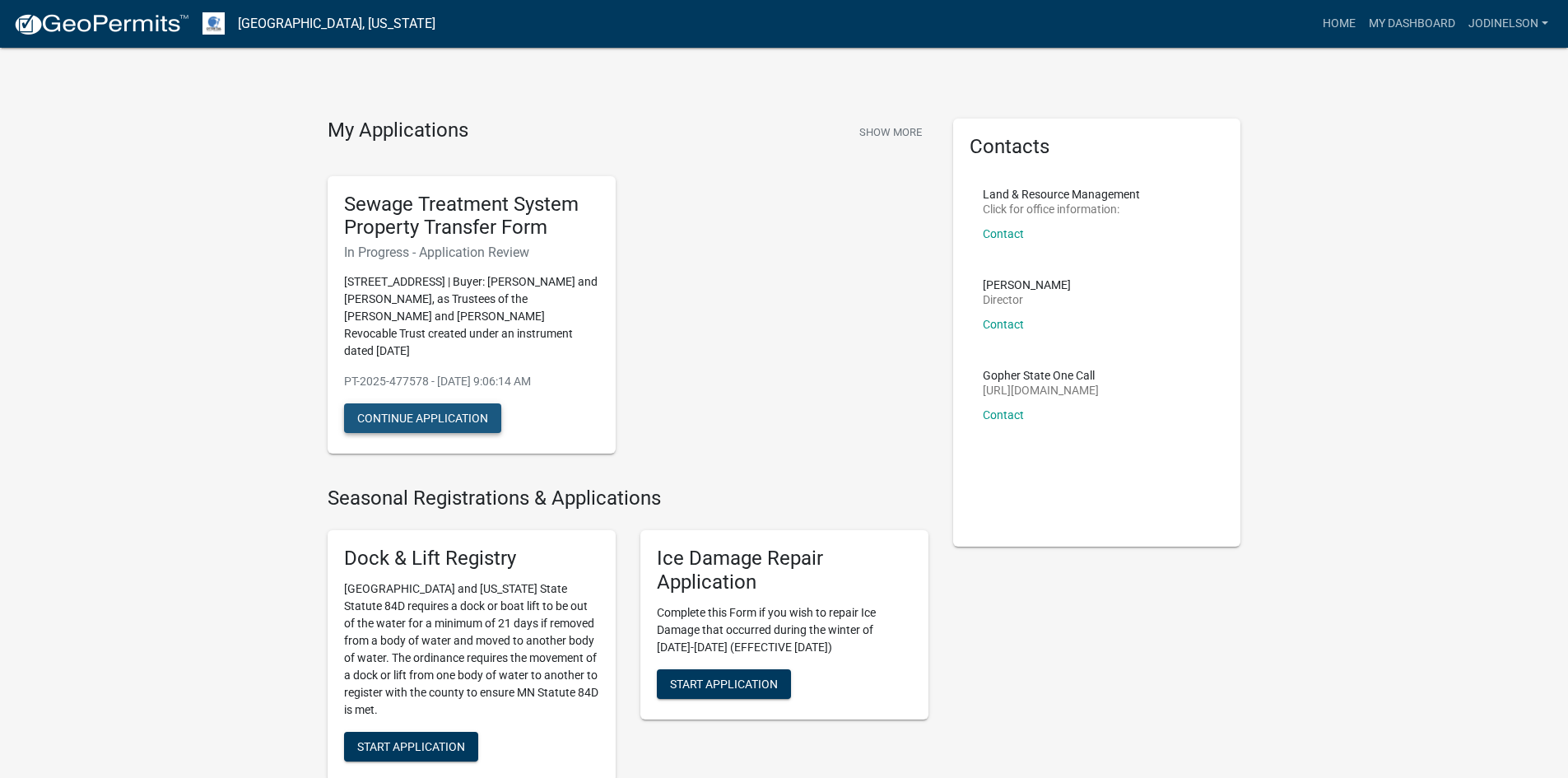
click at [449, 416] on button "Continue Application" at bounding box center [423, 418] width 157 height 29
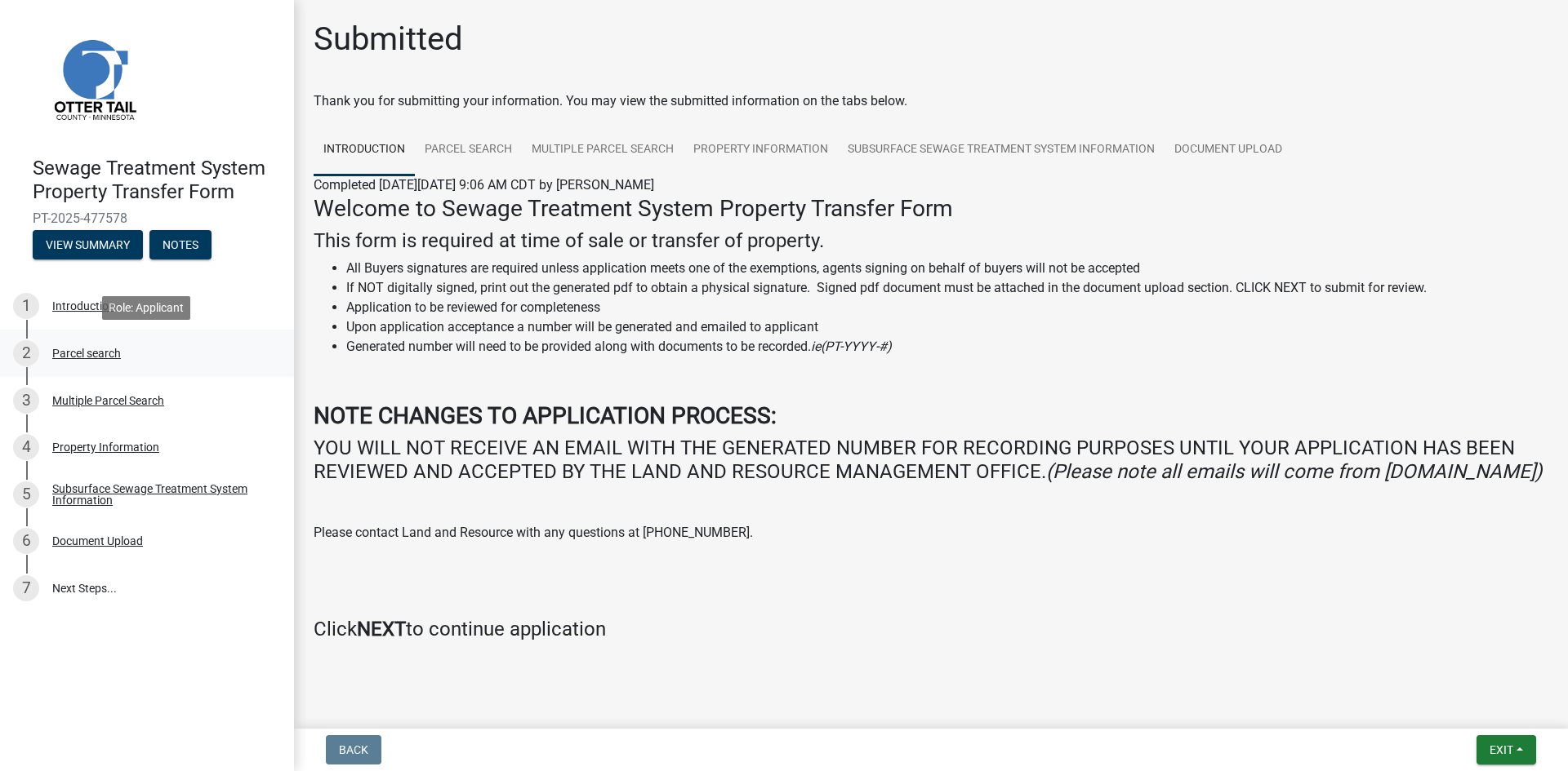
click at [94, 355] on div "Parcel search" at bounding box center [87, 354] width 68 height 12
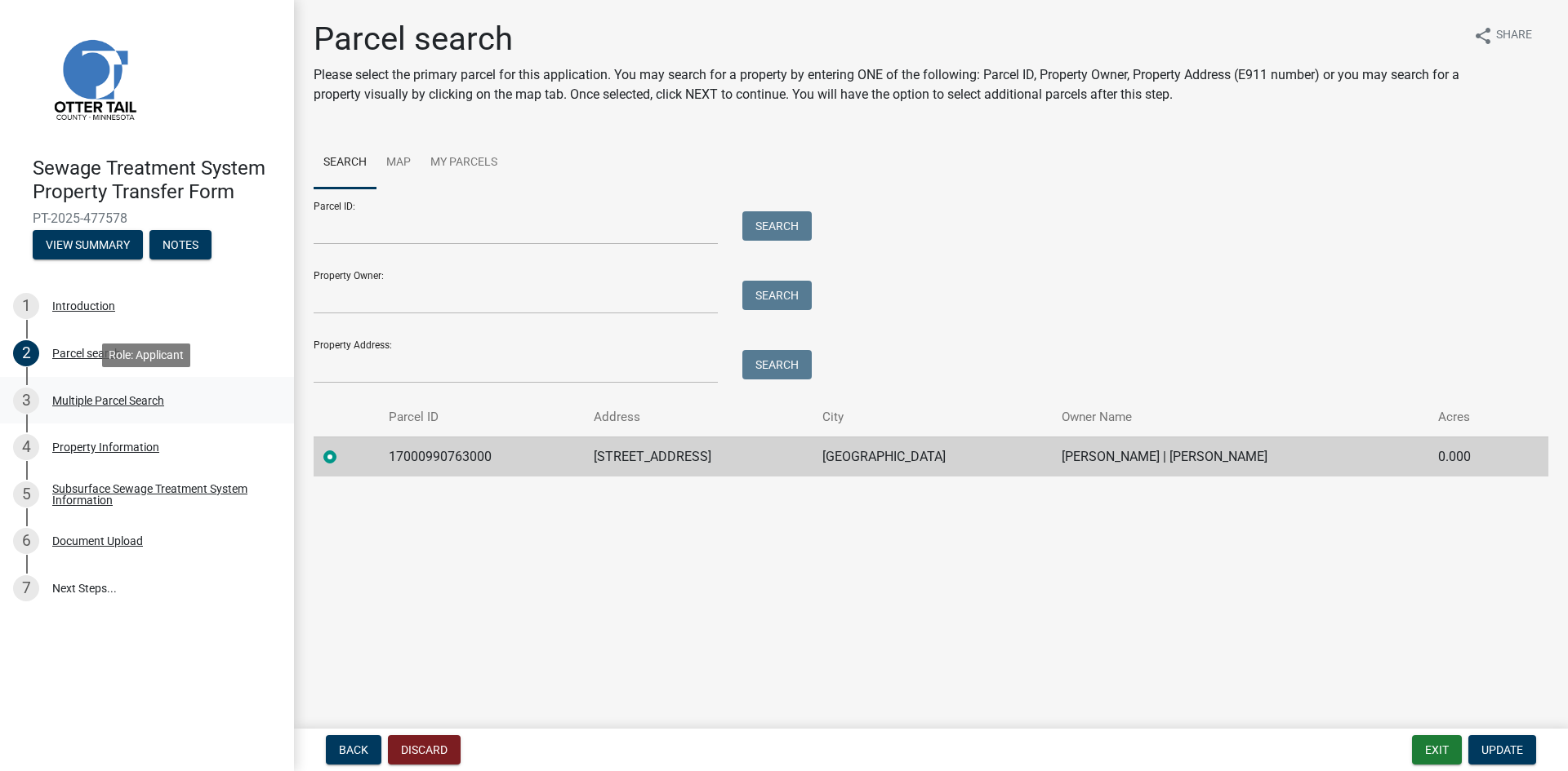
click at [99, 404] on div "Multiple Parcel Search" at bounding box center [109, 401] width 112 height 12
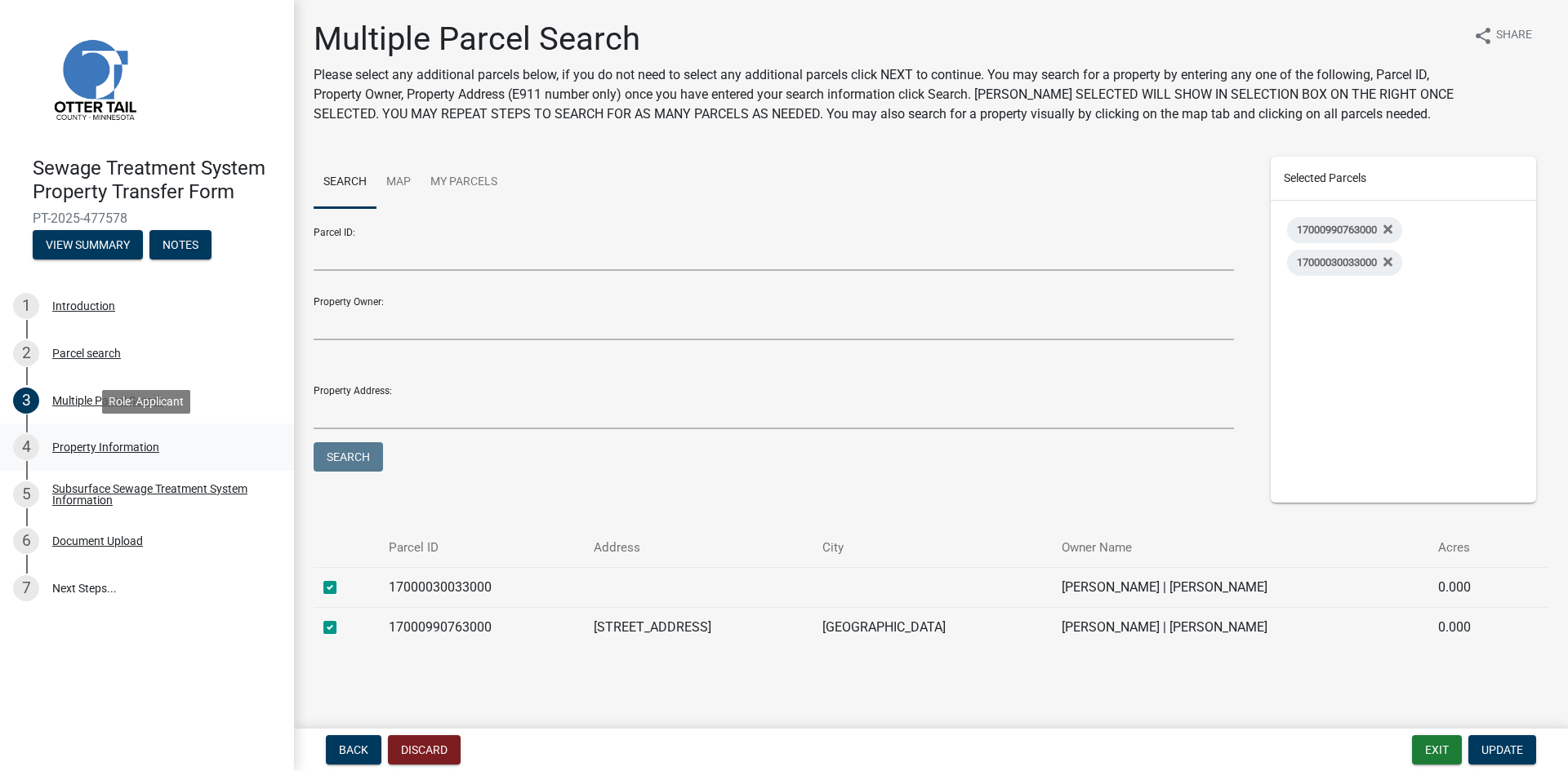
click at [98, 450] on div "Property Information" at bounding box center [106, 447] width 107 height 12
